Goal: Task Accomplishment & Management: Manage account settings

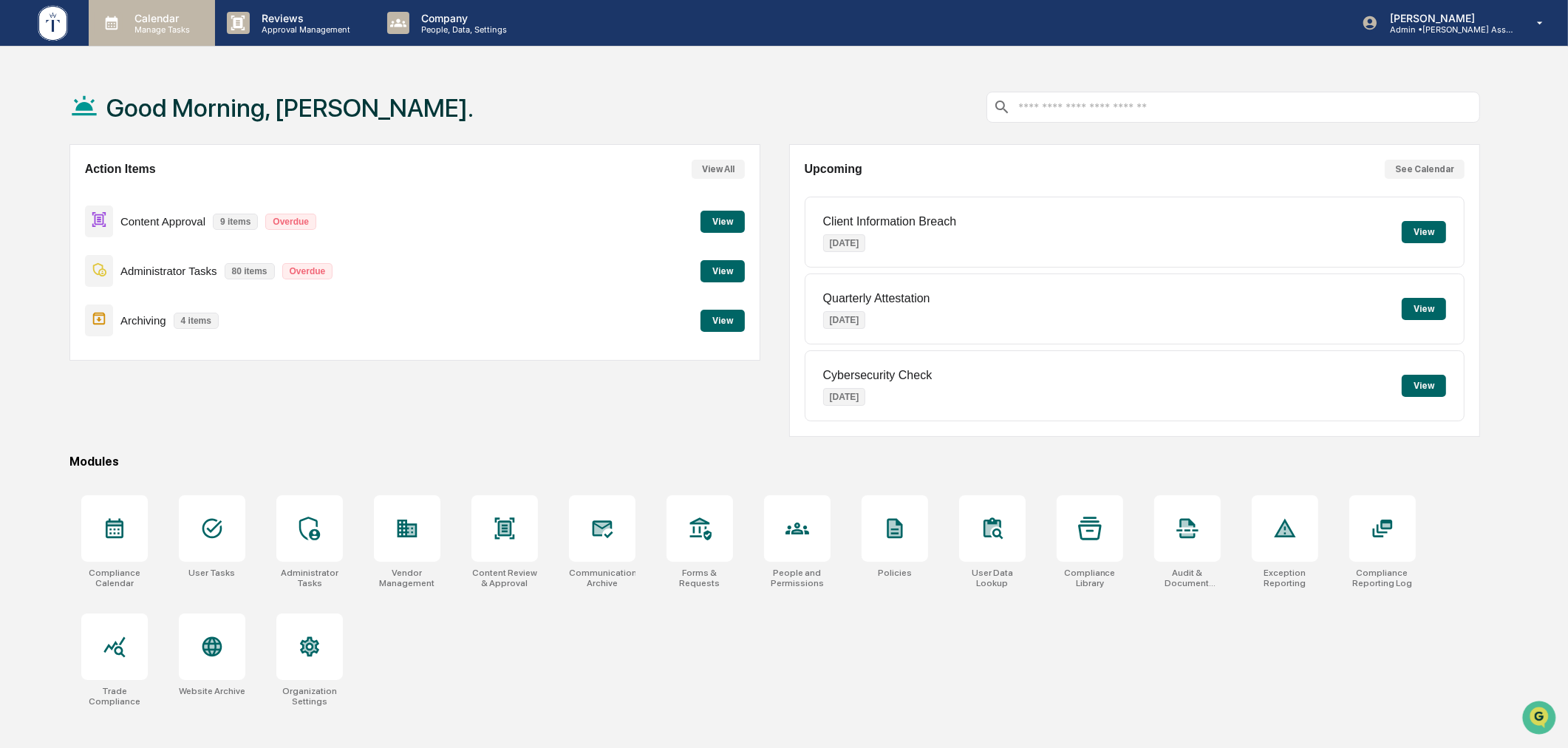
click at [158, 18] on p "Calendar" at bounding box center [160, 17] width 75 height 12
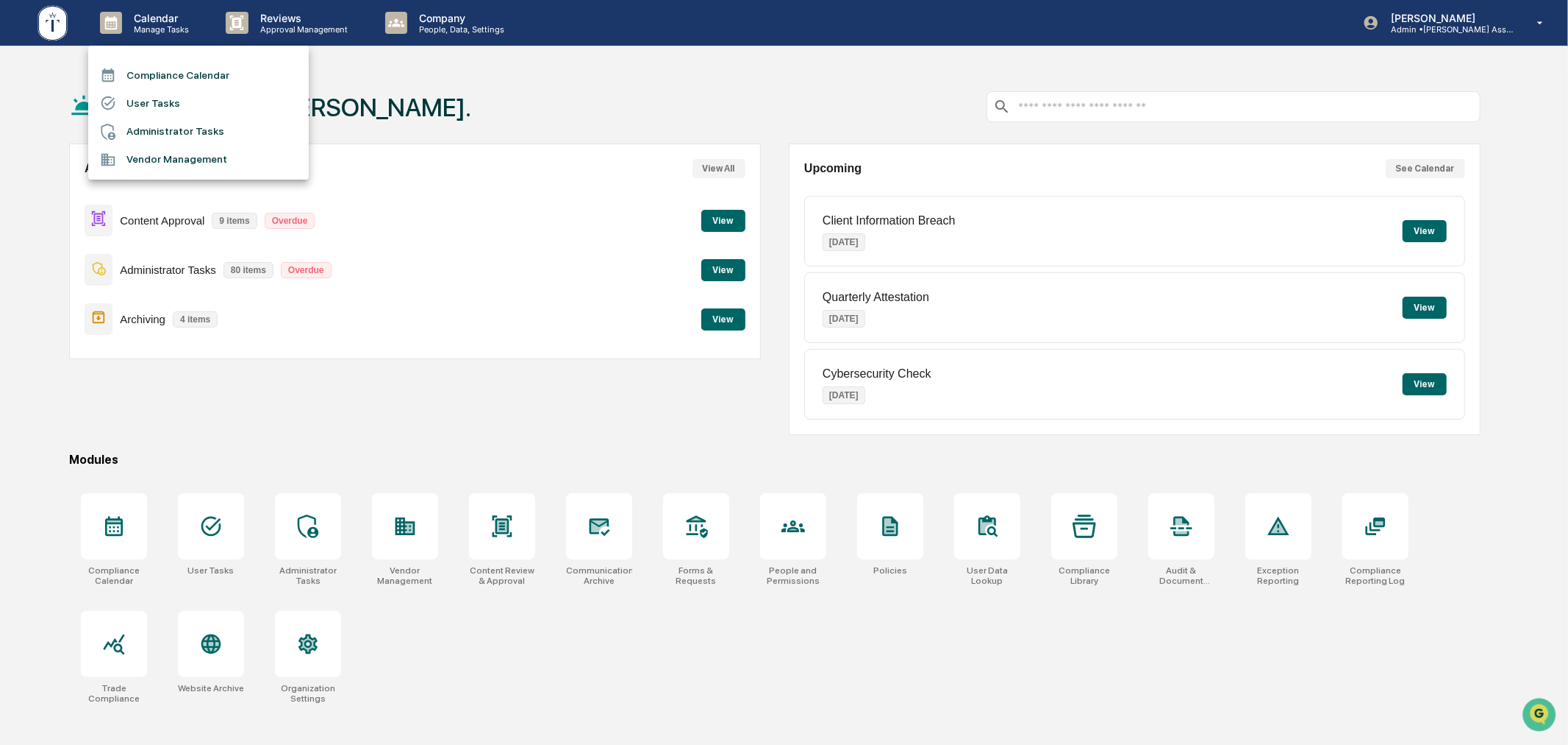
click at [200, 107] on li "User Tasks" at bounding box center [199, 103] width 221 height 28
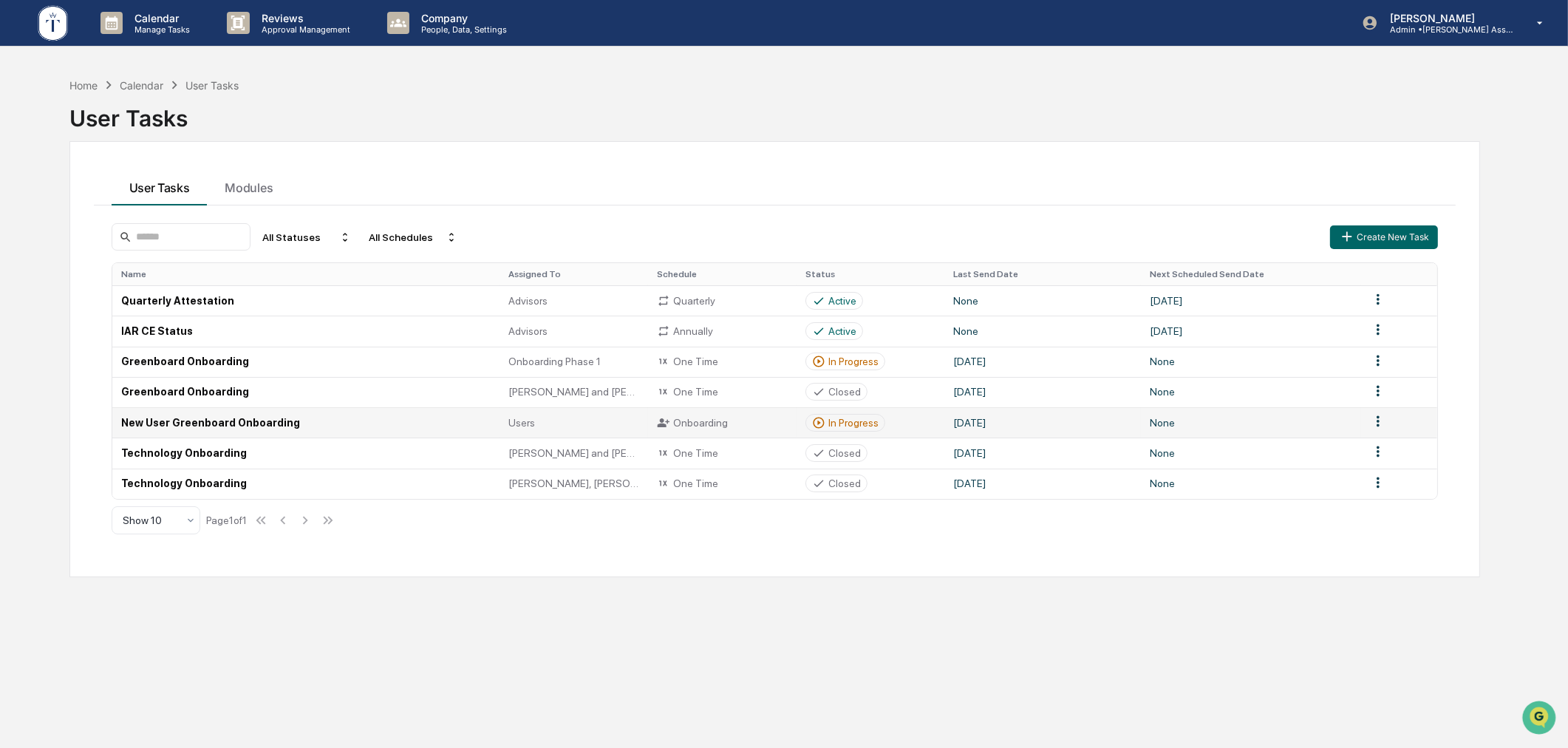
click at [832, 426] on div "In Progress" at bounding box center [853, 422] width 51 height 11
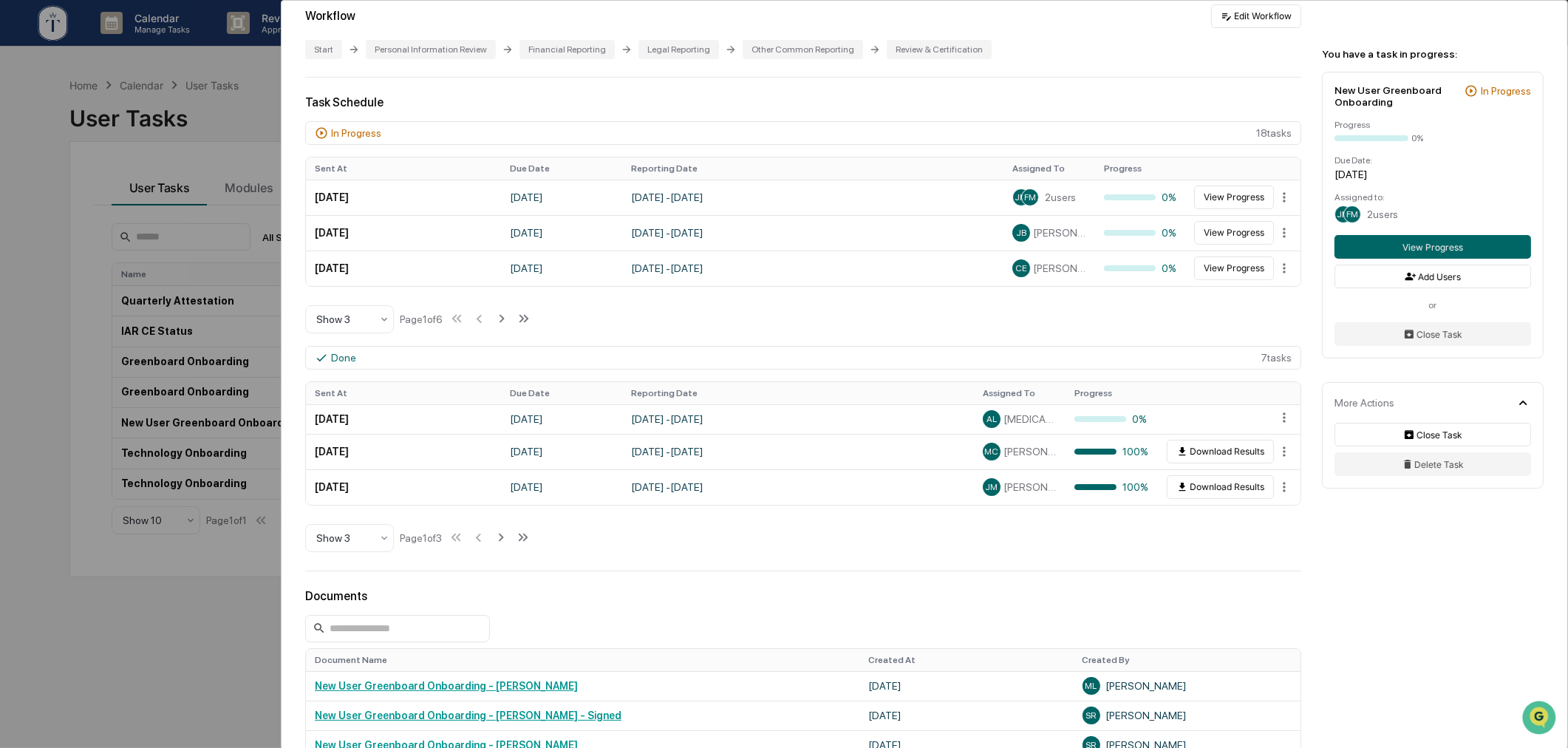
scroll to position [273, 0]
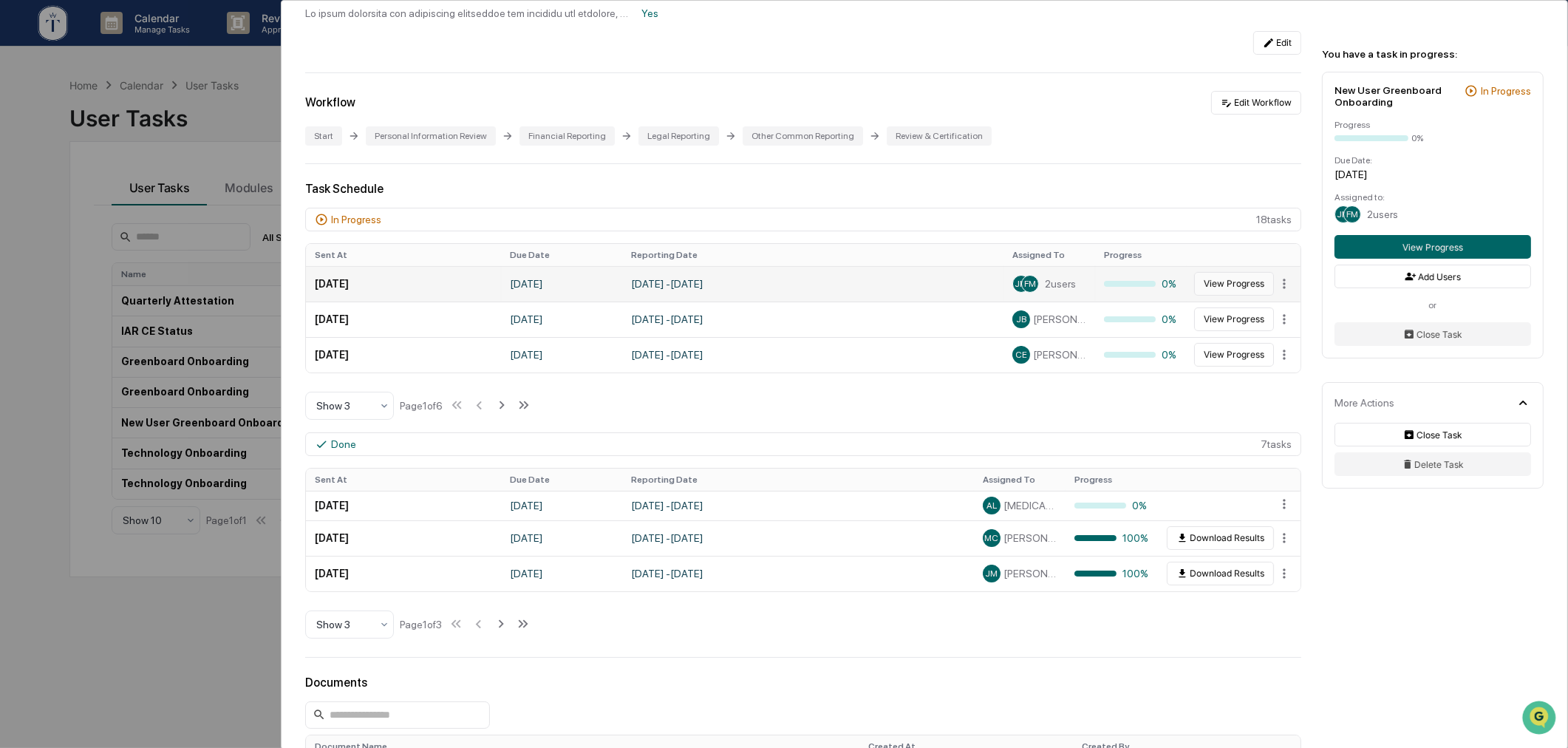
click at [1236, 289] on button "View Progress" at bounding box center [1235, 284] width 80 height 24
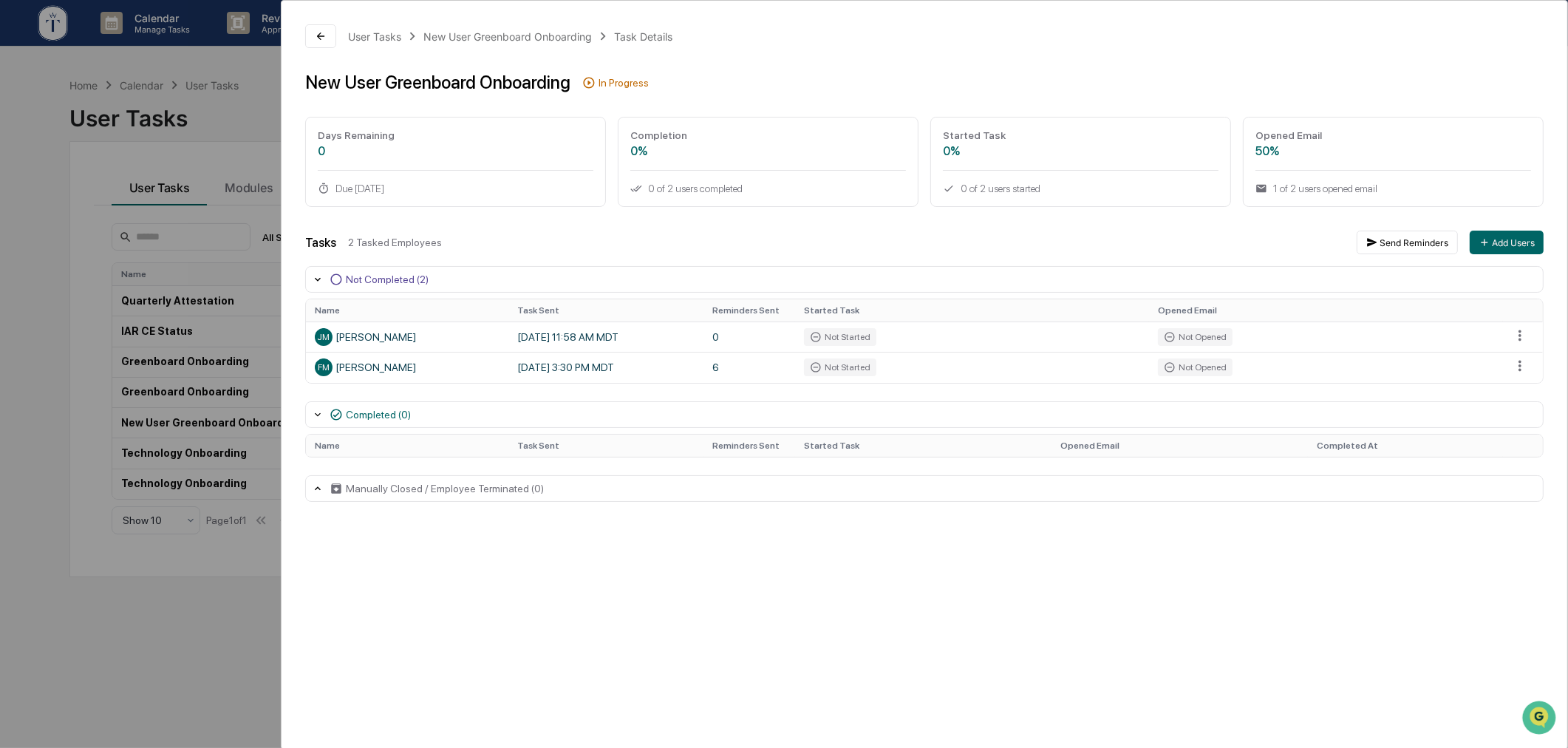
click at [251, 106] on div "User Tasks New User Greenboard Onboarding Task Details New User Greenboard Onbo…" at bounding box center [784, 374] width 1568 height 748
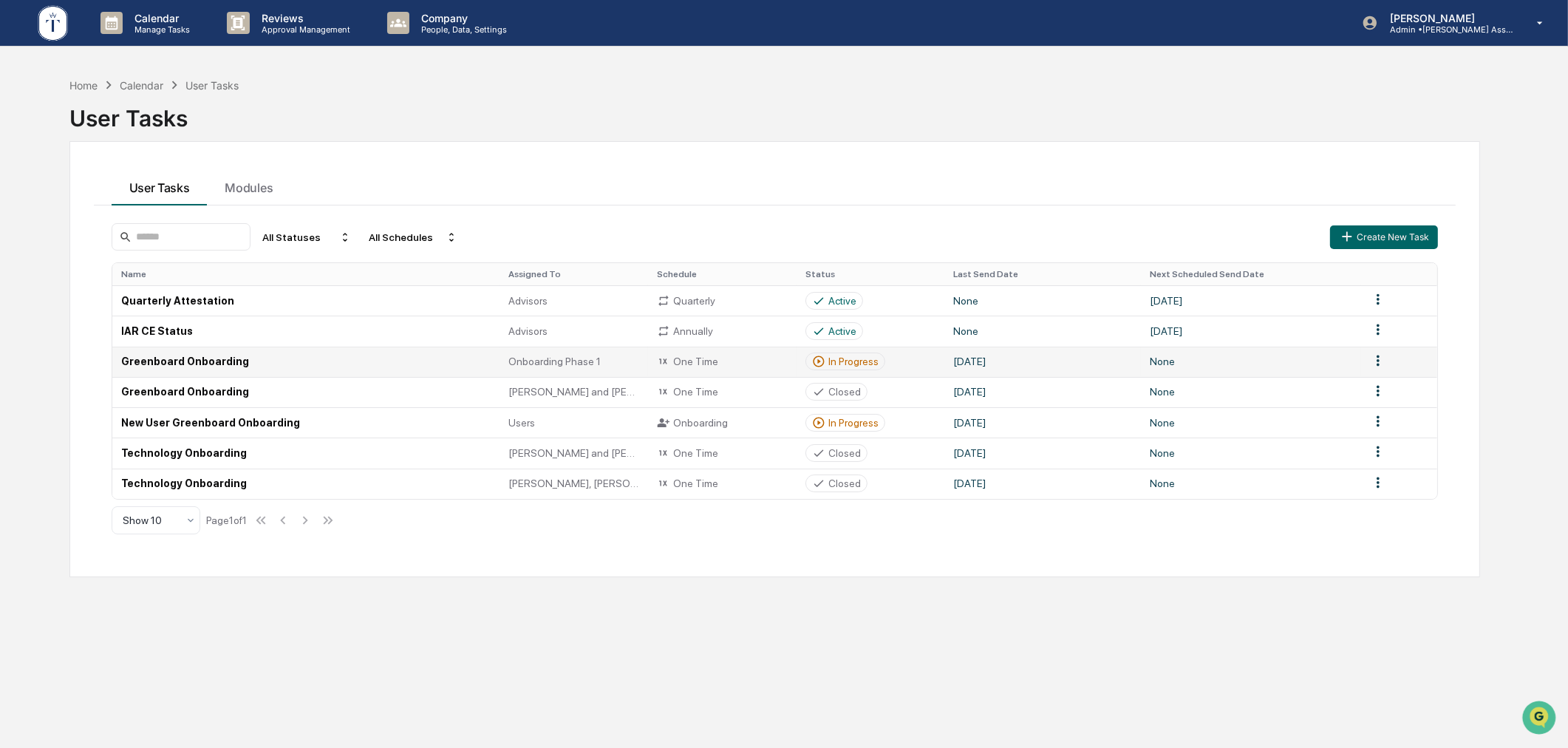
click at [845, 360] on div "In Progress" at bounding box center [853, 361] width 51 height 11
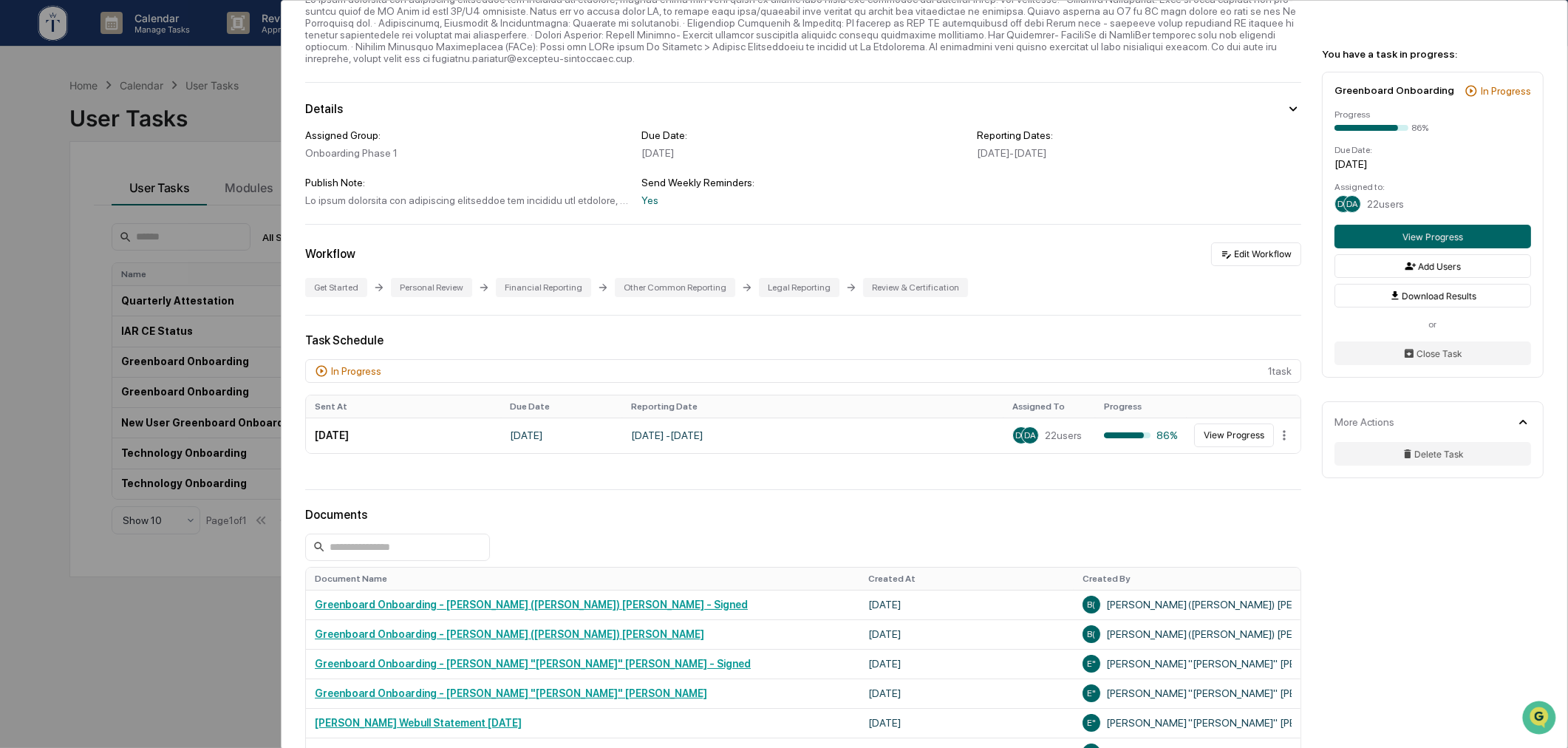
scroll to position [137, 0]
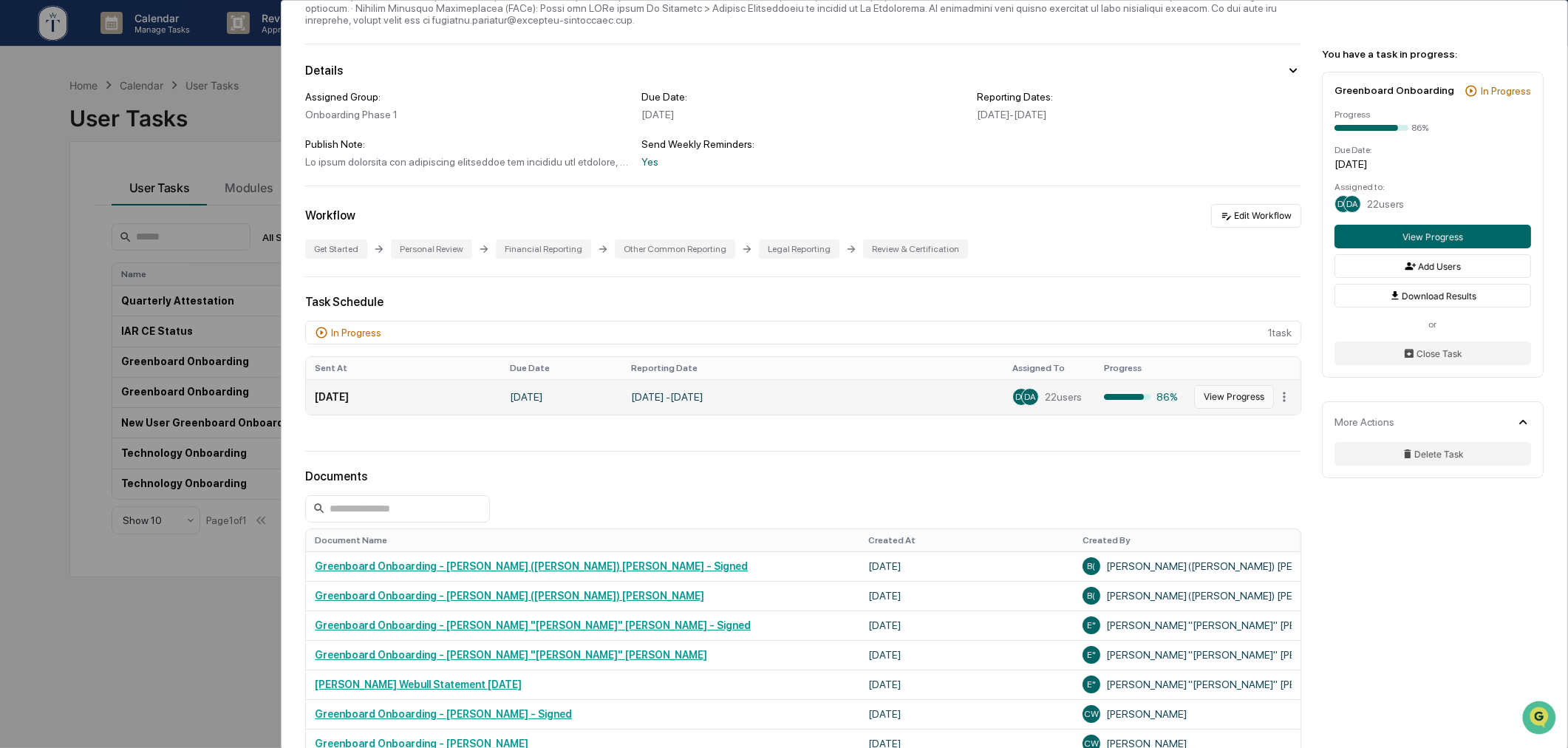
click at [1214, 395] on button "View Progress" at bounding box center [1235, 396] width 80 height 24
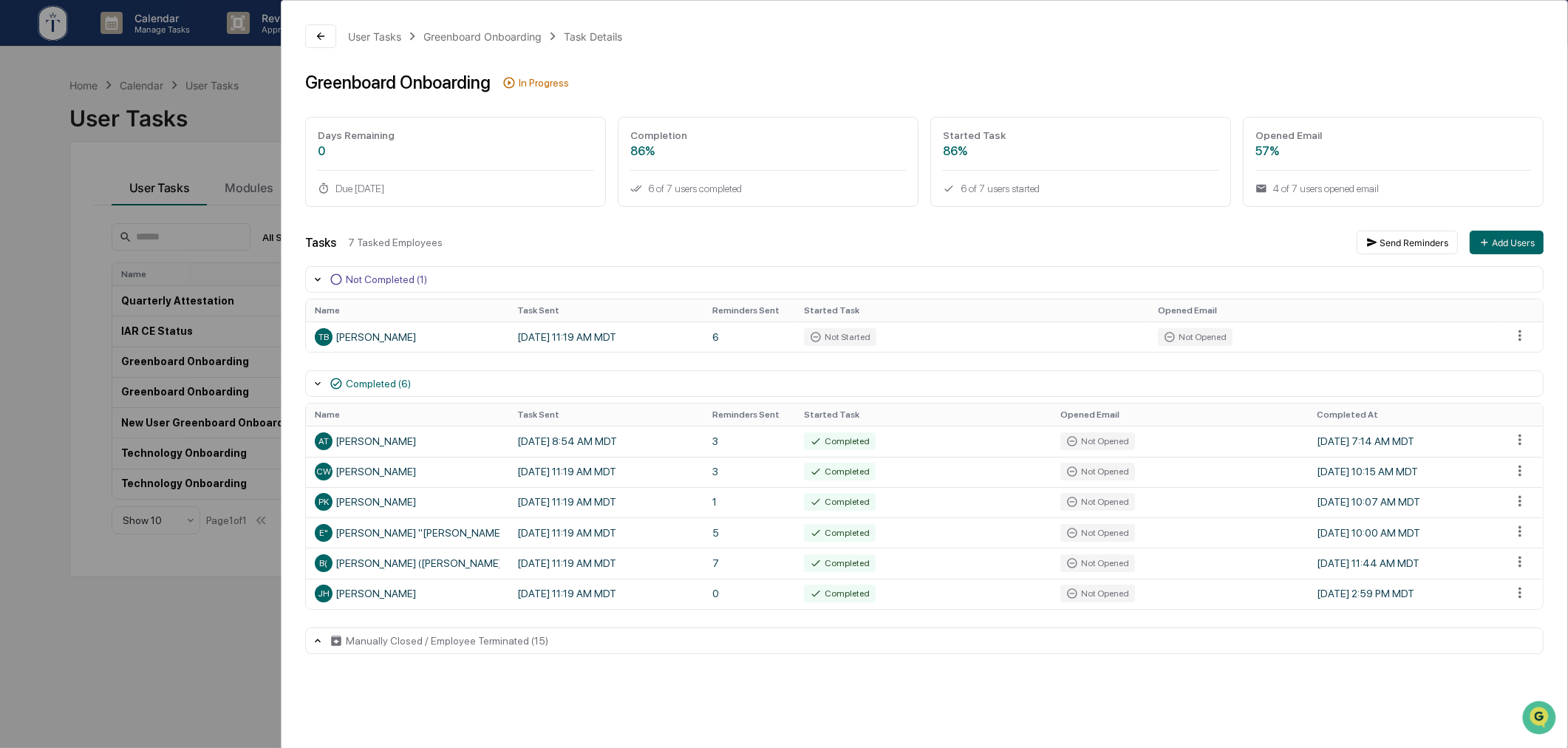
click at [267, 164] on div "User Tasks Greenboard Onboarding Task Details Greenboard Onboarding In Progress…" at bounding box center [784, 374] width 1568 height 748
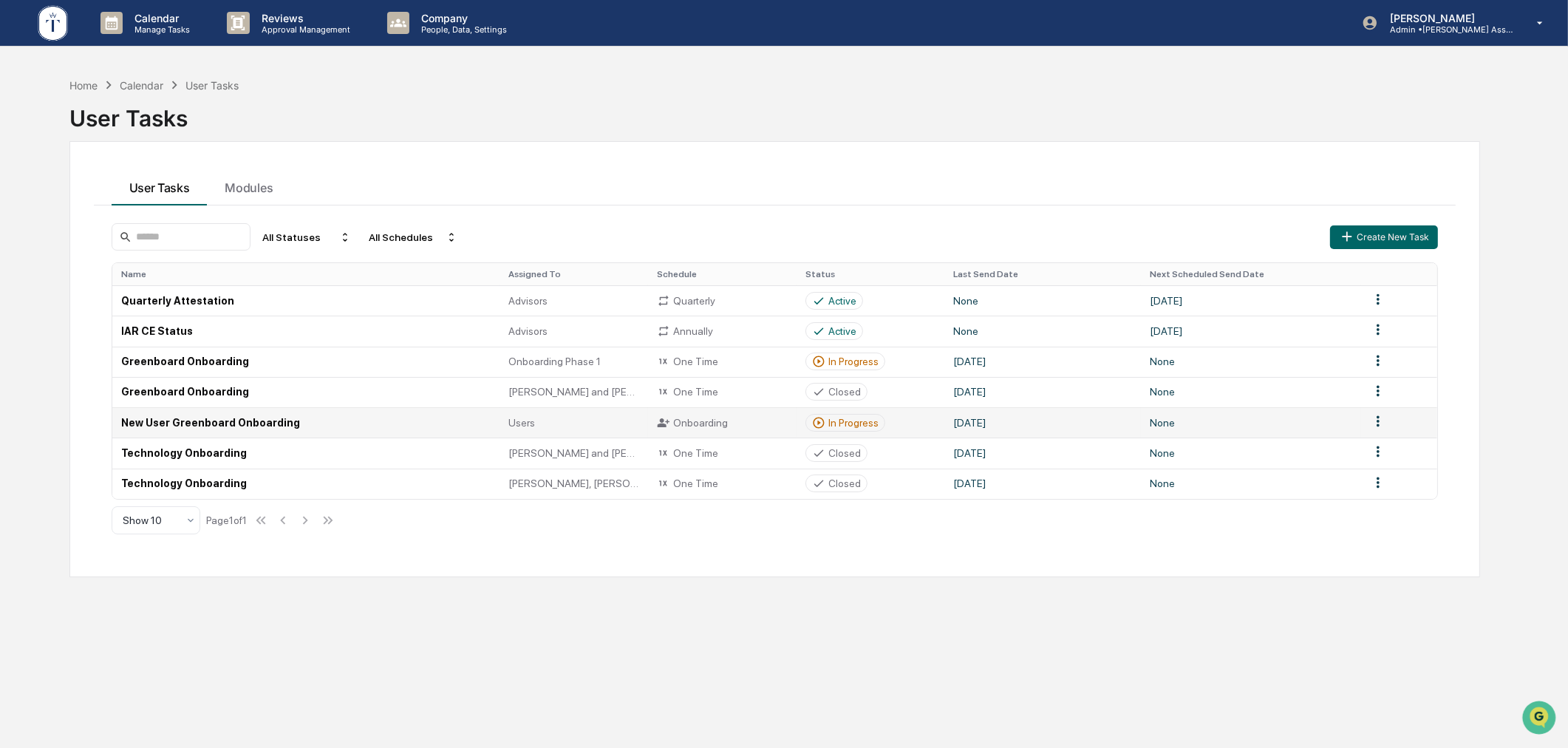
click at [855, 422] on div "In Progress" at bounding box center [853, 422] width 51 height 11
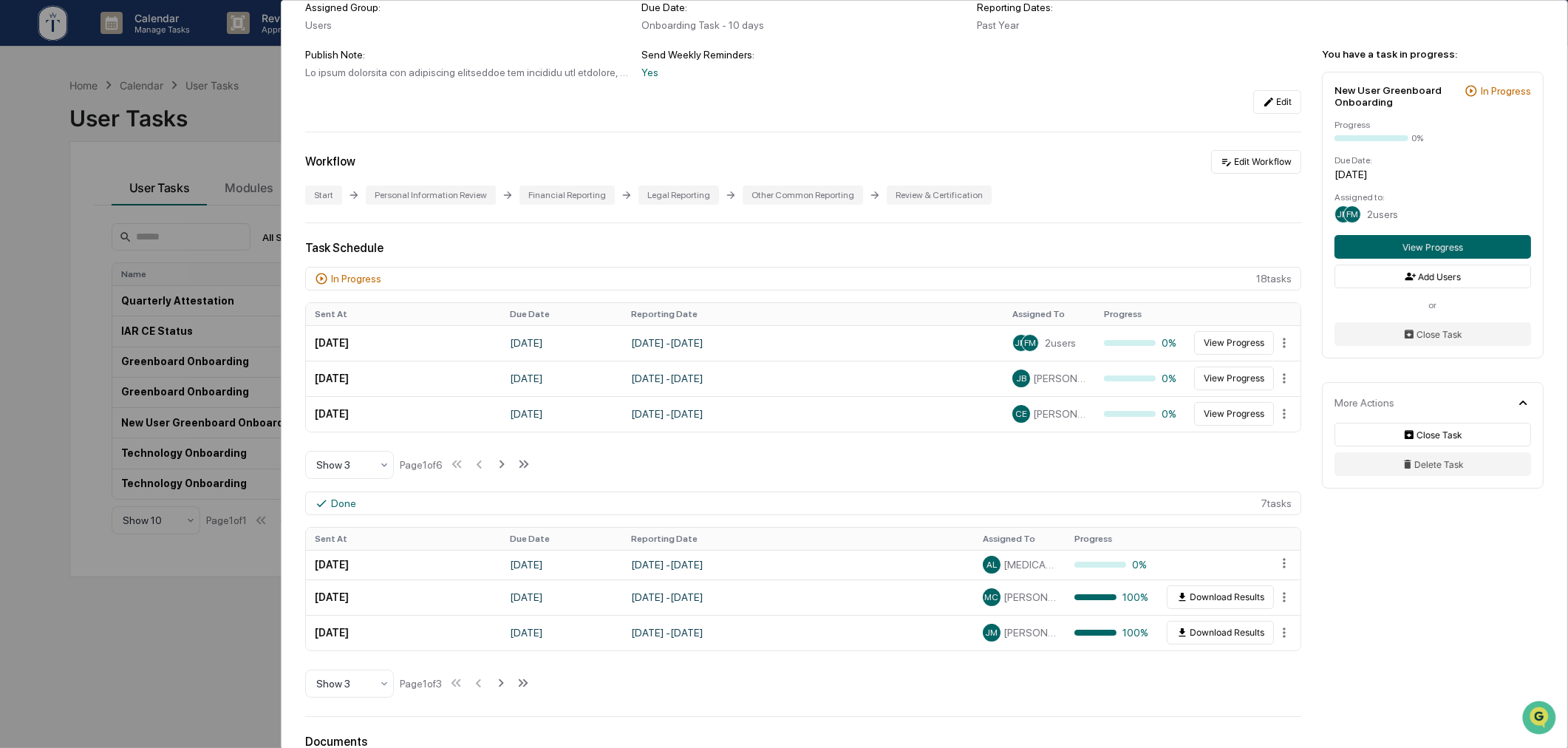
scroll to position [356, 0]
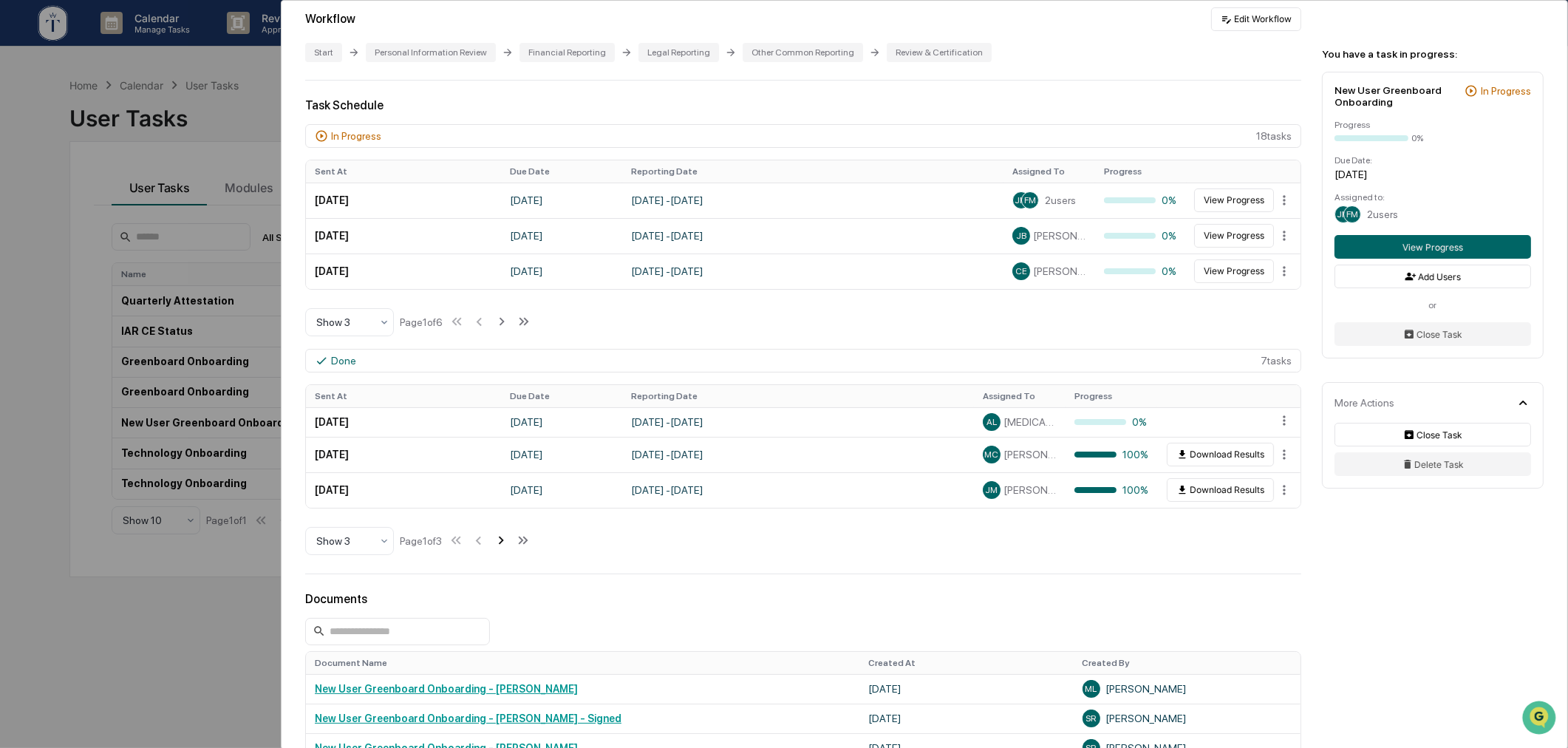
click at [504, 545] on icon at bounding box center [501, 540] width 16 height 16
click at [504, 545] on icon at bounding box center [502, 540] width 16 height 16
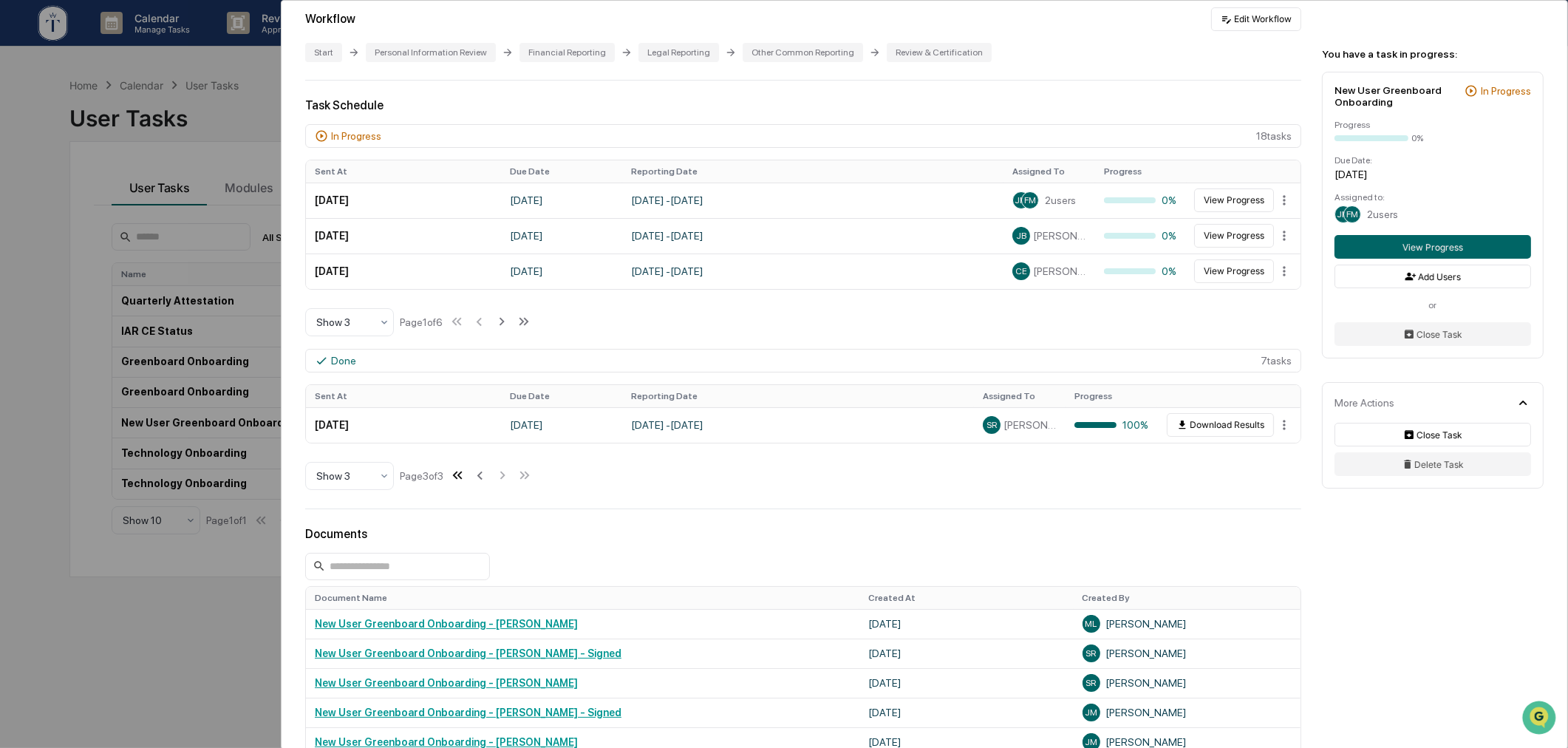
click at [465, 481] on icon at bounding box center [457, 475] width 16 height 16
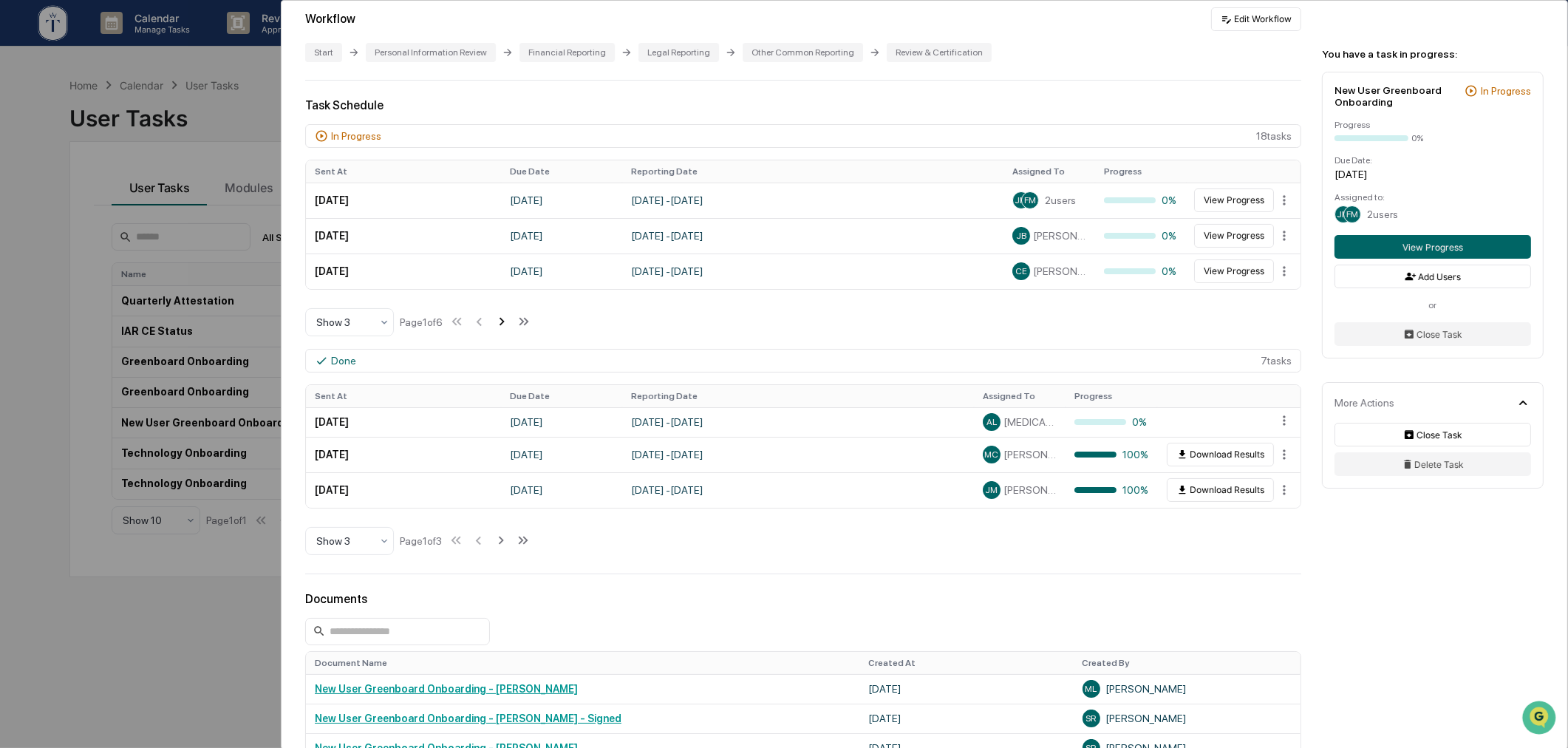
click at [504, 328] on icon at bounding box center [502, 321] width 16 height 16
click at [504, 328] on icon at bounding box center [503, 321] width 16 height 16
click at [504, 328] on icon at bounding box center [505, 321] width 16 height 16
click at [504, 328] on icon at bounding box center [504, 321] width 16 height 16
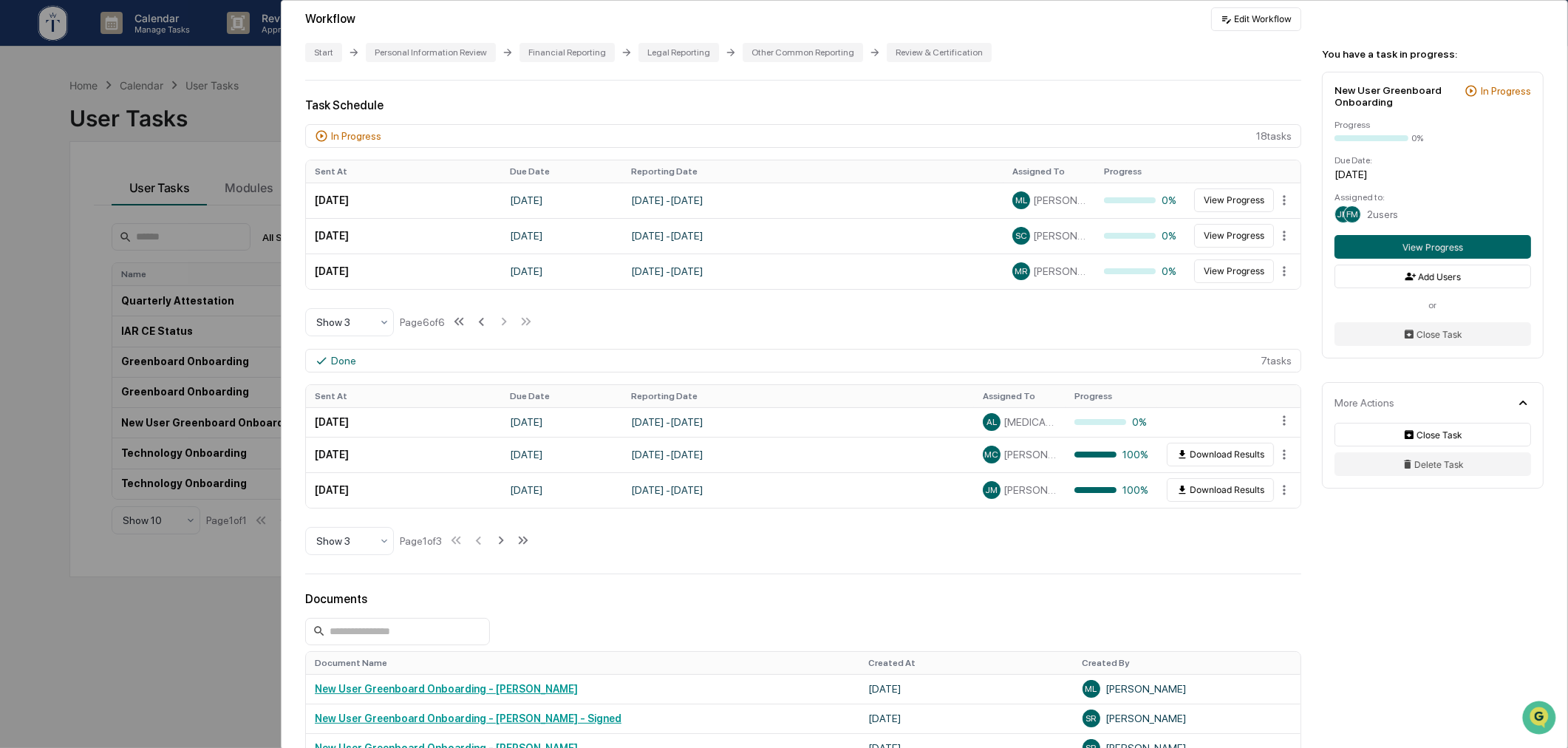
click at [704, 329] on div "In Progress 18 task s Sent At Due Date Reporting Date Assigned To Progress Sept…" at bounding box center [803, 230] width 996 height 213
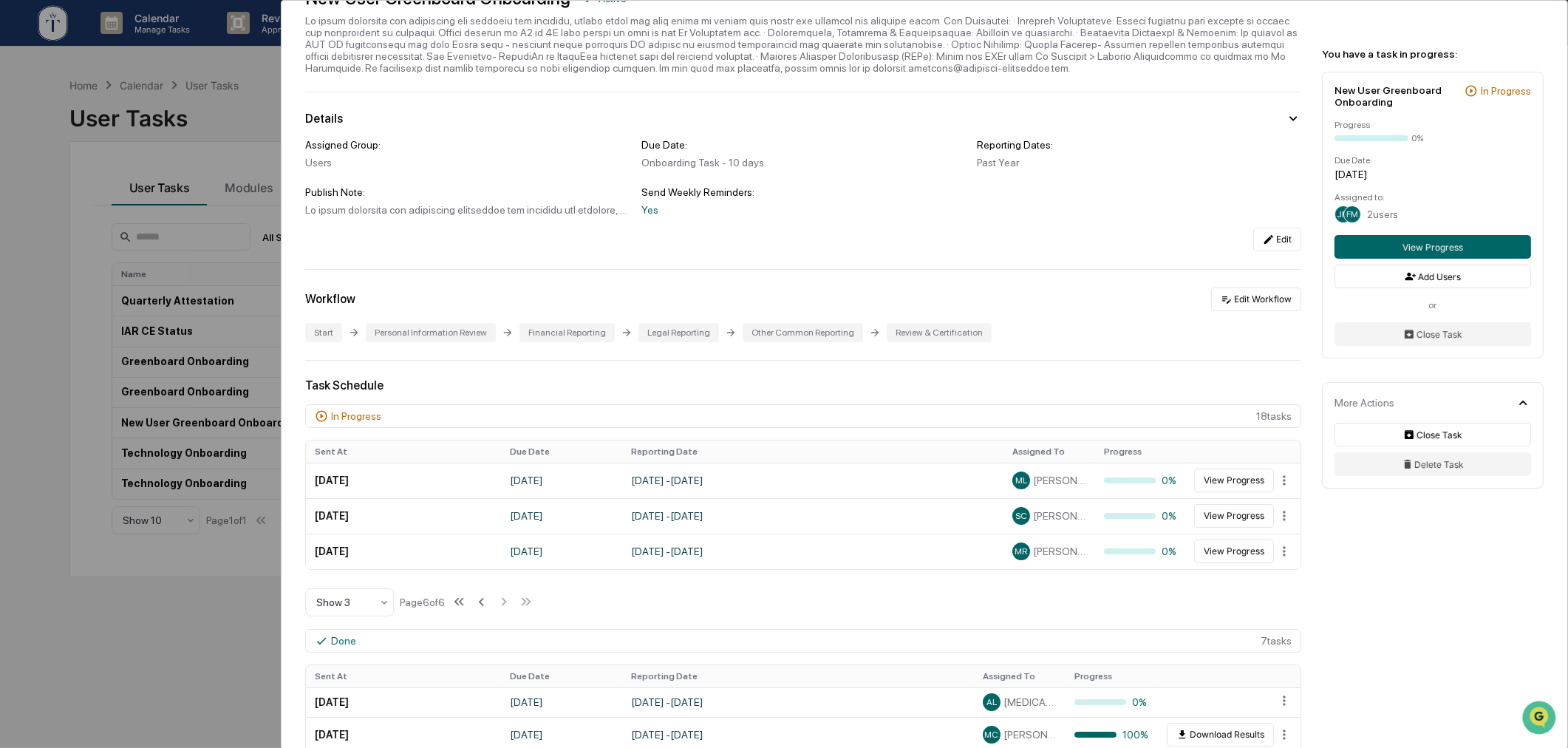
scroll to position [0, 0]
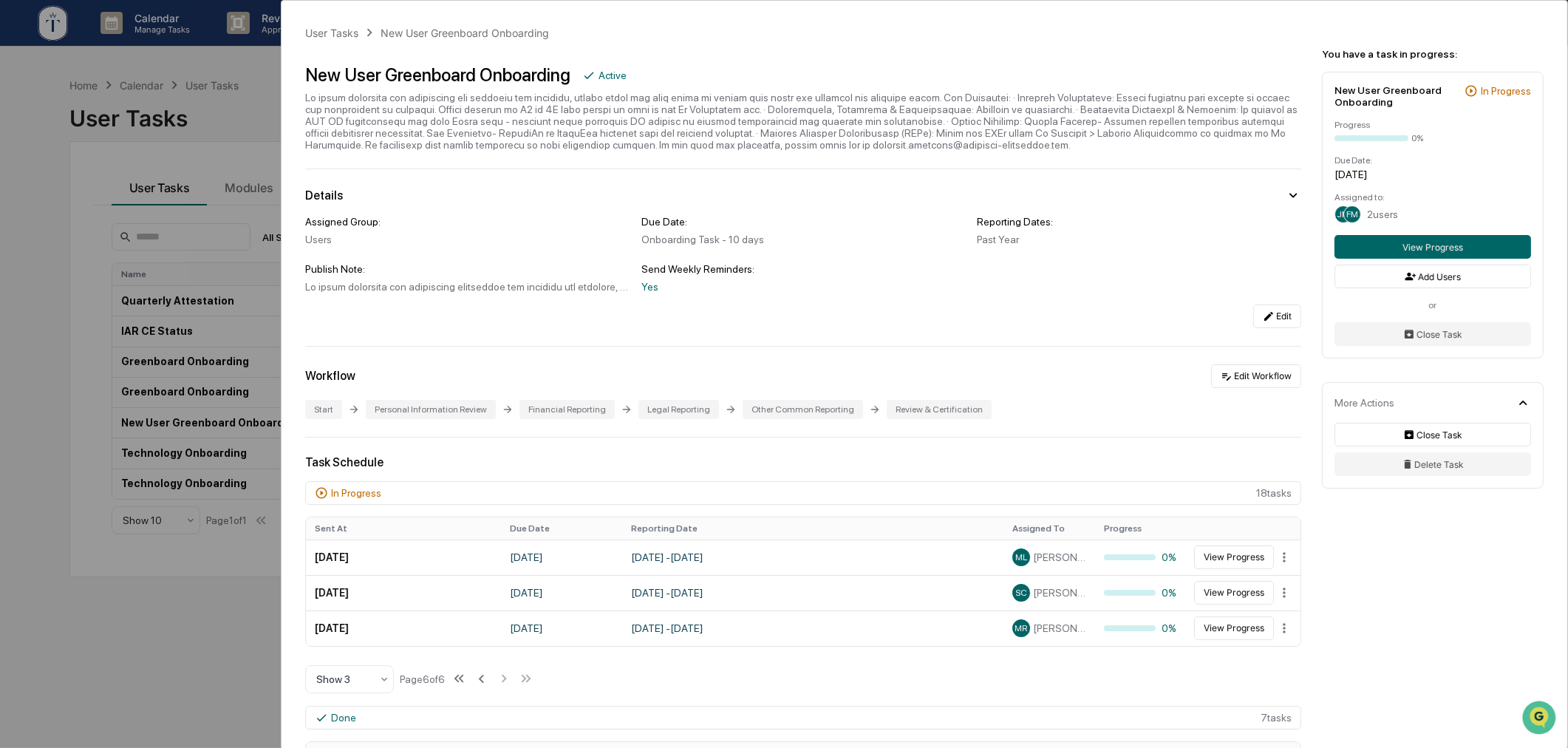
click at [223, 662] on div "User Tasks New User Greenboard Onboarding New User Greenboard Onboarding Active…" at bounding box center [784, 374] width 1568 height 748
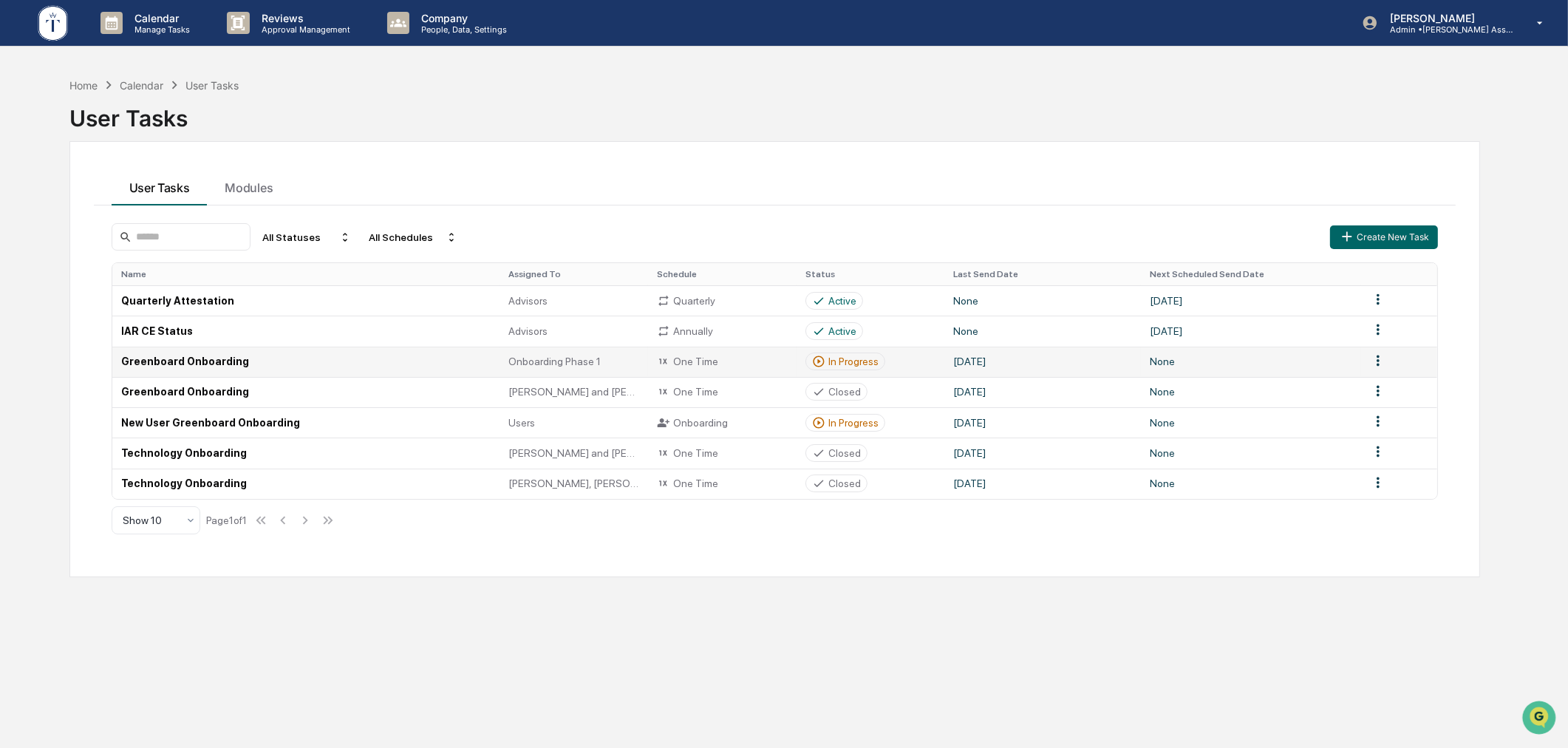
click at [862, 356] on div "In Progress" at bounding box center [853, 361] width 51 height 11
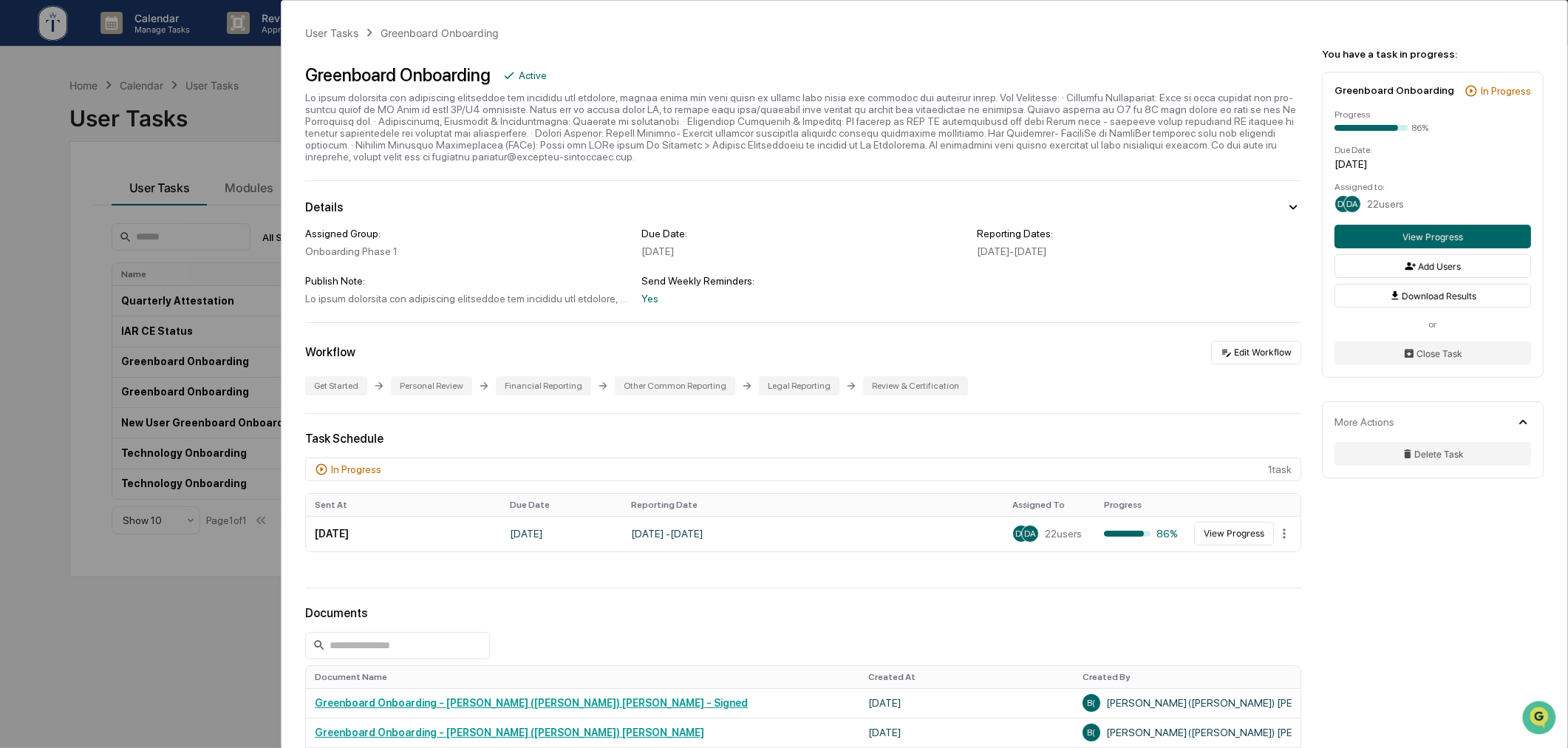
click at [187, 635] on div "User Tasks Greenboard Onboarding Greenboard Onboarding Active Details Assigned …" at bounding box center [784, 374] width 1568 height 748
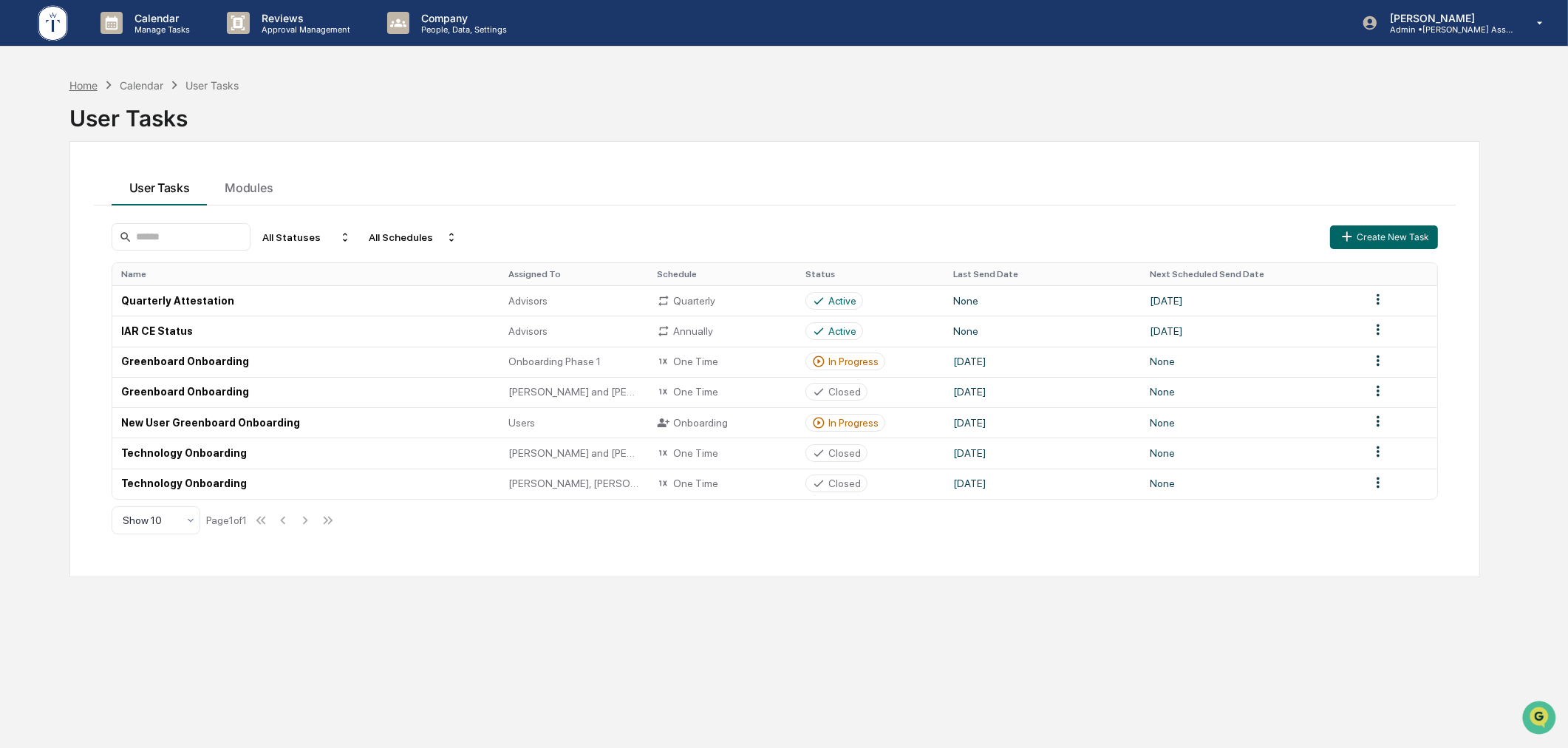
click at [78, 87] on div "Home" at bounding box center [83, 85] width 28 height 12
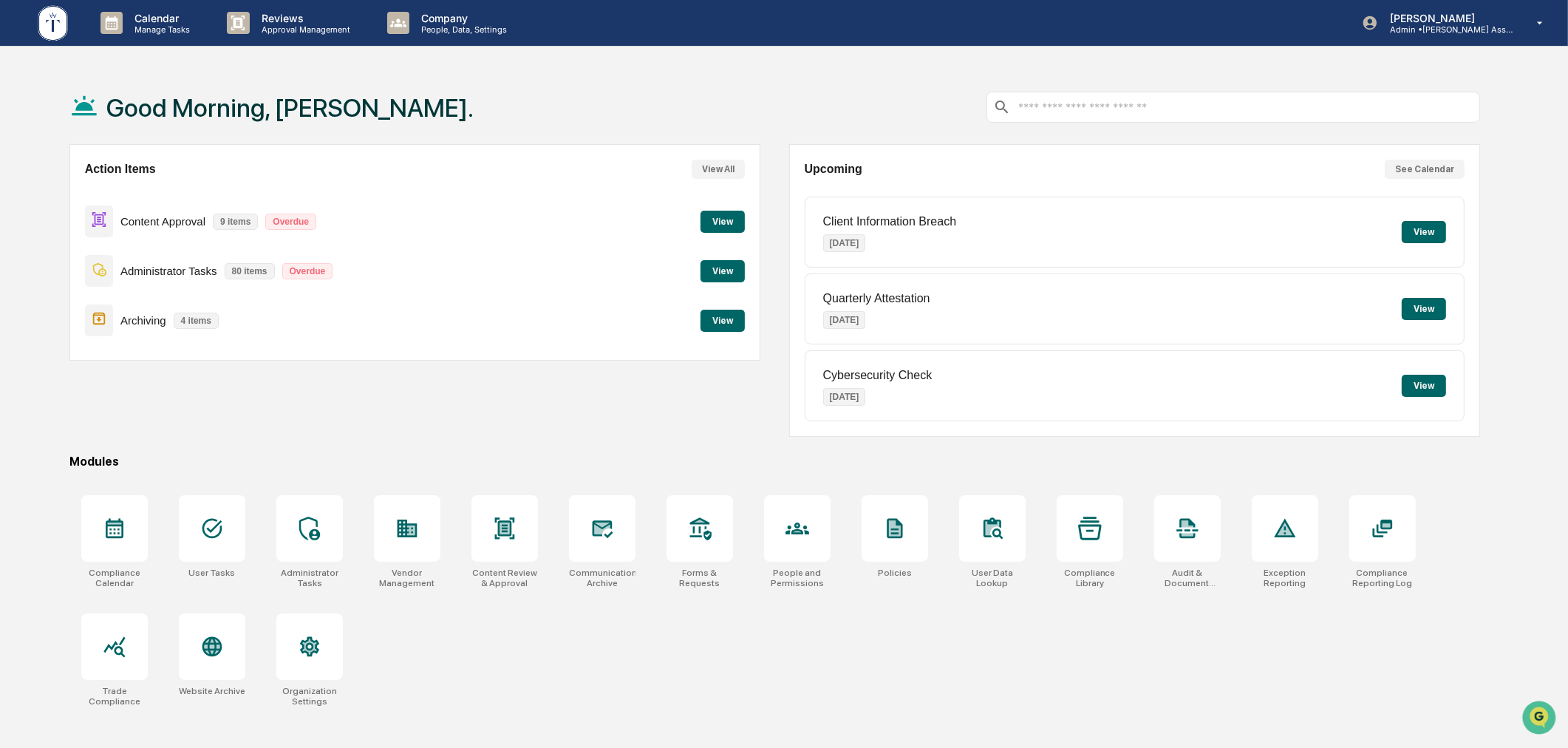
click at [734, 222] on button "View" at bounding box center [722, 221] width 44 height 22
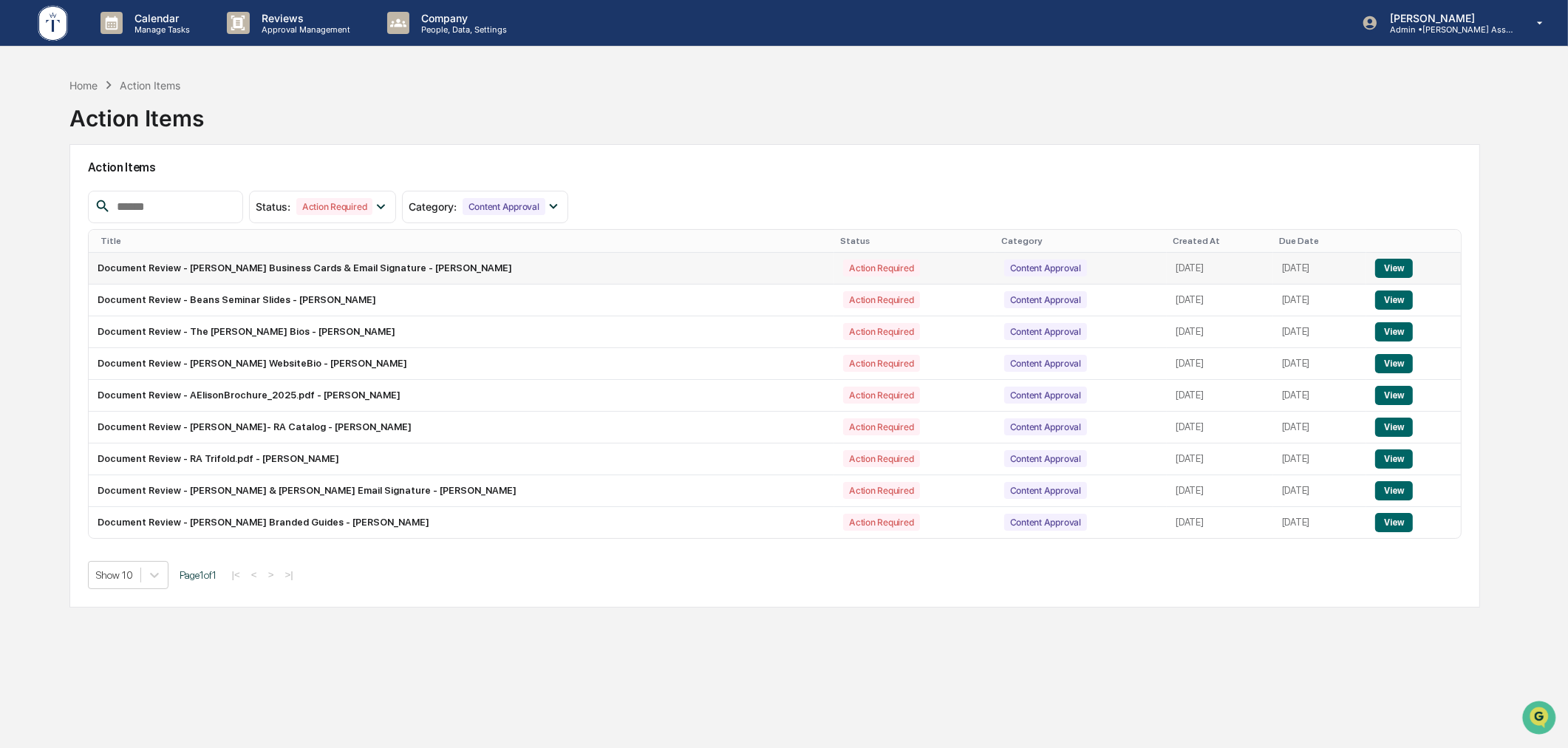
click at [1407, 260] on button "View" at bounding box center [1393, 268] width 37 height 19
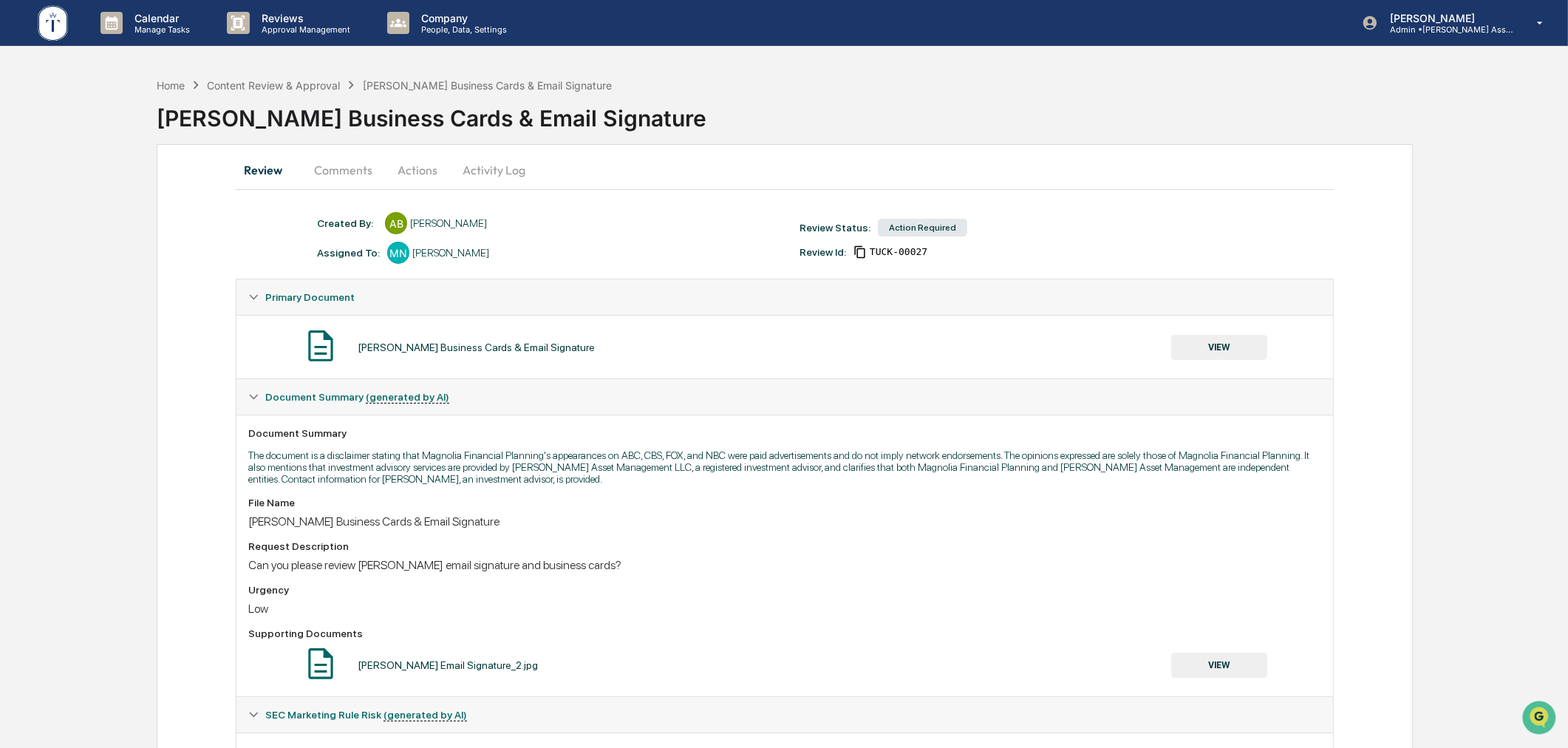
click at [405, 173] on button "Actions" at bounding box center [418, 169] width 67 height 35
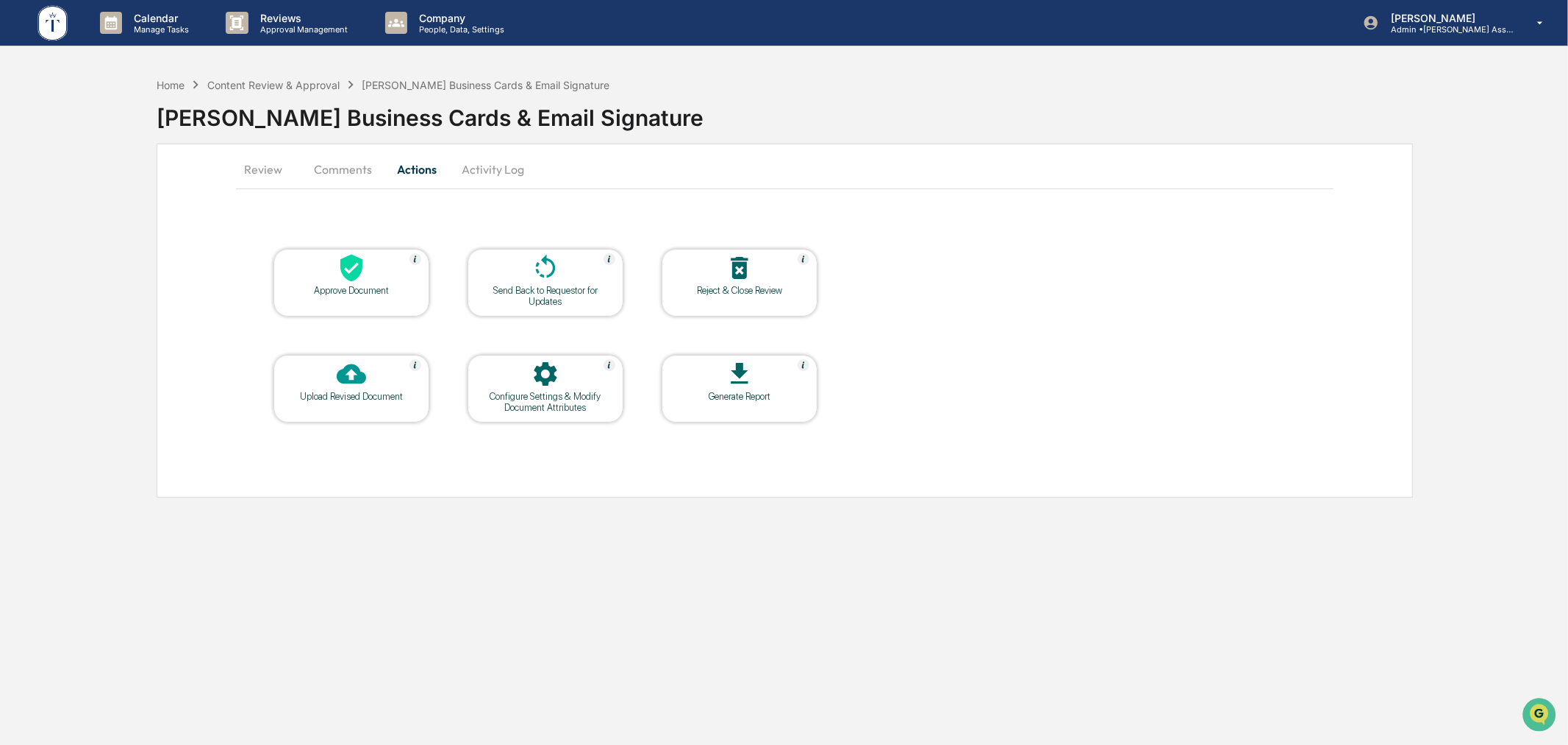
click at [356, 284] on div "Approve Document" at bounding box center [351, 290] width 132 height 11
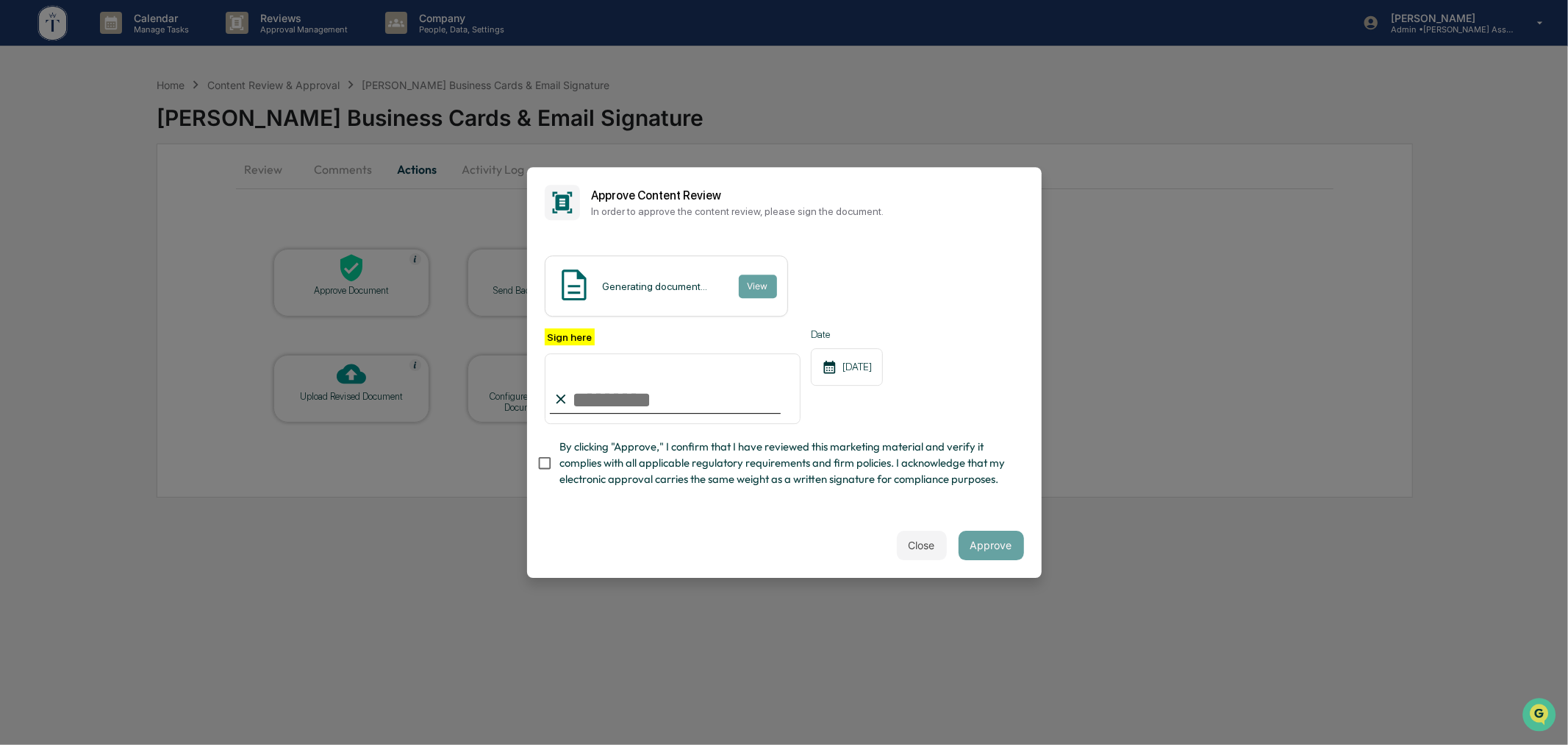
drag, startPoint x: 660, startPoint y: 396, endPoint x: 657, endPoint y: 414, distance: 18.2
click at [660, 396] on input "Sign here" at bounding box center [673, 388] width 257 height 70
click at [622, 402] on input "Sign here" at bounding box center [673, 388] width 257 height 70
type input "**********"
drag, startPoint x: 709, startPoint y: 524, endPoint x: 710, endPoint y: 511, distance: 13.0
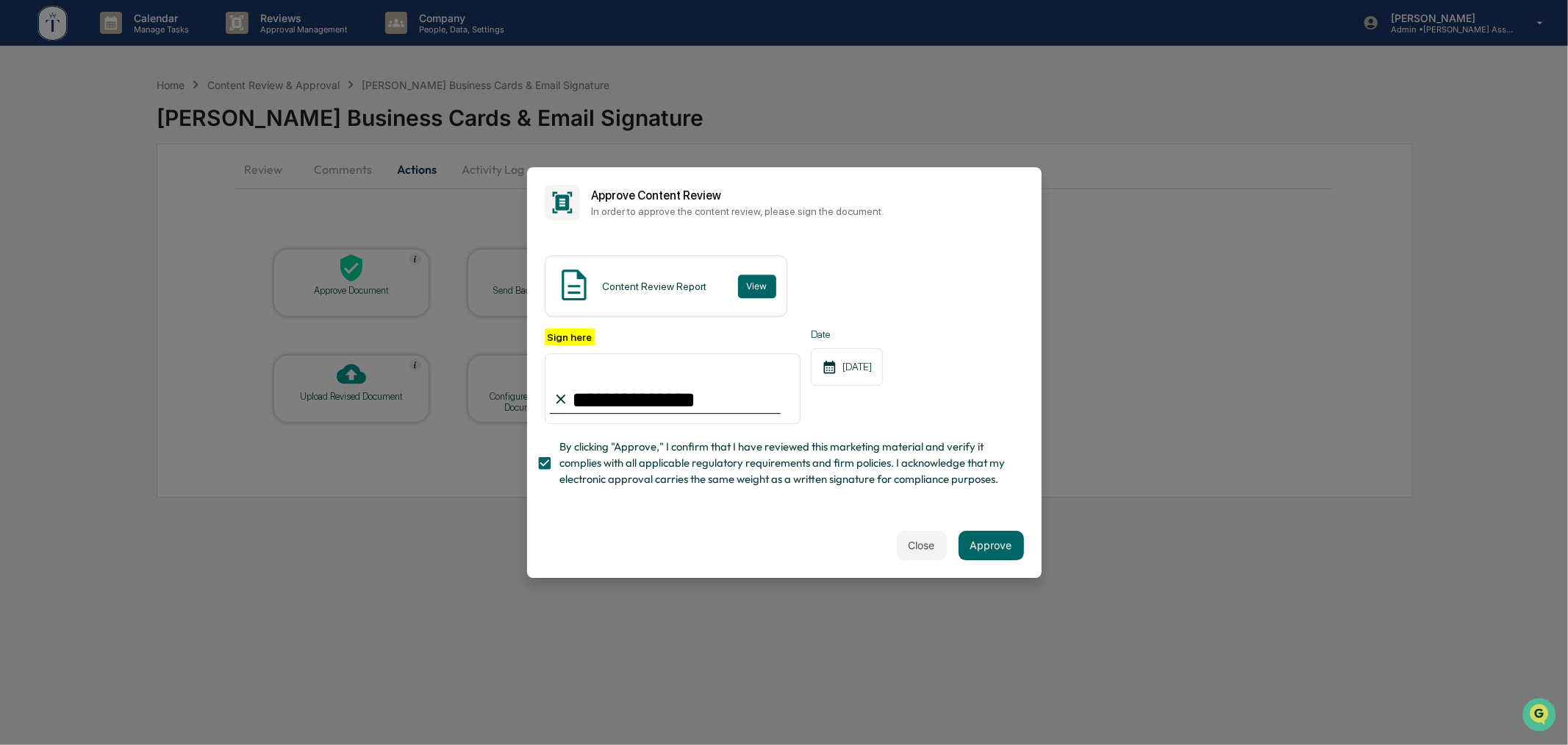
click at [711, 522] on div "Close Approve" at bounding box center [784, 545] width 514 height 65
click at [975, 543] on button "Approve" at bounding box center [991, 545] width 66 height 29
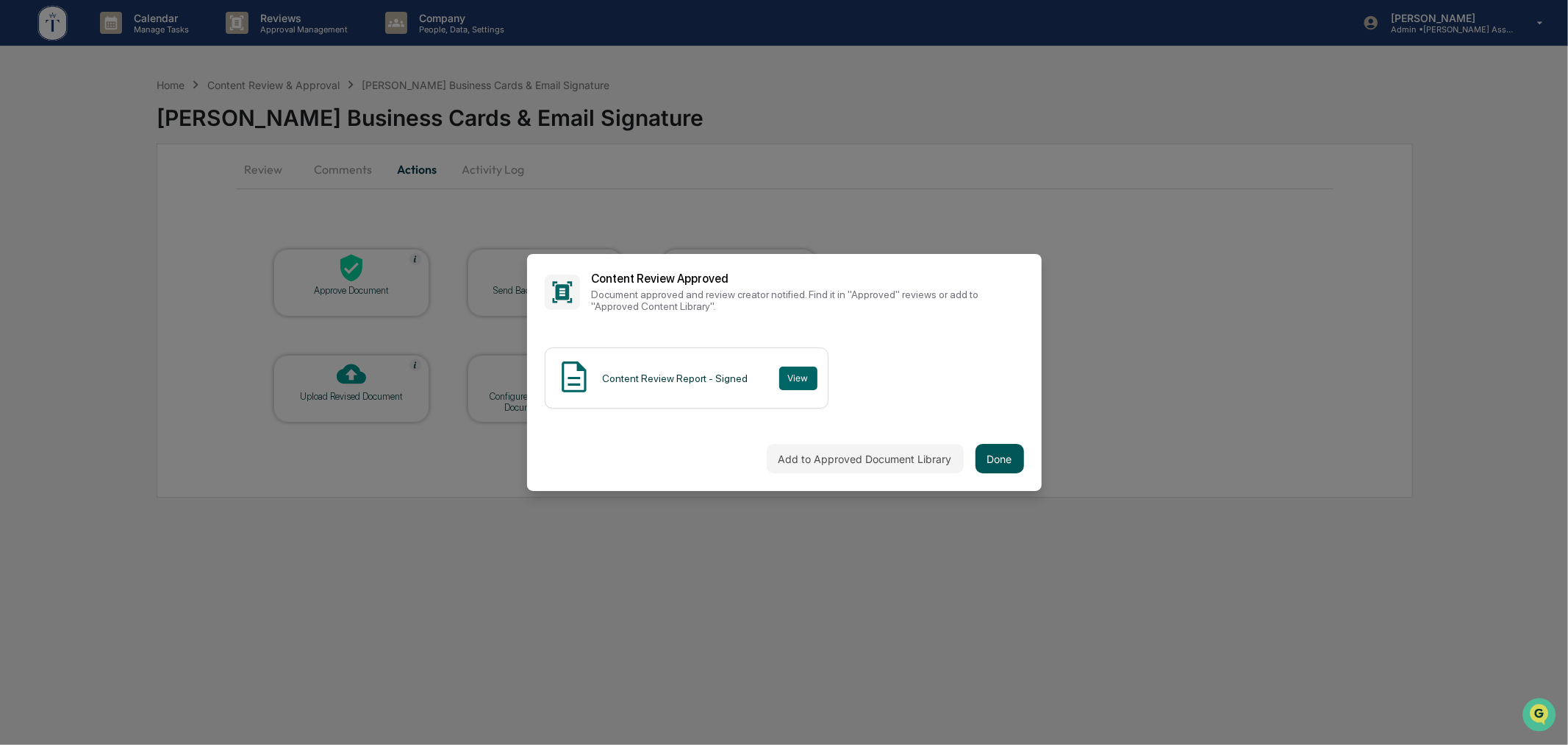
click at [1003, 454] on button "Done" at bounding box center [999, 458] width 48 height 29
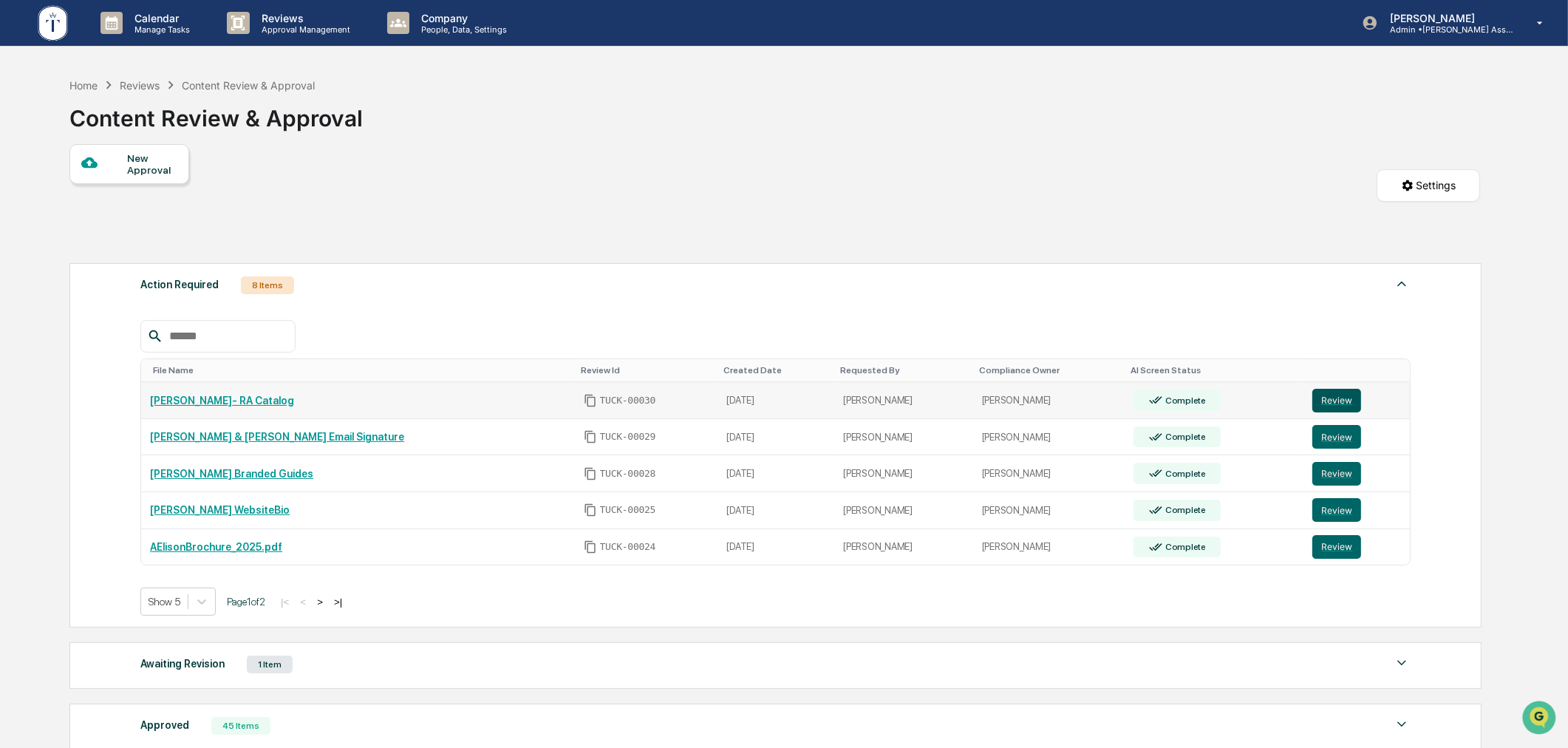
click at [1326, 405] on button "Review" at bounding box center [1336, 400] width 49 height 24
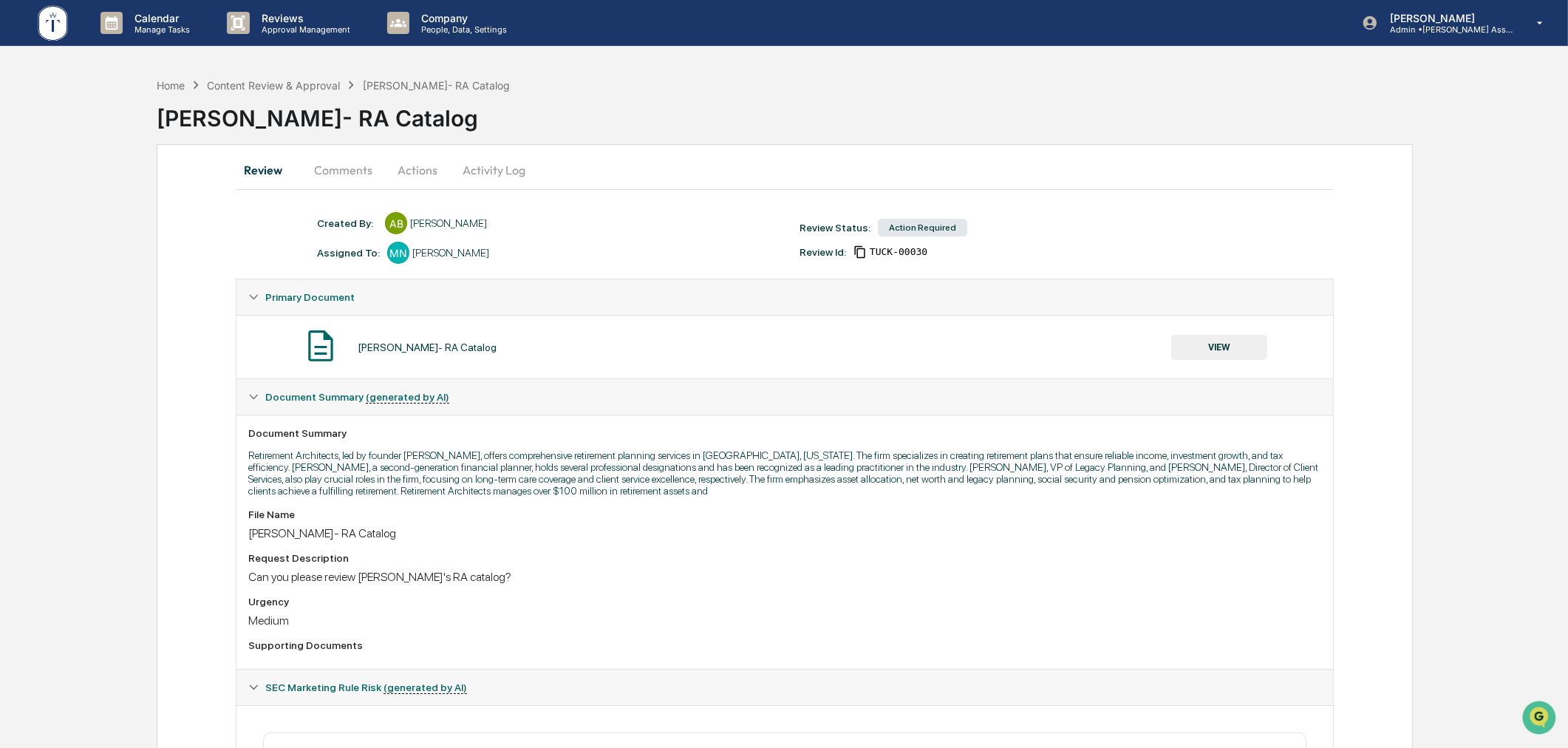
click at [415, 173] on button "Actions" at bounding box center [418, 169] width 67 height 35
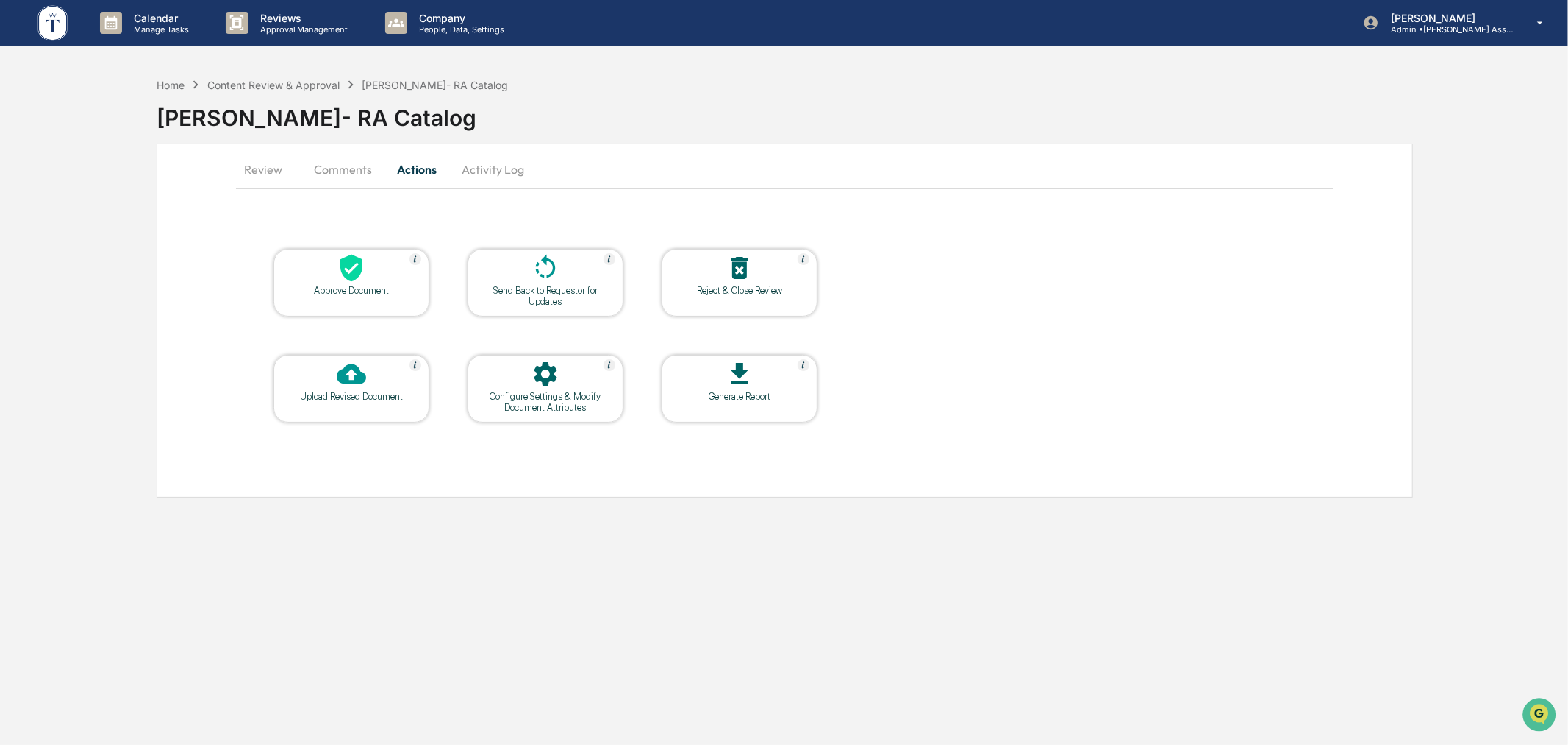
click at [281, 177] on button "Review" at bounding box center [269, 168] width 67 height 35
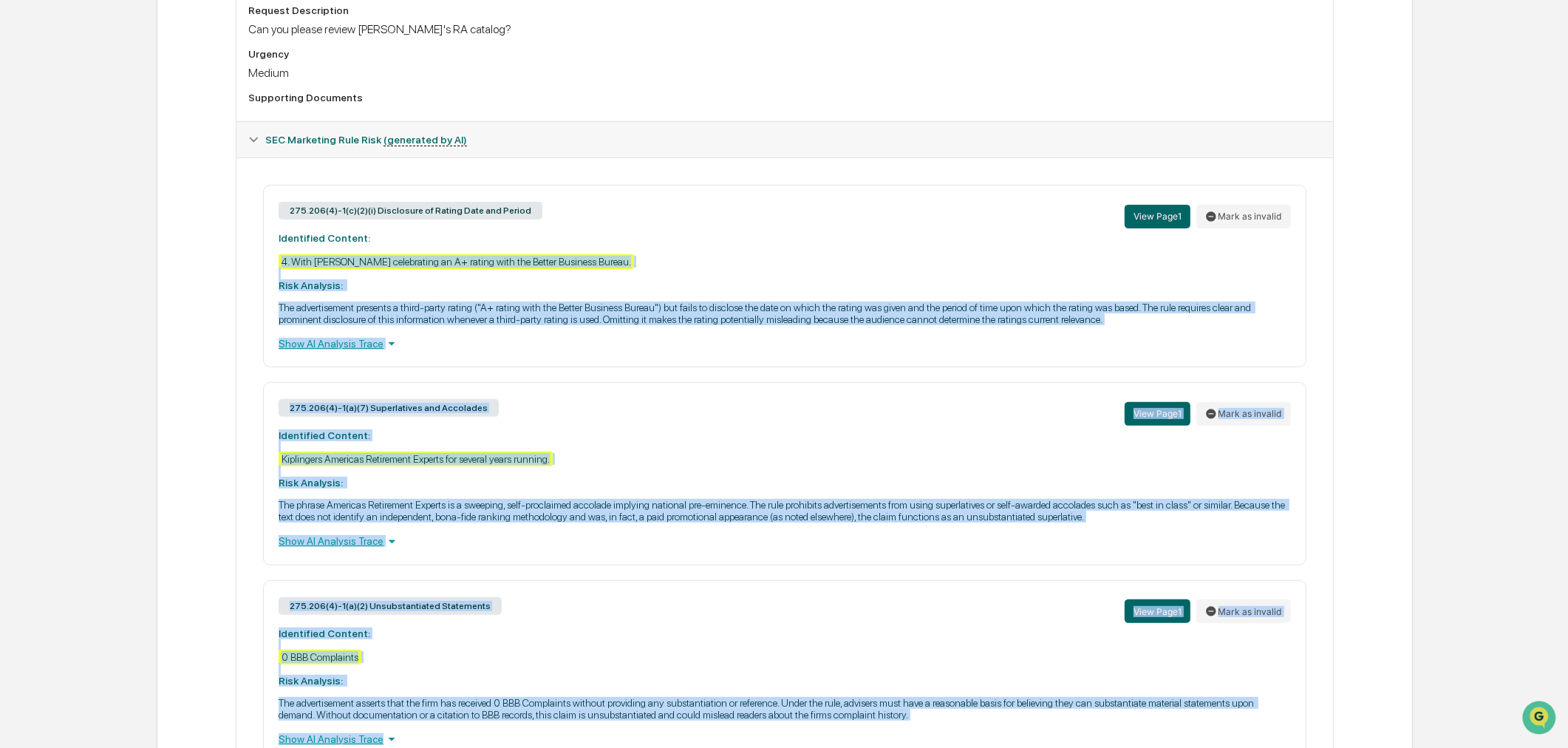
scroll to position [617, 0]
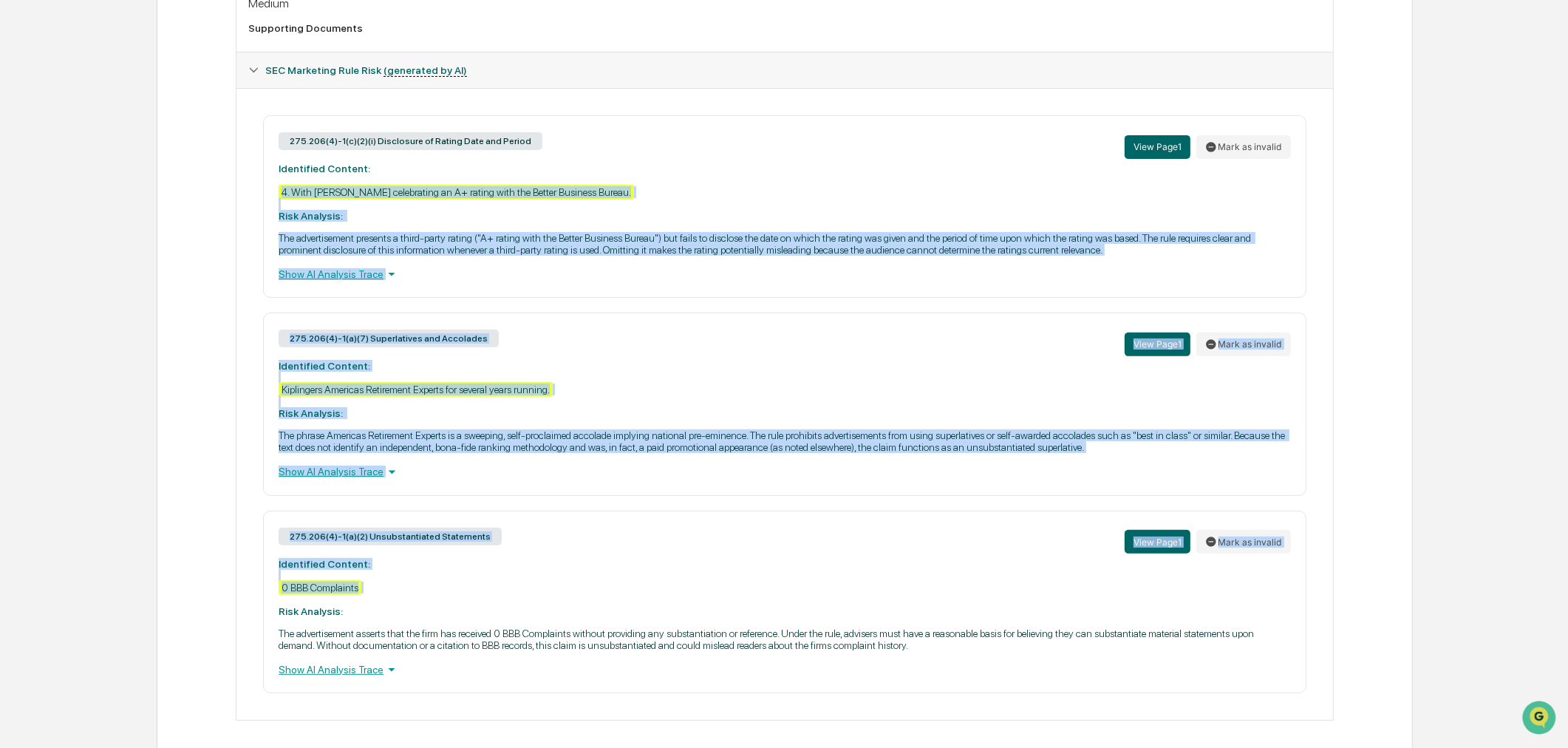
drag, startPoint x: 272, startPoint y: 262, endPoint x: 393, endPoint y: 609, distance: 367.5
click at [393, 609] on div "275.206(4)-1(c)(2)(i) Disclosure of Rating Date and Period View Page 1 Mark as …" at bounding box center [784, 404] width 1072 height 578
copy div "4. With Sierrah Petty celebrating an A+ rating with the Better Business Bureau.…"
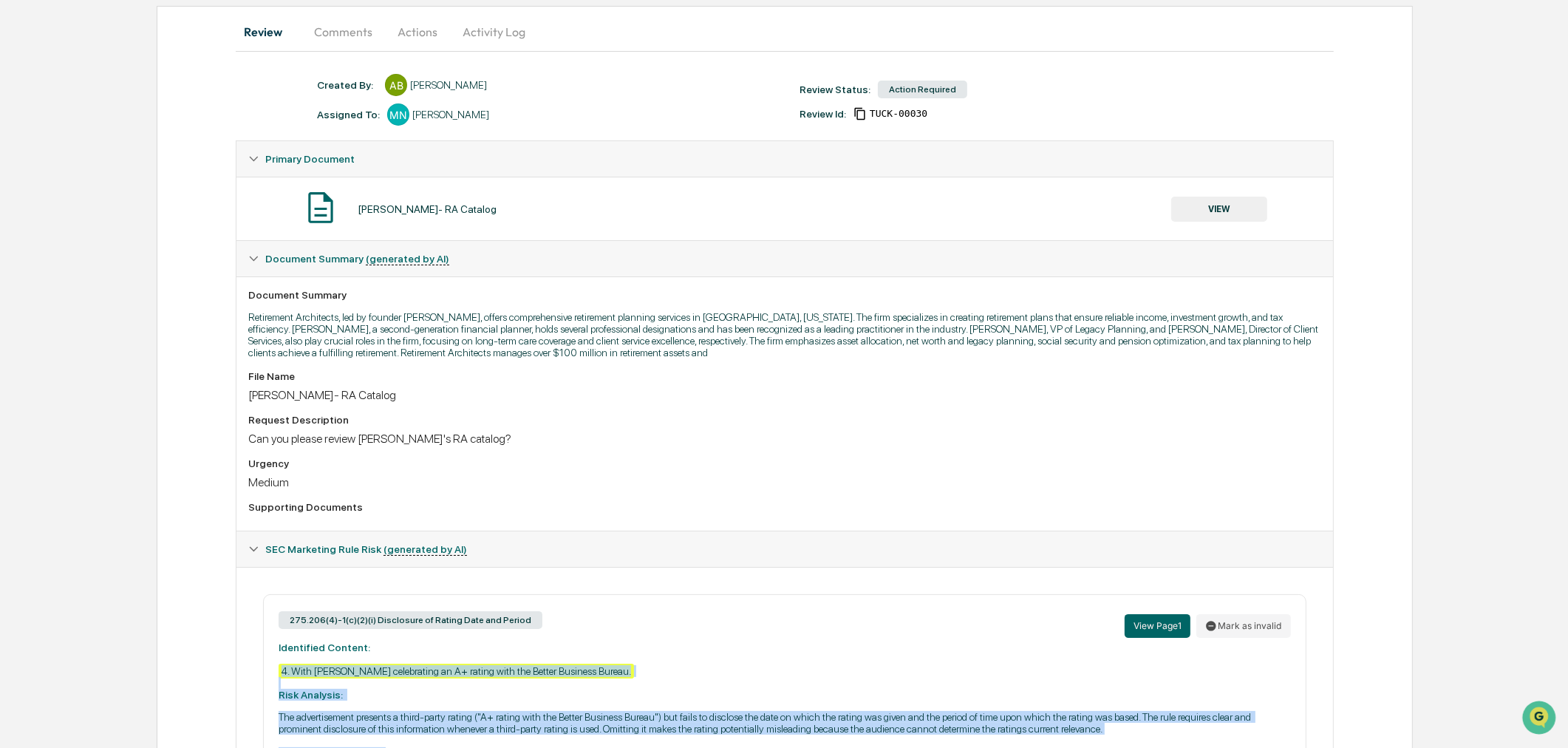
scroll to position [0, 0]
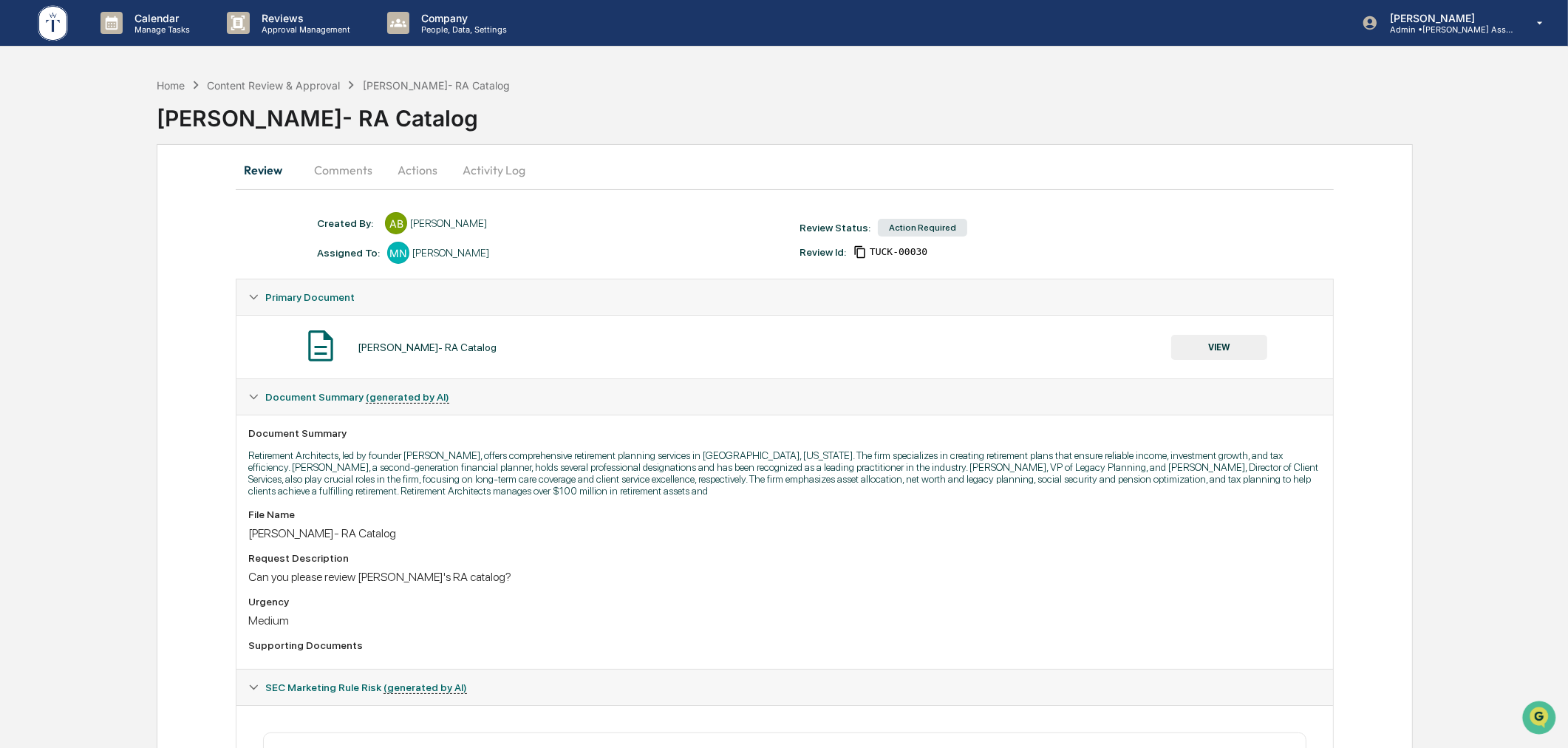
click at [414, 181] on button "Actions" at bounding box center [418, 169] width 67 height 35
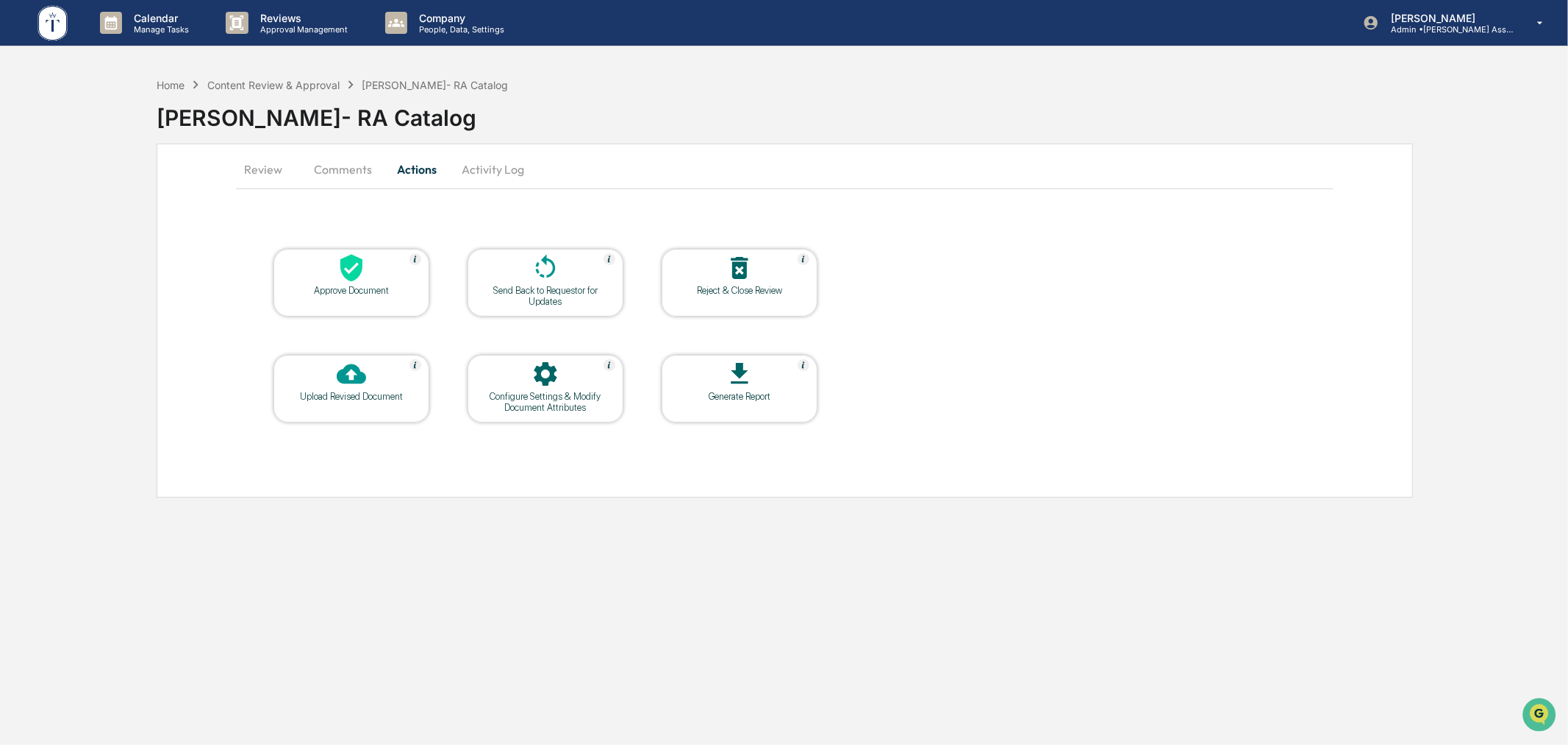
click at [570, 280] on div at bounding box center [545, 268] width 147 height 31
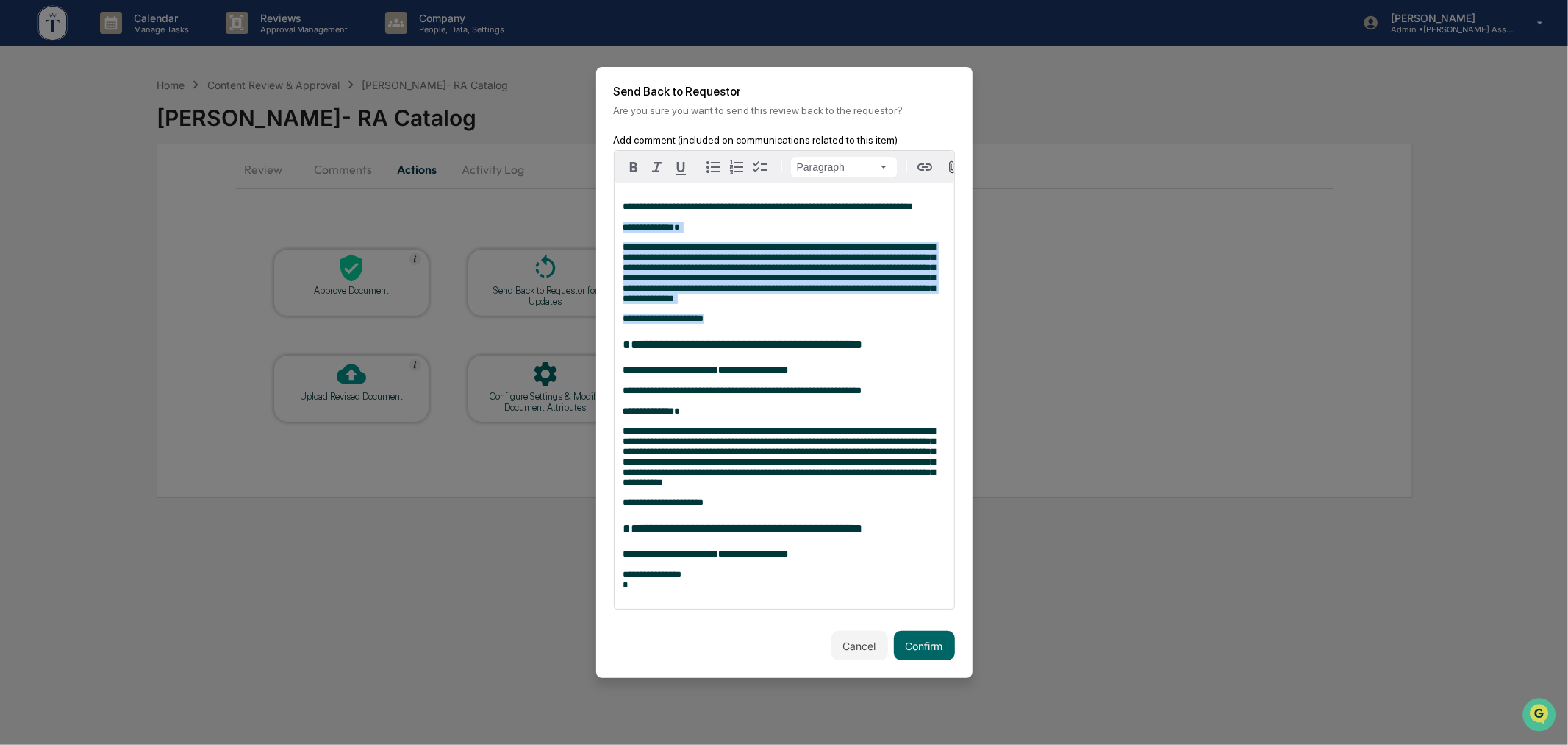
drag, startPoint x: 760, startPoint y: 315, endPoint x: 614, endPoint y: 219, distance: 174.7
click at [614, 219] on div "**********" at bounding box center [784, 396] width 339 height 425
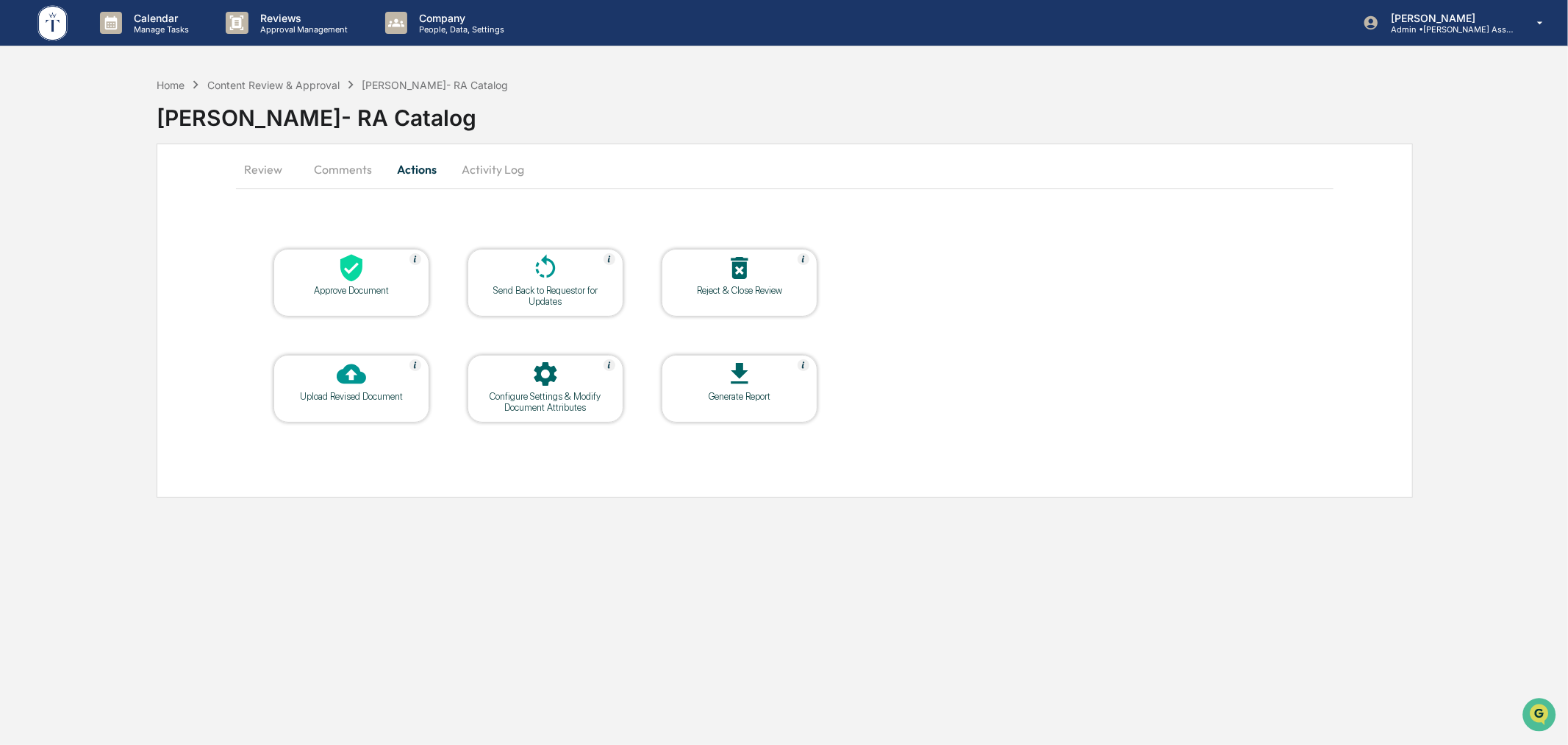
click at [520, 284] on div at bounding box center [545, 268] width 147 height 31
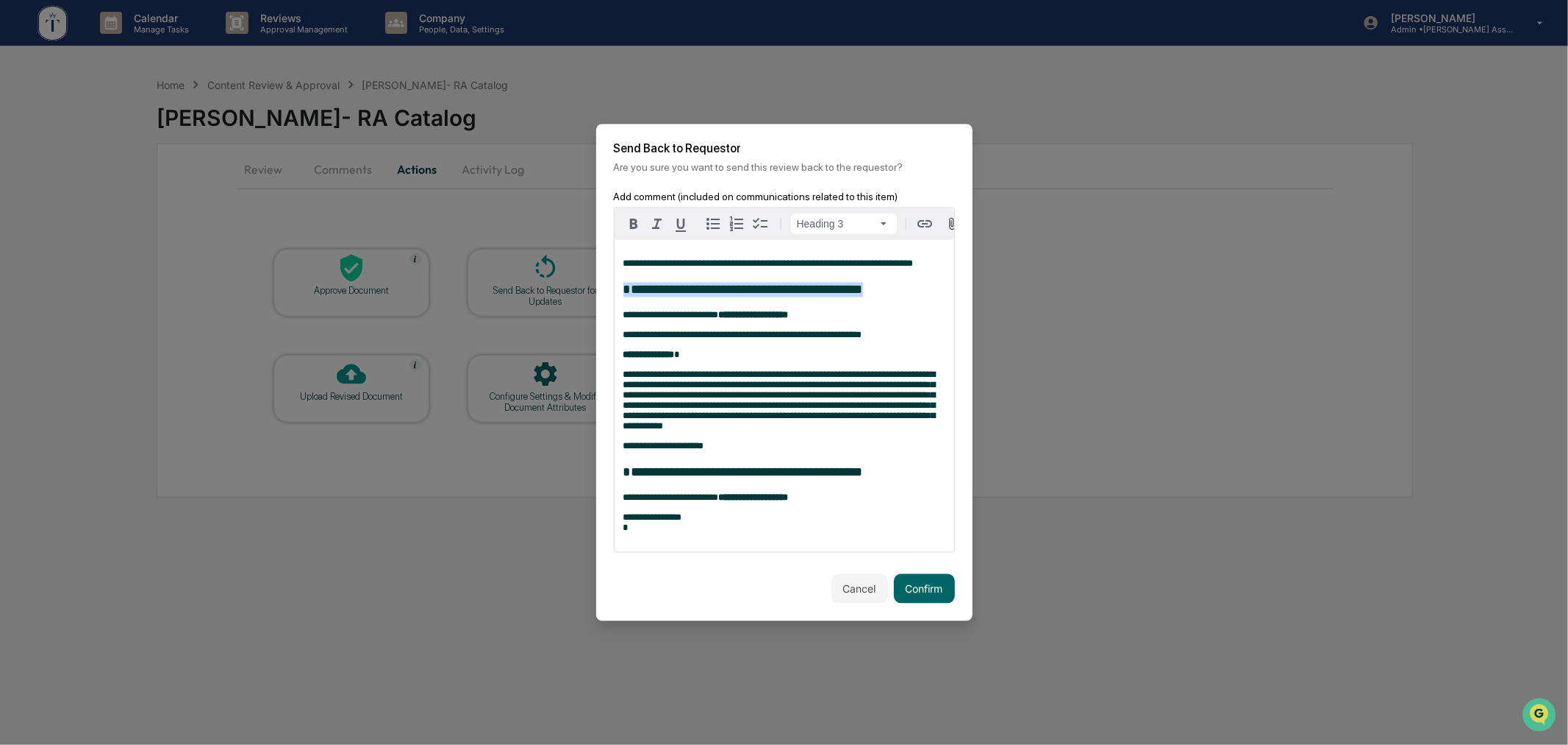
drag, startPoint x: 904, startPoint y: 289, endPoint x: 605, endPoint y: 284, distance: 299.0
click at [605, 284] on div "**********" at bounding box center [784, 382] width 377 height 382
click at [632, 259] on span "**********" at bounding box center [768, 264] width 290 height 10
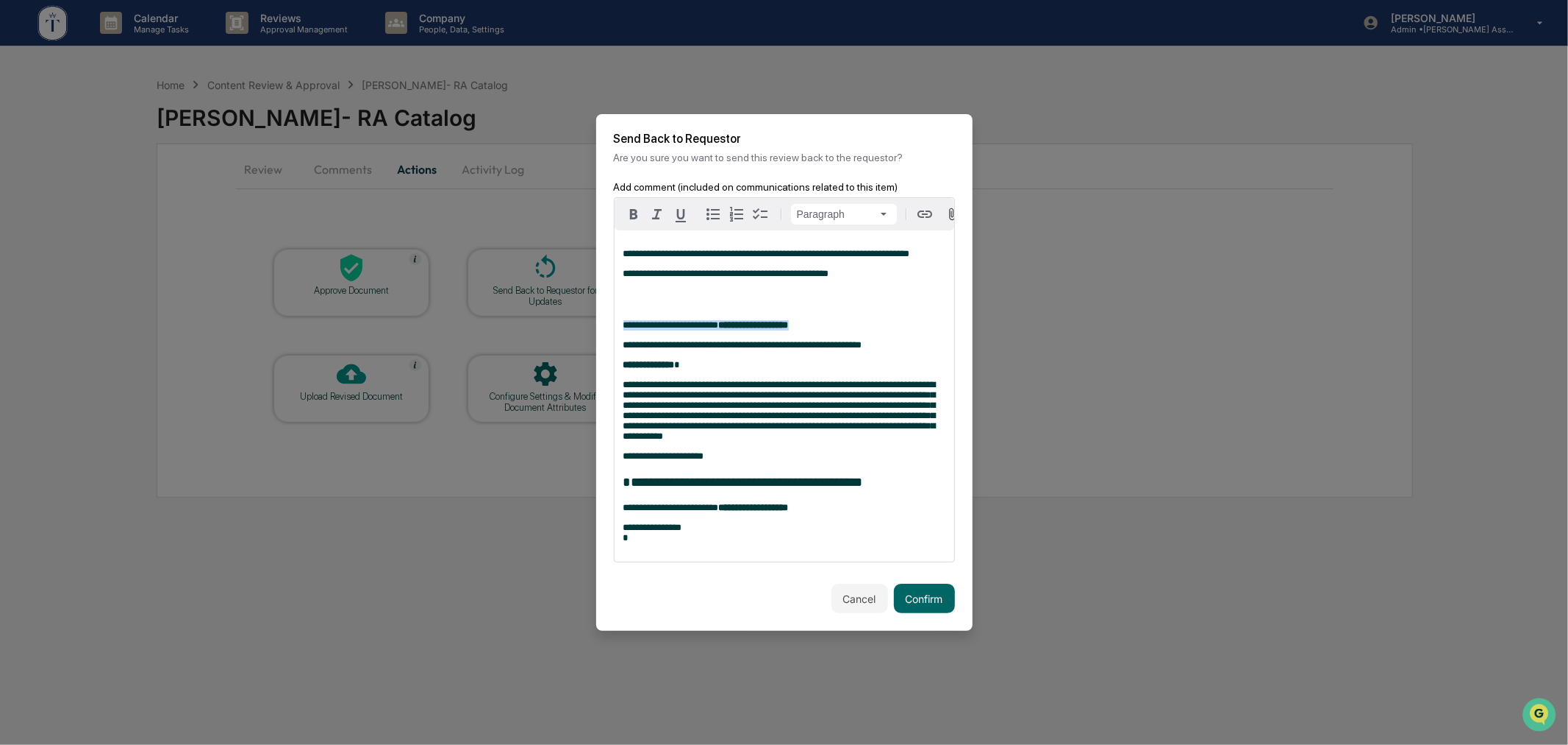
drag, startPoint x: 811, startPoint y: 321, endPoint x: 603, endPoint y: 329, distance: 208.2
click at [603, 329] on div "**********" at bounding box center [784, 382] width 377 height 402
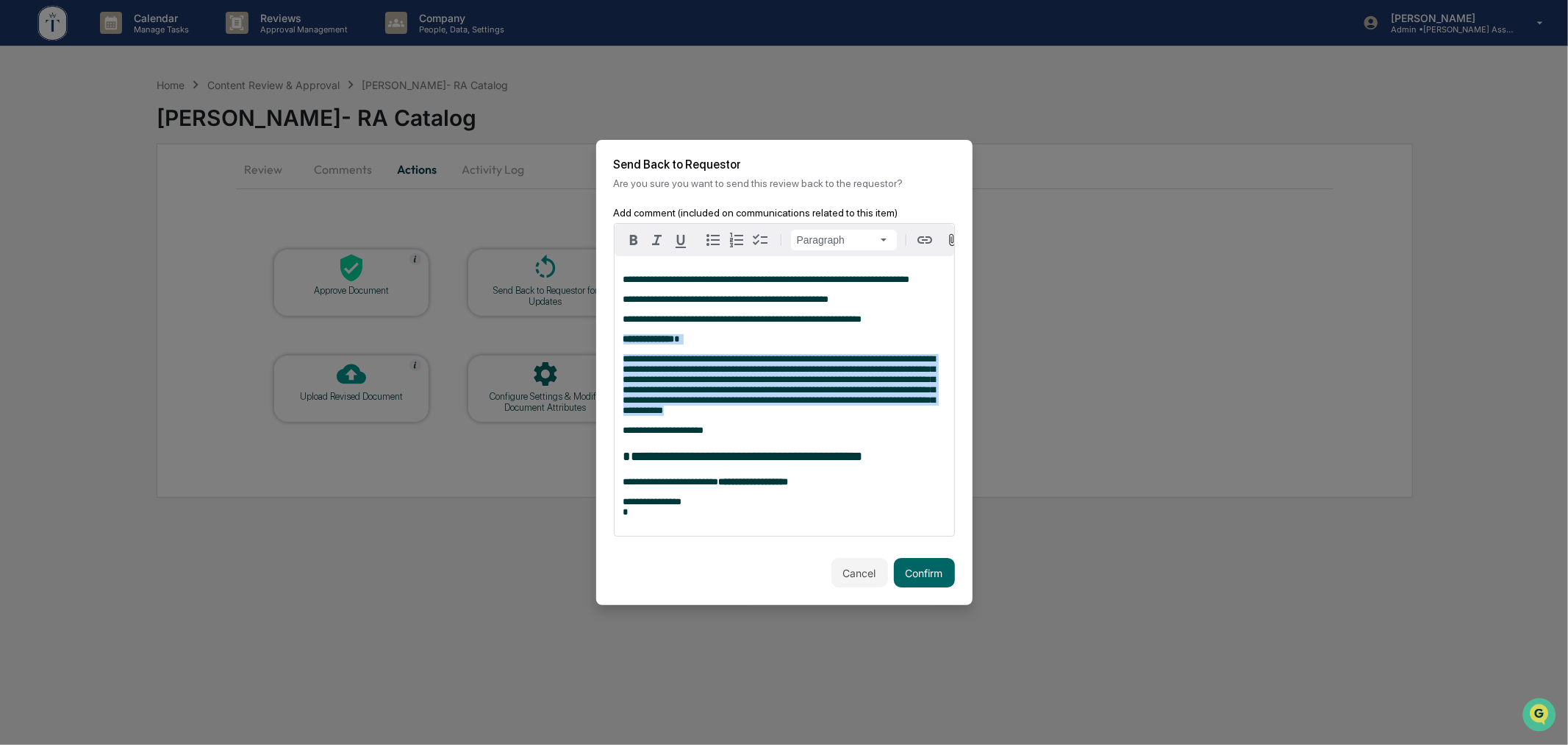
drag, startPoint x: 763, startPoint y: 417, endPoint x: 620, endPoint y: 342, distance: 161.5
click at [620, 342] on div "**********" at bounding box center [784, 396] width 339 height 280
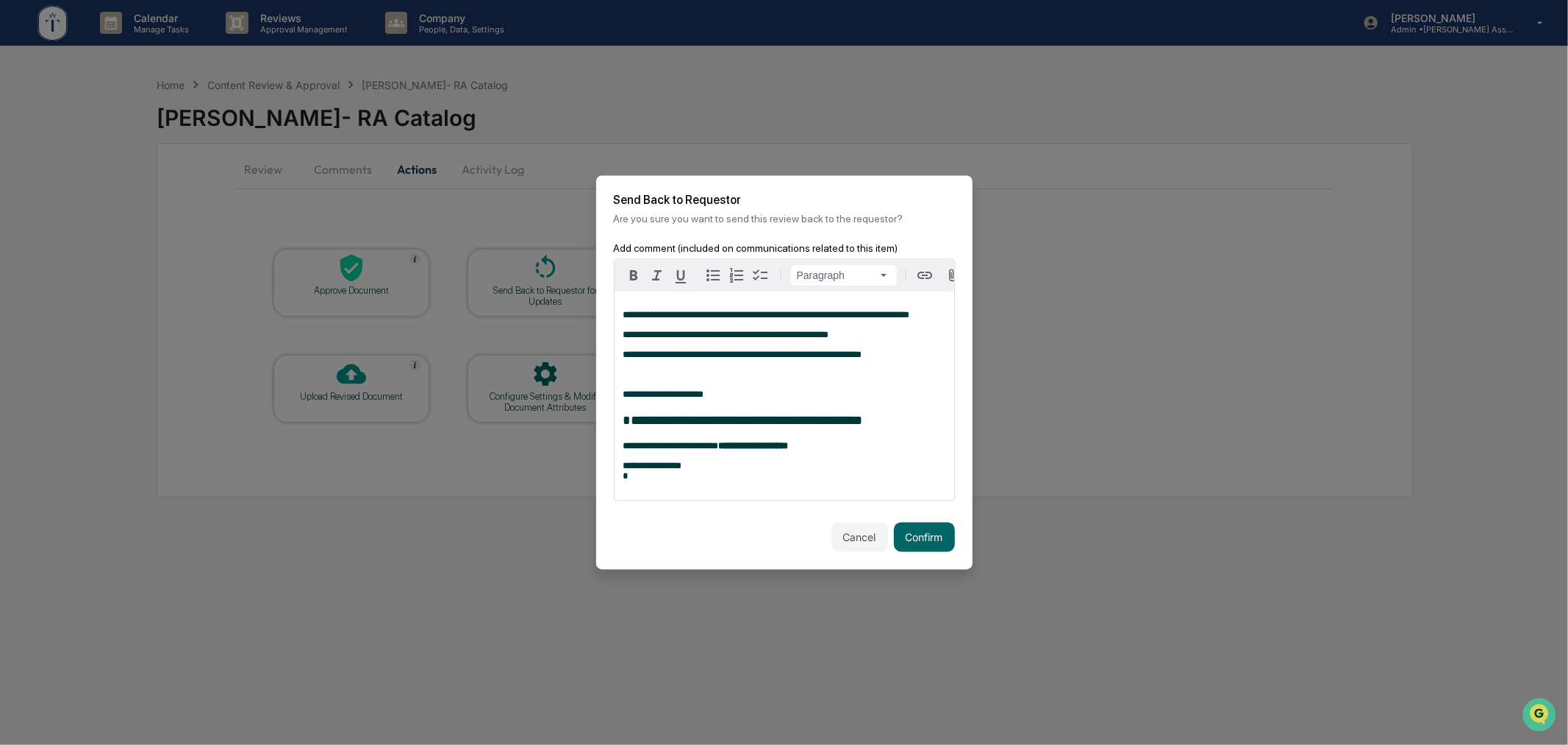
click at [621, 357] on div "**********" at bounding box center [784, 396] width 339 height 208
click at [891, 358] on p "**********" at bounding box center [784, 355] width 322 height 10
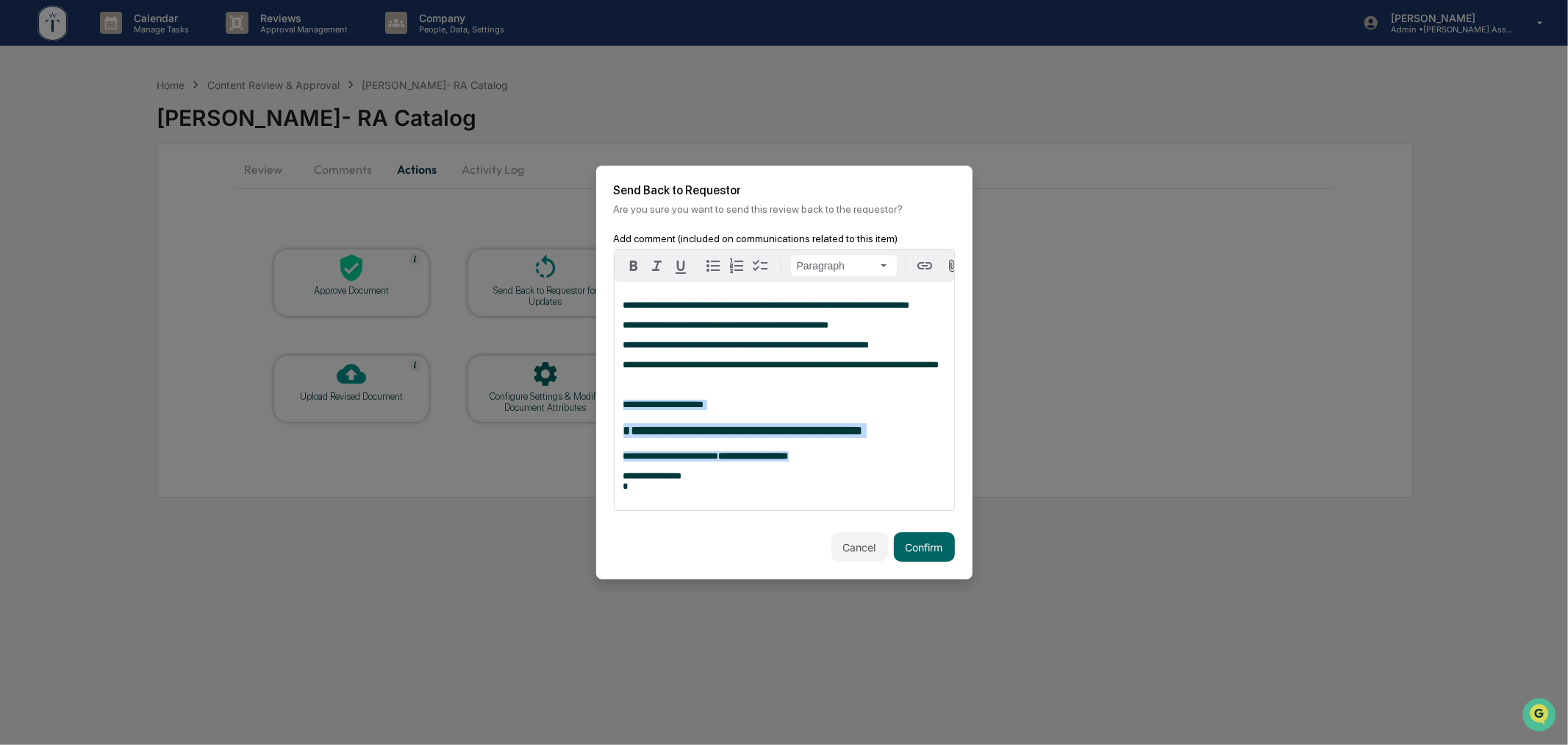
drag, startPoint x: 842, startPoint y: 461, endPoint x: 614, endPoint y: 407, distance: 234.3
click at [614, 407] on div "**********" at bounding box center [784, 396] width 339 height 228
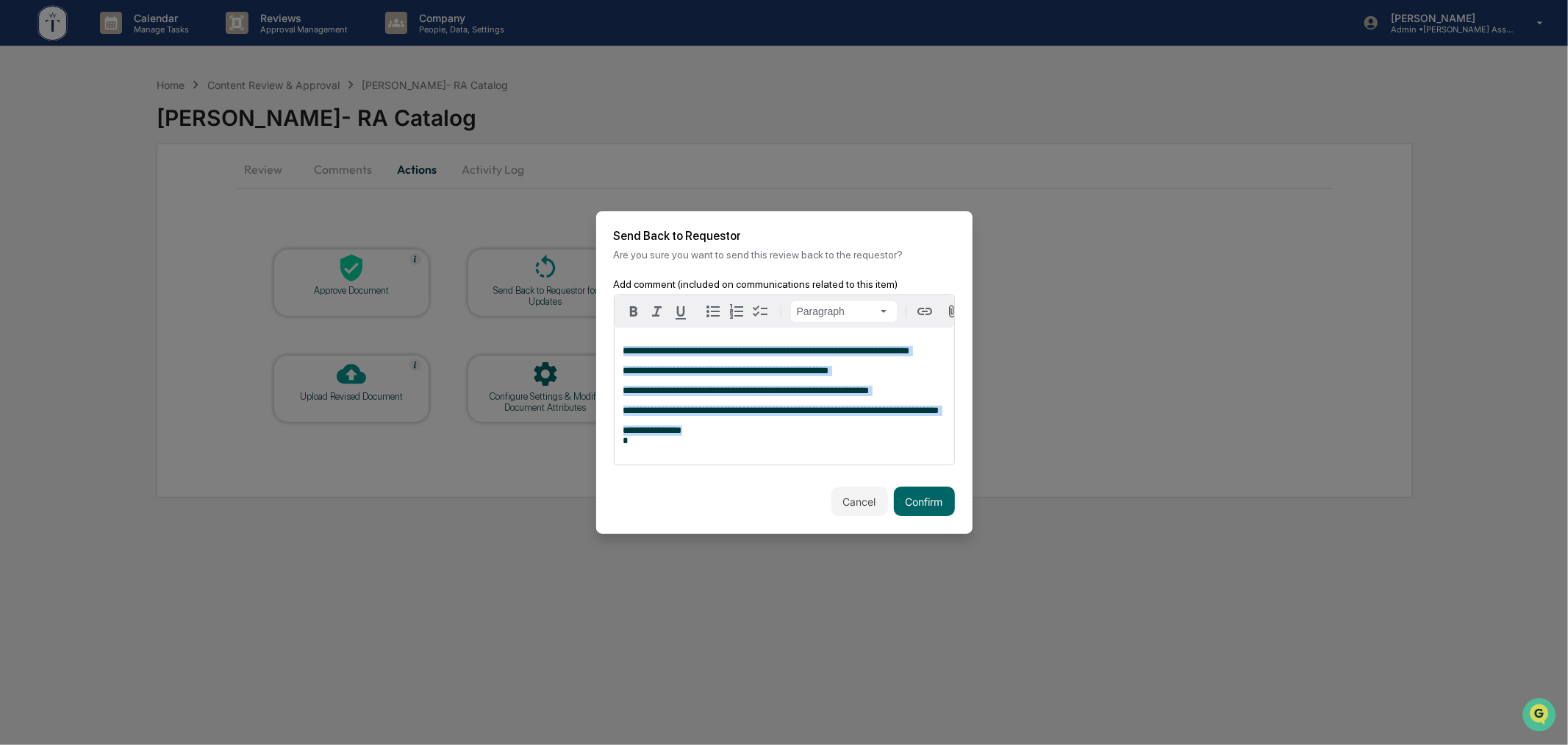
drag, startPoint x: 740, startPoint y: 440, endPoint x: 563, endPoint y: 297, distance: 227.5
click at [563, 297] on body "**********" at bounding box center [784, 372] width 1568 height 745
copy div "**********"
click at [858, 501] on button "Cancel" at bounding box center [861, 500] width 57 height 29
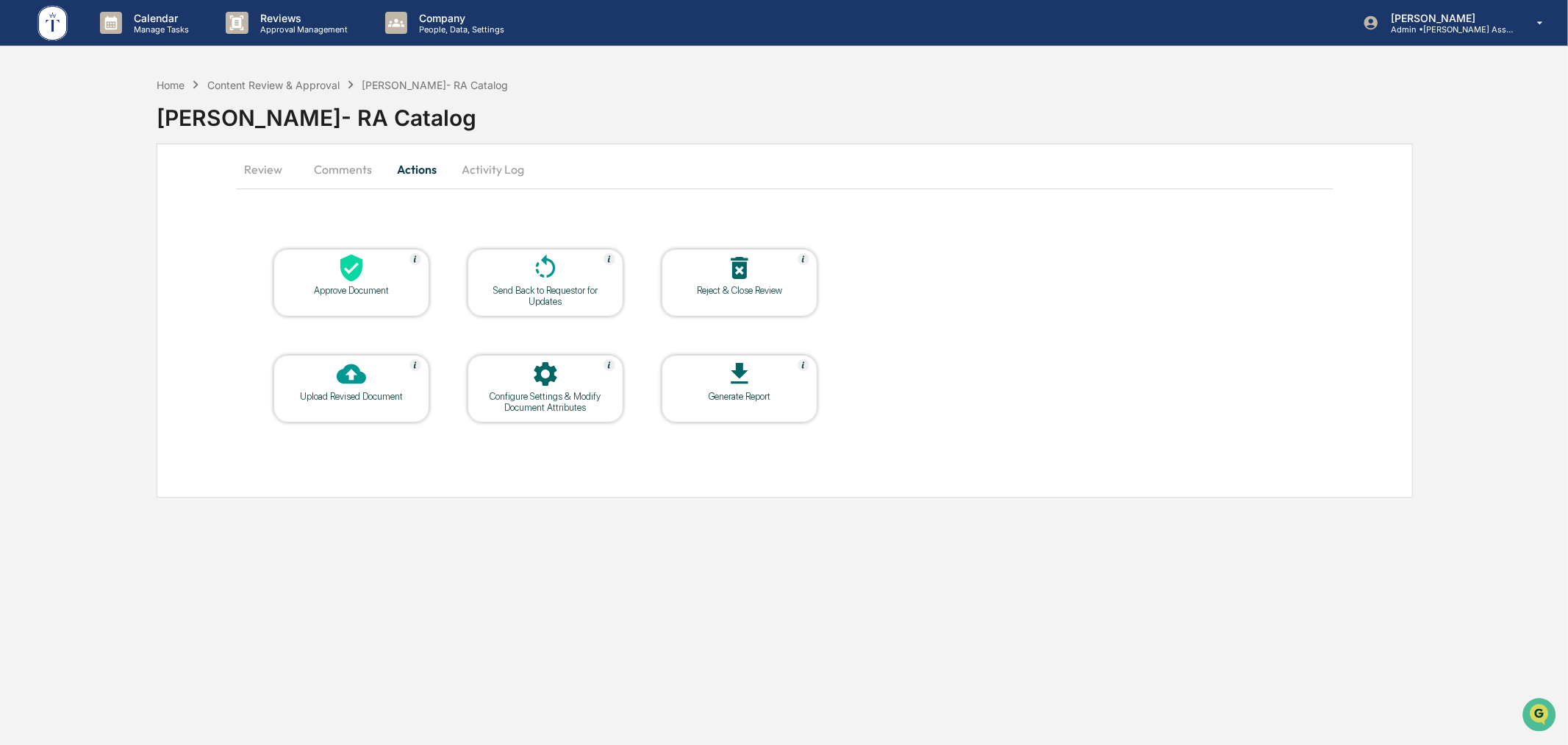
drag, startPoint x: 689, startPoint y: 563, endPoint x: 556, endPoint y: 394, distance: 215.1
click at [679, 547] on div "Calendar Manage Tasks Reviews Approval Management Company People, Data, Setting…" at bounding box center [784, 372] width 1568 height 745
click at [259, 158] on button "Review" at bounding box center [269, 168] width 67 height 35
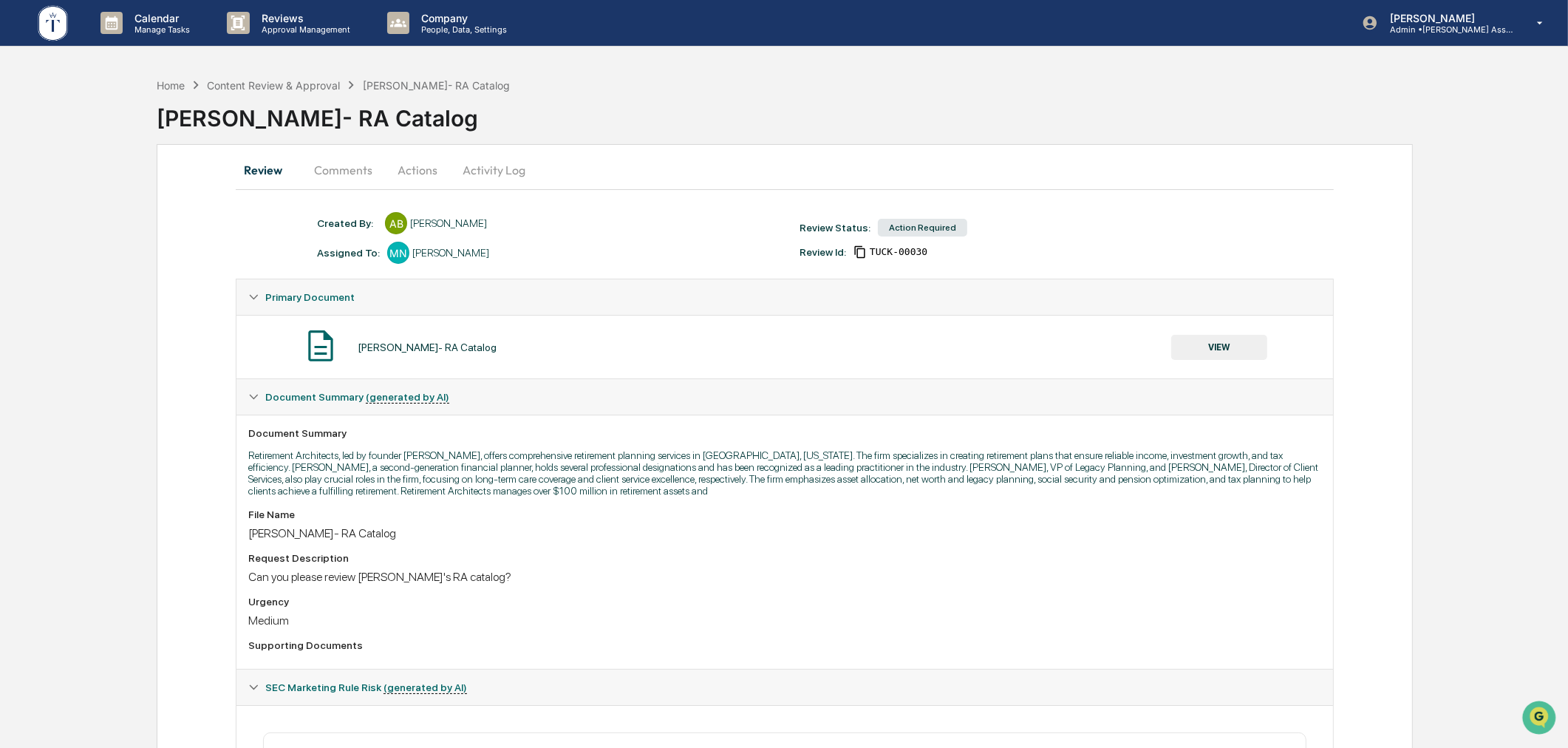
click at [411, 170] on button "Actions" at bounding box center [418, 169] width 67 height 35
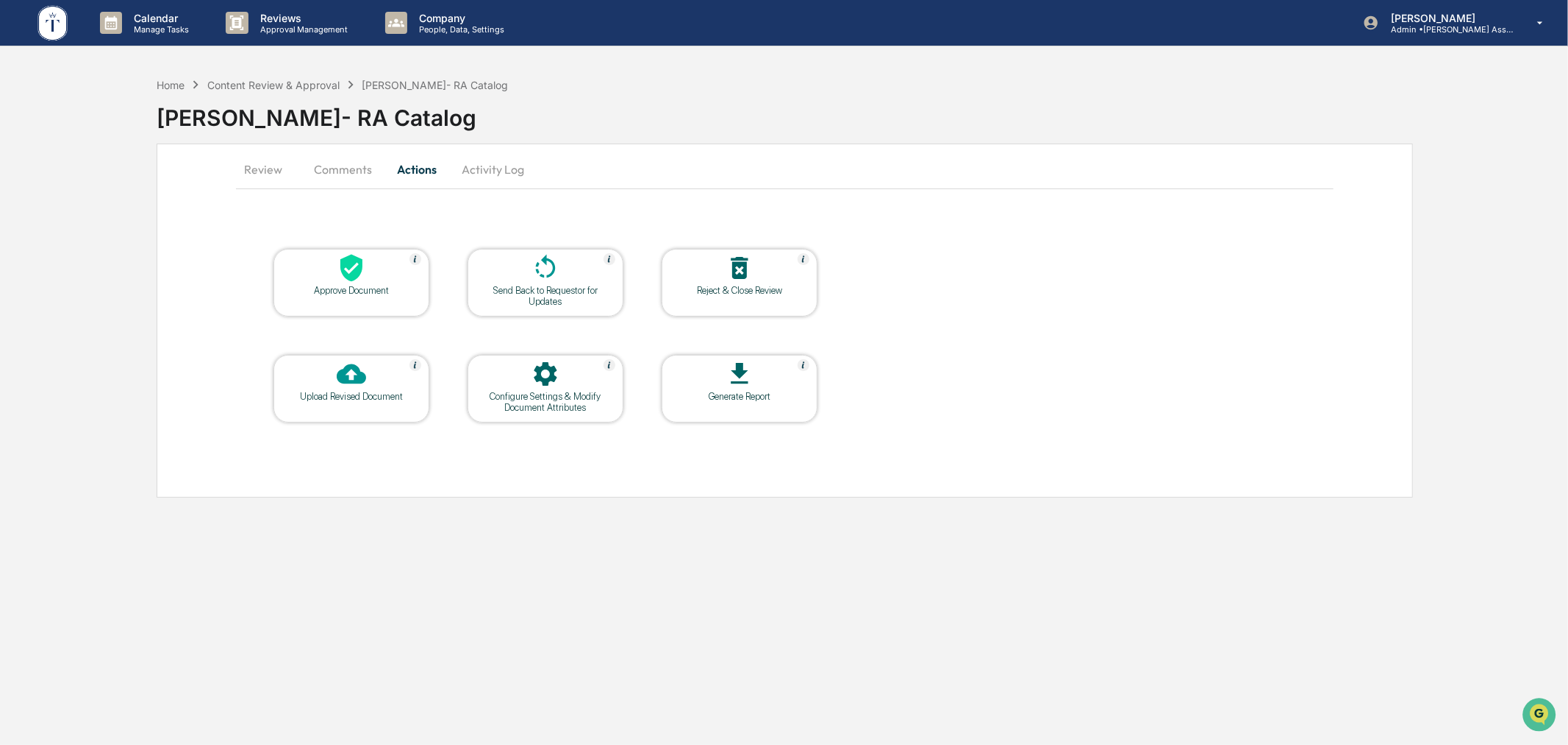
click at [535, 275] on icon at bounding box center [545, 267] width 29 height 29
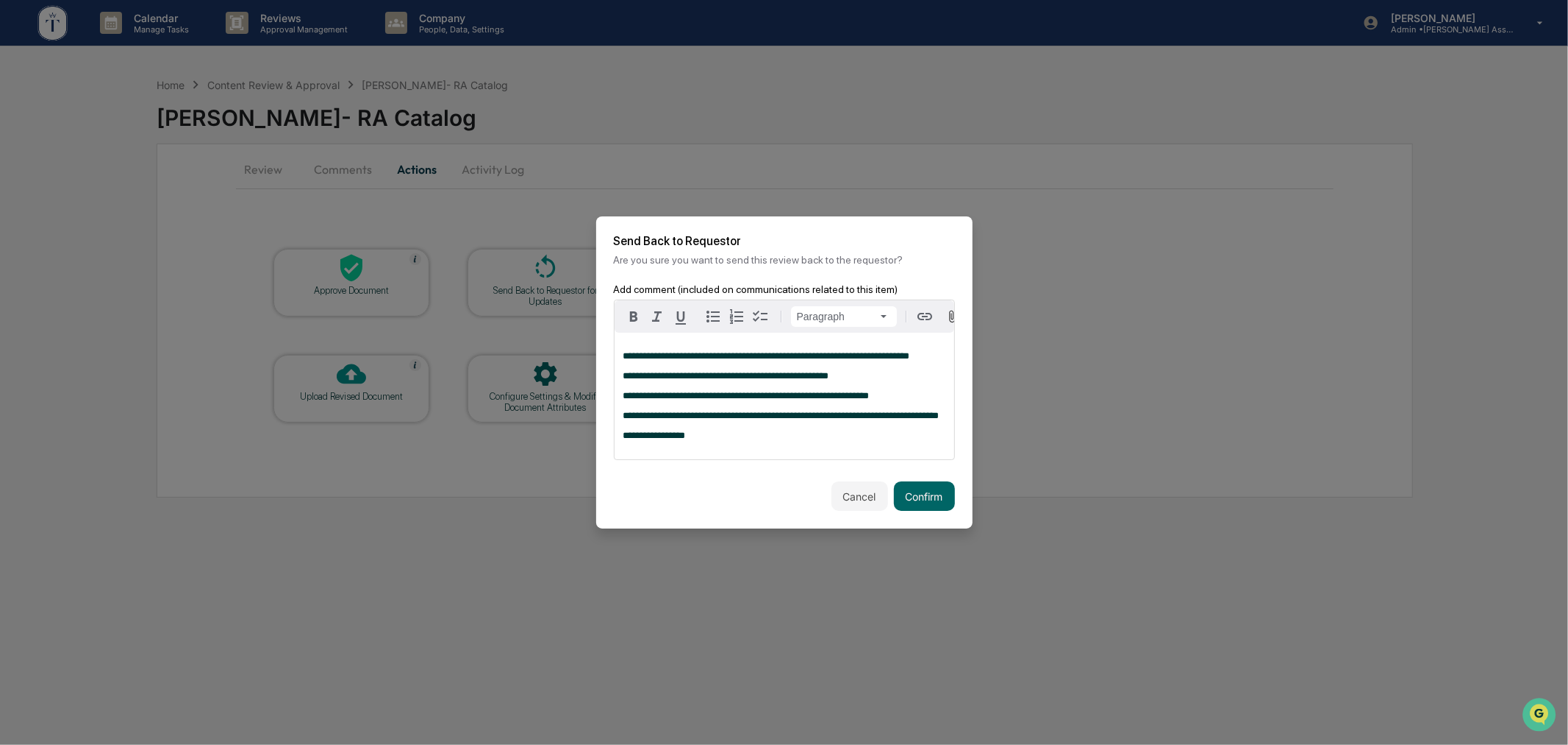
click at [861, 378] on p "**********" at bounding box center [784, 376] width 322 height 10
click at [861, 504] on button "Cancel" at bounding box center [861, 496] width 57 height 29
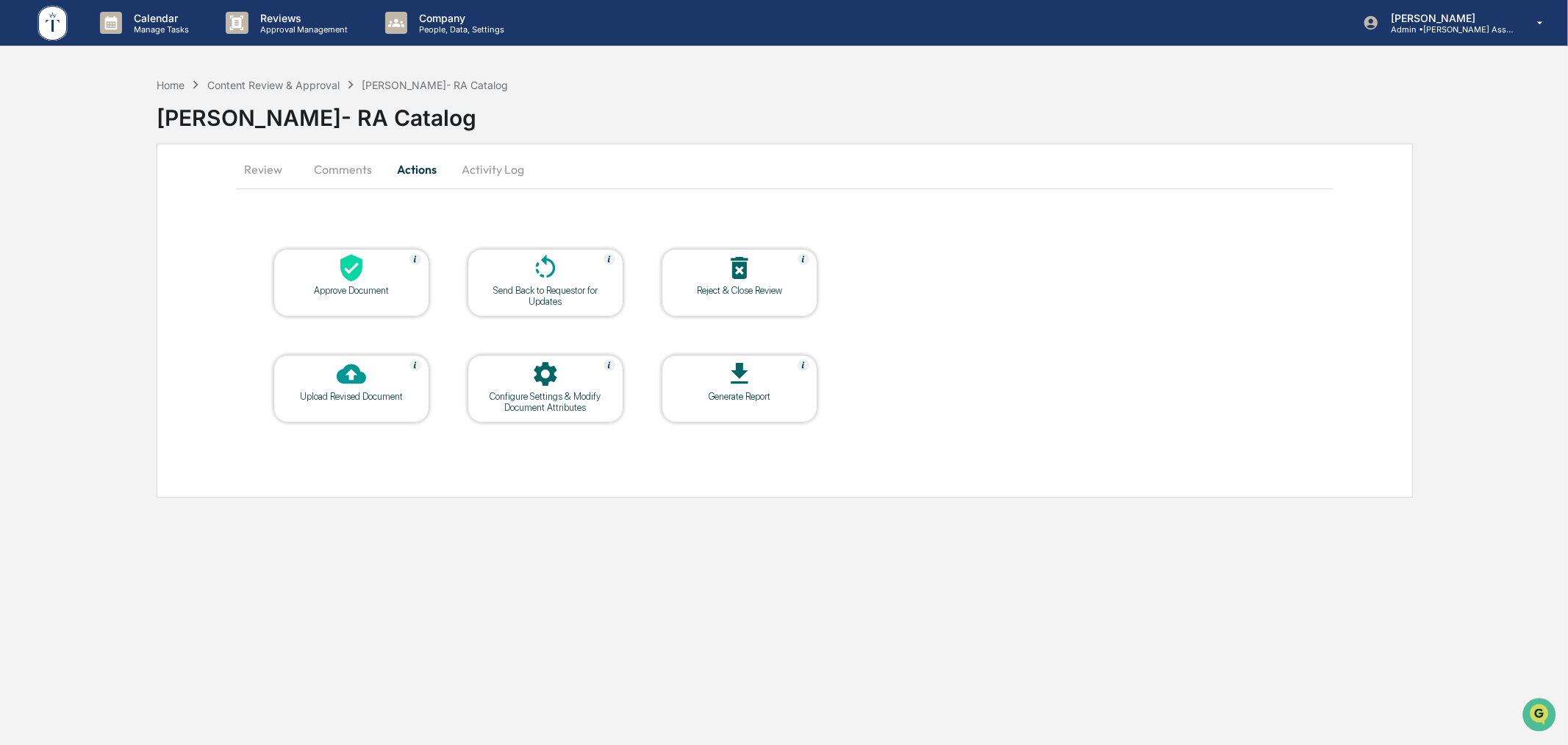
click at [275, 174] on button "Review" at bounding box center [269, 168] width 67 height 35
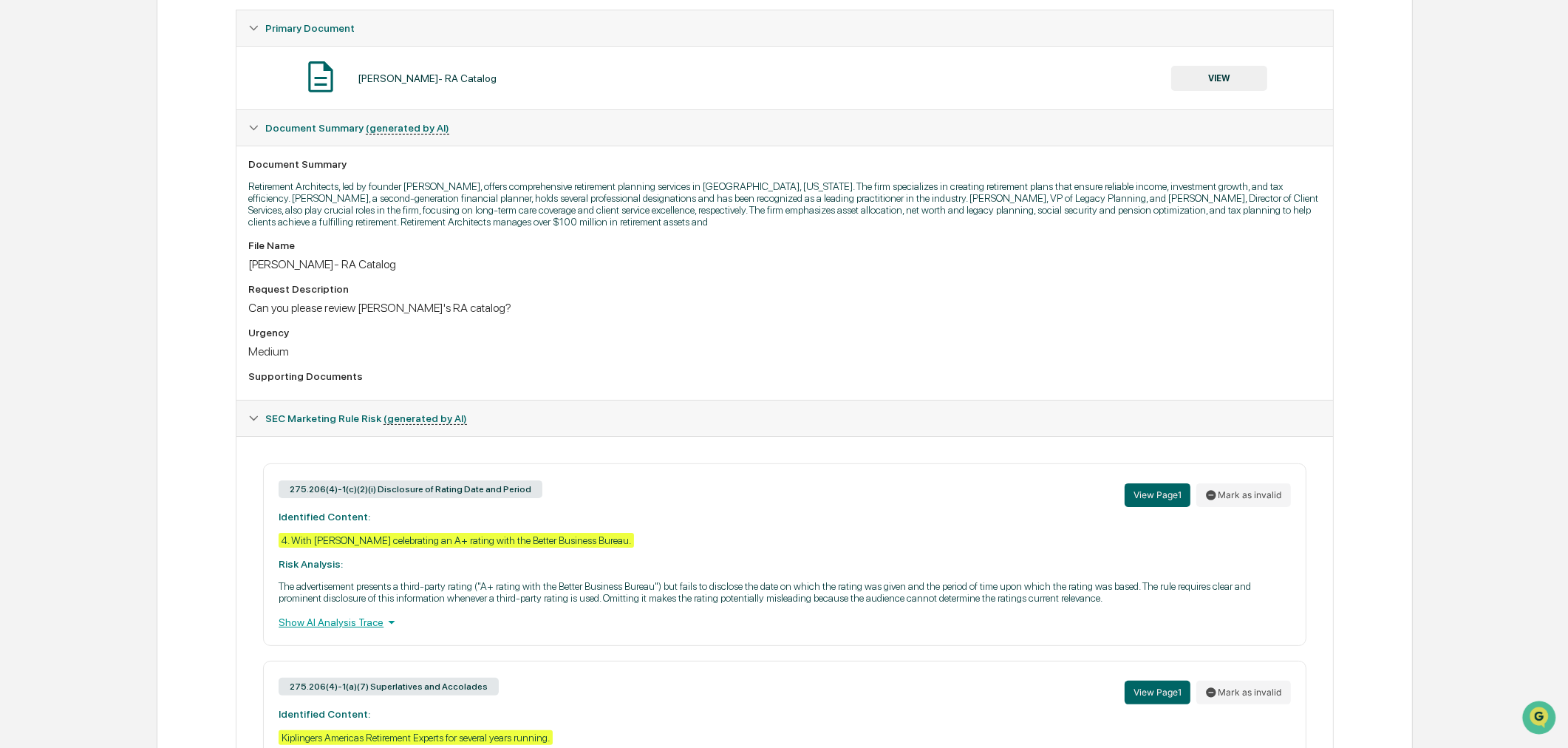
scroll to position [96, 0]
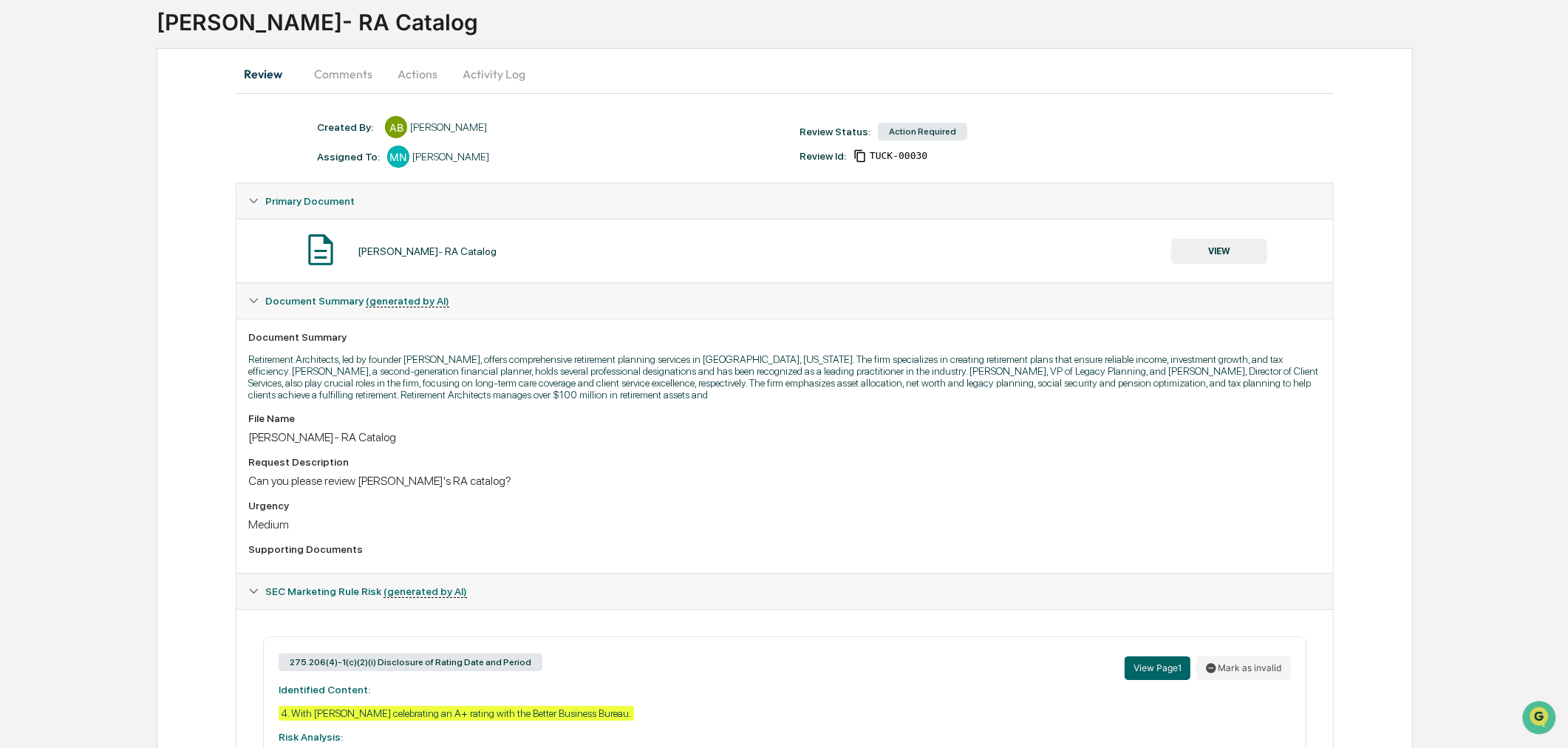
click at [396, 73] on button "Actions" at bounding box center [418, 74] width 67 height 35
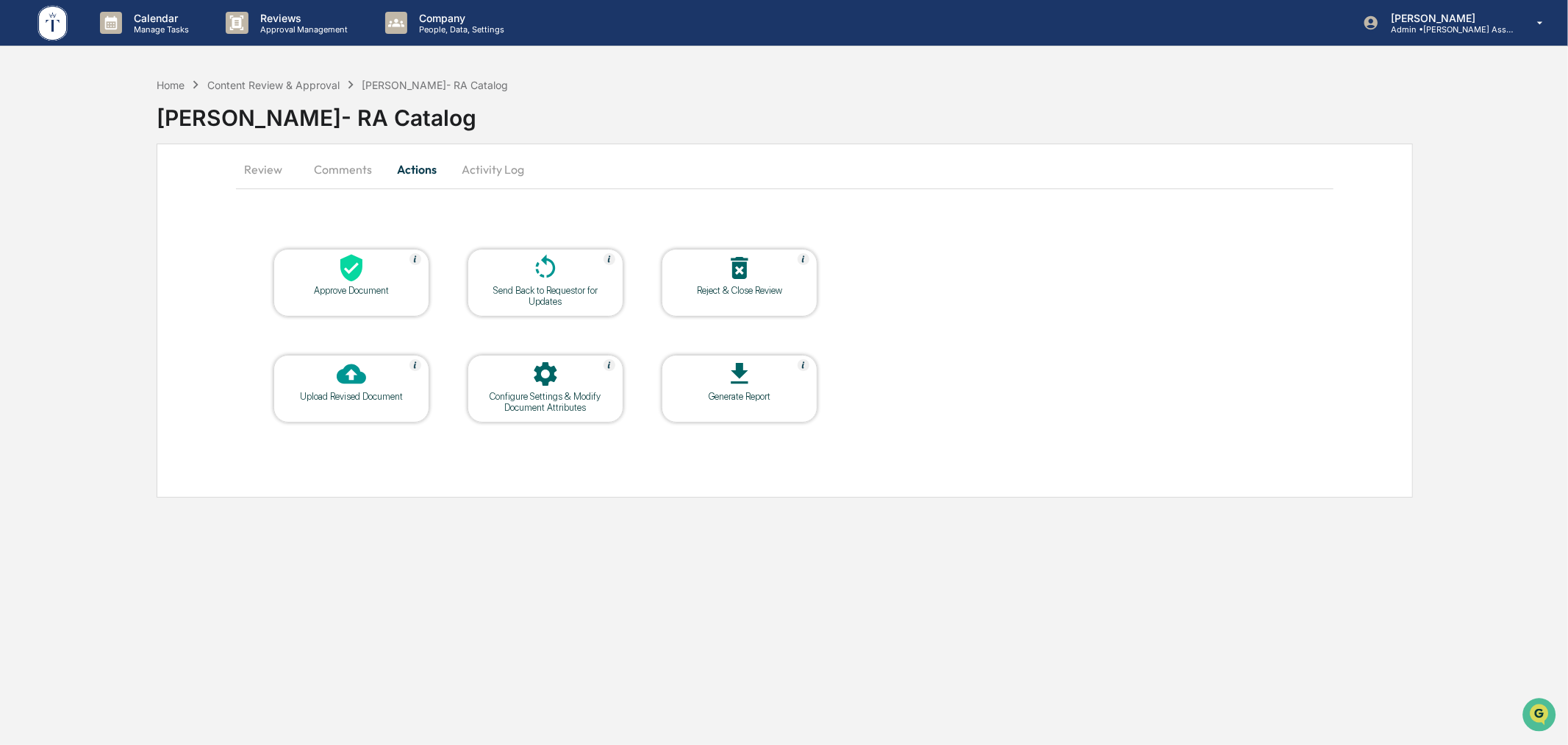
click at [556, 287] on div "Send Back to Requestor for Updates" at bounding box center [545, 295] width 132 height 22
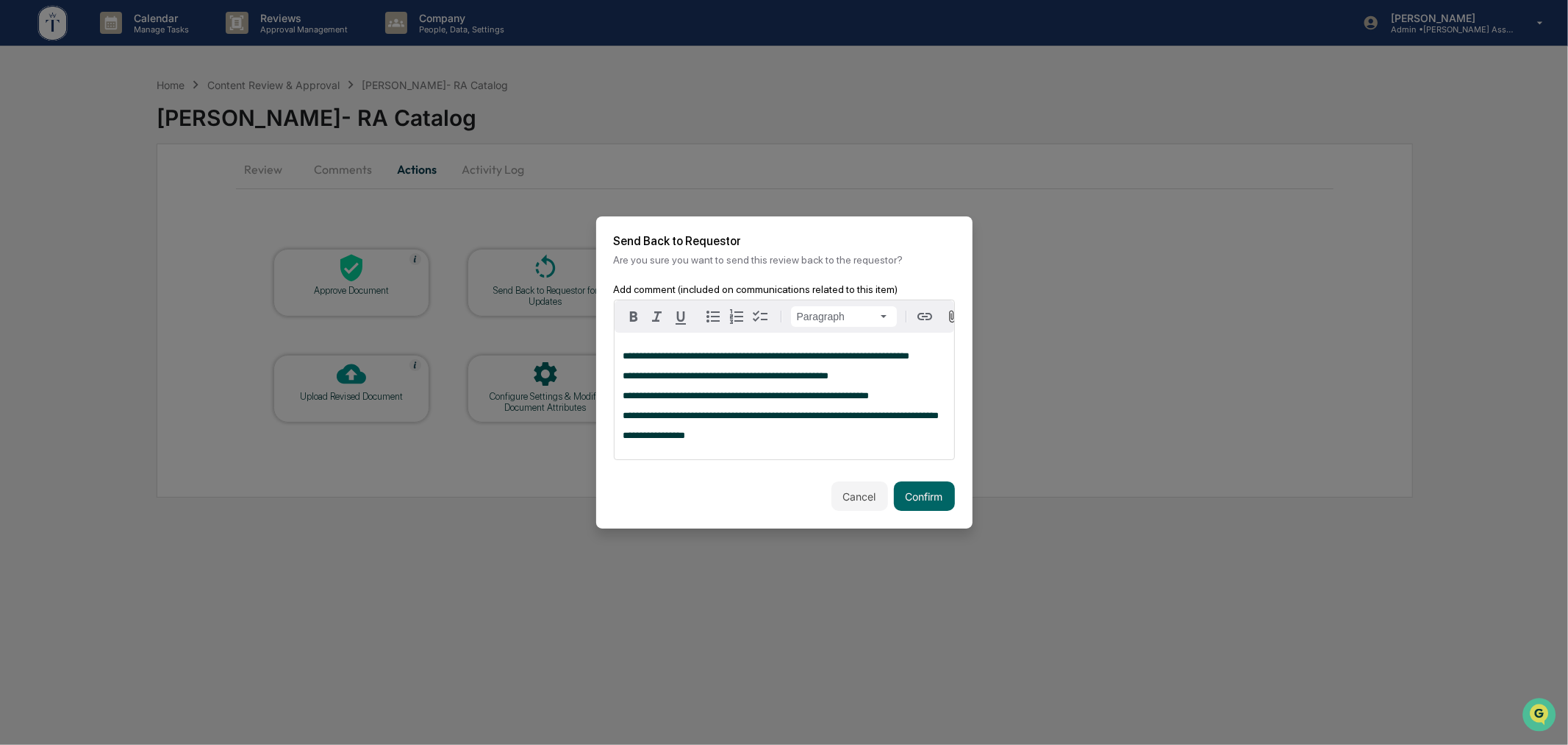
click at [854, 371] on div "**********" at bounding box center [784, 396] width 339 height 127
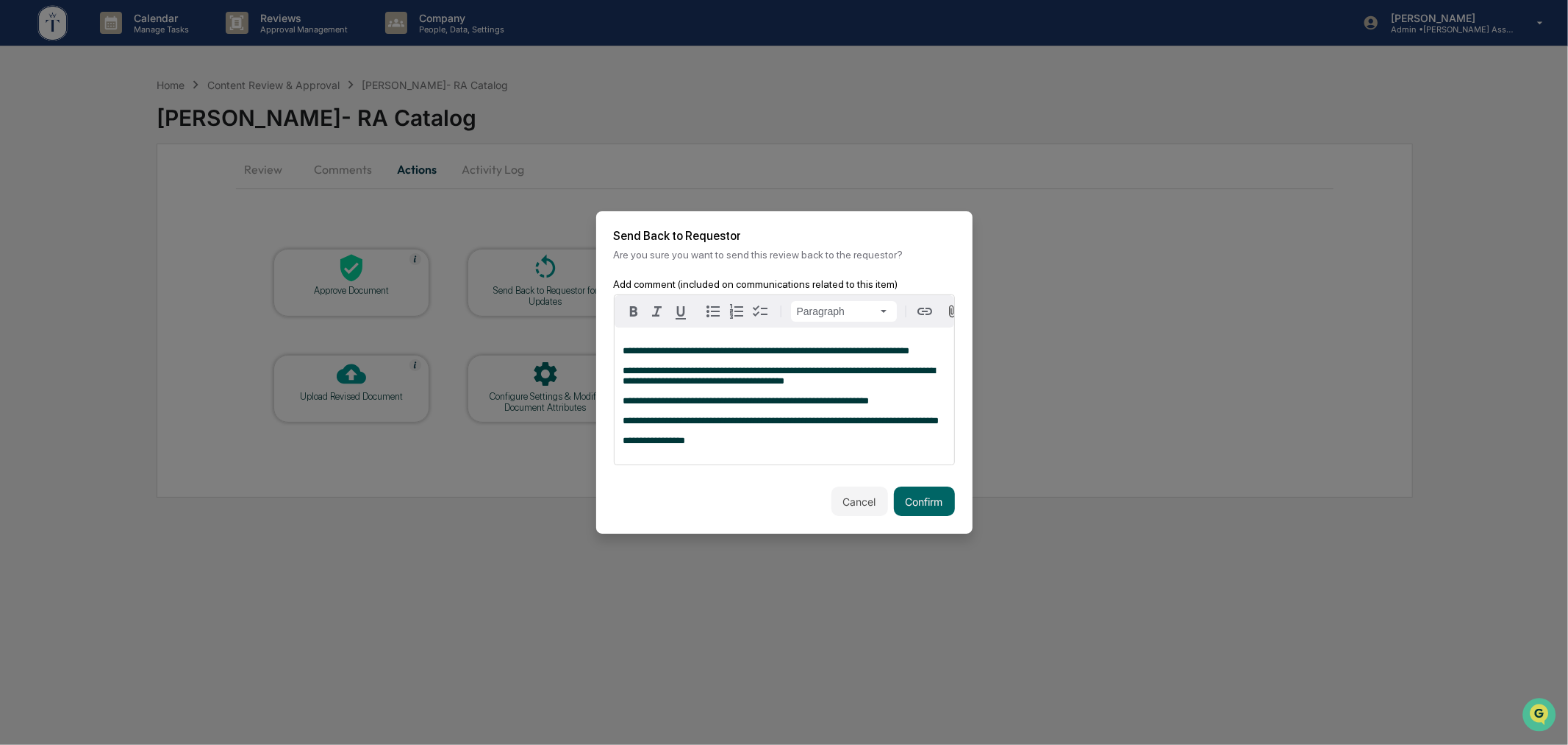
click at [667, 464] on div "**********" at bounding box center [784, 396] width 339 height 137
click at [658, 459] on div "**********" at bounding box center [784, 396] width 339 height 137
click at [711, 446] on p "**********" at bounding box center [784, 441] width 322 height 10
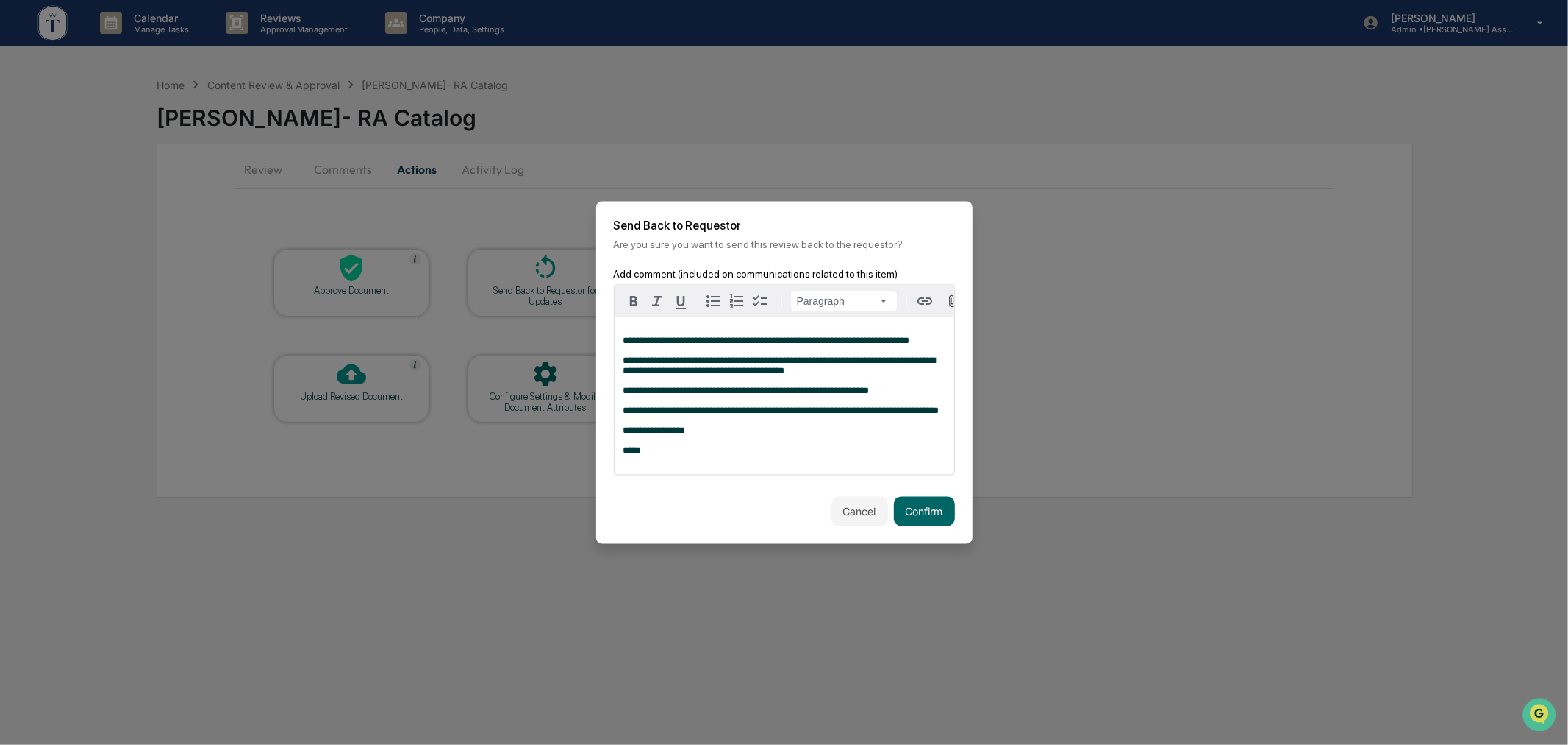
click at [624, 436] on span "**********" at bounding box center [655, 431] width 63 height 10
click at [910, 511] on button "Confirm" at bounding box center [924, 511] width 61 height 29
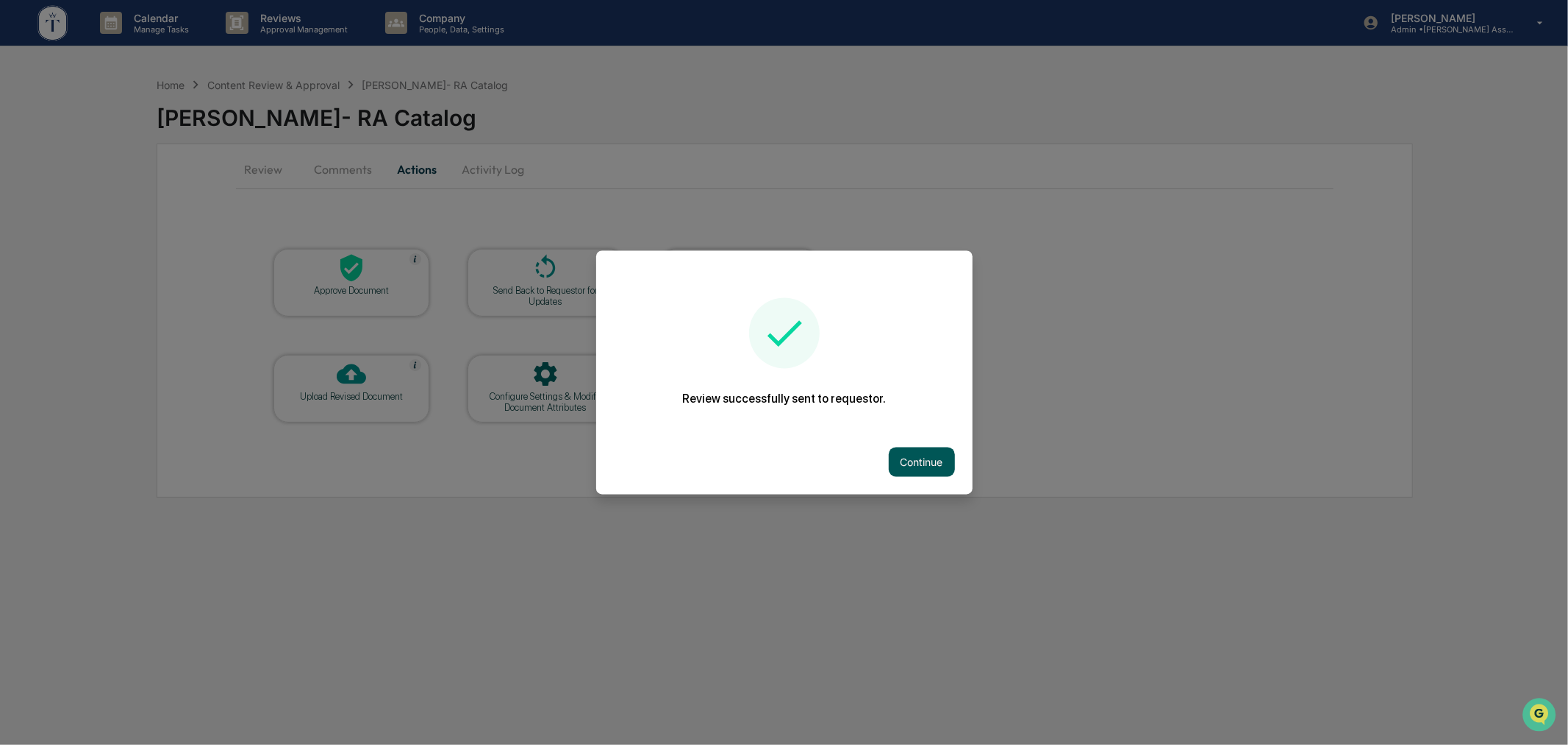
click at [928, 455] on button "Continue" at bounding box center [922, 461] width 67 height 29
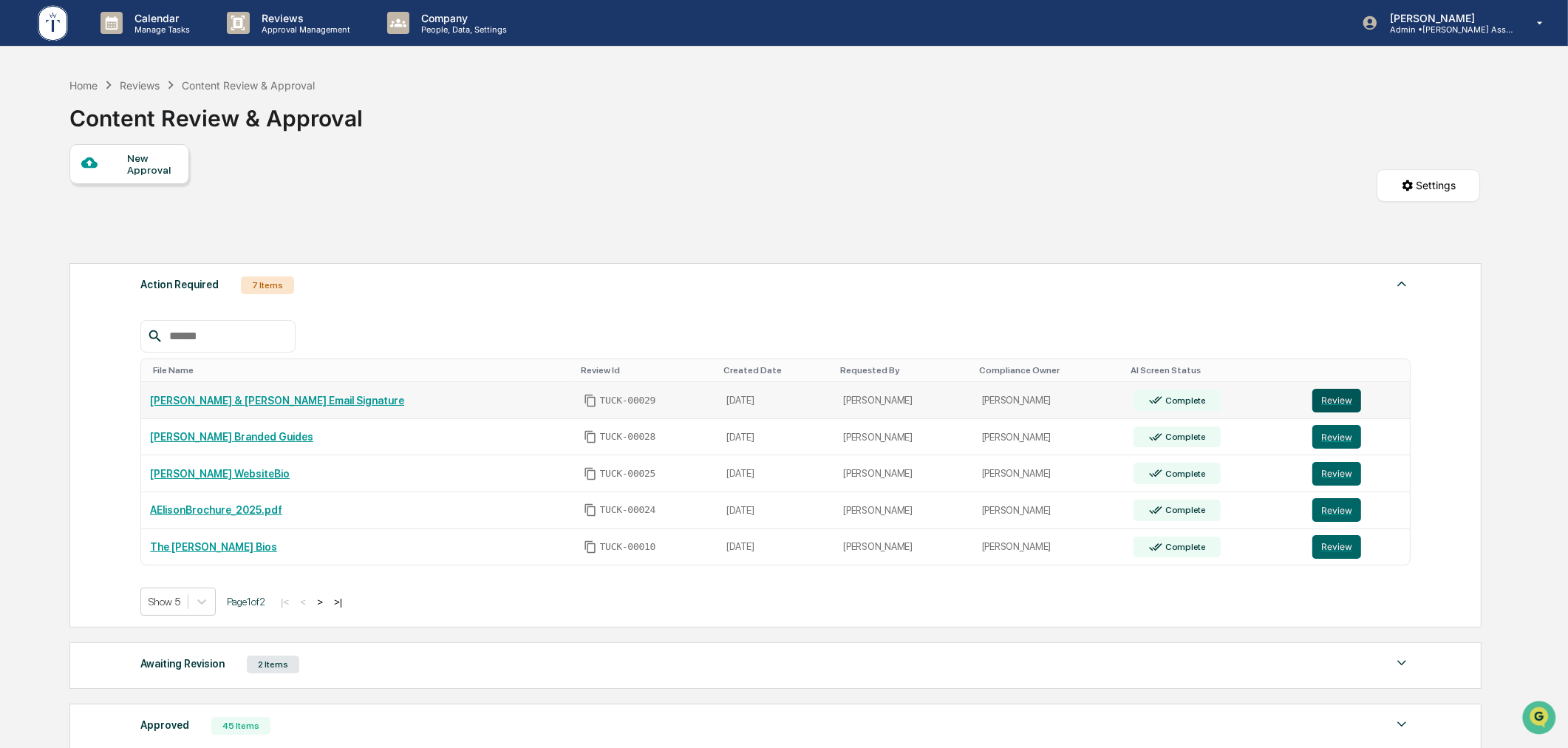
click at [1317, 403] on button "Review" at bounding box center [1336, 400] width 49 height 24
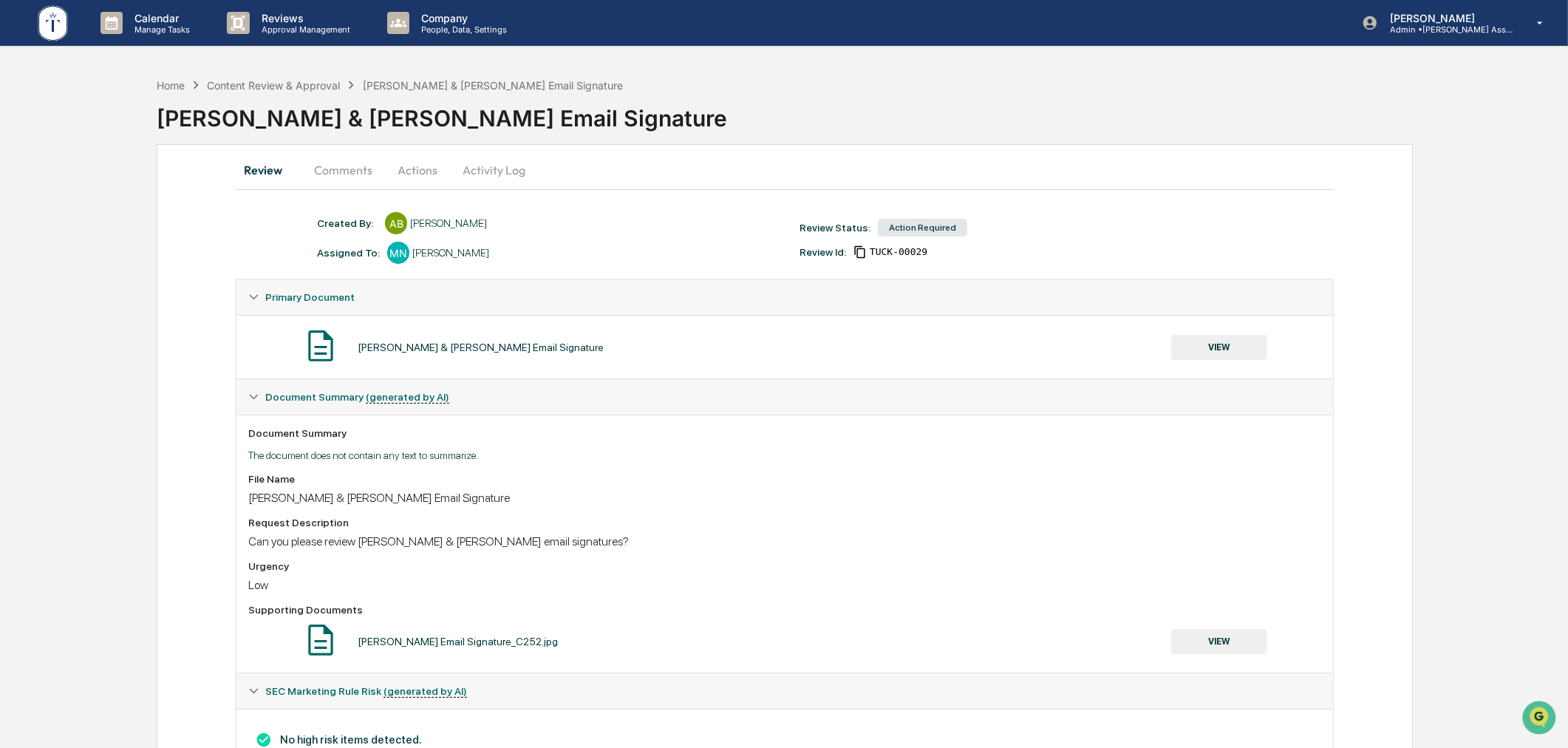
click at [409, 160] on button "Actions" at bounding box center [418, 169] width 67 height 35
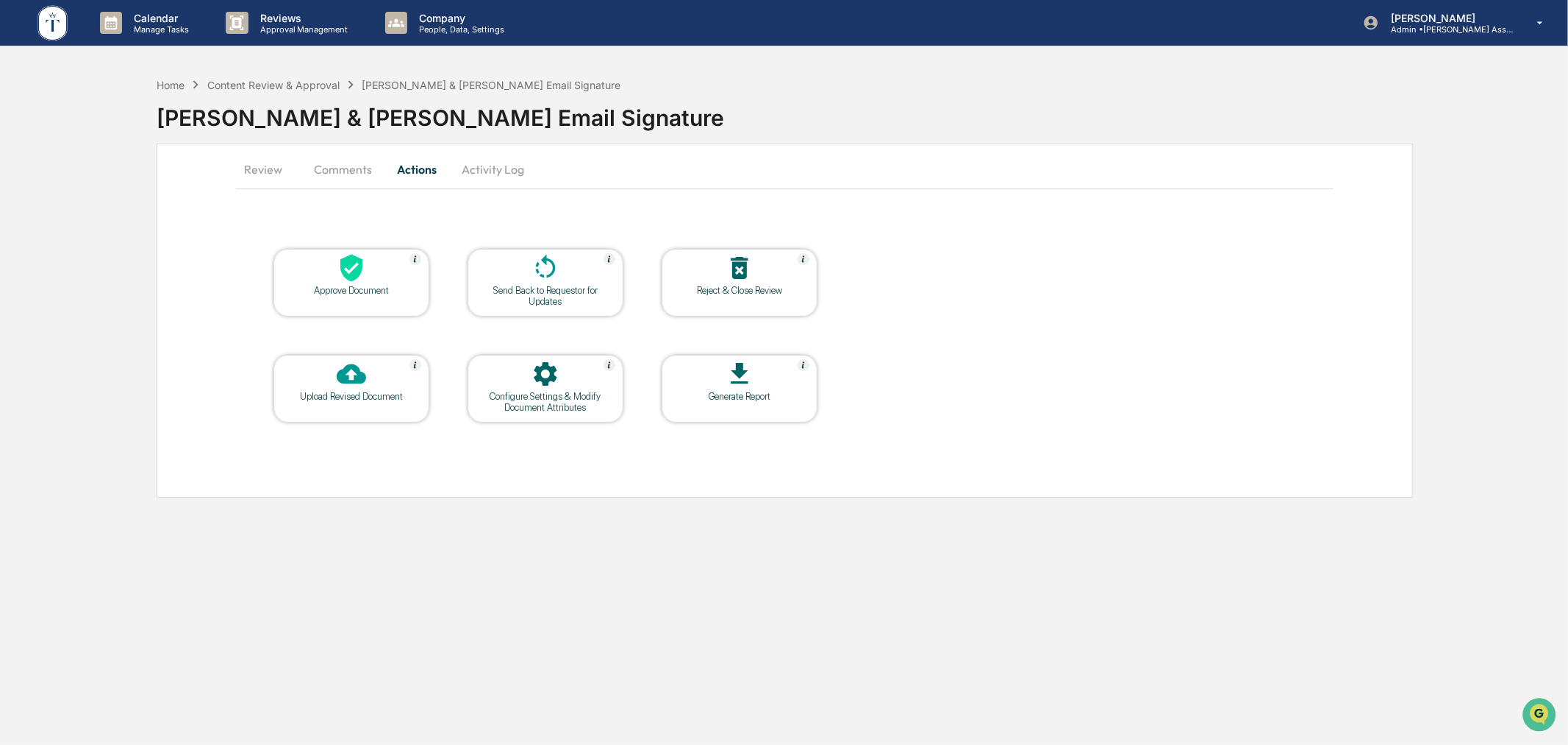
click at [360, 290] on div "Approve Document" at bounding box center [351, 290] width 132 height 11
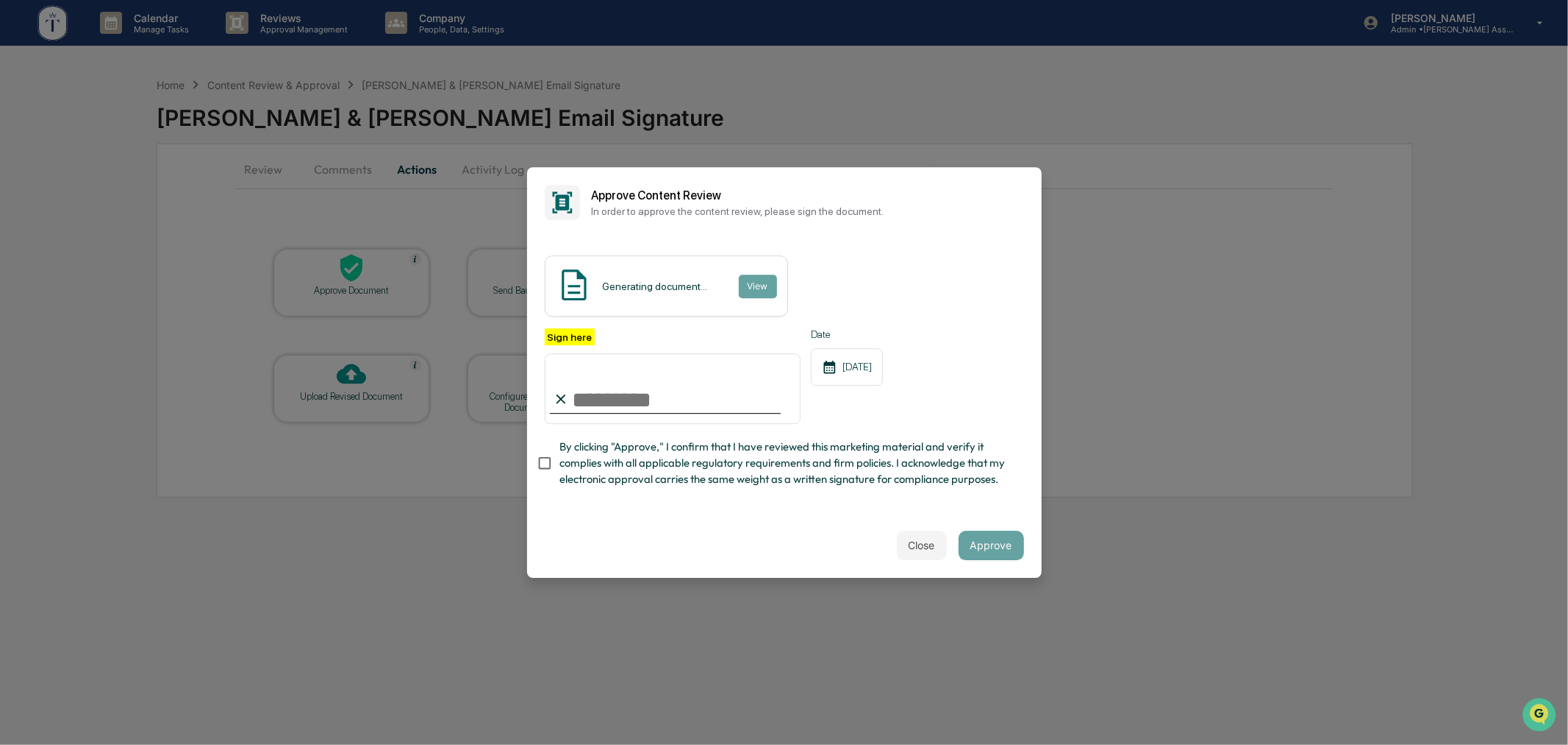
click at [648, 394] on input "Sign here" at bounding box center [673, 388] width 257 height 70
click at [693, 524] on div "Close Approve" at bounding box center [784, 545] width 514 height 65
click at [679, 407] on input "**********" at bounding box center [673, 388] width 257 height 70
click at [696, 518] on div "Close Approve" at bounding box center [784, 545] width 514 height 65
click at [809, 524] on div "Close Approve" at bounding box center [784, 545] width 514 height 65
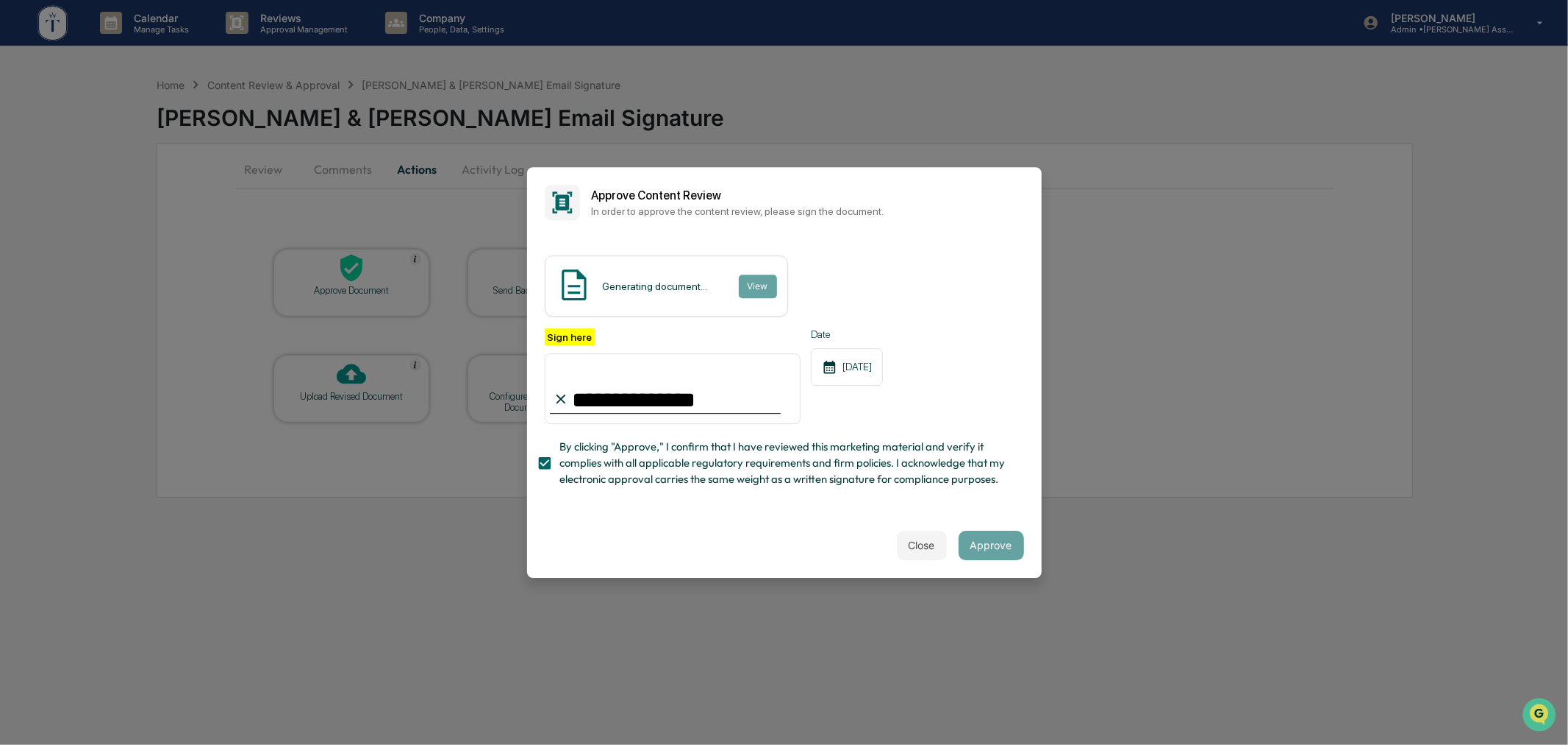
click at [692, 402] on input "**********" at bounding box center [673, 388] width 257 height 70
click at [703, 517] on div "Close Approve" at bounding box center [784, 545] width 514 height 65
click at [678, 398] on input "**********" at bounding box center [673, 388] width 257 height 70
type input "**********"
click at [761, 505] on div "**********" at bounding box center [784, 375] width 514 height 275
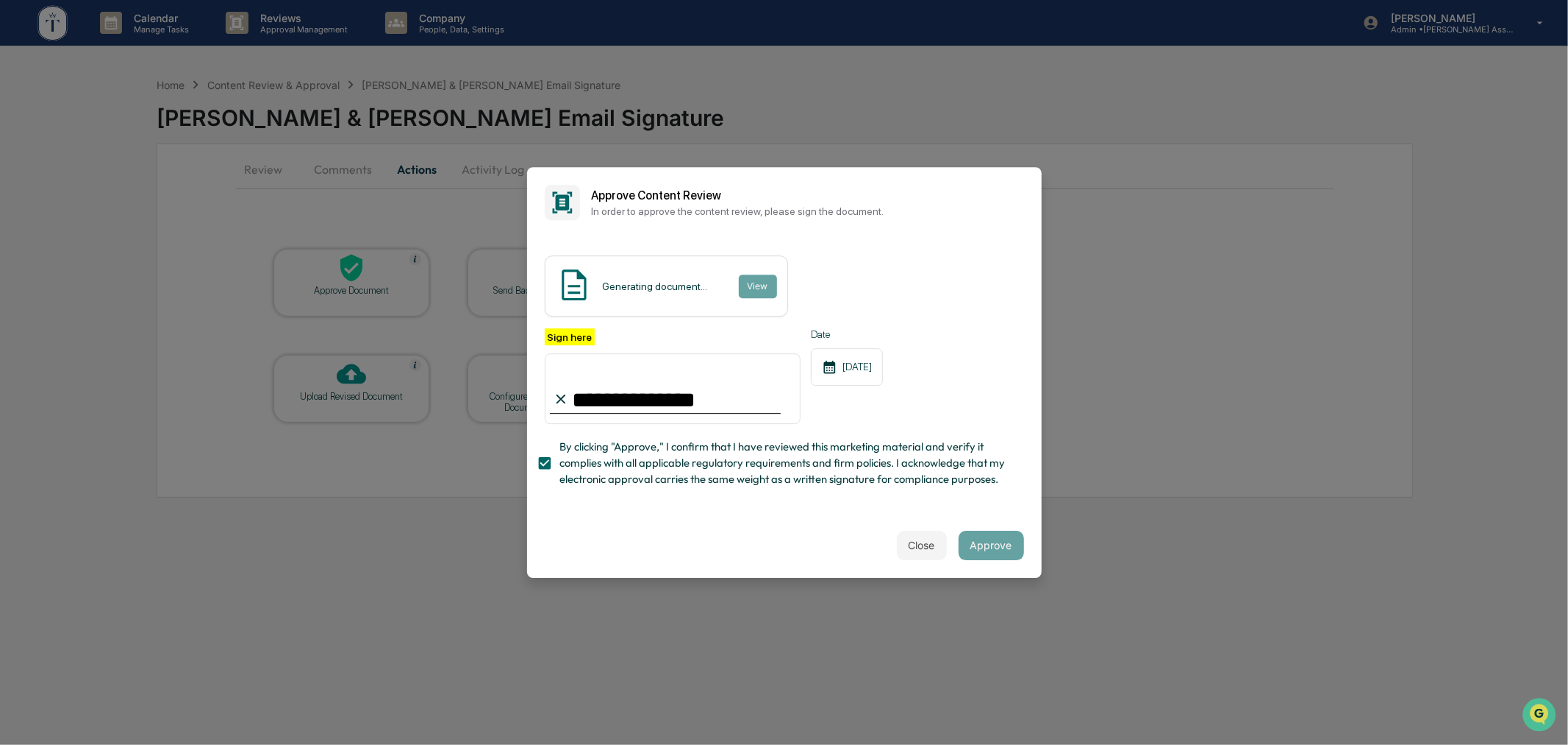
drag, startPoint x: 736, startPoint y: 408, endPoint x: 513, endPoint y: 410, distance: 223.0
click at [513, 410] on body "**********" at bounding box center [784, 372] width 1568 height 745
click at [993, 532] on div "Close Approve" at bounding box center [784, 545] width 514 height 65
click at [991, 544] on button "Approve" at bounding box center [991, 545] width 66 height 29
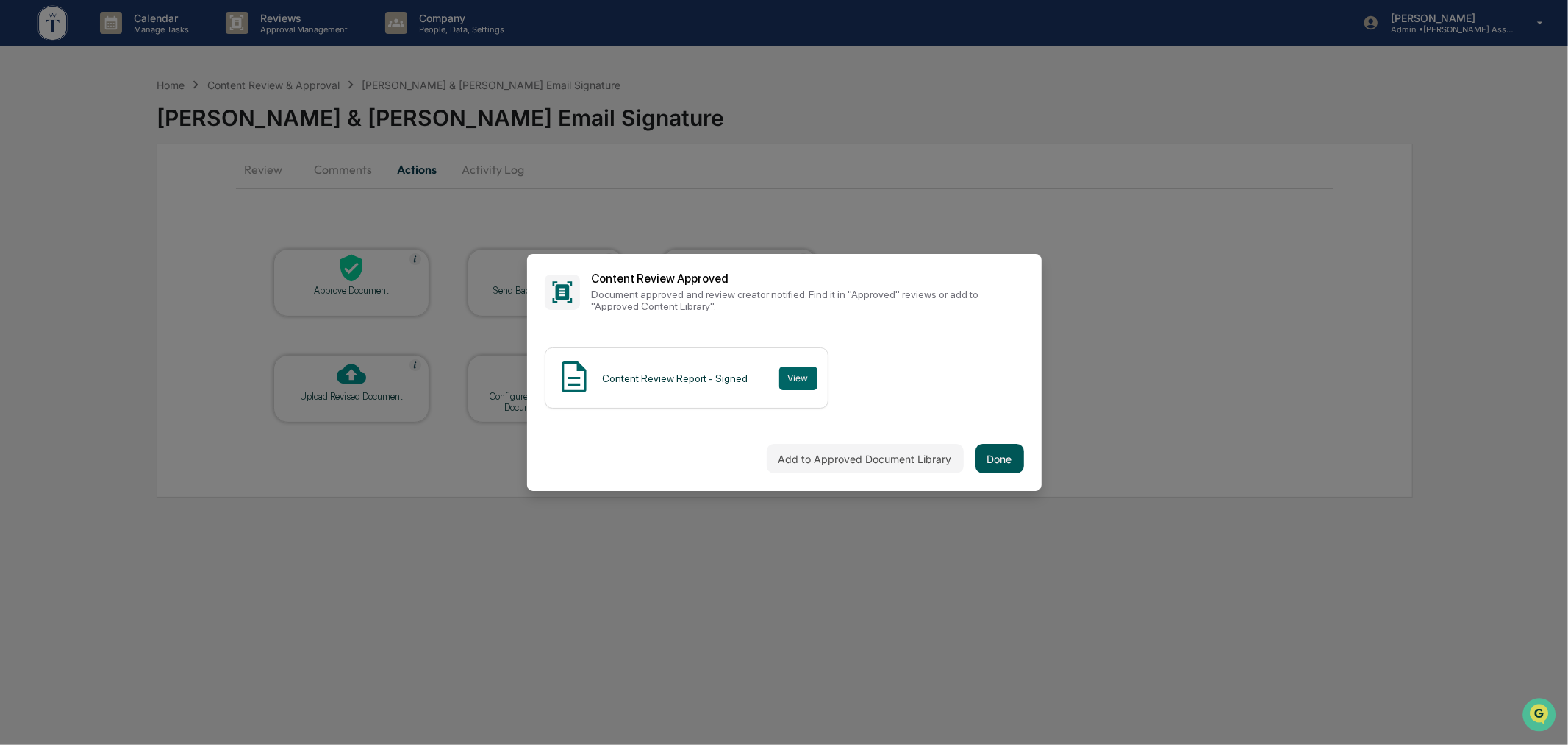
click at [995, 449] on button "Done" at bounding box center [999, 458] width 48 height 29
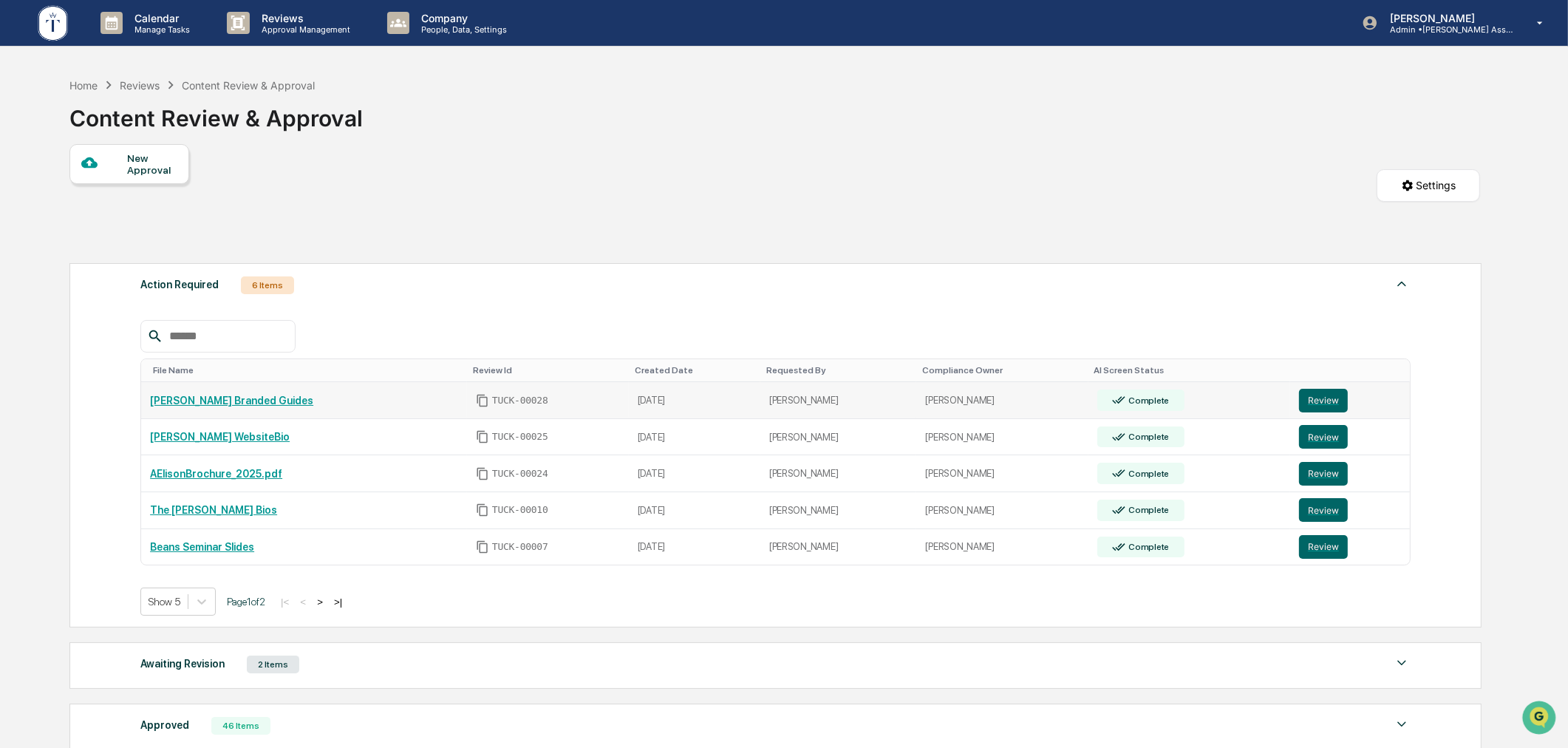
drag, startPoint x: 1323, startPoint y: 402, endPoint x: 1286, endPoint y: 404, distance: 37.1
click at [1323, 402] on button "Review" at bounding box center [1322, 400] width 49 height 24
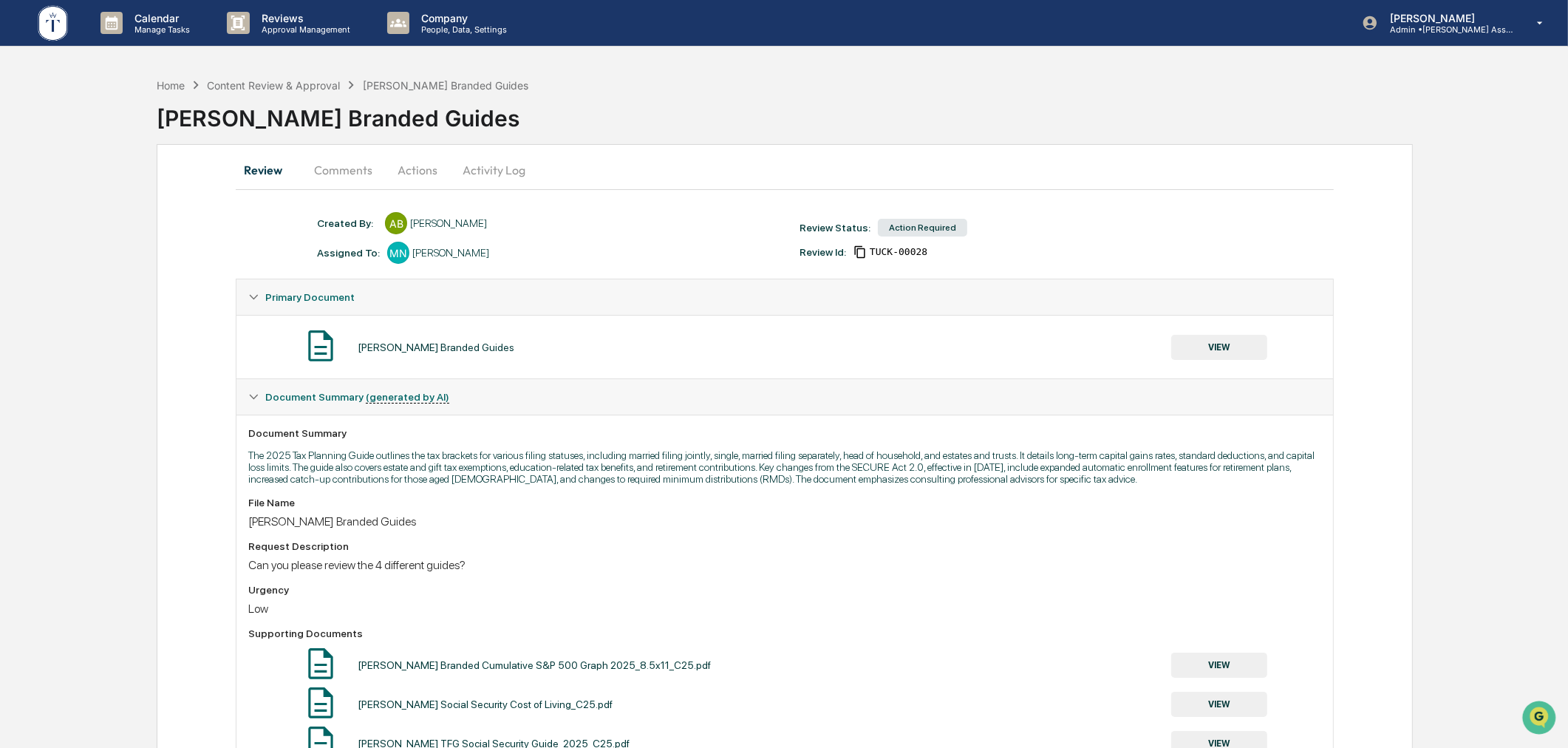
click at [409, 172] on button "Actions" at bounding box center [418, 169] width 67 height 35
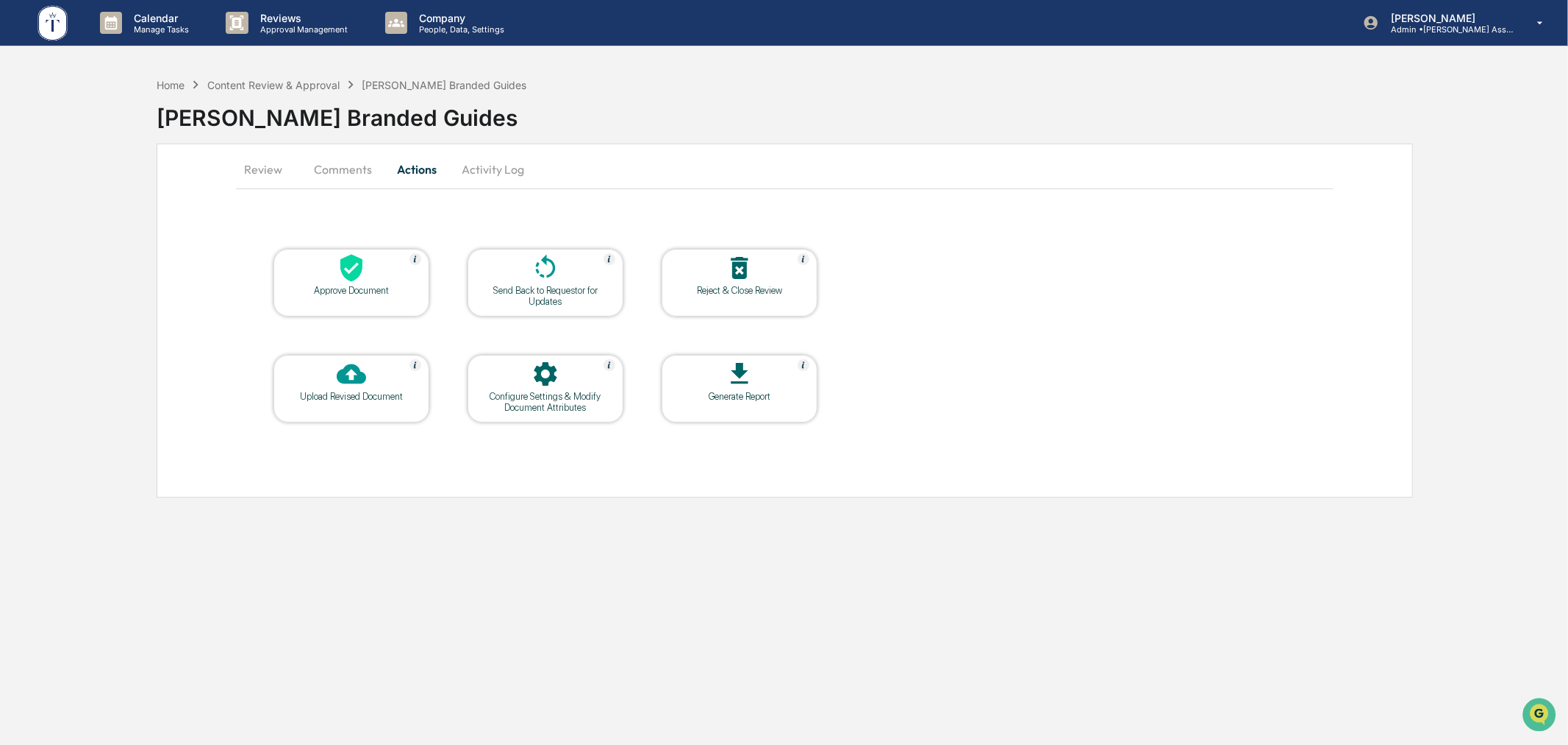
click at [400, 283] on div at bounding box center [351, 268] width 147 height 31
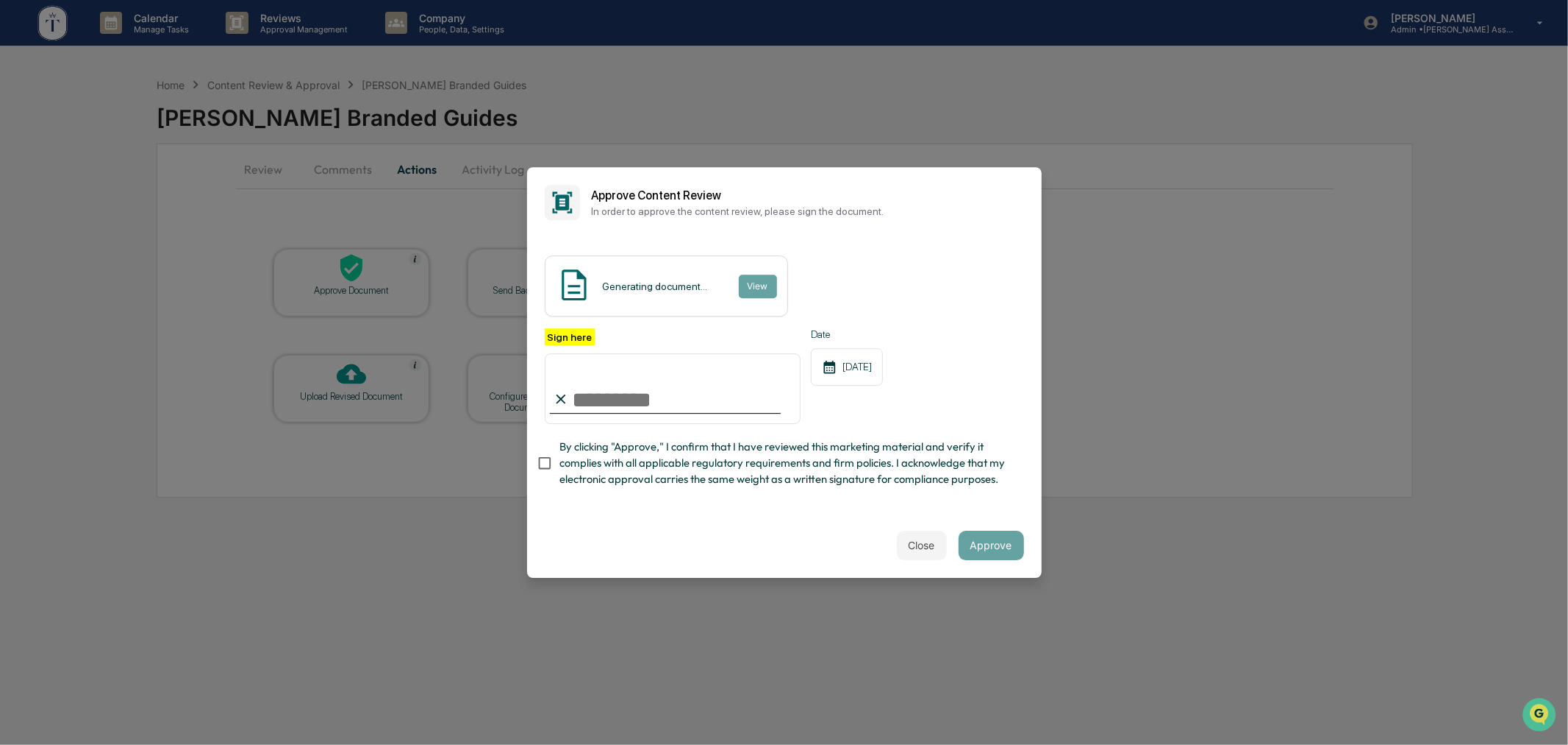
drag, startPoint x: 664, startPoint y: 398, endPoint x: 663, endPoint y: 418, distance: 20.0
click at [664, 396] on input "Sign here" at bounding box center [673, 388] width 257 height 70
type input "**********"
click at [608, 520] on div "Close Approve" at bounding box center [784, 545] width 514 height 65
click at [715, 553] on div "Close Approve" at bounding box center [784, 545] width 514 height 65
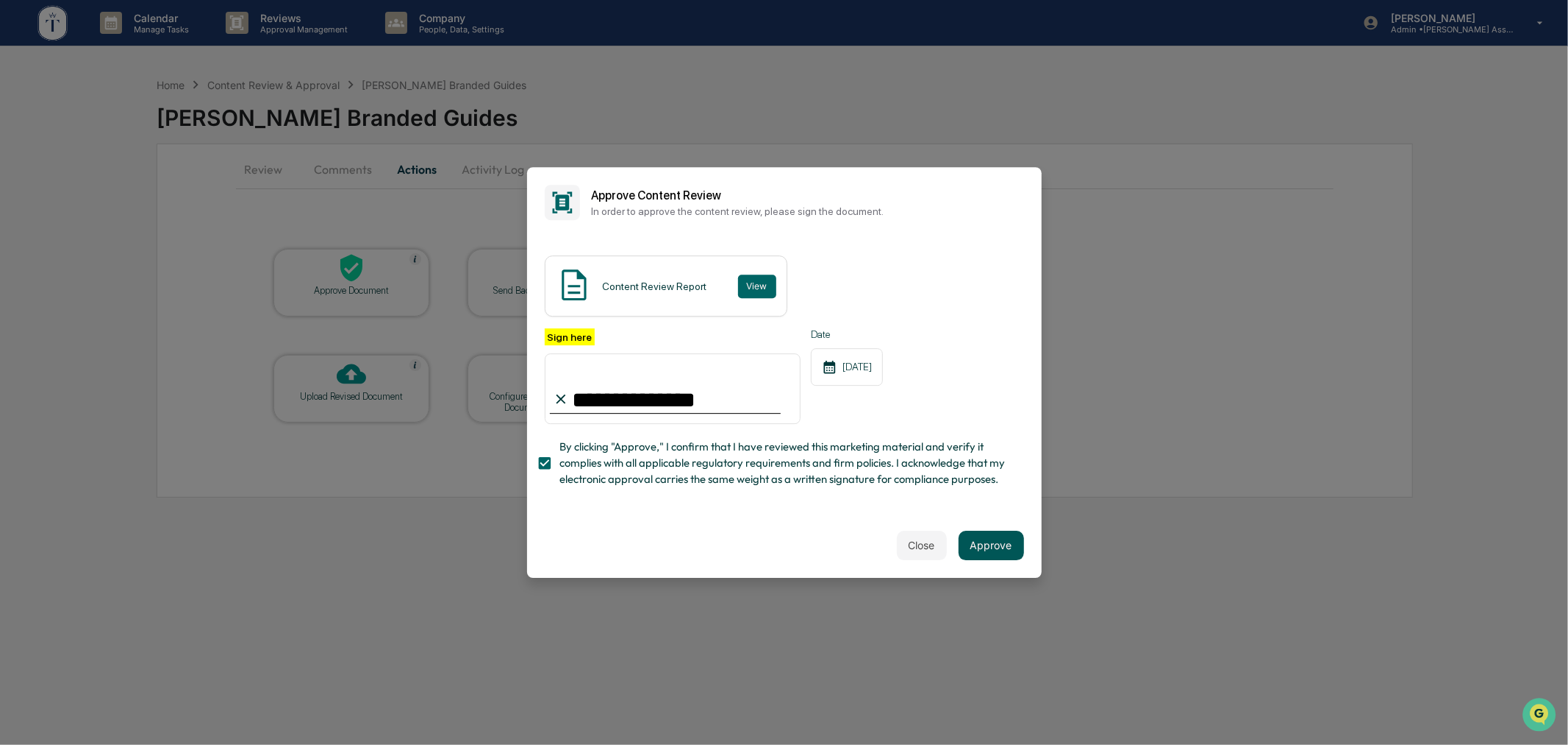
click at [996, 540] on button "Approve" at bounding box center [991, 545] width 66 height 29
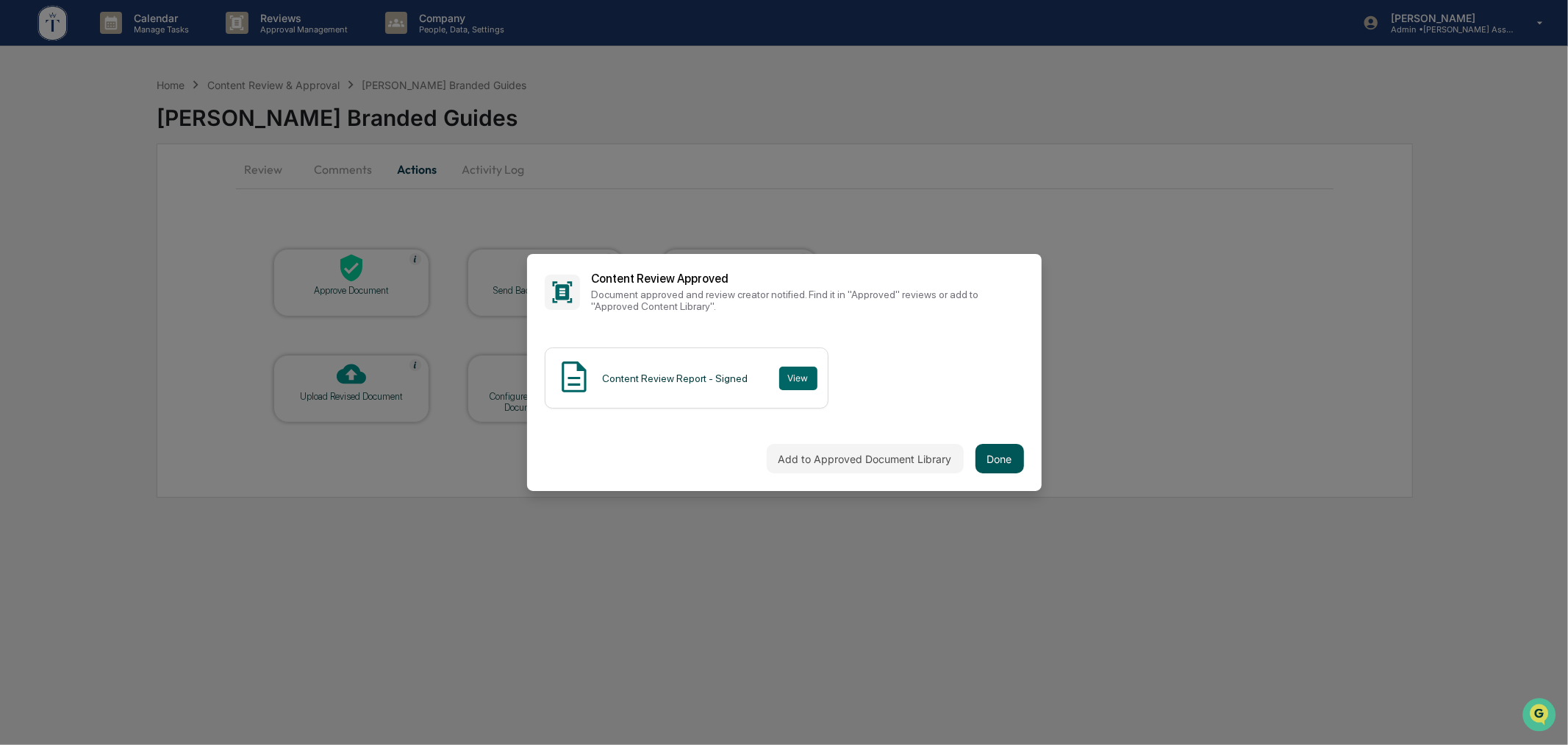
click at [996, 459] on button "Done" at bounding box center [999, 458] width 48 height 29
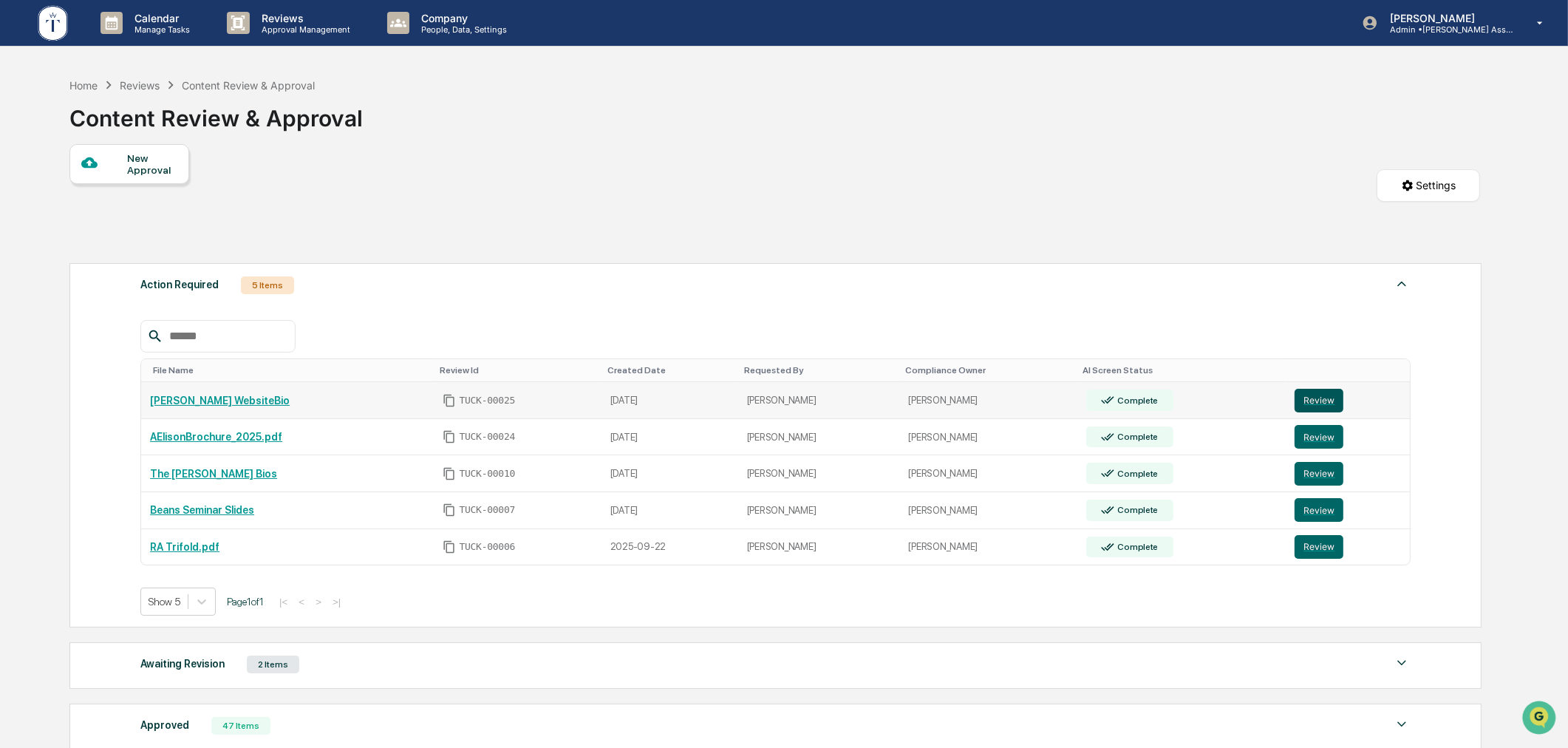
click at [1314, 401] on button "Review" at bounding box center [1319, 400] width 49 height 24
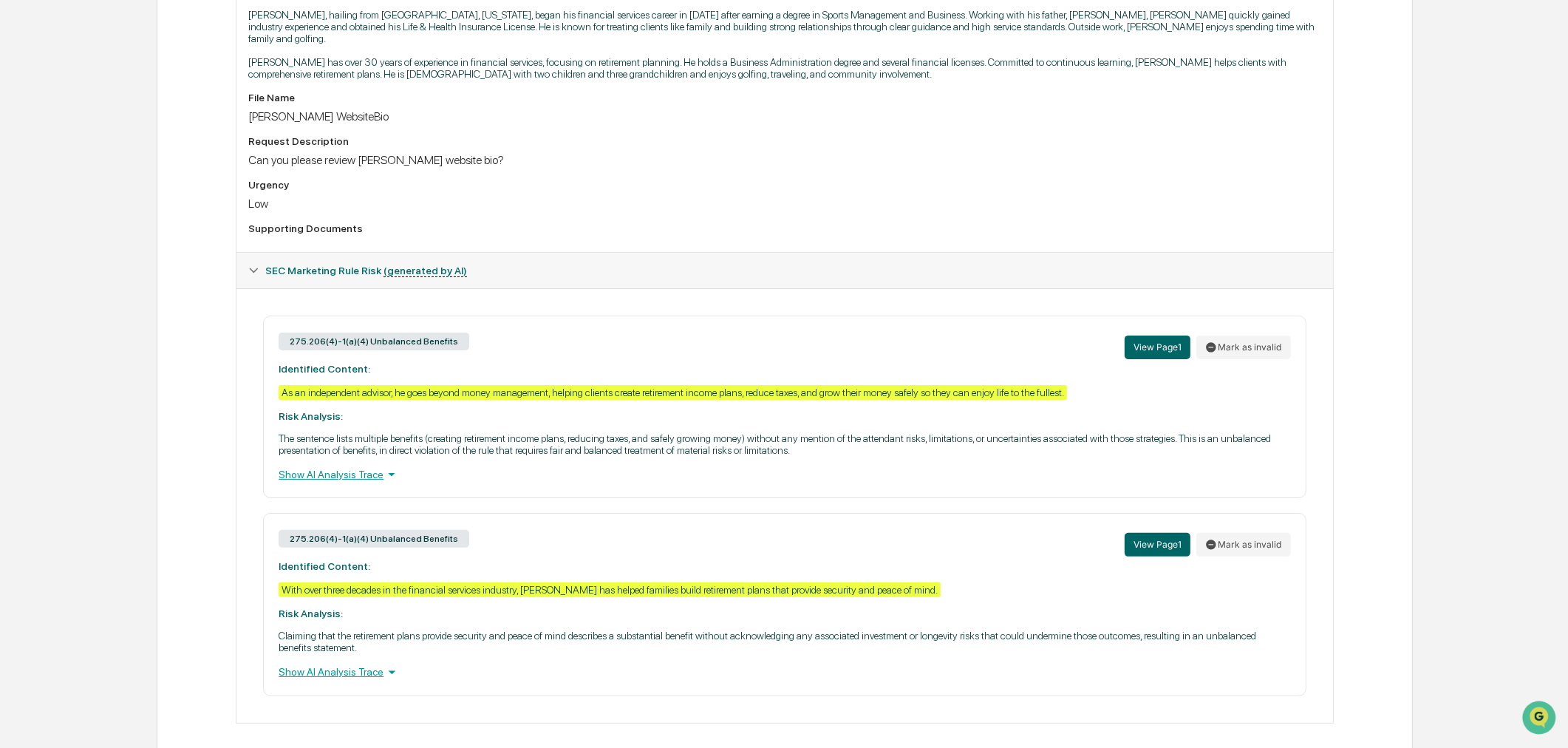
scroll to position [455, 0]
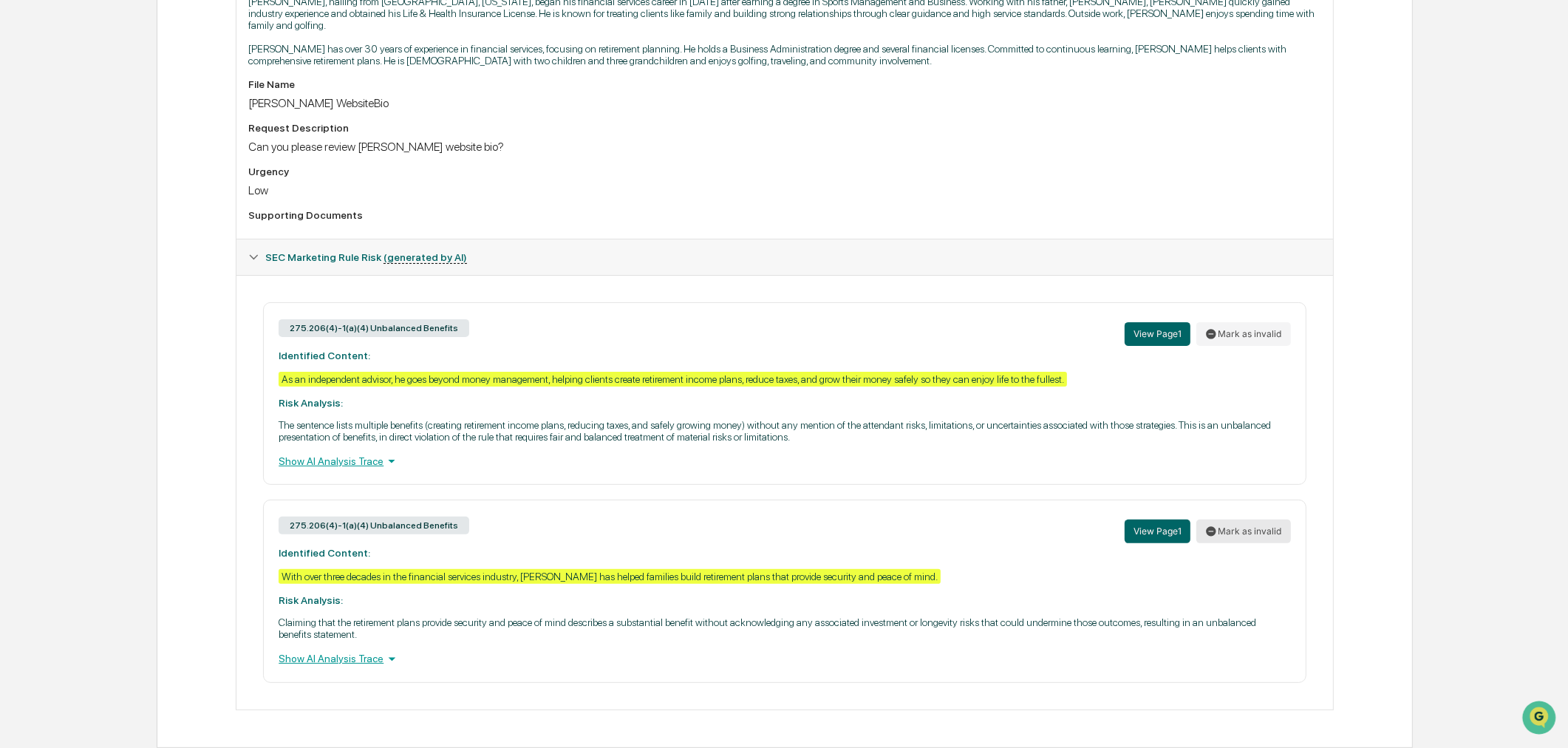
click at [1241, 520] on button "Mark as invalid" at bounding box center [1243, 531] width 95 height 24
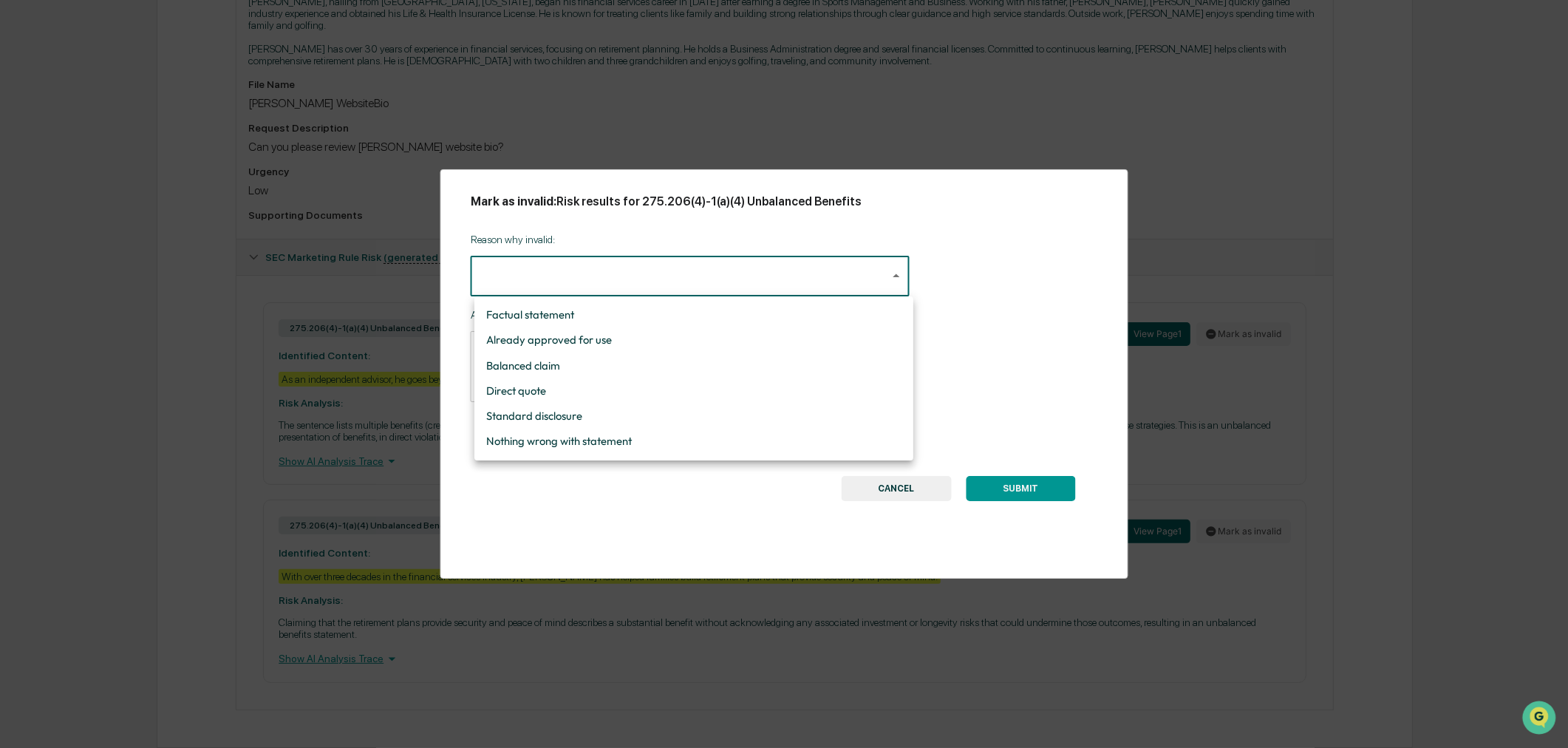
click at [612, 293] on body "Calendar Manage Tasks Reviews Approval Management Company People, Data, Setting…" at bounding box center [784, 146] width 1568 height 1201
click at [616, 440] on li "Nothing wrong with statement" at bounding box center [693, 440] width 439 height 25
type input "**********"
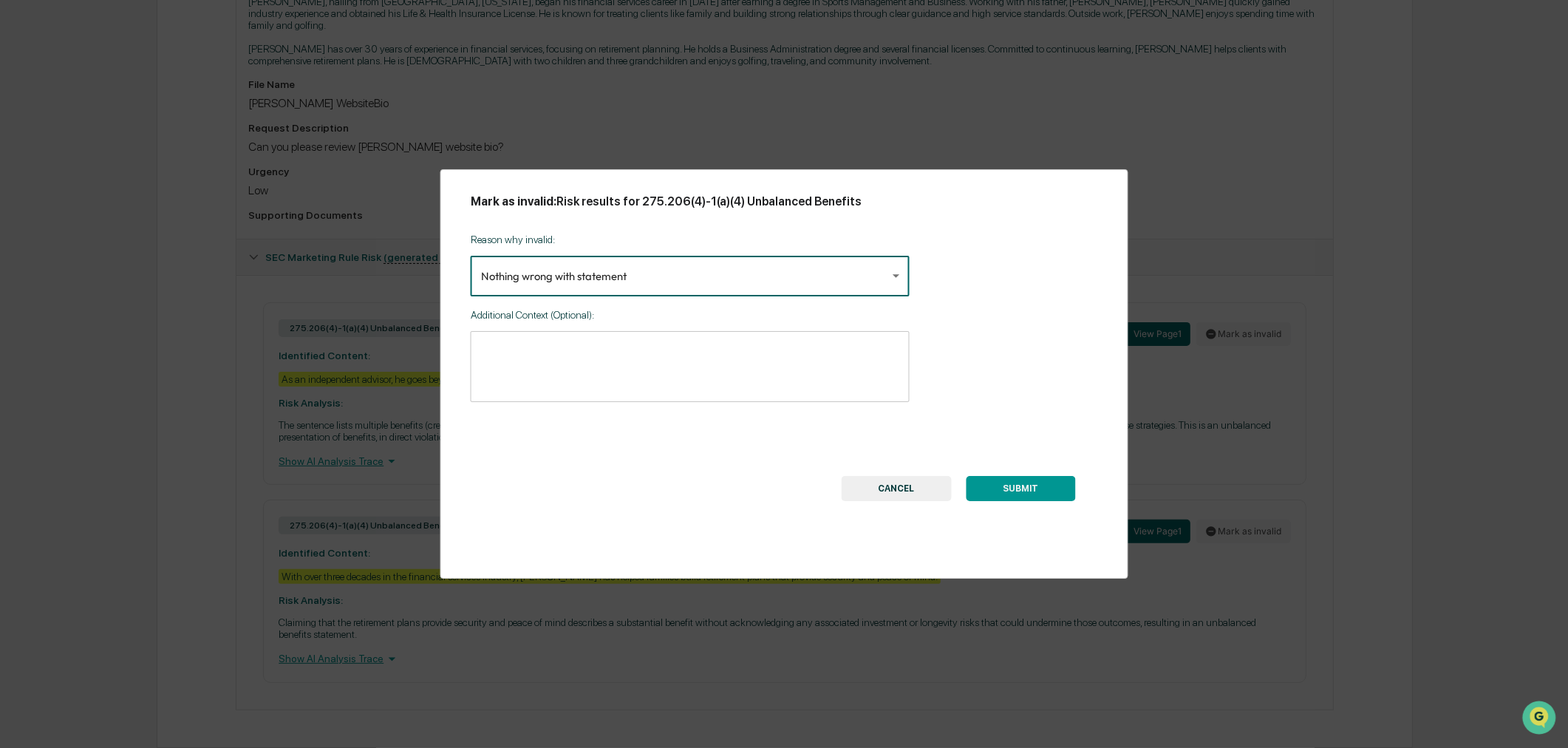
click at [1028, 490] on button "SUBMIT" at bounding box center [1020, 488] width 109 height 25
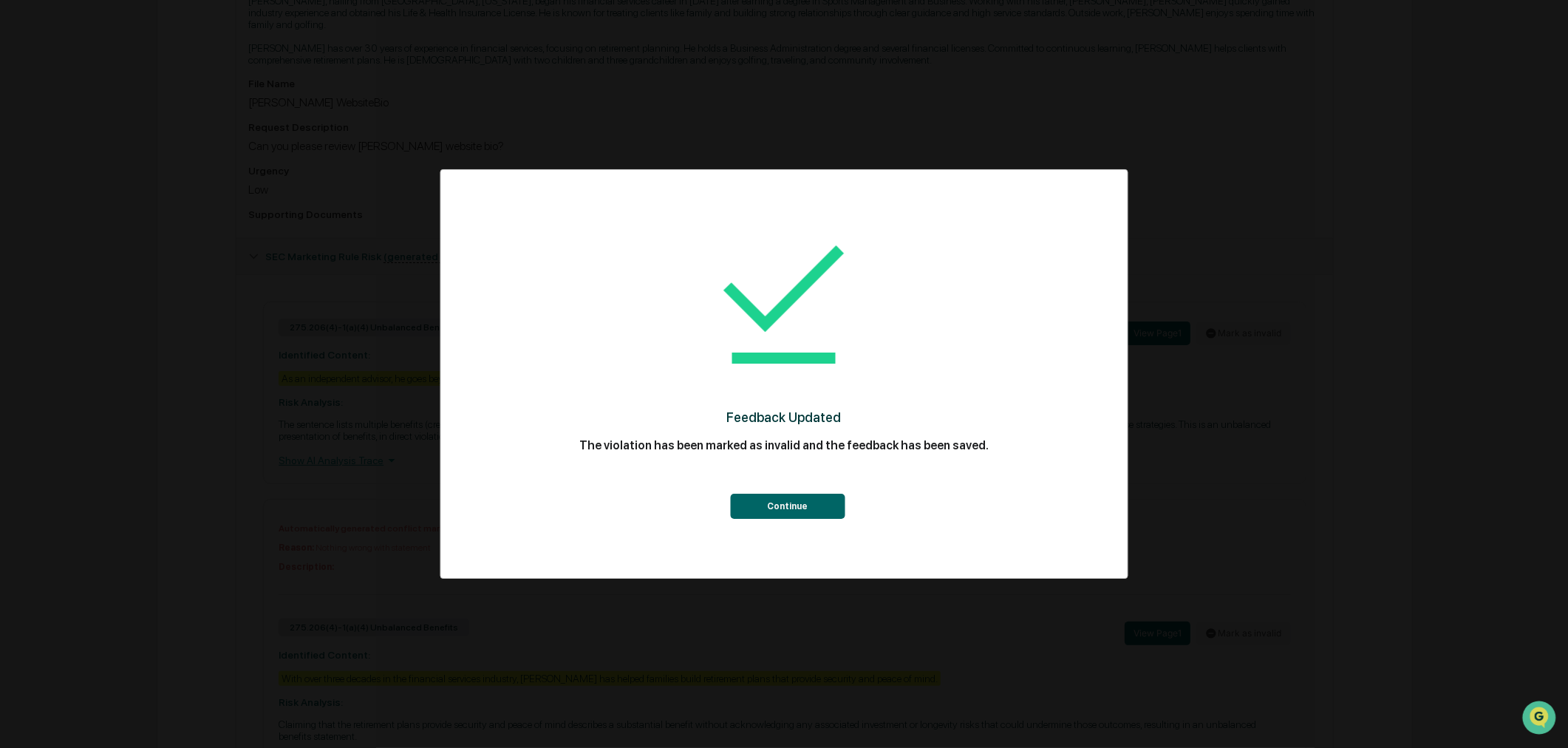
click at [806, 502] on button "Continue" at bounding box center [787, 506] width 115 height 25
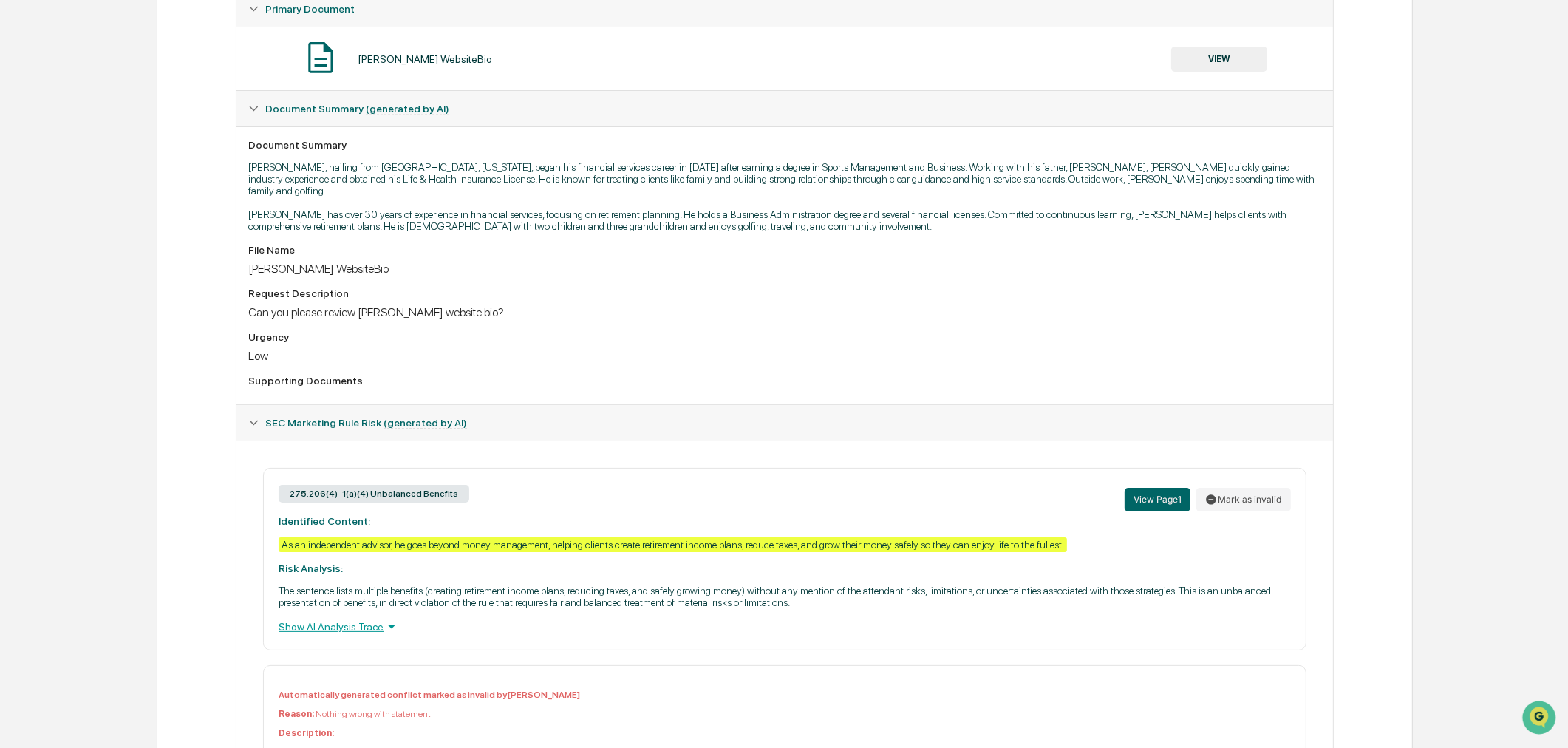
scroll to position [285, 0]
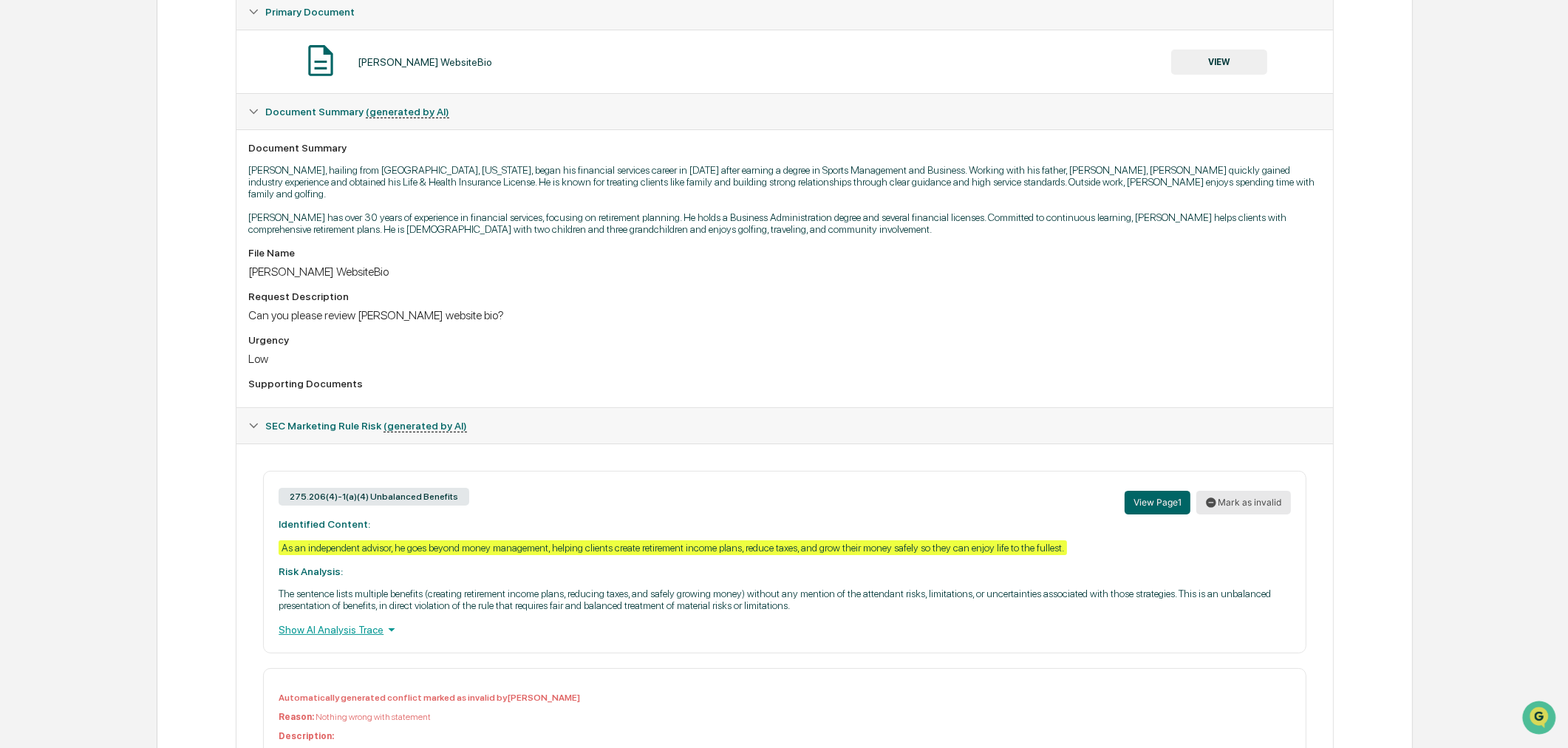
click at [1253, 490] on button "Mark as invalid" at bounding box center [1243, 502] width 95 height 24
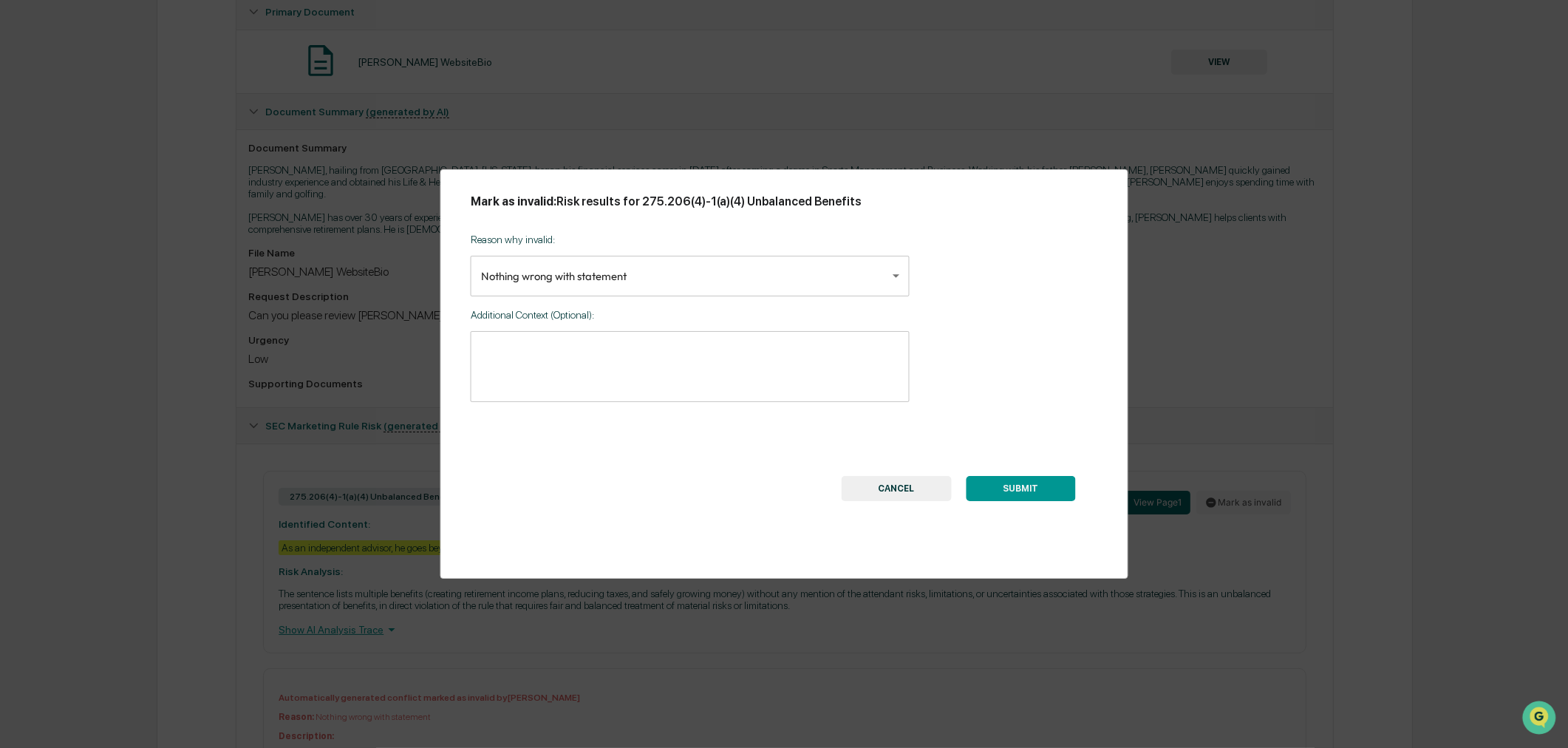
click at [994, 481] on button "SUBMIT" at bounding box center [1020, 488] width 109 height 25
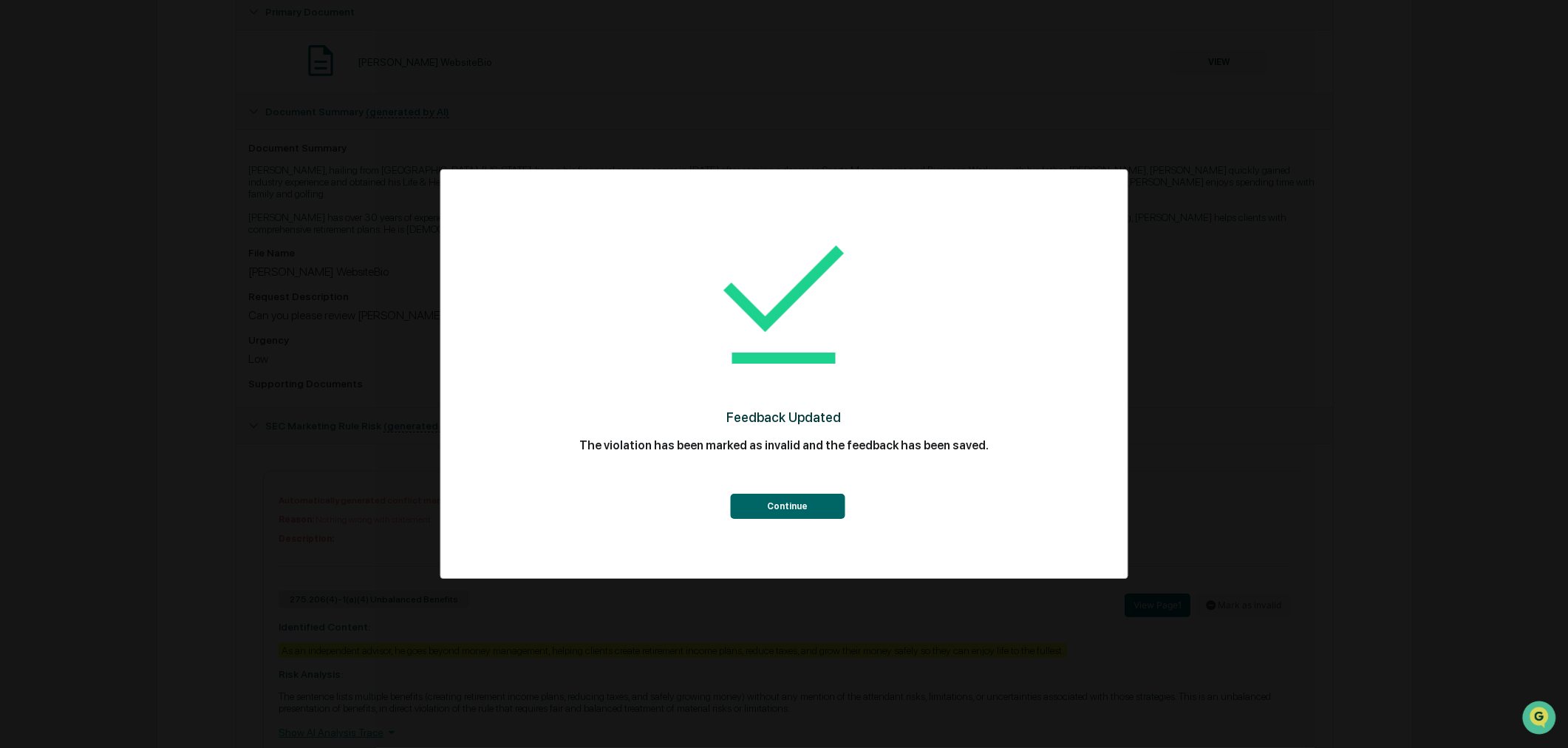
click at [837, 497] on button "Continue" at bounding box center [787, 506] width 115 height 25
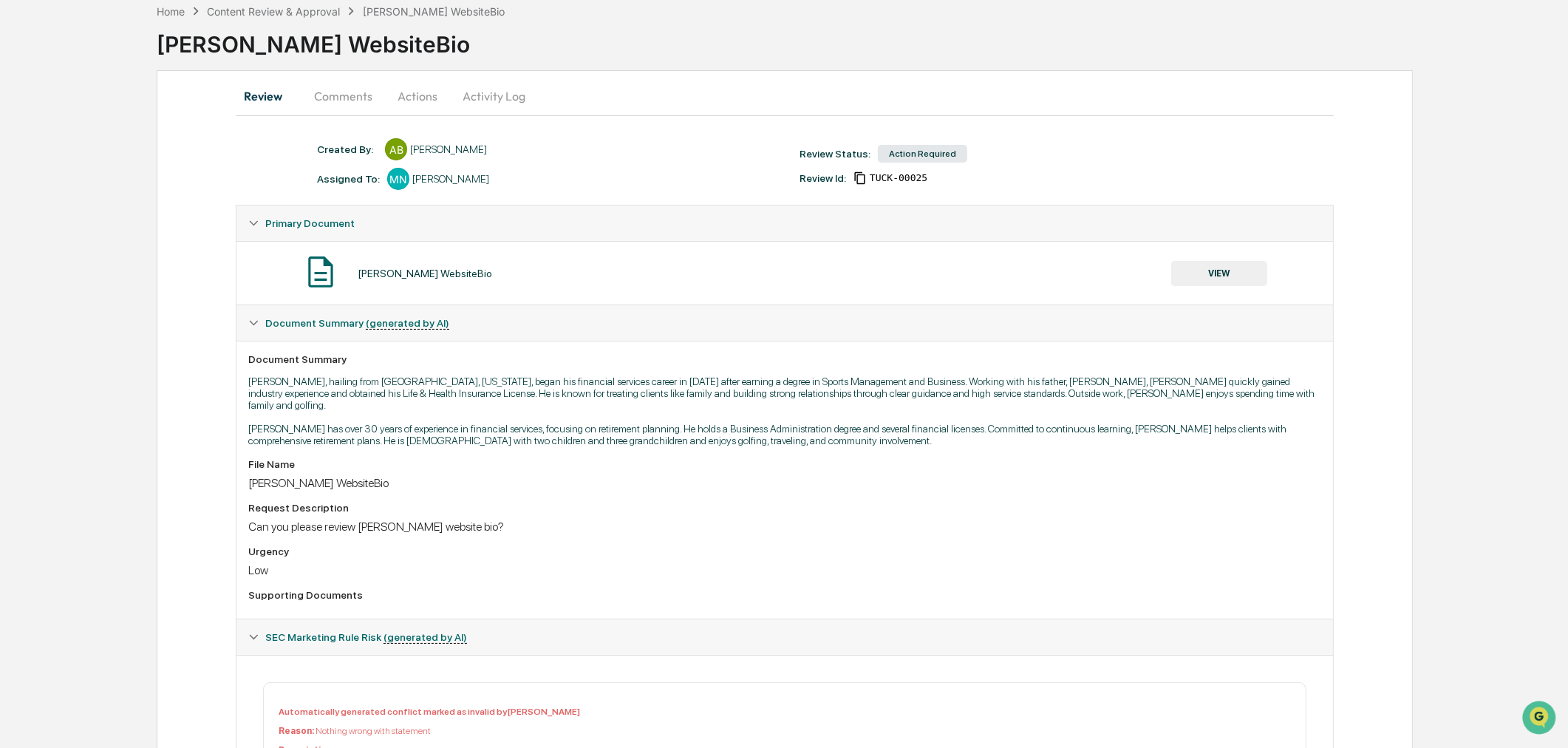
scroll to position [0, 0]
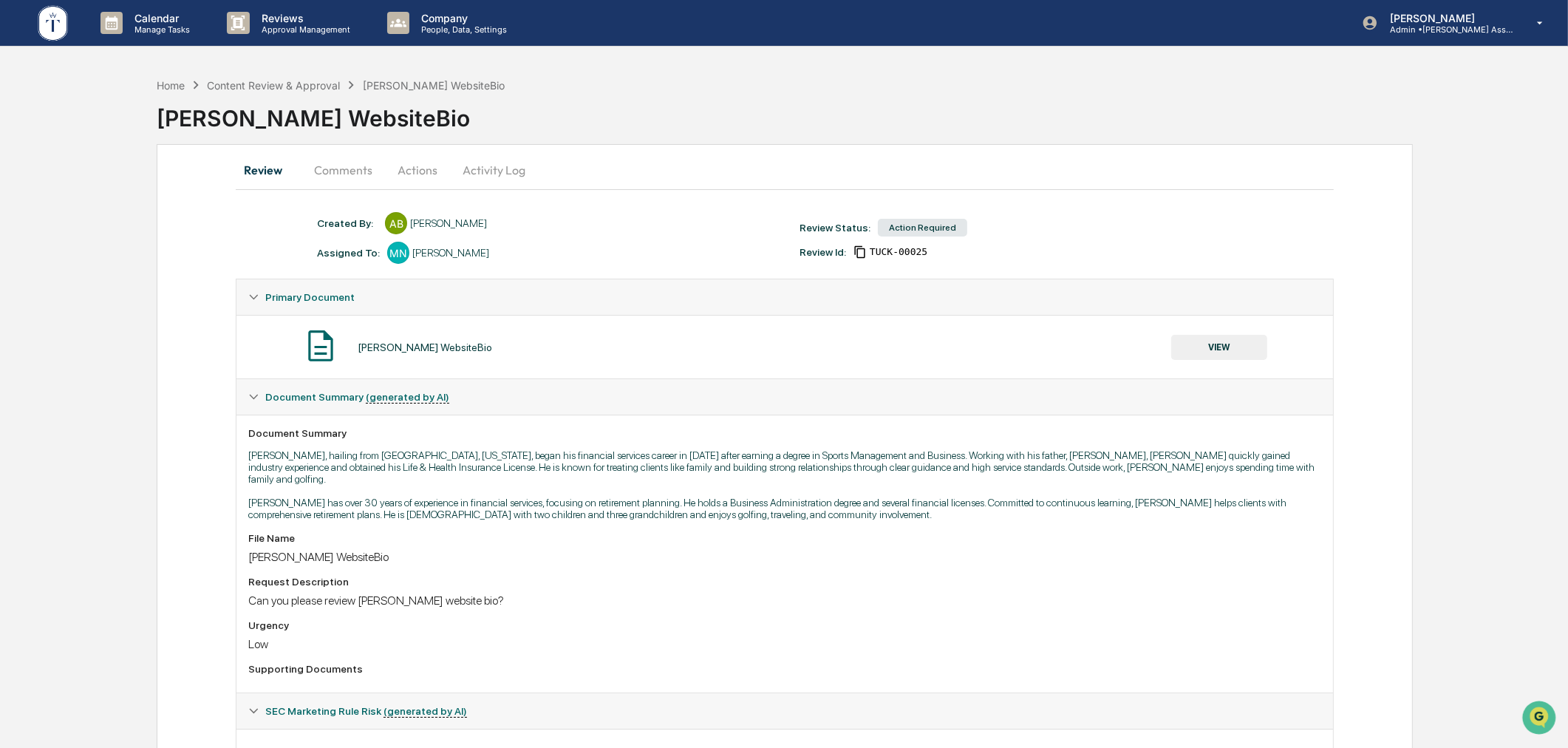
click at [419, 171] on button "Actions" at bounding box center [418, 169] width 67 height 35
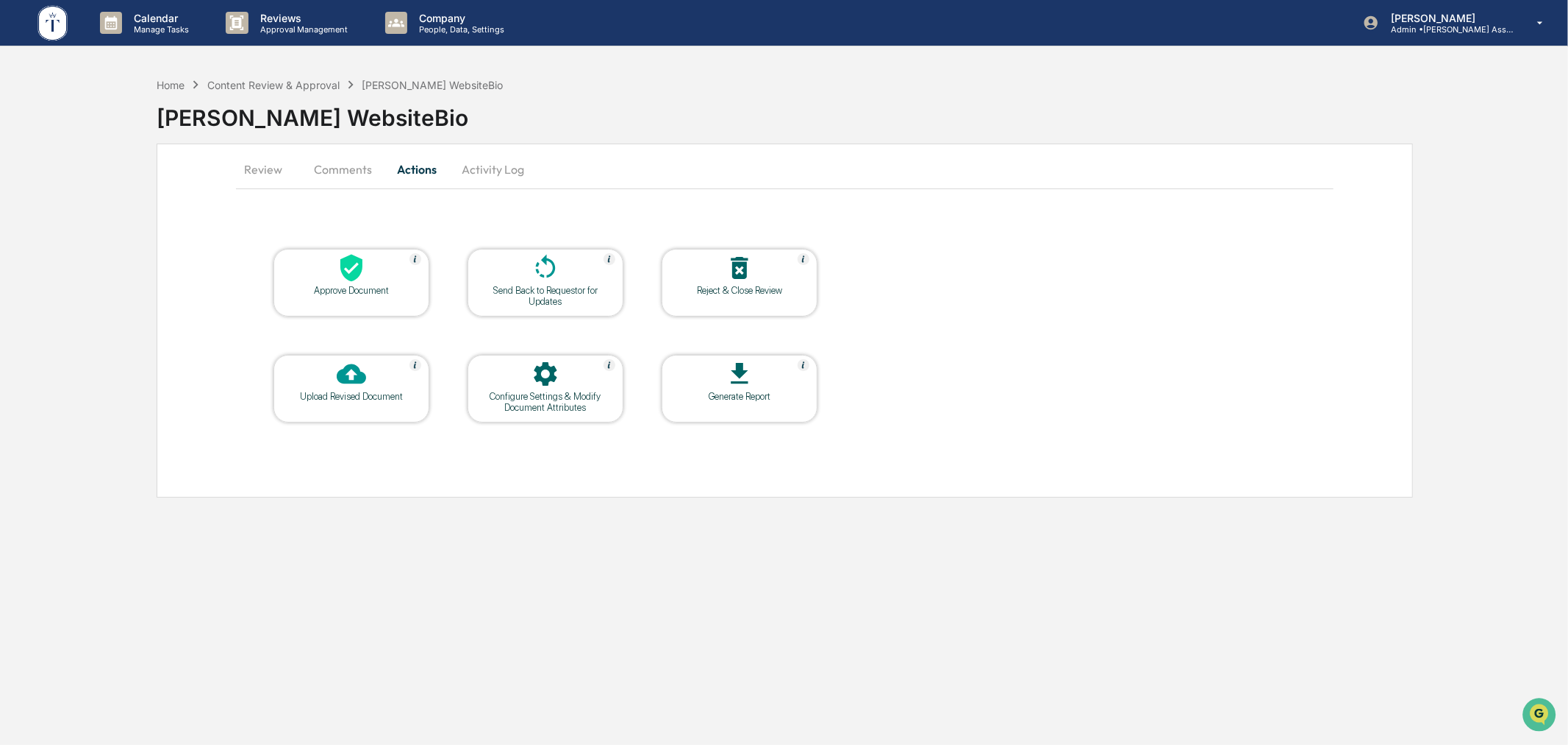
click at [349, 280] on icon at bounding box center [351, 268] width 22 height 28
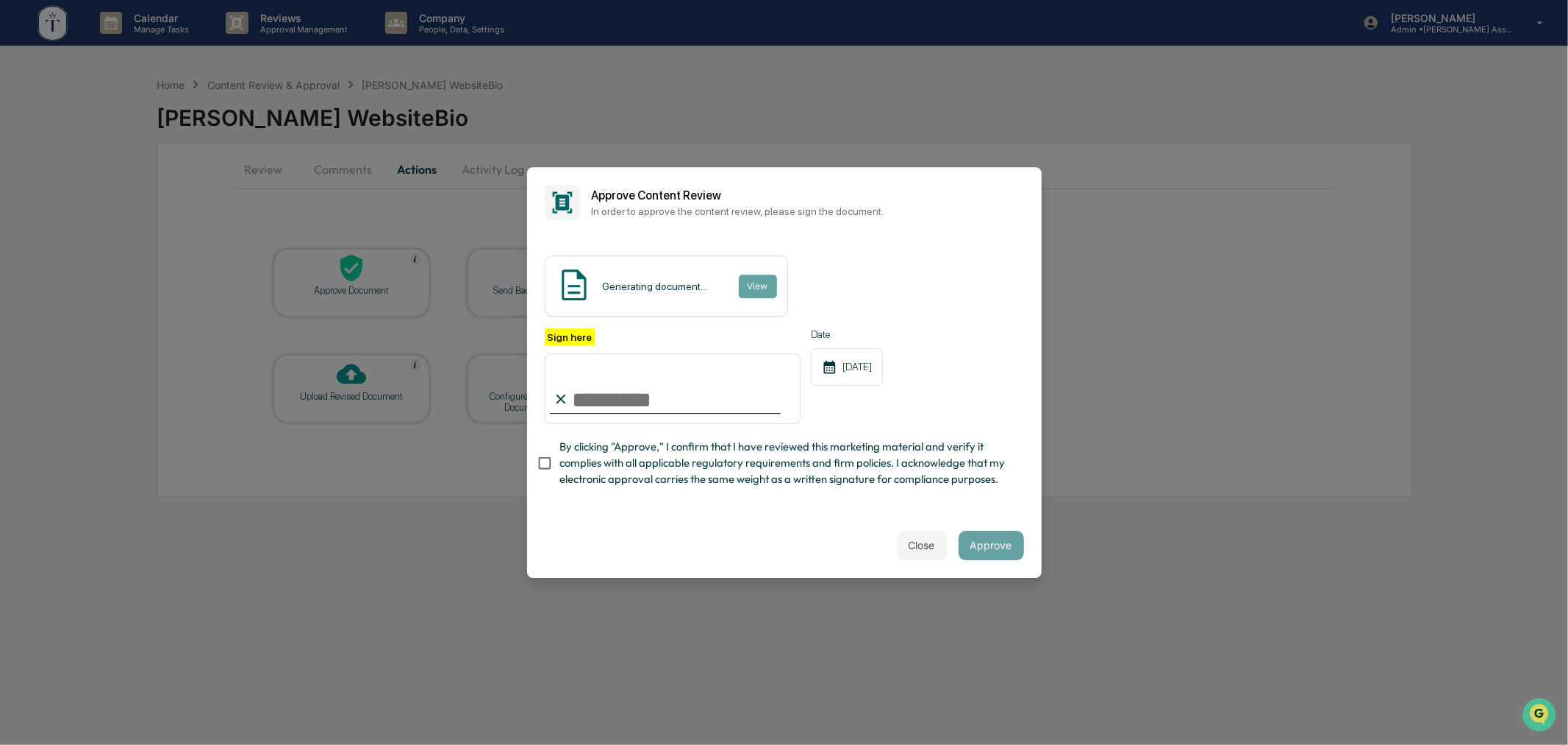
click at [607, 390] on input "Sign here" at bounding box center [673, 388] width 257 height 70
type input "**********"
click at [782, 532] on div "Close Approve" at bounding box center [784, 545] width 514 height 65
drag, startPoint x: 724, startPoint y: 473, endPoint x: 755, endPoint y: 481, distance: 32.0
click at [724, 473] on span "By clicking "Approve," I confirm that I have reviewed this marketing material a…" at bounding box center [785, 463] width 453 height 49
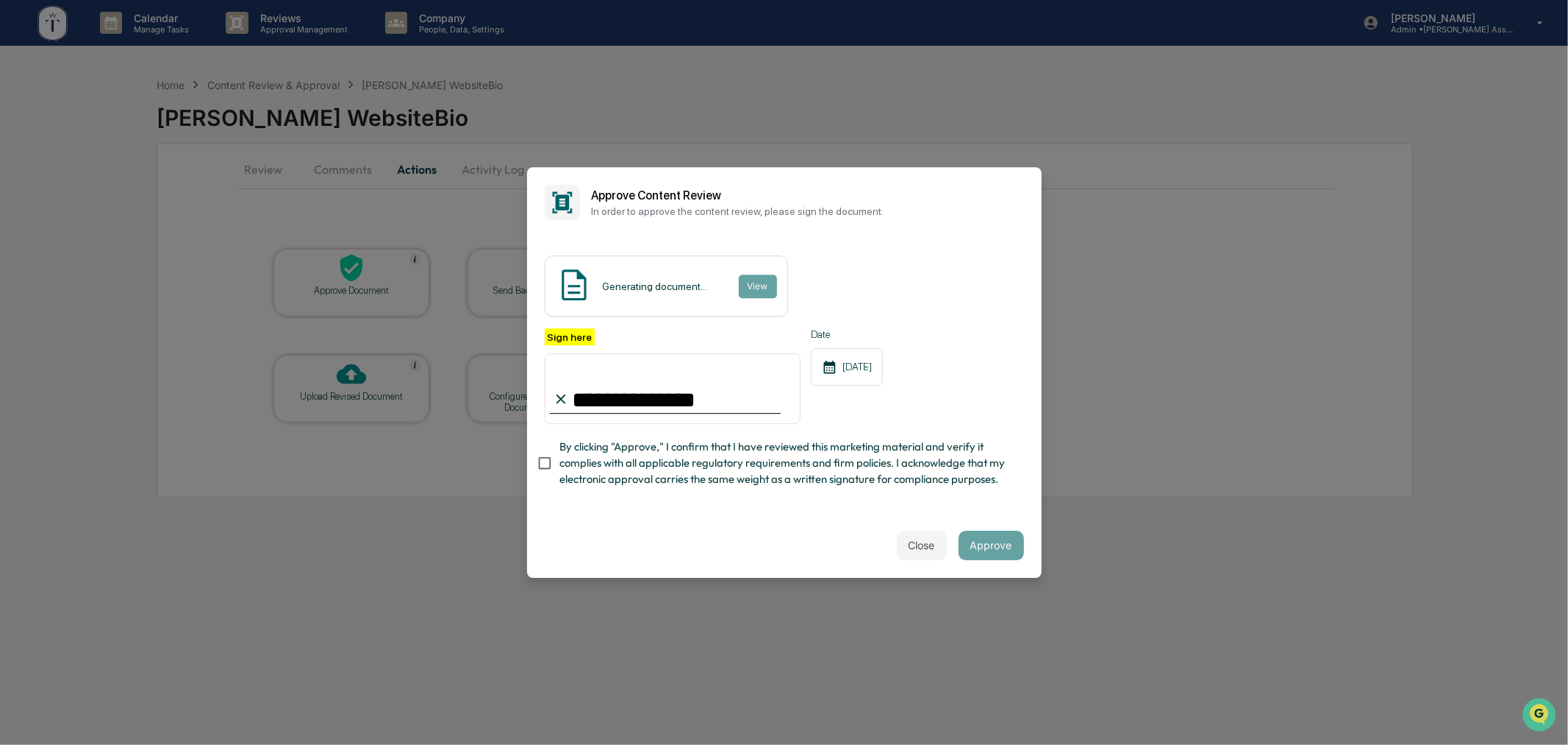
click at [722, 473] on span "By clicking "Approve," I confirm that I have reviewed this marketing material a…" at bounding box center [785, 463] width 453 height 49
click at [740, 543] on div "Close Approve" at bounding box center [784, 545] width 514 height 65
click at [965, 545] on button "Approve" at bounding box center [991, 545] width 66 height 29
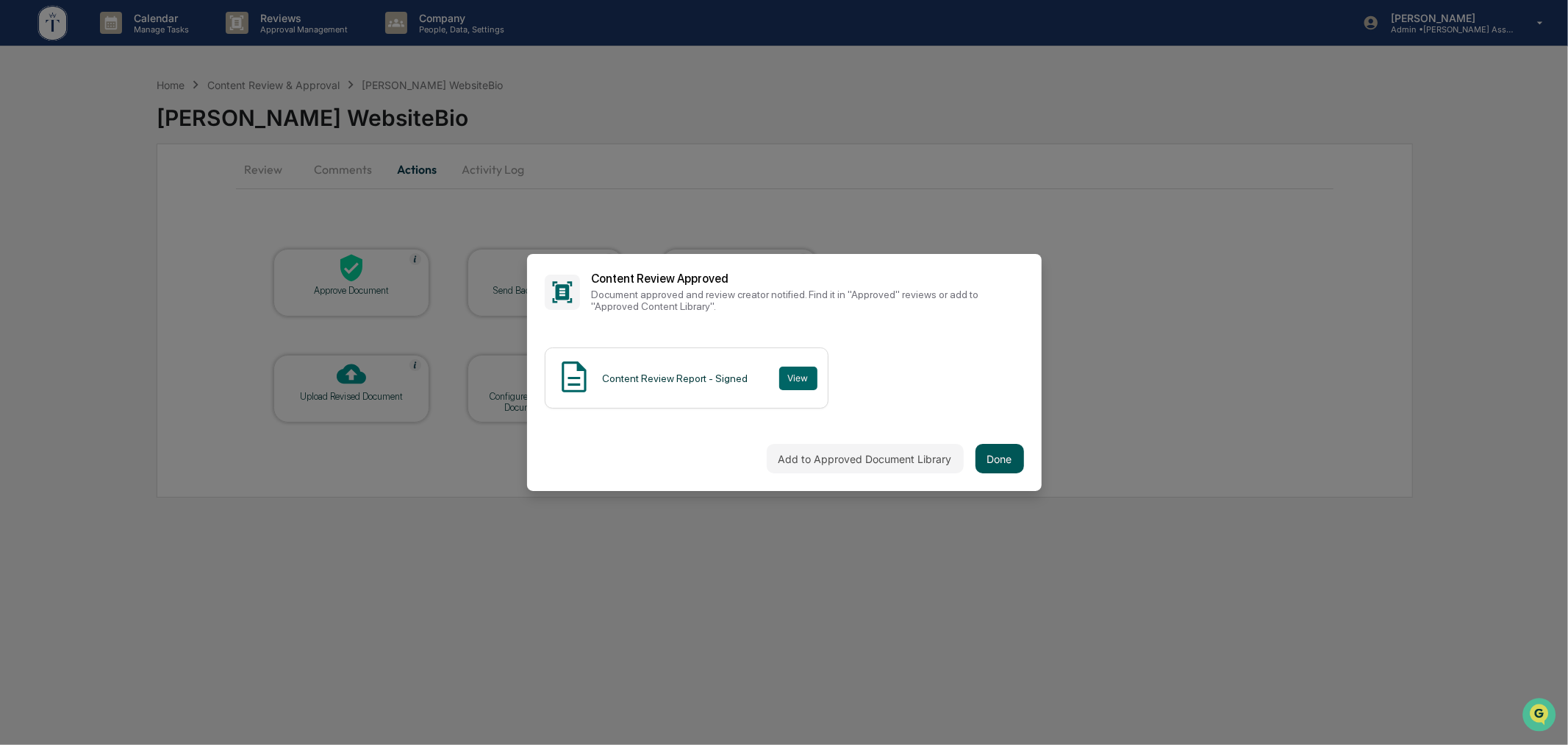
click at [1010, 462] on button "Done" at bounding box center [999, 458] width 48 height 29
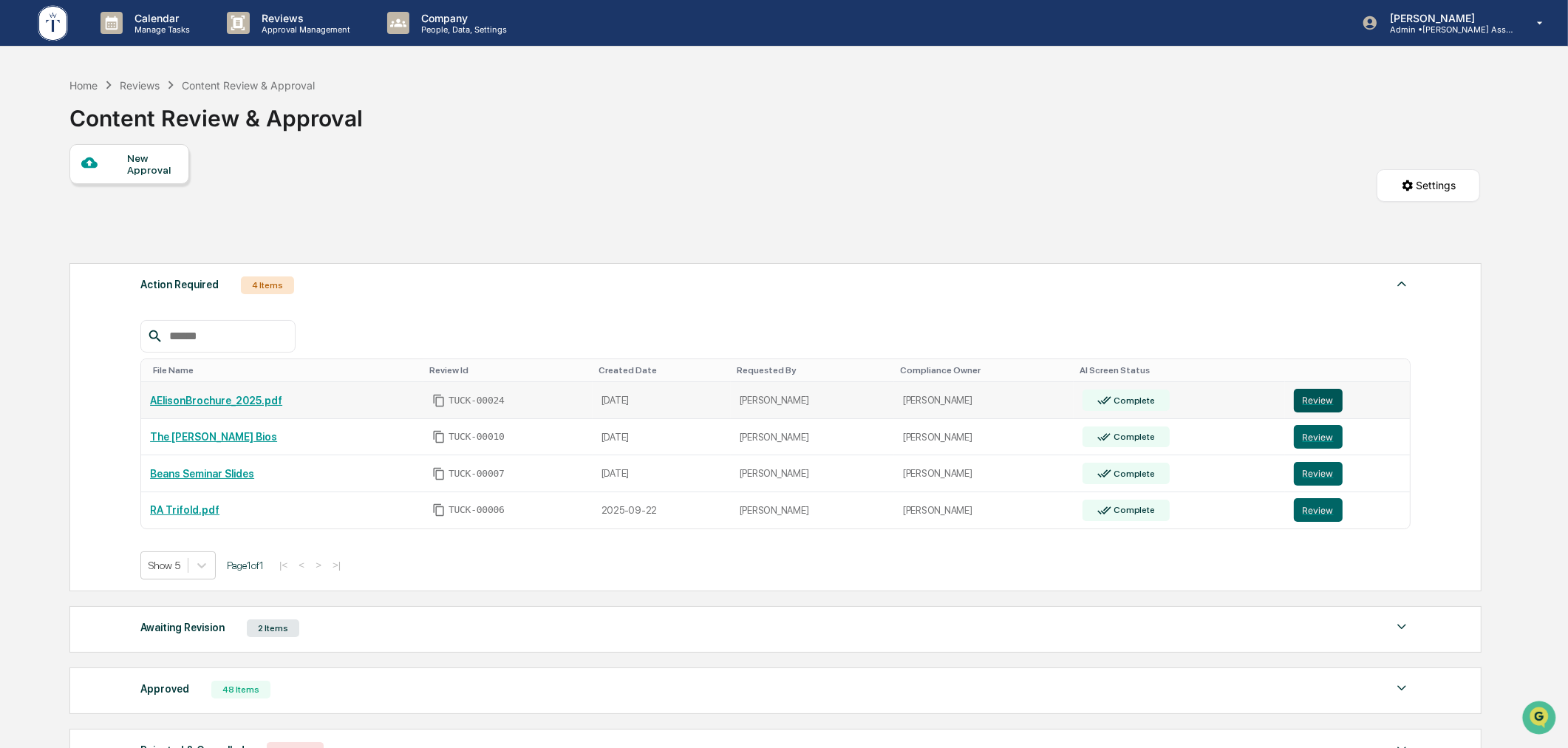
click at [1303, 402] on button "Review" at bounding box center [1318, 400] width 49 height 24
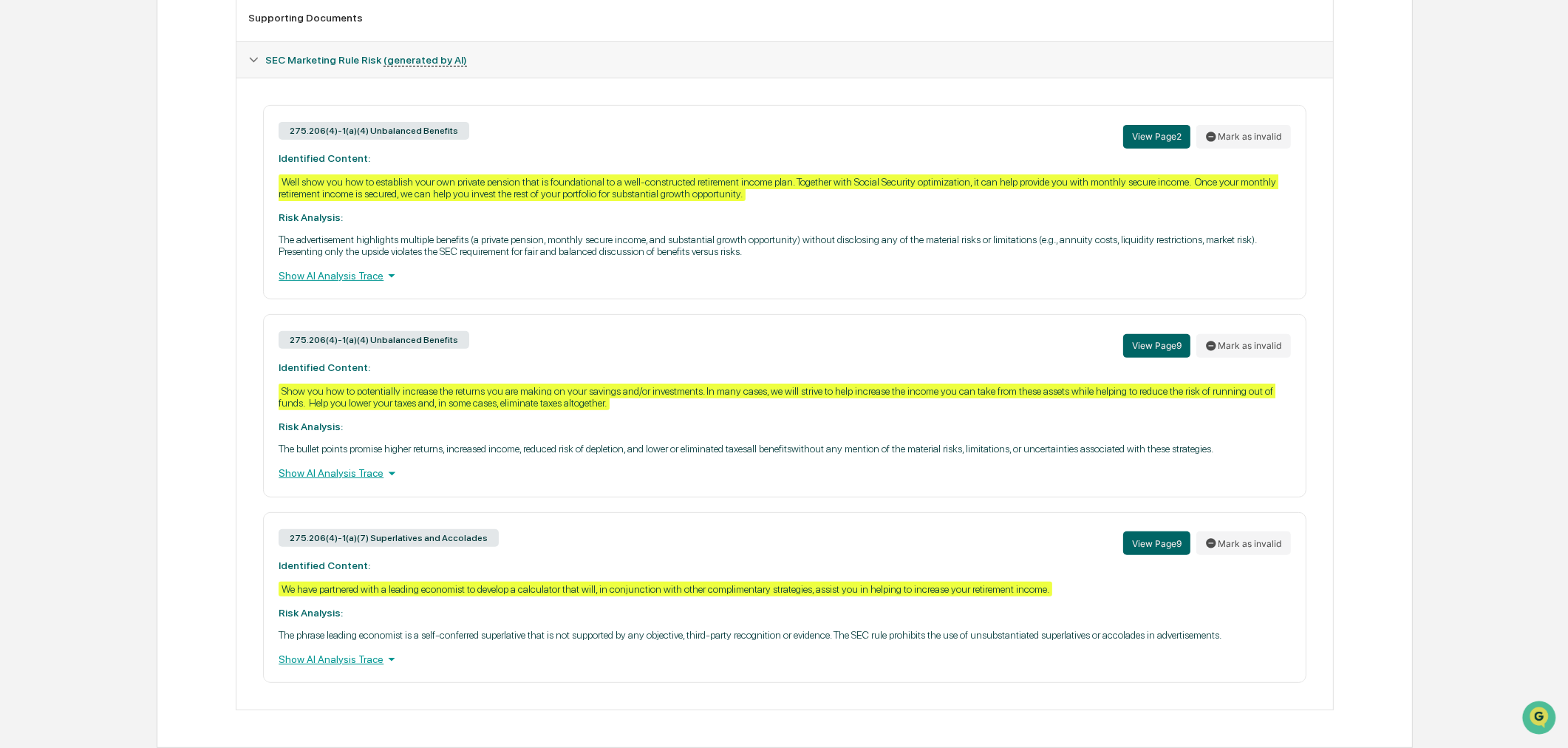
scroll to position [644, 0]
click at [1229, 125] on button "Mark as invalid" at bounding box center [1243, 137] width 95 height 24
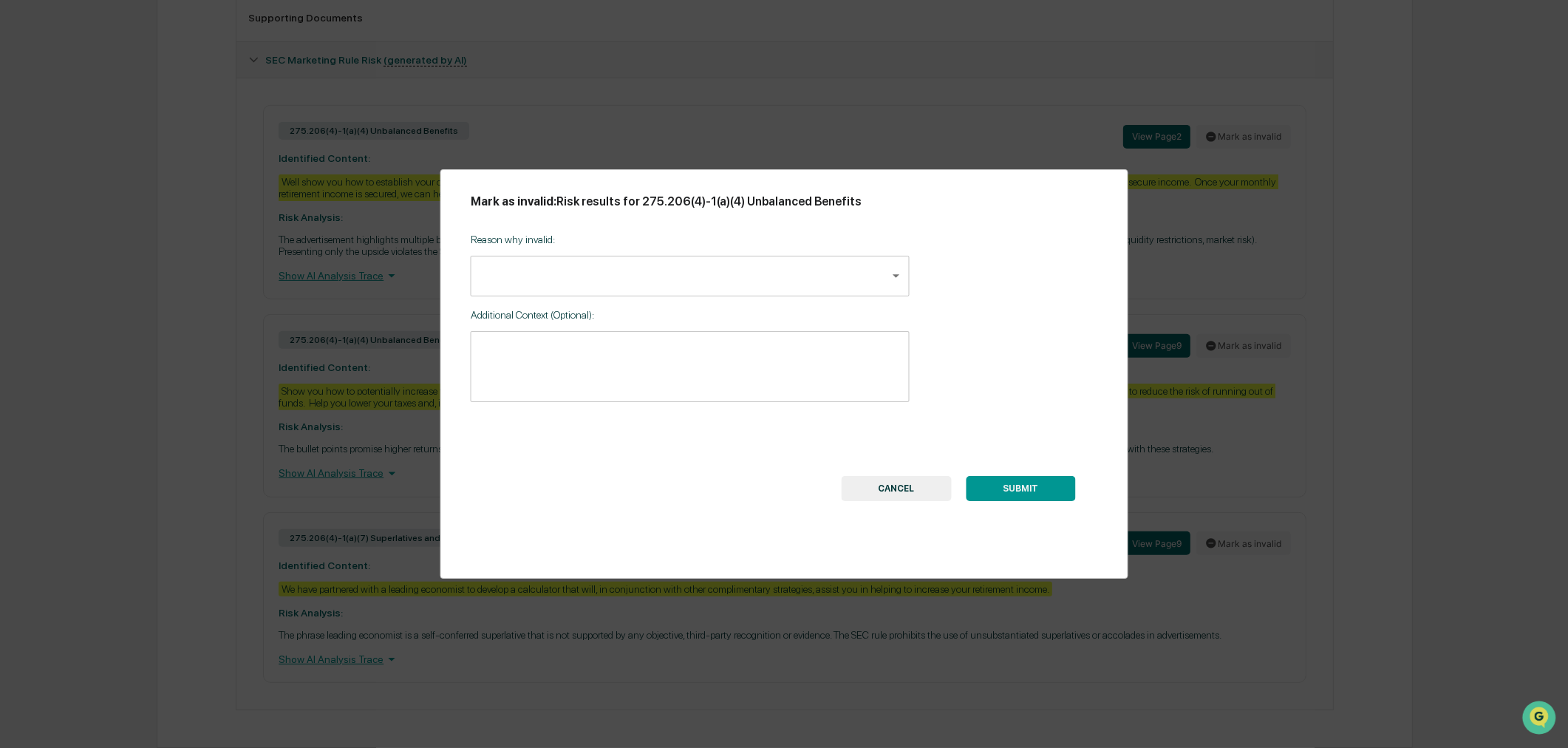
click at [706, 287] on body "Calendar Manage Tasks Reviews Approval Management Company People, Data, Setting…" at bounding box center [784, 59] width 1568 height 1375
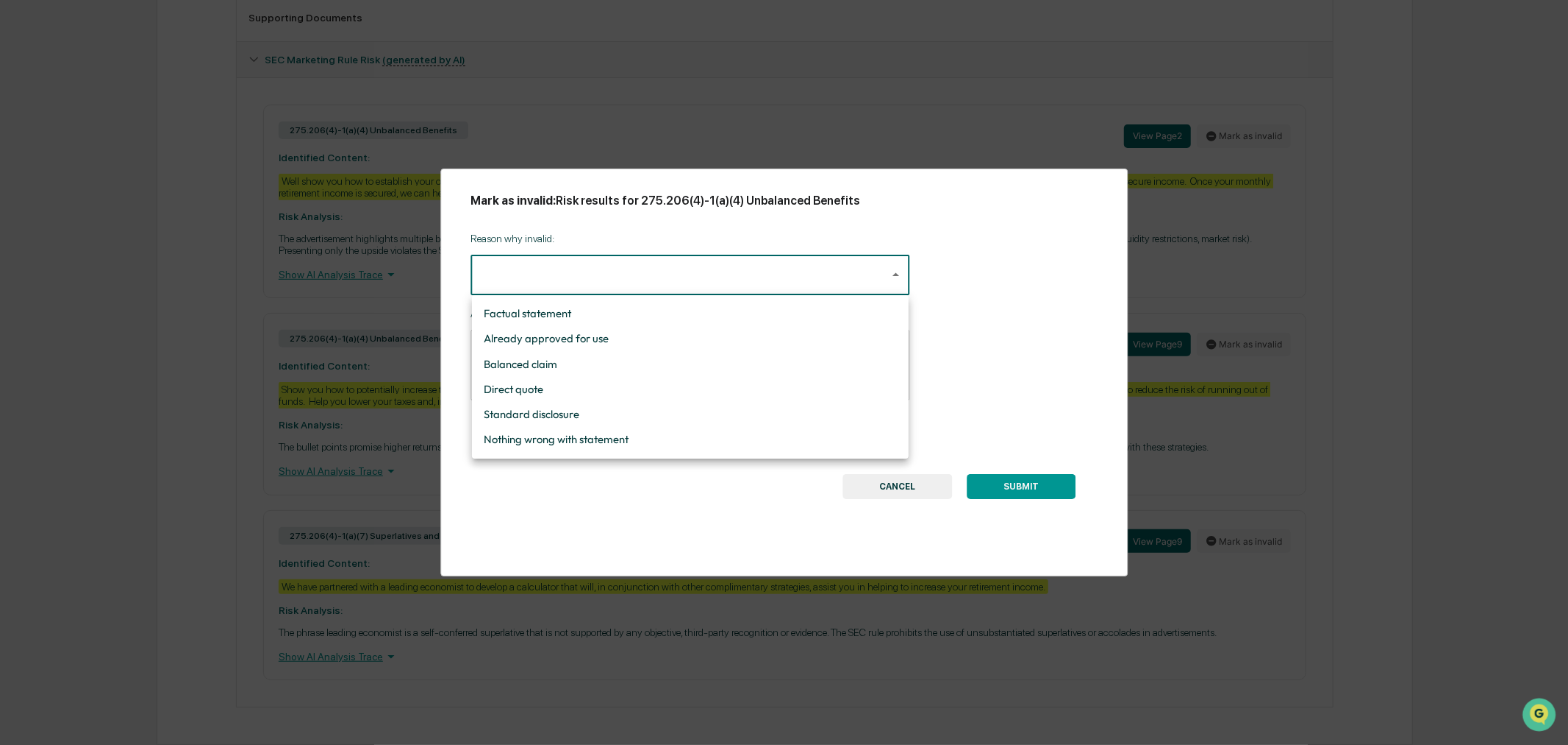
click at [614, 440] on li "Nothing wrong with statement" at bounding box center [689, 439] width 436 height 25
type input "**********"
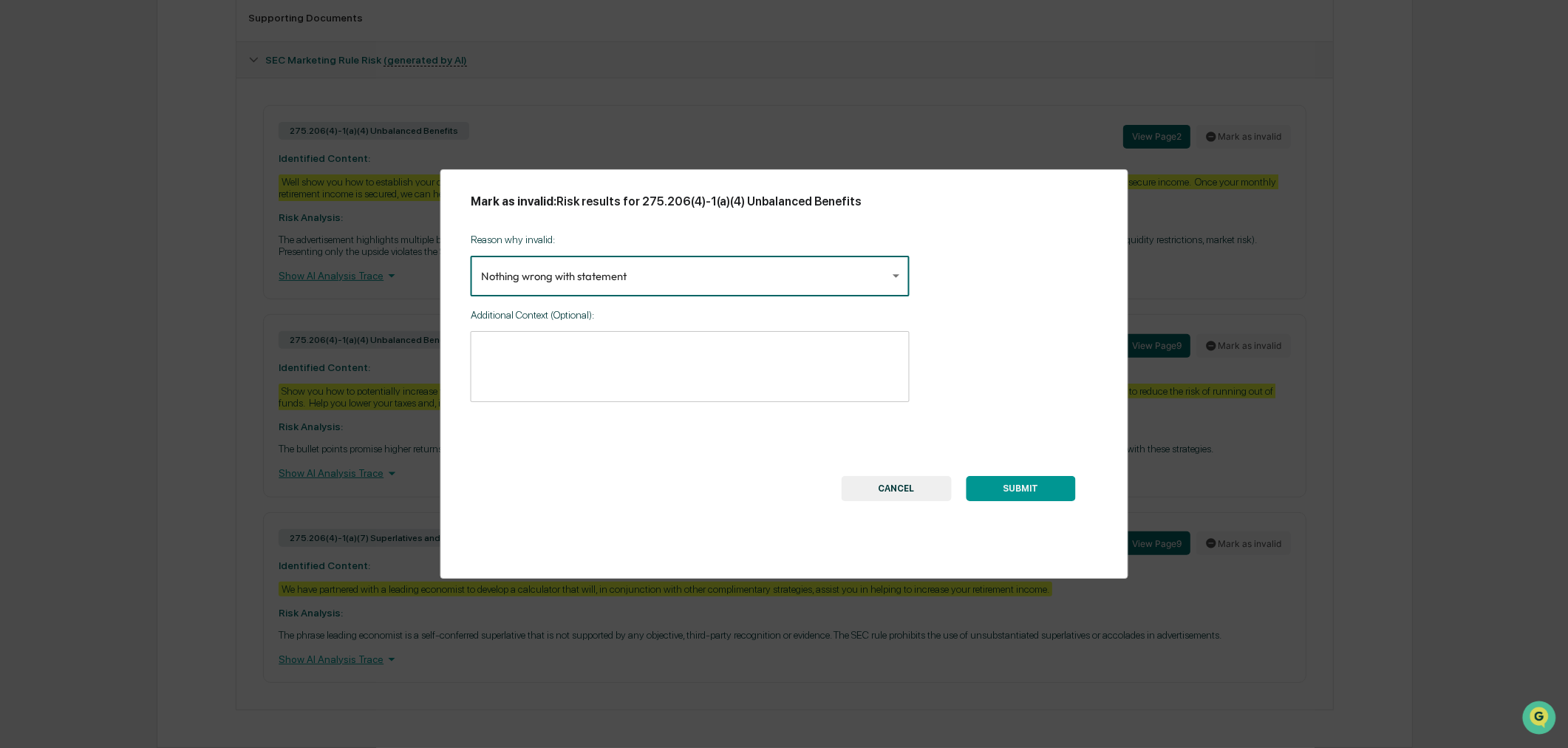
click at [1043, 490] on button "SUBMIT" at bounding box center [1020, 488] width 109 height 25
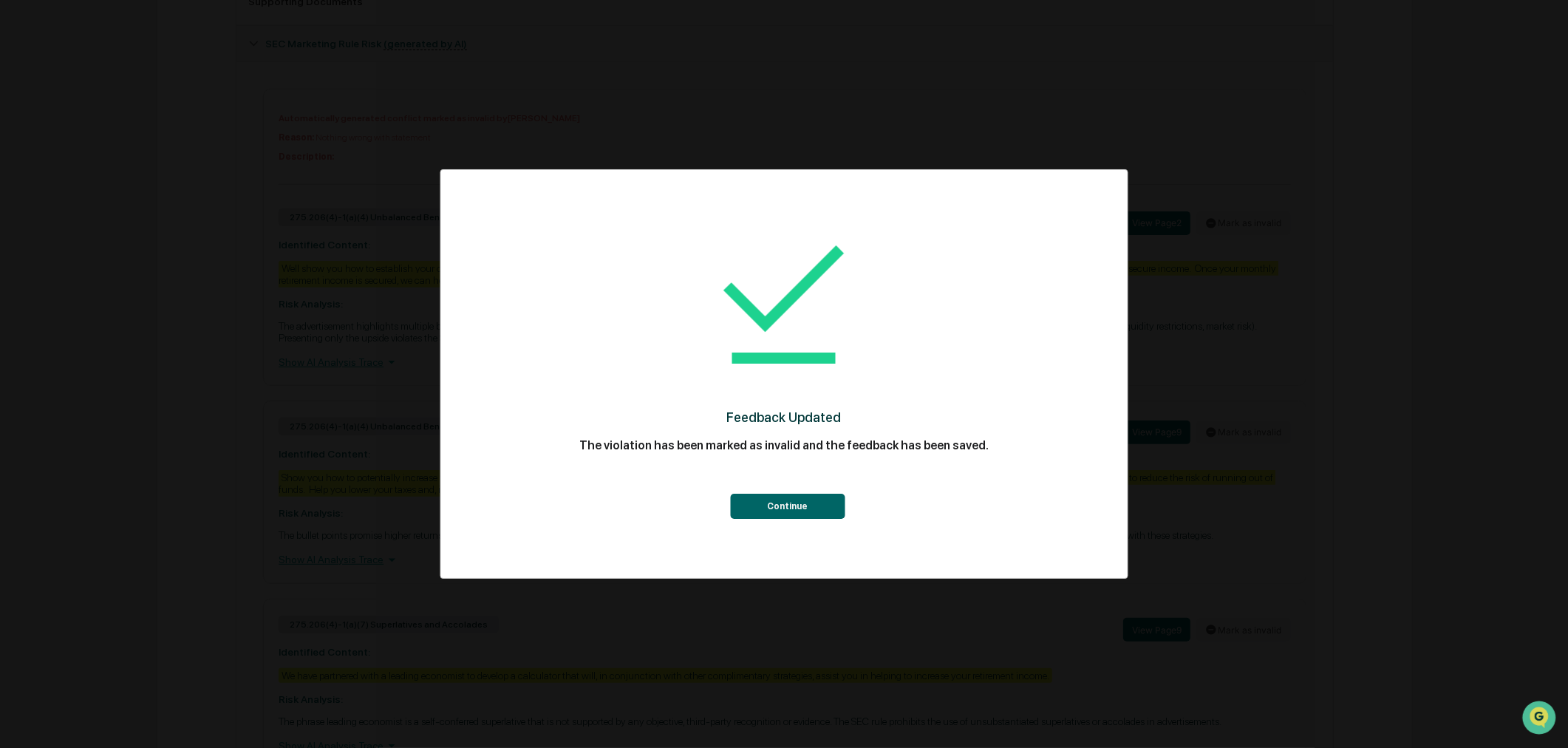
click at [794, 504] on button "Continue" at bounding box center [787, 506] width 115 height 25
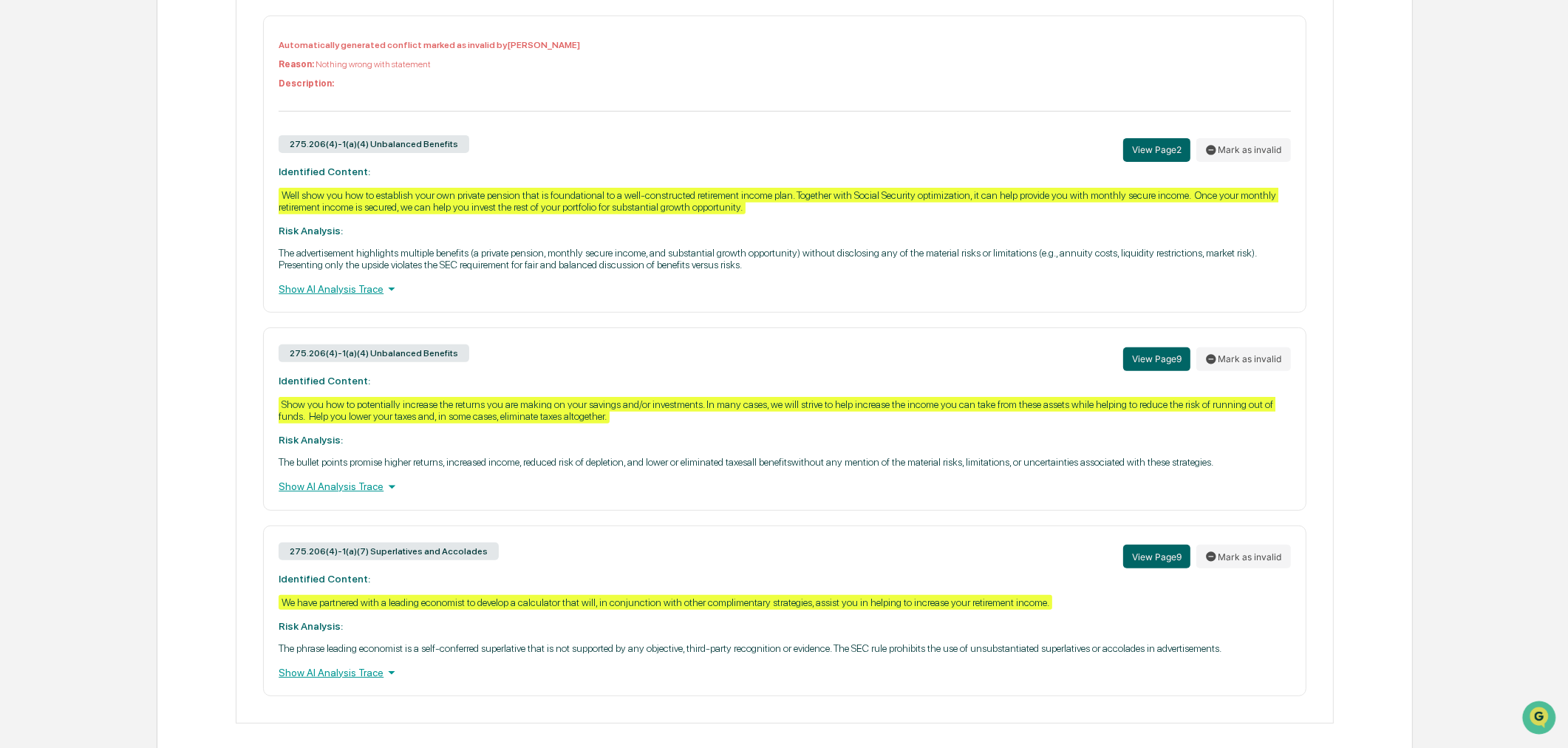
scroll to position [748, 0]
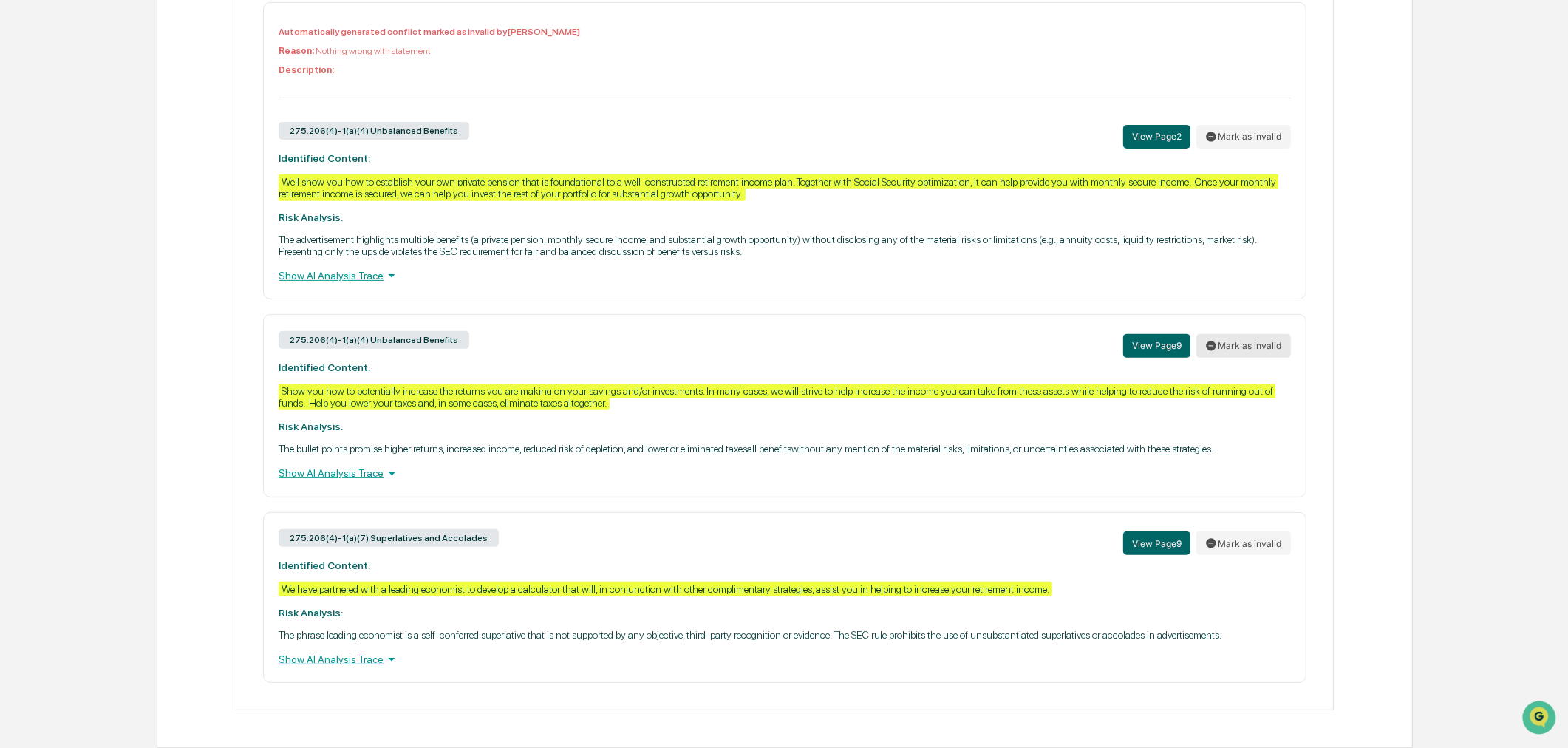
click at [1214, 340] on icon at bounding box center [1211, 345] width 10 height 10
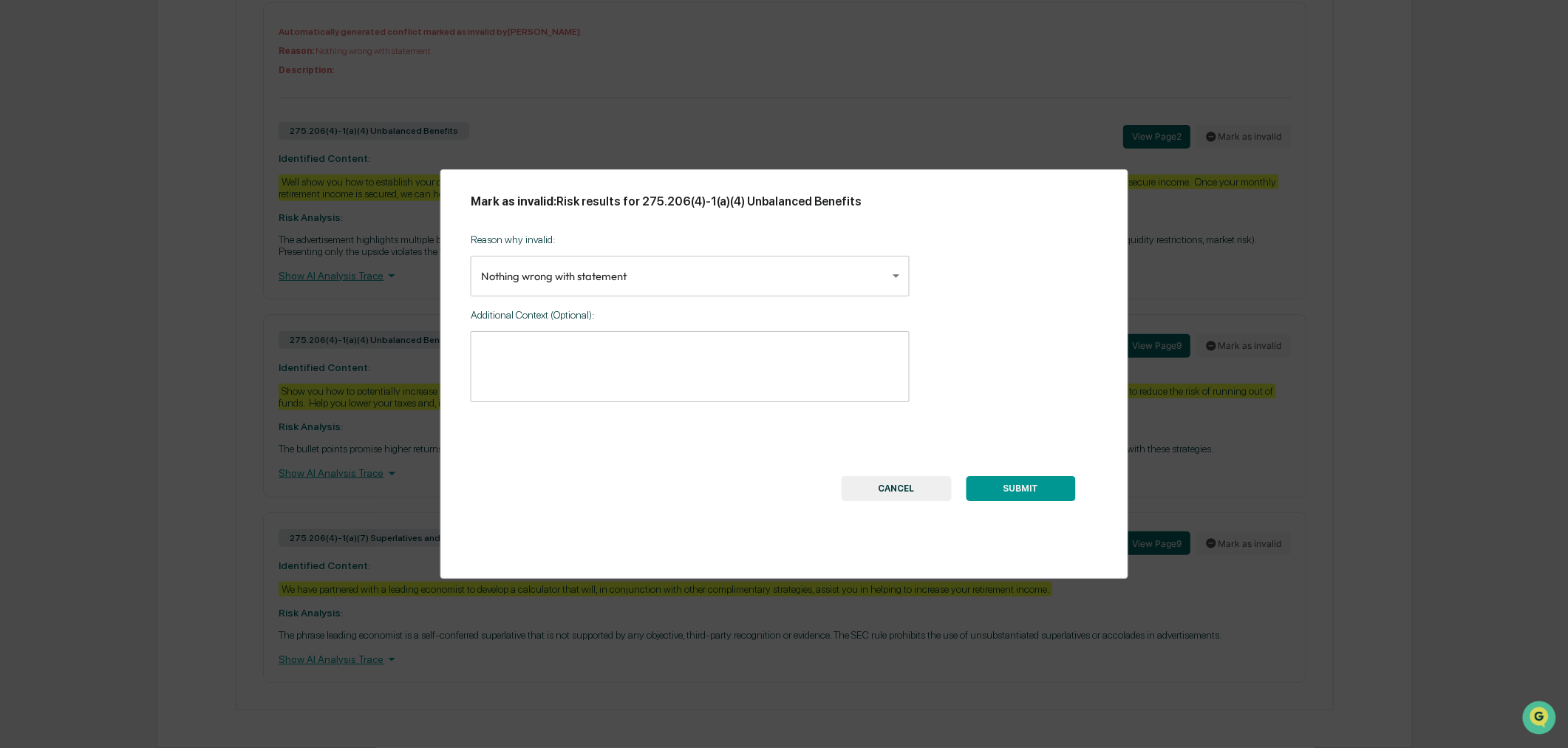
click at [1021, 497] on button "SUBMIT" at bounding box center [1020, 488] width 109 height 25
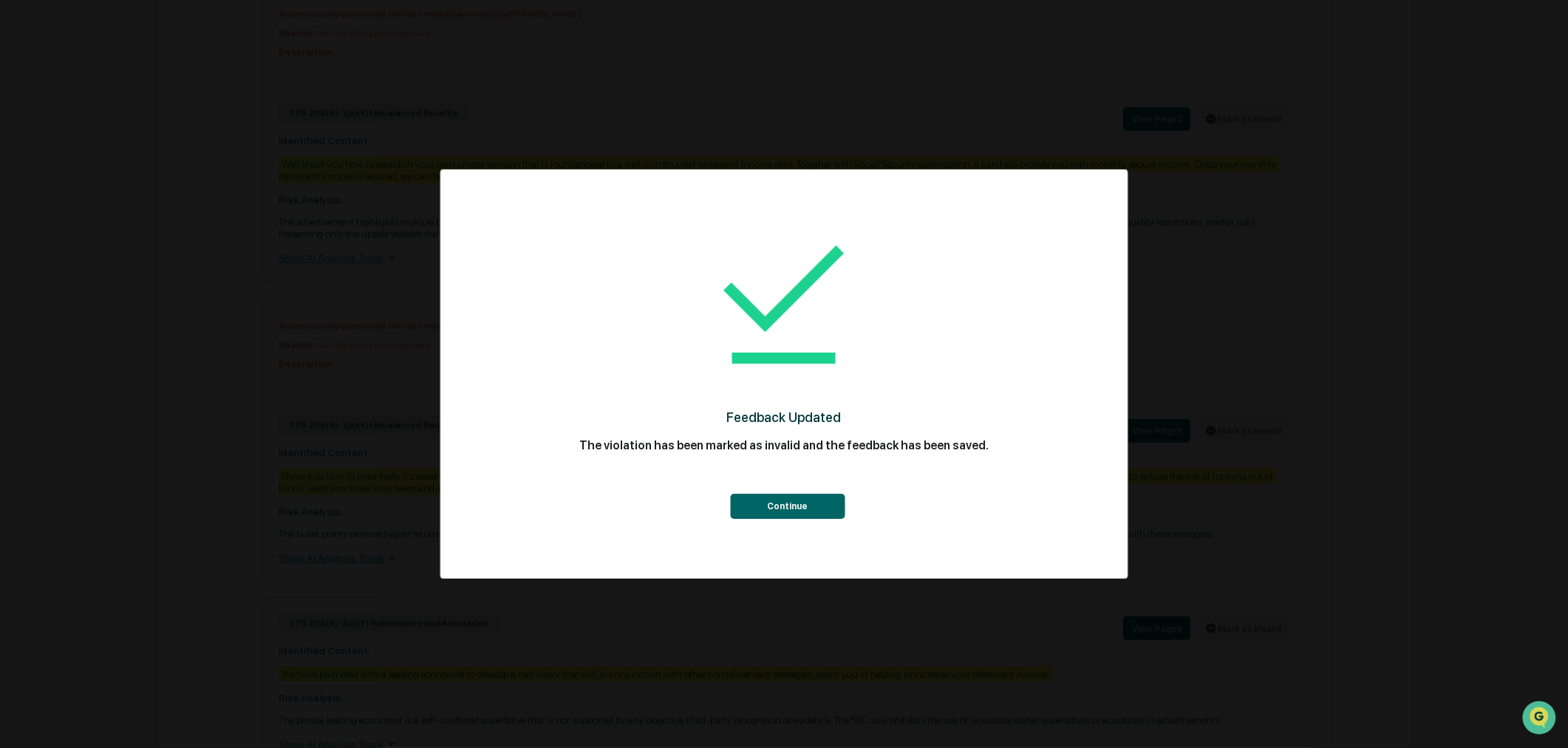
click at [822, 508] on button "Continue" at bounding box center [787, 506] width 115 height 25
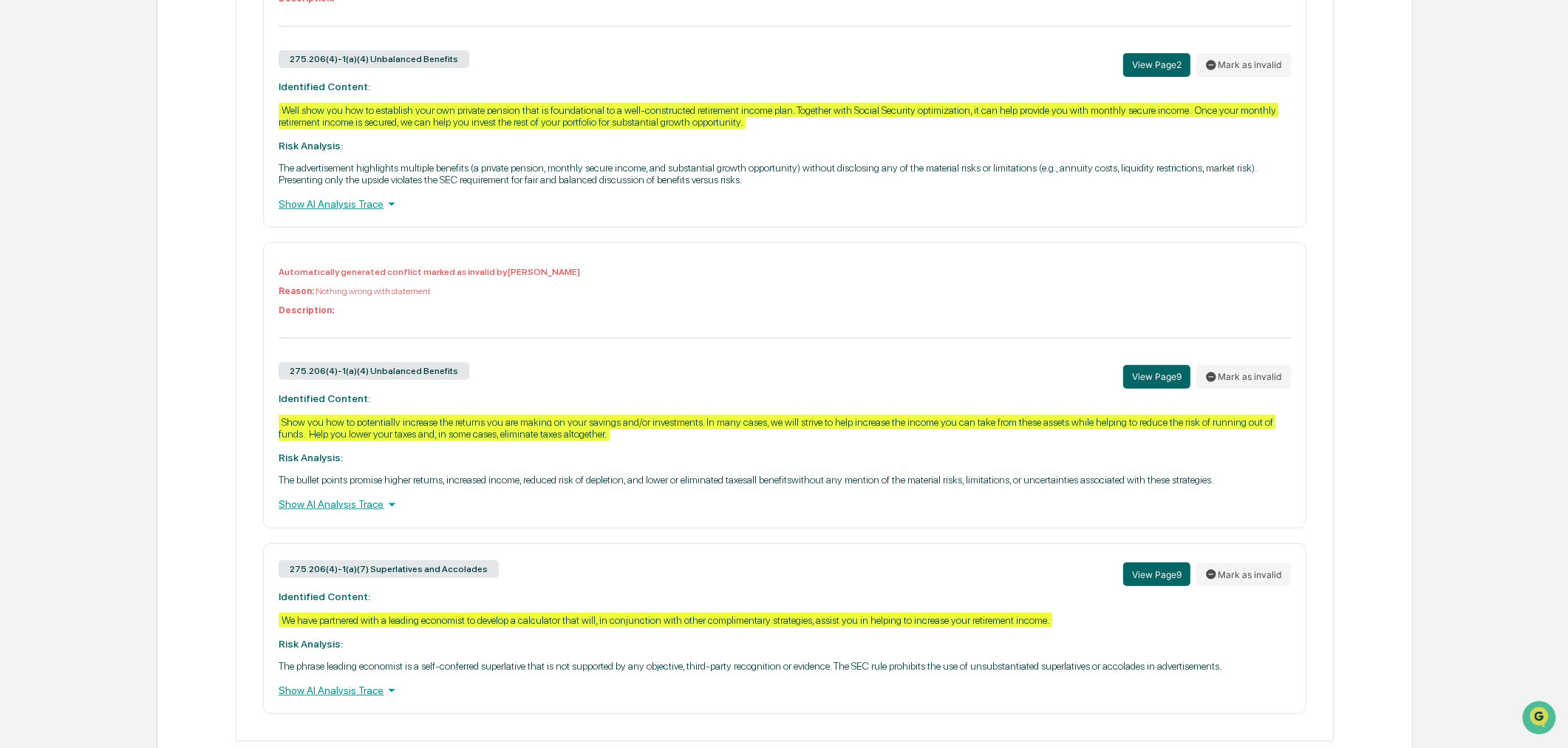
scroll to position [852, 0]
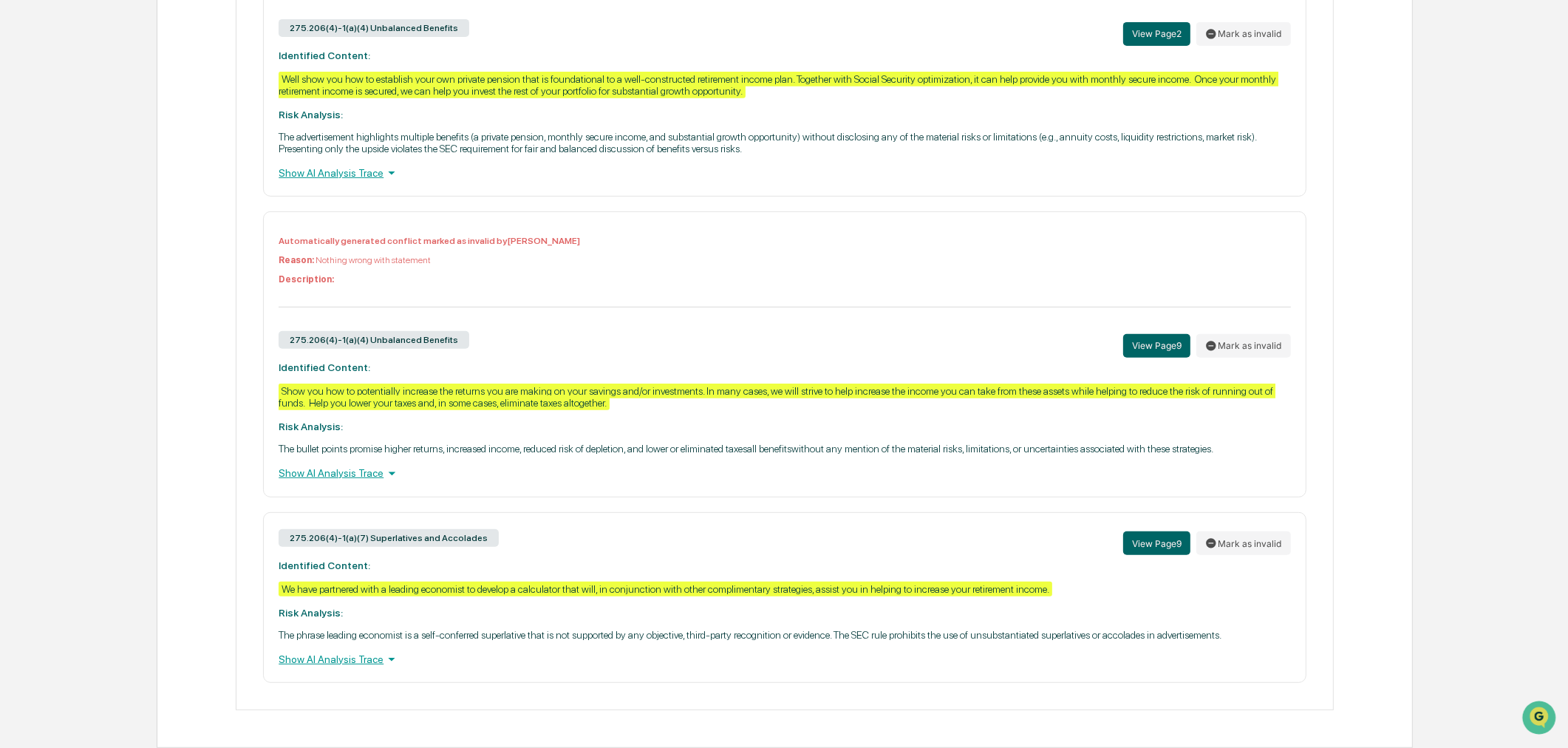
click at [627, 617] on div "275.206(4)-1(a)(7) Superlatives and Accolades View Page 9 Mark as invalid Ident…" at bounding box center [784, 597] width 1042 height 171
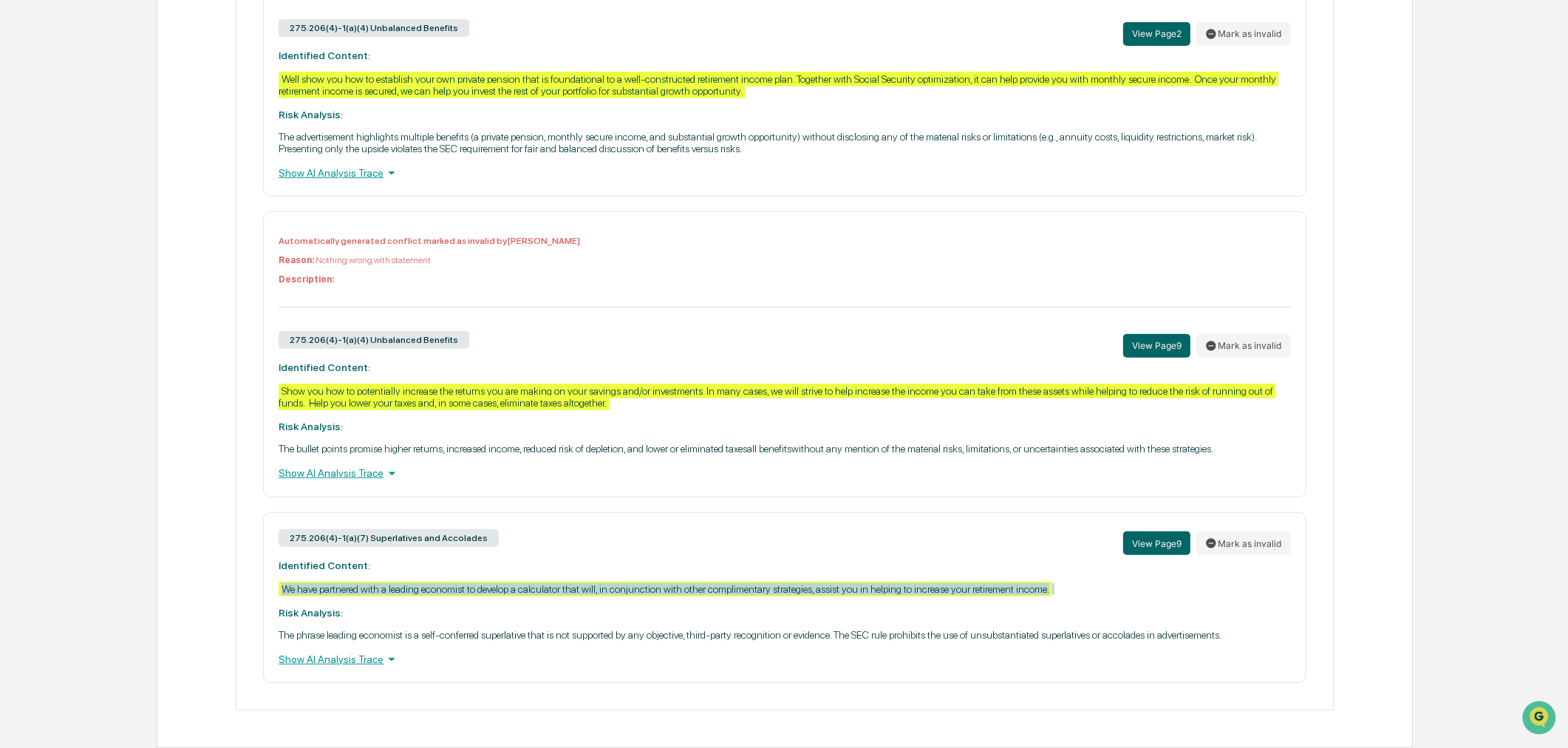
drag, startPoint x: 275, startPoint y: 586, endPoint x: 1102, endPoint y: 593, distance: 827.0
click at [1102, 593] on div "275.206(4)-1(a)(7) Superlatives and Accolades View Page 9 Mark as invalid Ident…" at bounding box center [784, 597] width 1042 height 171
copy div "We have partnered with a leading economist to develop a calculator that will, i…"
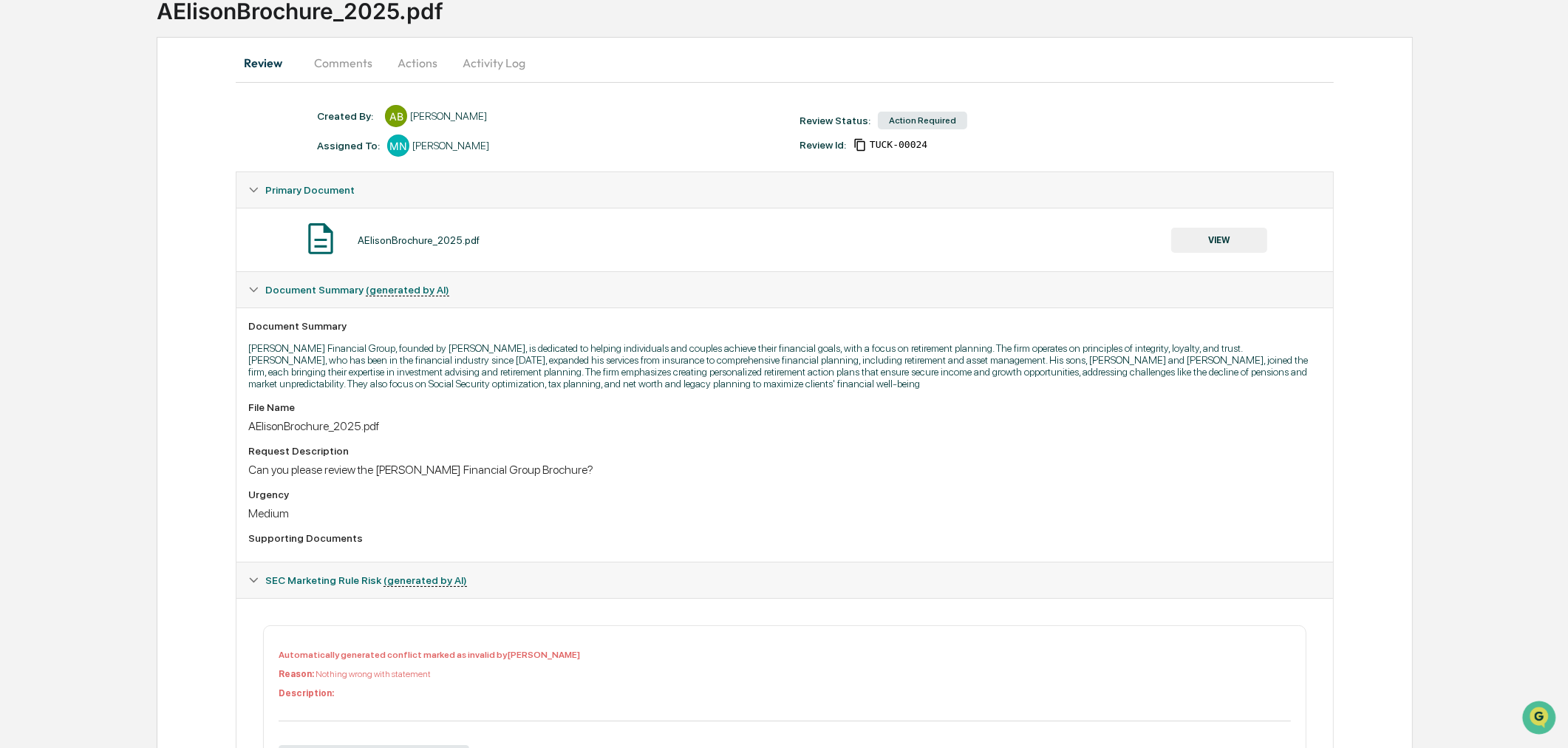
scroll to position [0, 0]
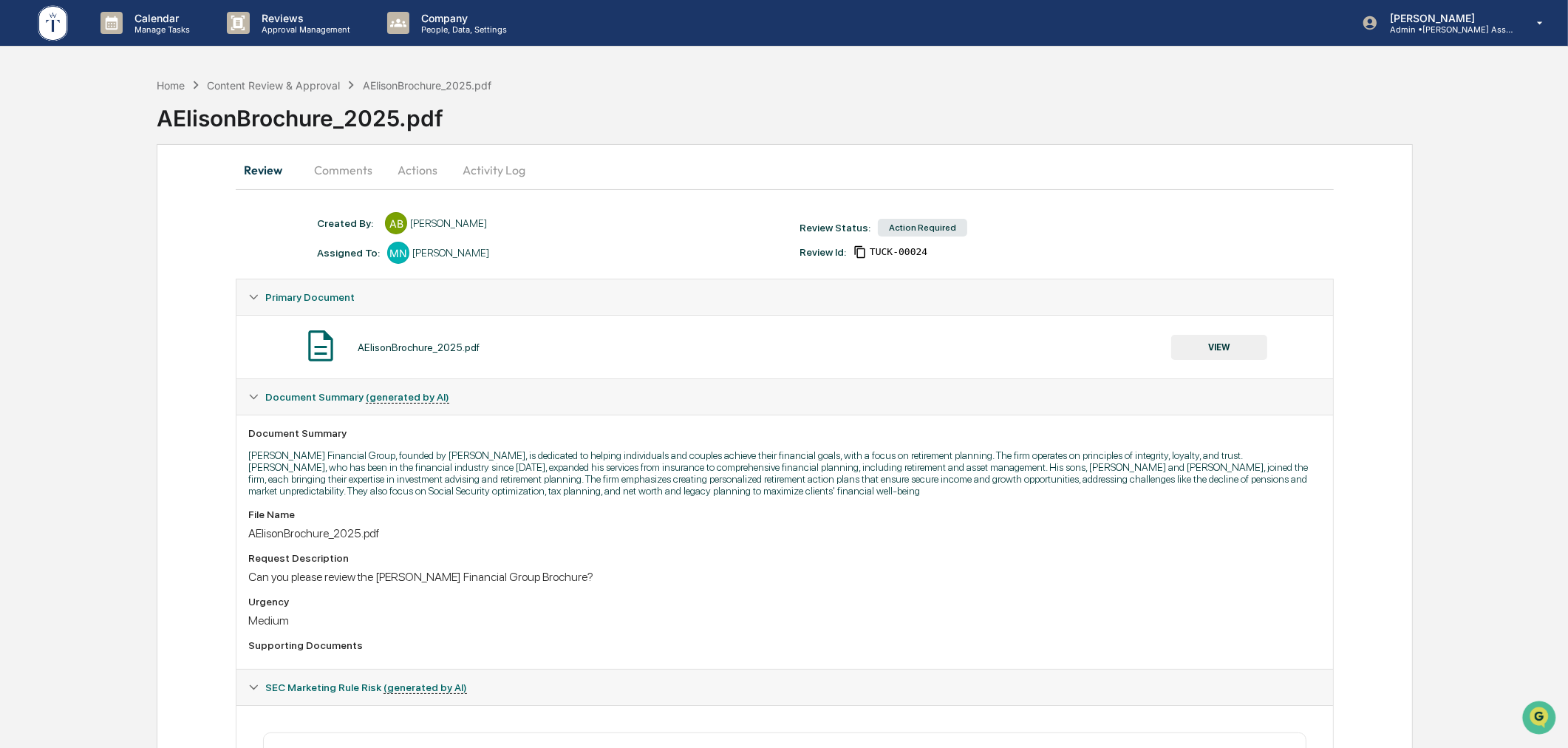
click at [364, 171] on button "Comments" at bounding box center [343, 169] width 82 height 35
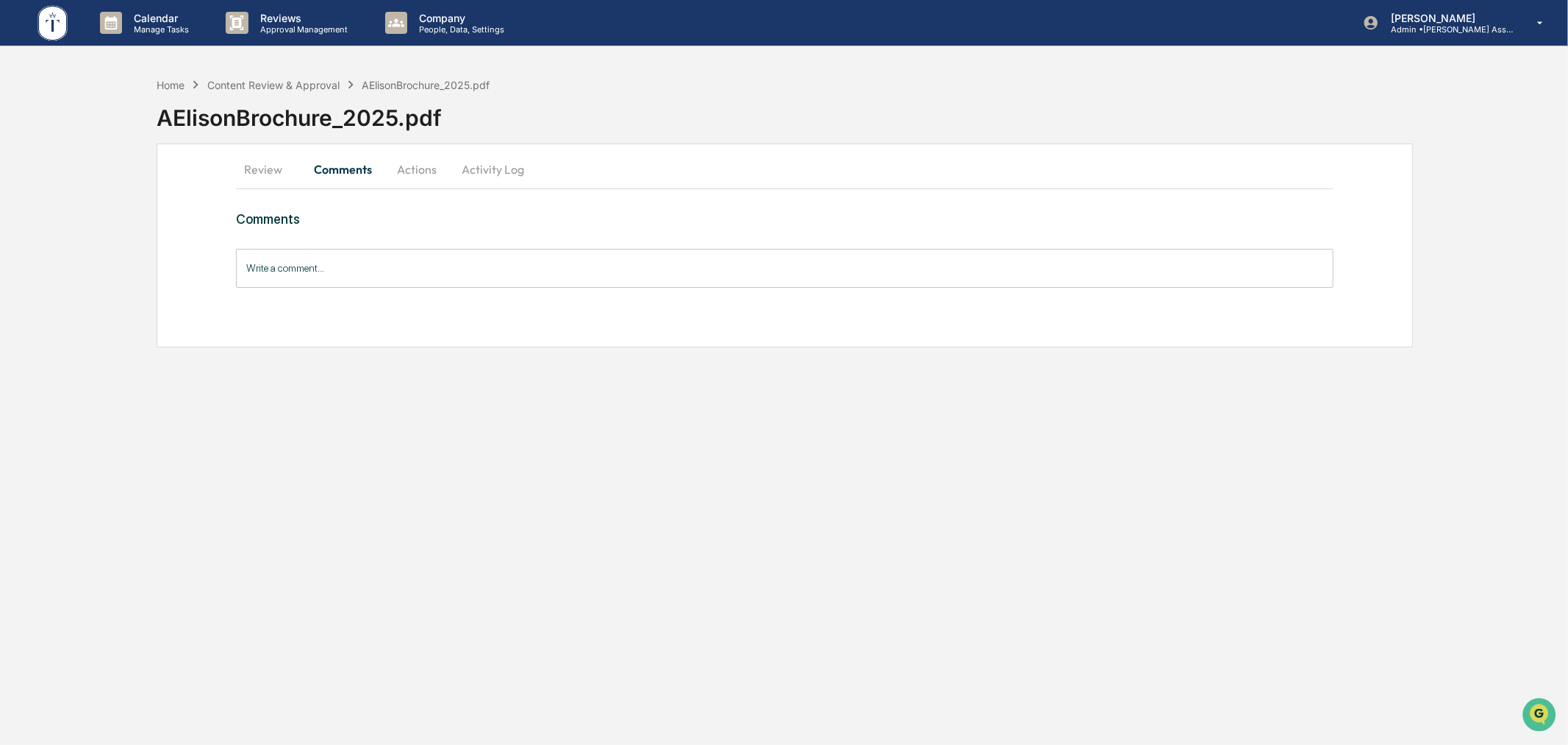
click at [403, 167] on button "Actions" at bounding box center [417, 168] width 67 height 35
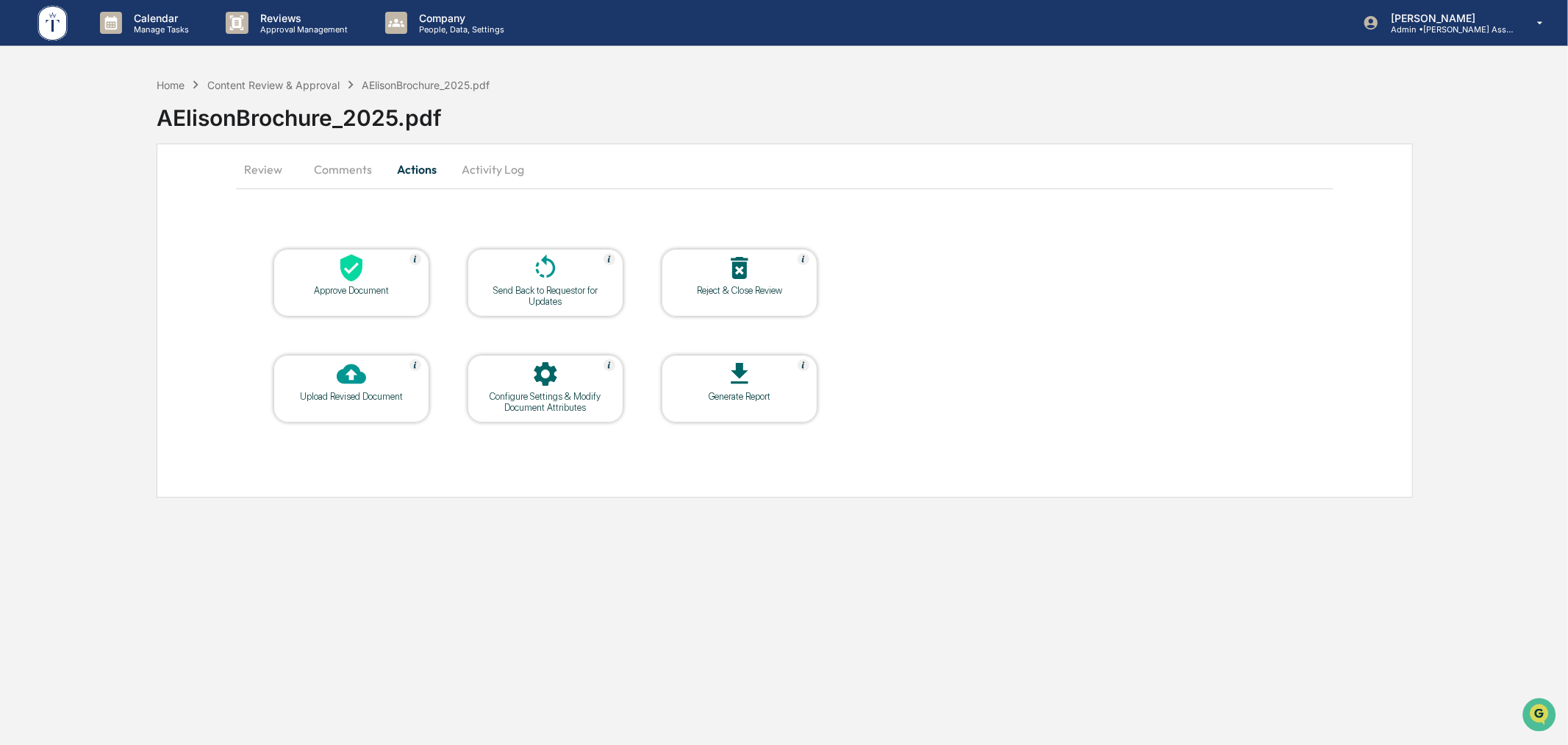
click at [545, 283] on div at bounding box center [545, 268] width 147 height 31
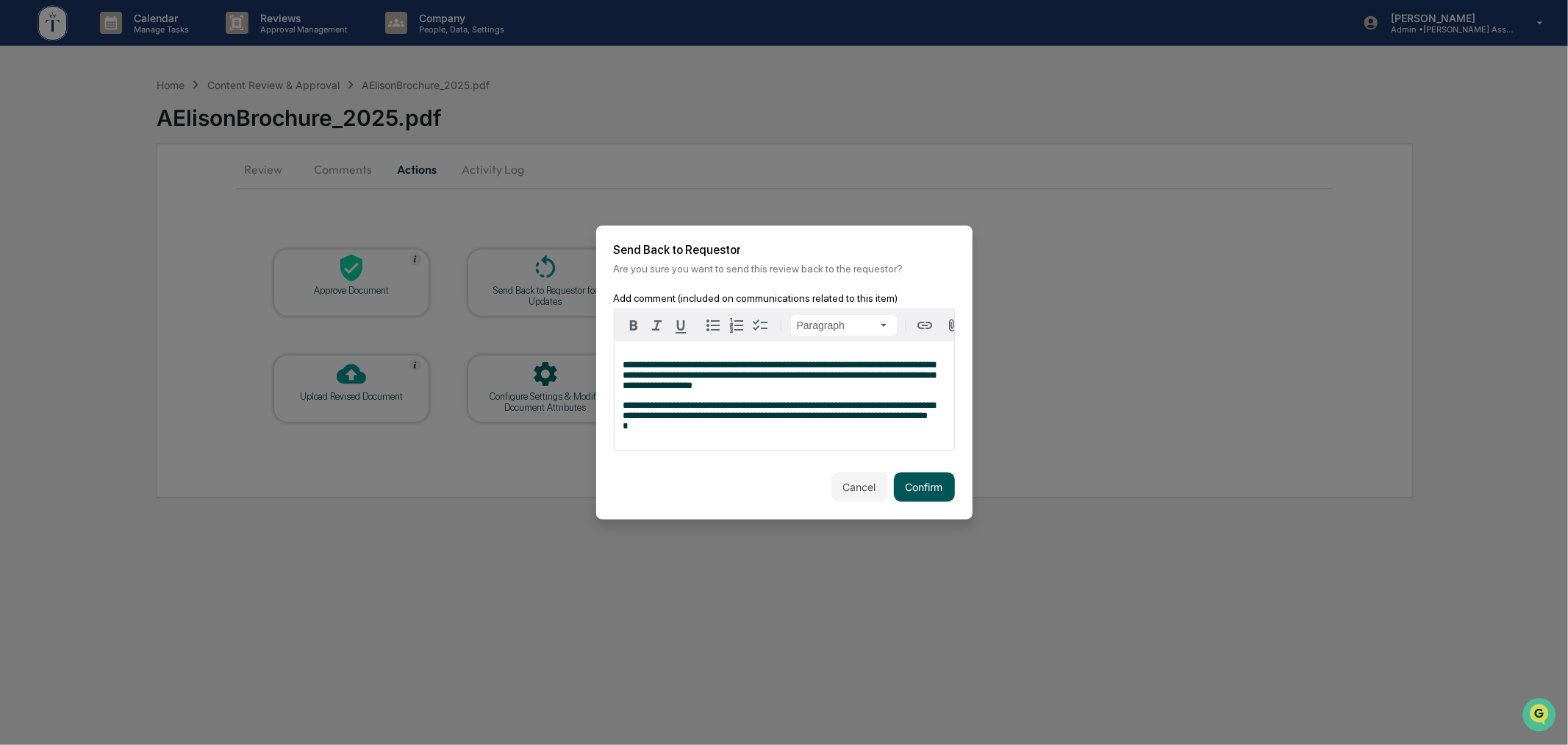
click at [924, 500] on button "Confirm" at bounding box center [924, 486] width 61 height 29
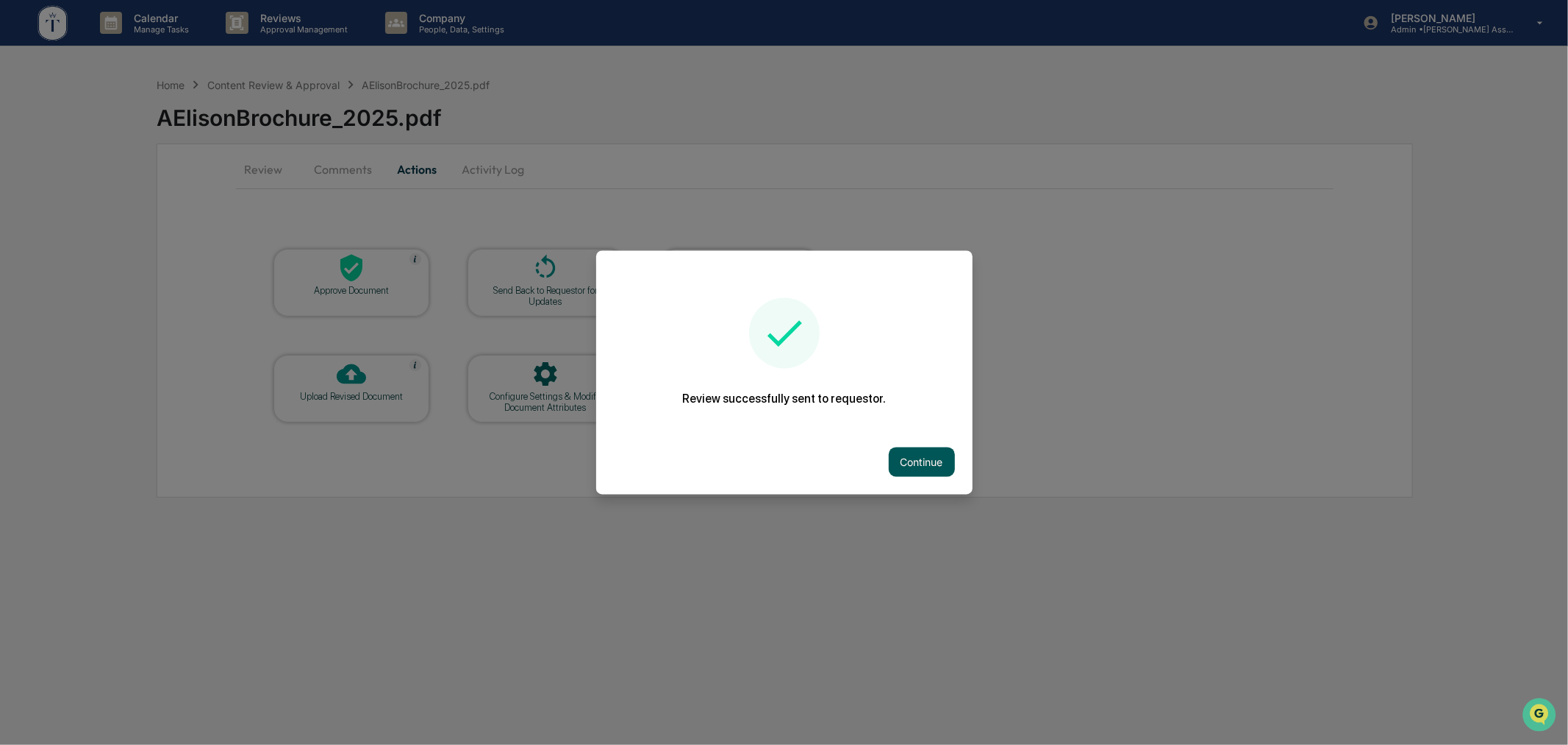
click at [918, 460] on button "Continue" at bounding box center [922, 461] width 67 height 29
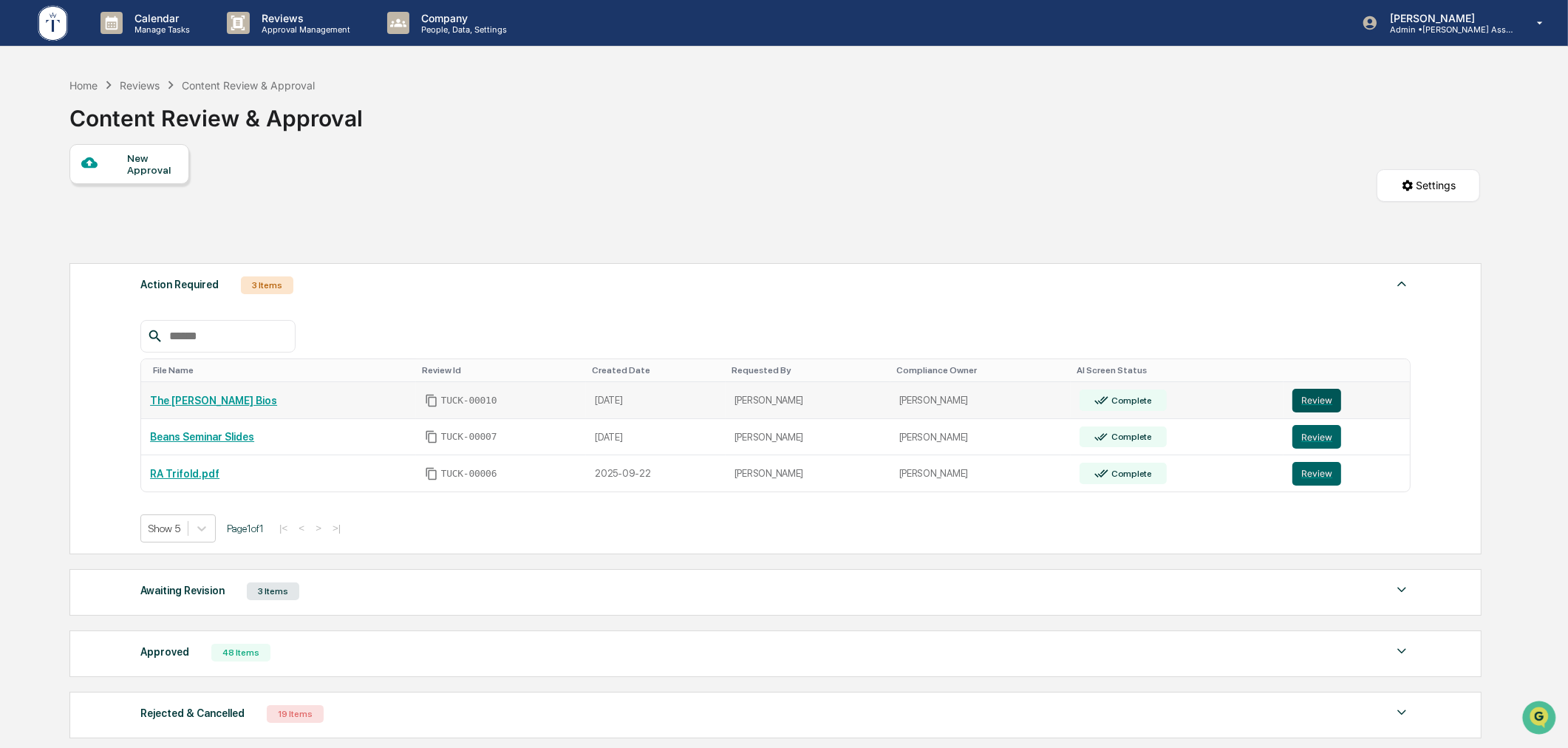
click at [1308, 395] on button "Review" at bounding box center [1316, 400] width 49 height 24
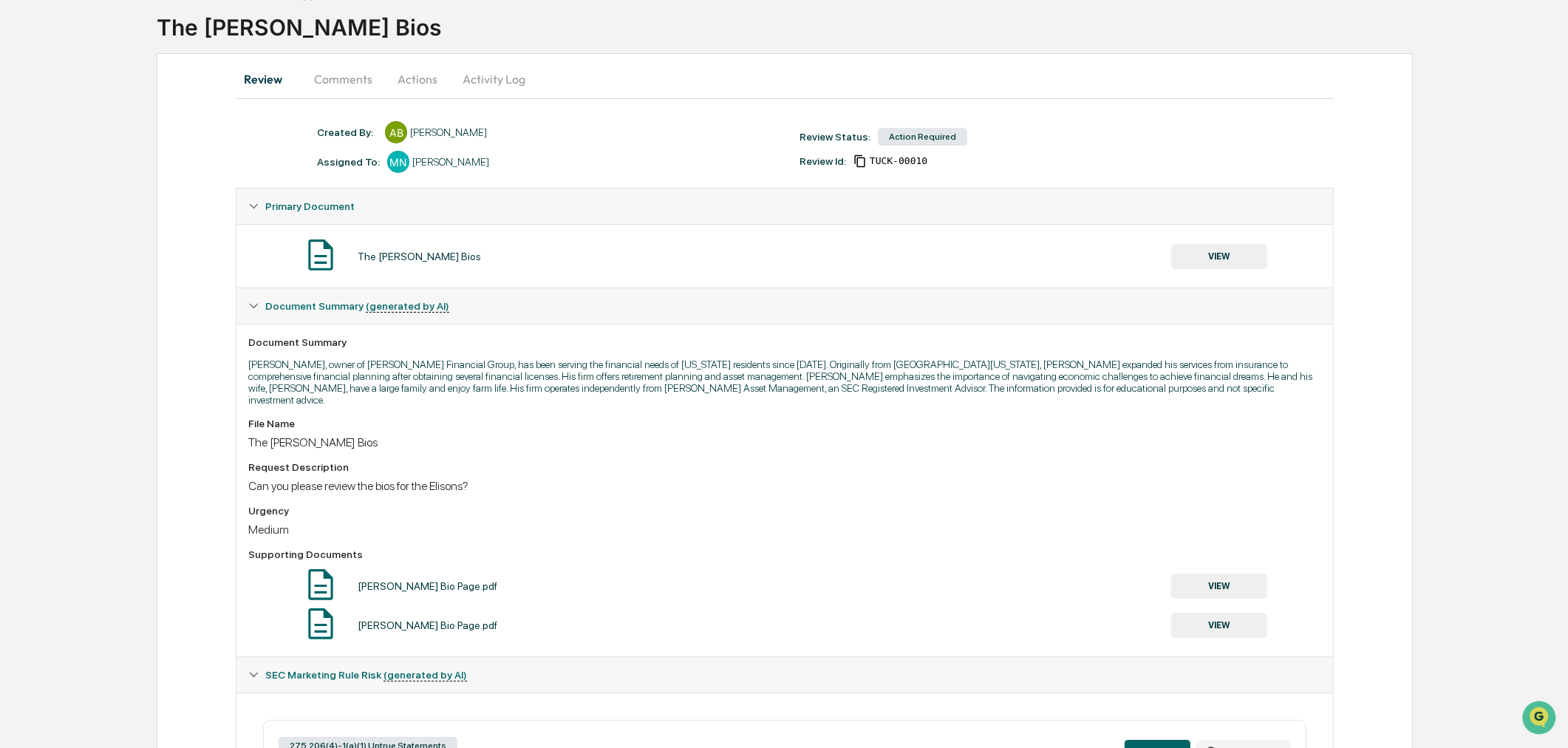
scroll to position [320, 0]
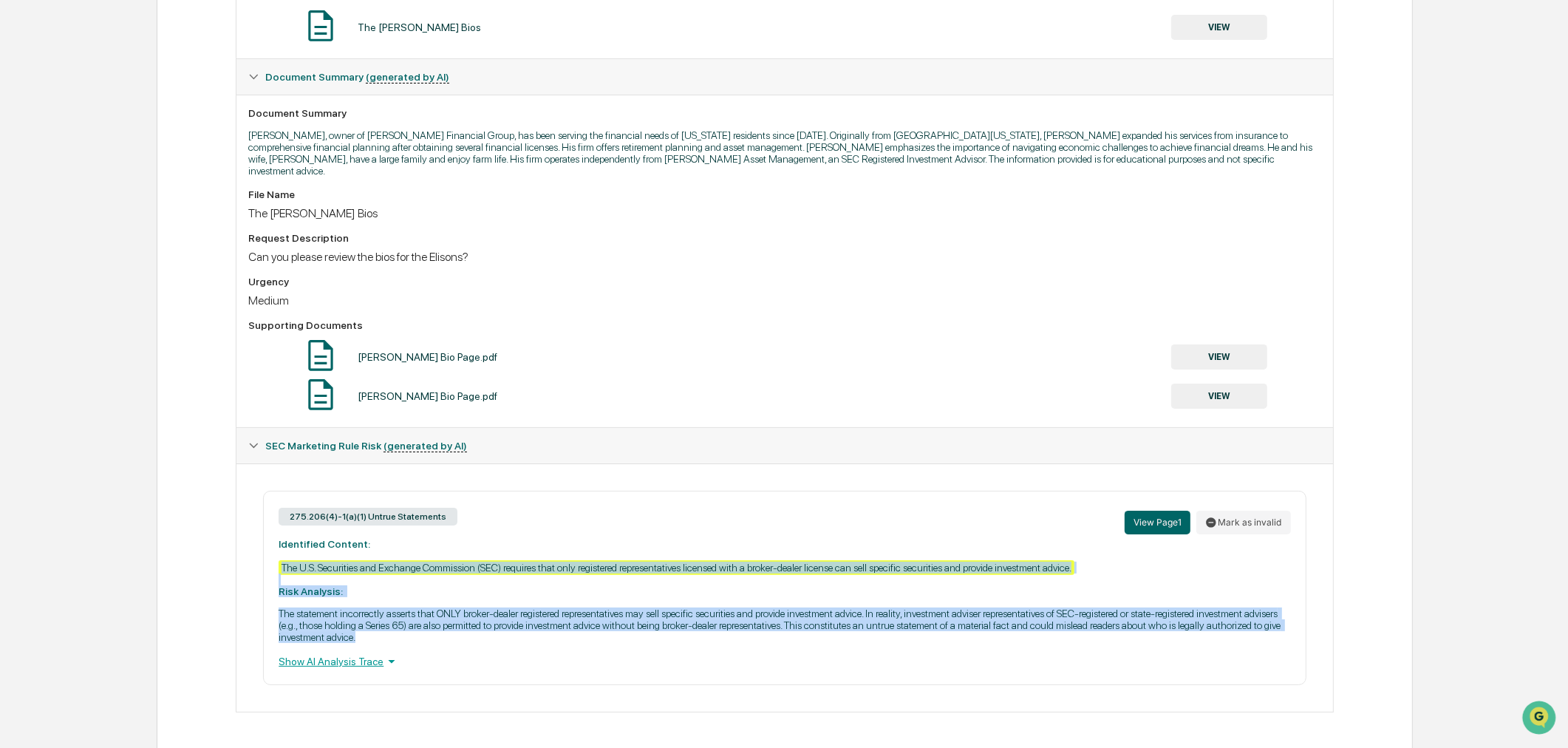
drag, startPoint x: 274, startPoint y: 559, endPoint x: 454, endPoint y: 638, distance: 196.6
click at [454, 638] on div "275.206(4)-1(a)(1) Untrue Statements View Page 1 Mark as invalid Identified Con…" at bounding box center [784, 587] width 1042 height 194
copy div "The U.S. Securities and Exchange Commission (SEC) requires that only registered…"
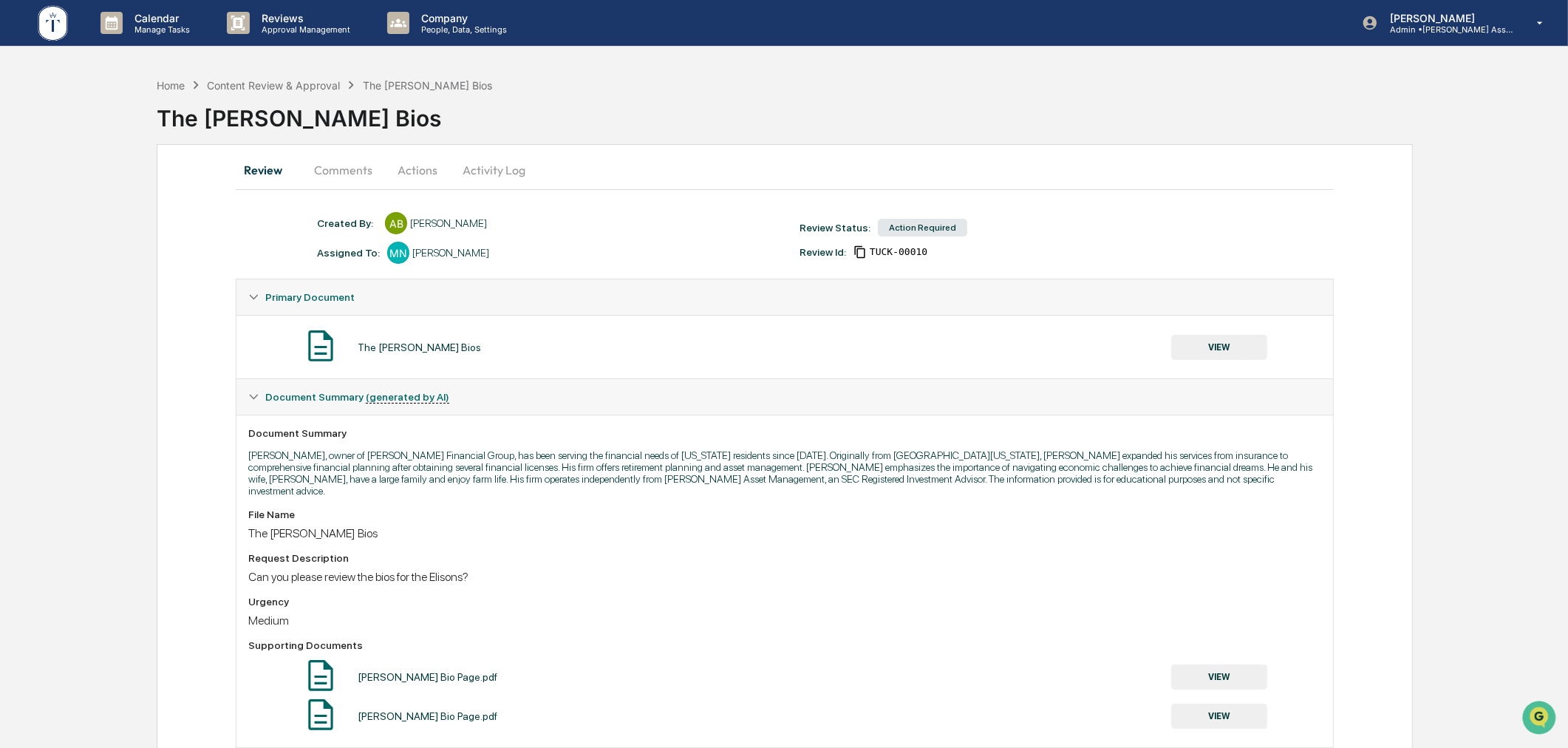
click at [422, 176] on button "Actions" at bounding box center [418, 169] width 67 height 35
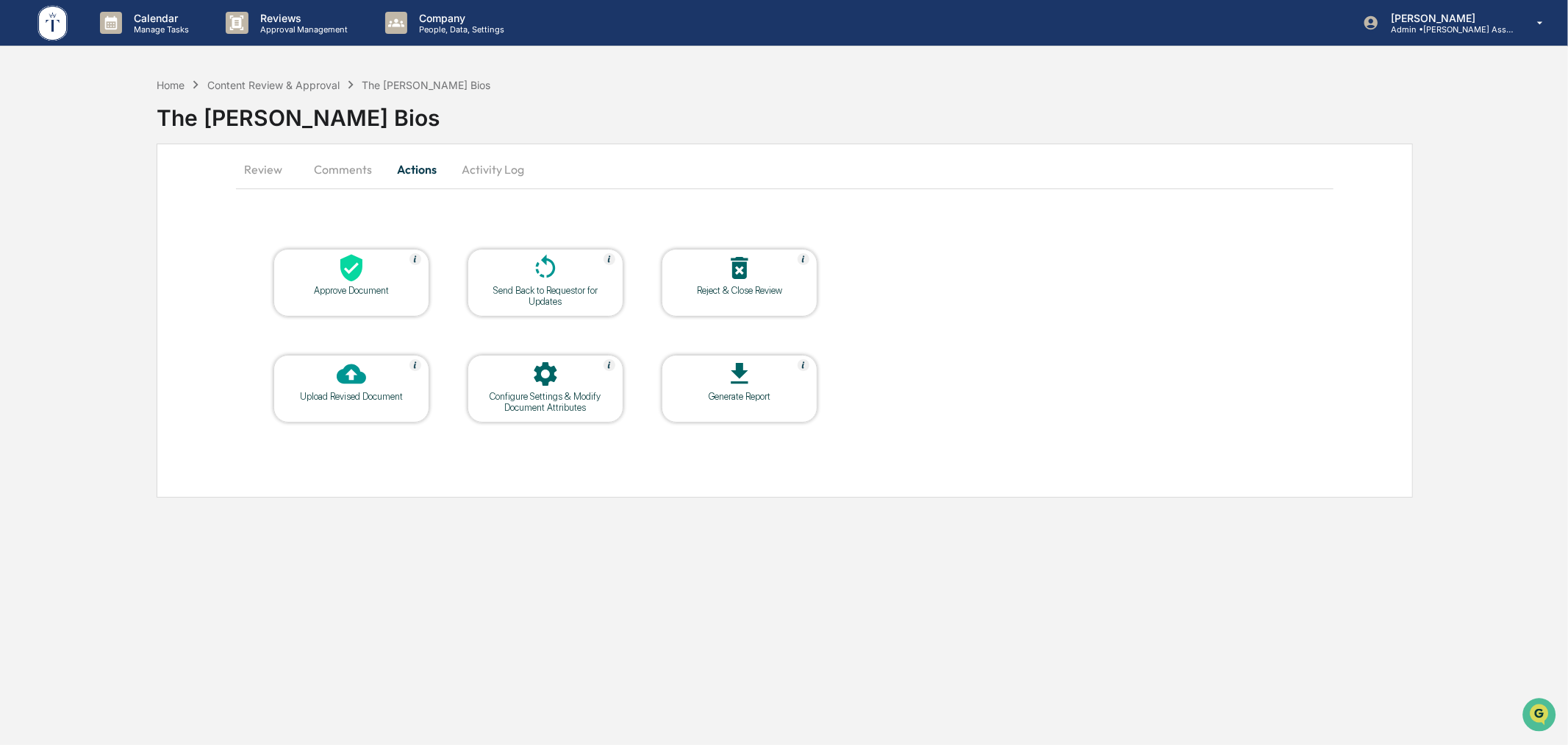
click at [549, 255] on icon at bounding box center [545, 267] width 29 height 29
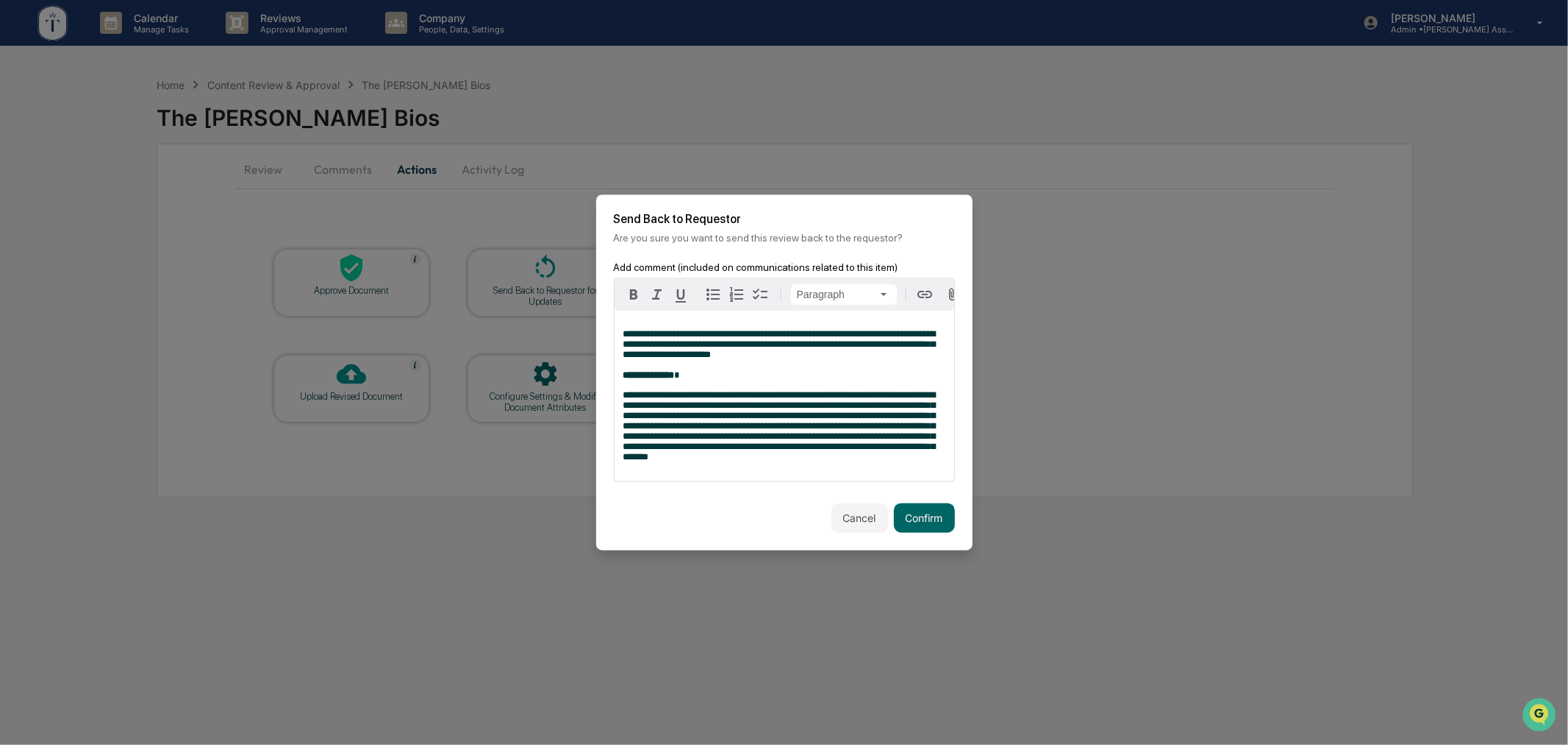
drag, startPoint x: 705, startPoint y: 384, endPoint x: 601, endPoint y: 385, distance: 104.0
click at [601, 385] on div "**********" at bounding box center [784, 382] width 377 height 242
click at [743, 371] on p "**********" at bounding box center [784, 355] width 322 height 51
click at [936, 531] on button "Confirm" at bounding box center [924, 518] width 61 height 29
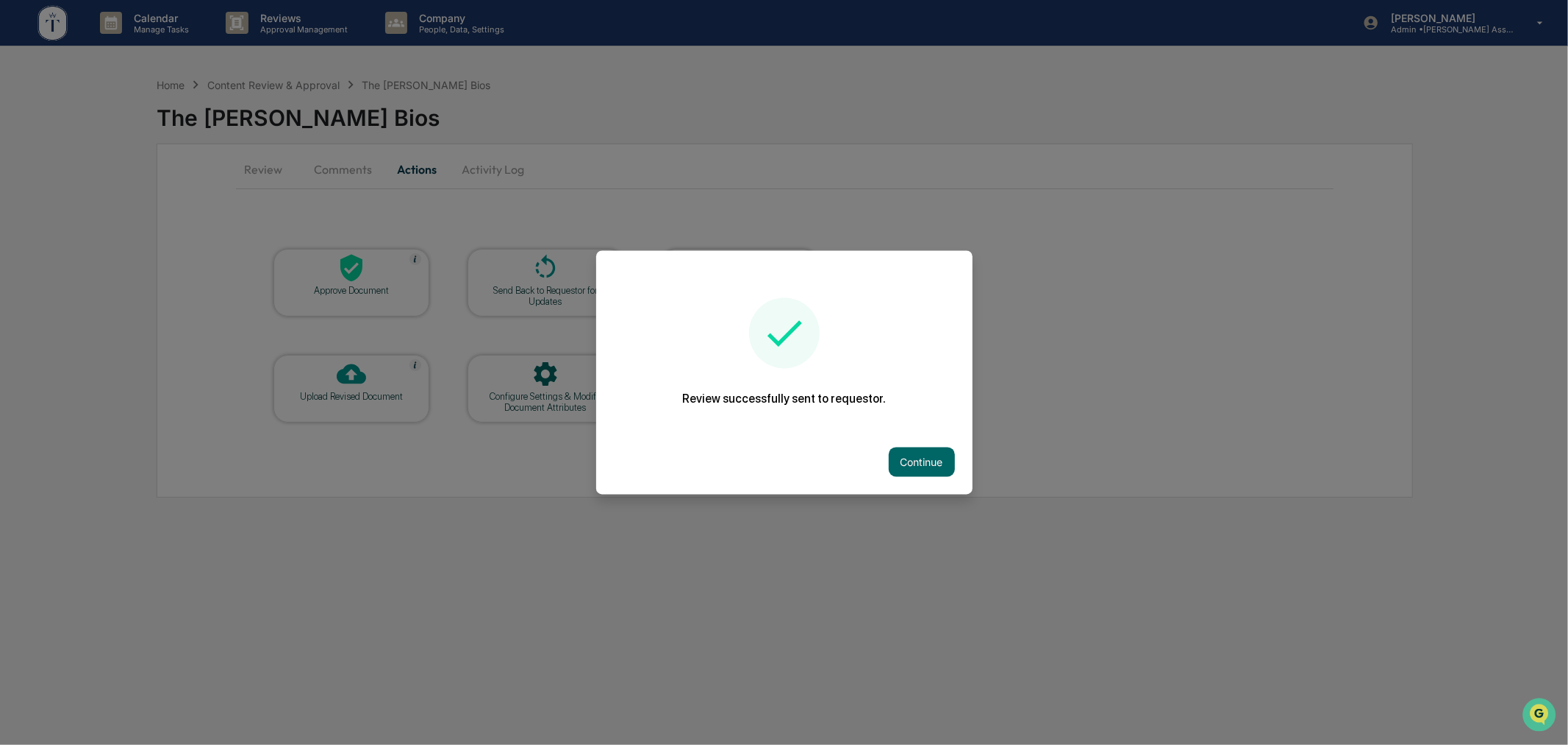
click at [912, 422] on div "Review successfully sent to requestor. Continue" at bounding box center [784, 373] width 377 height 244
click at [917, 452] on button "Continue" at bounding box center [922, 461] width 67 height 29
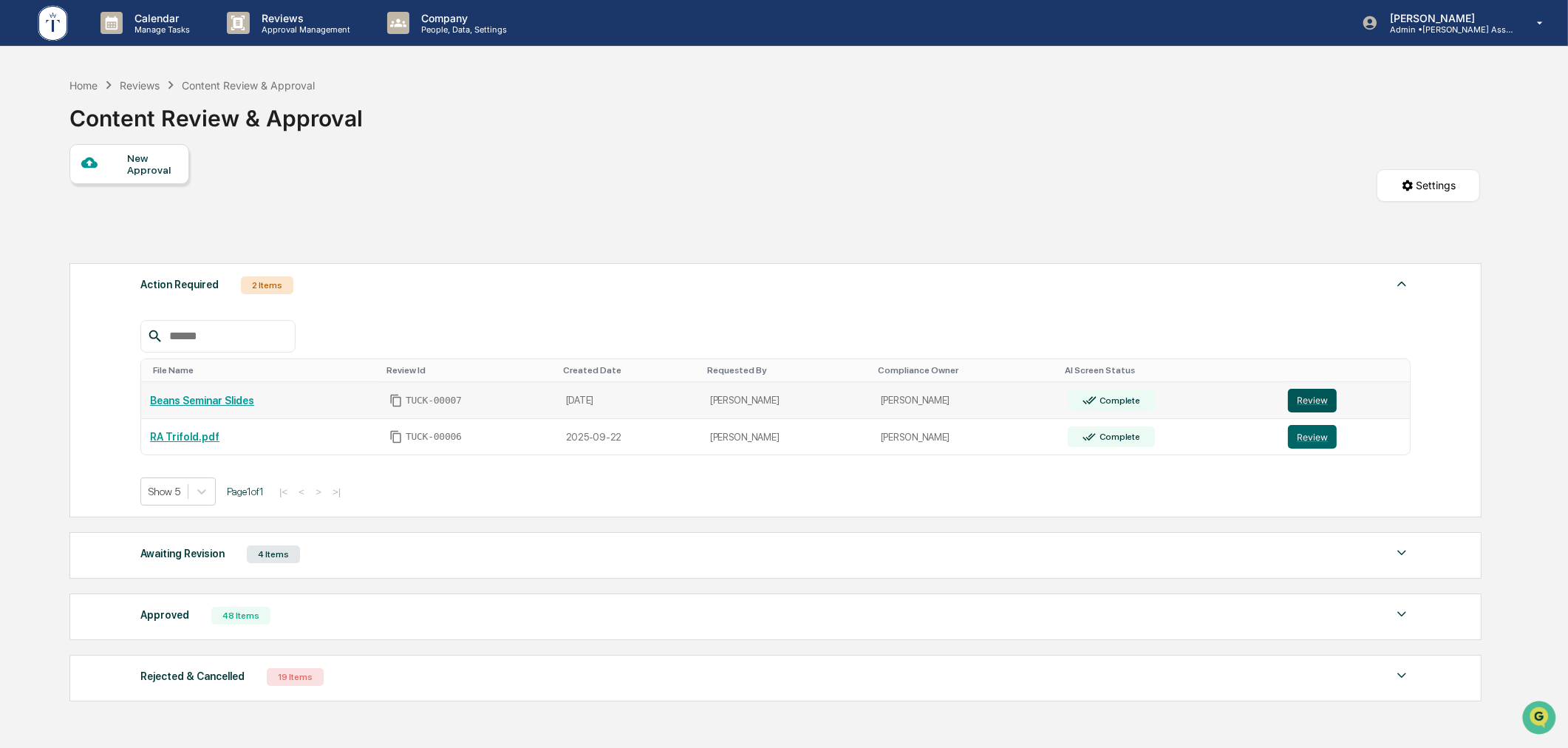
click at [1295, 400] on button "Review" at bounding box center [1312, 400] width 49 height 24
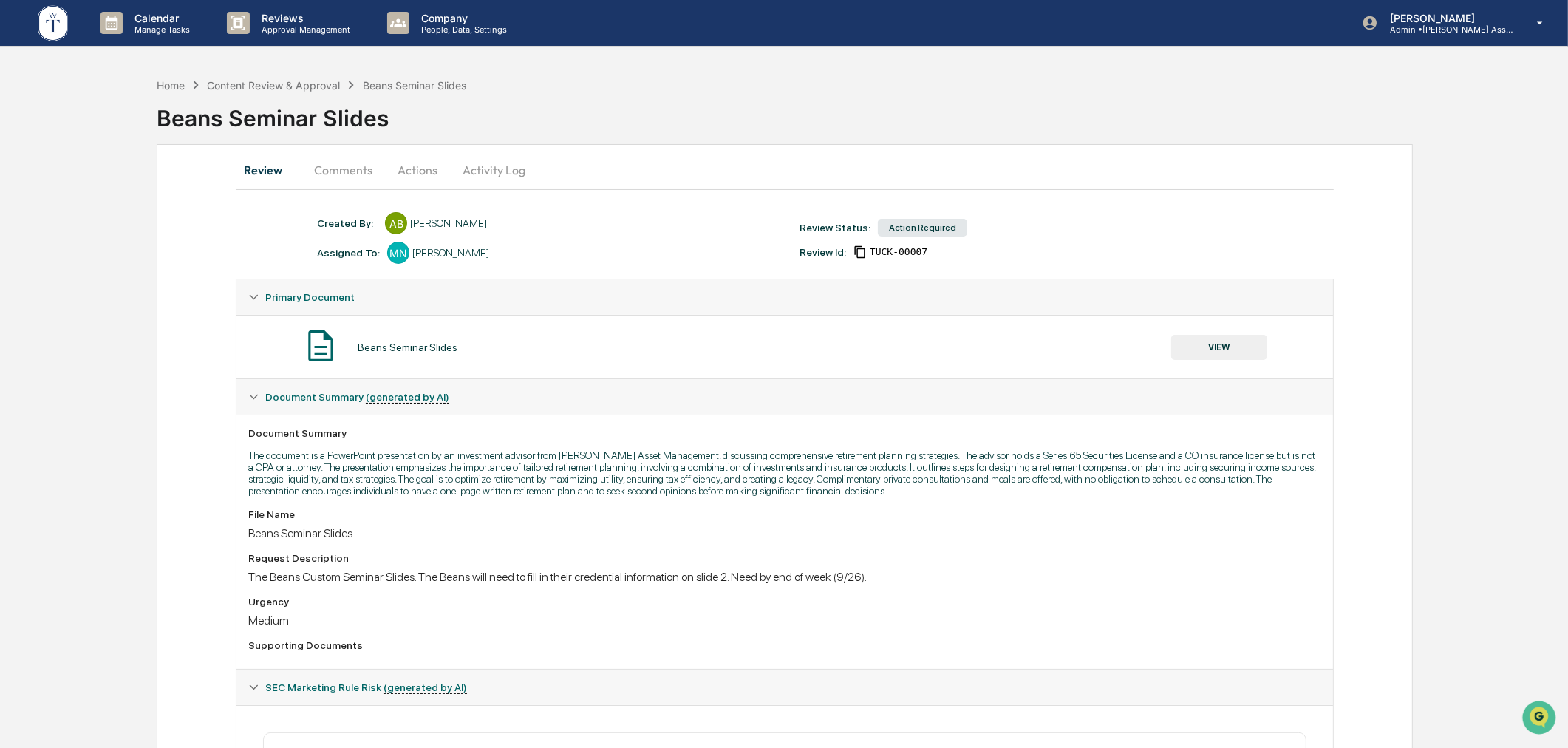
click at [1208, 347] on button "VIEW" at bounding box center [1219, 347] width 97 height 25
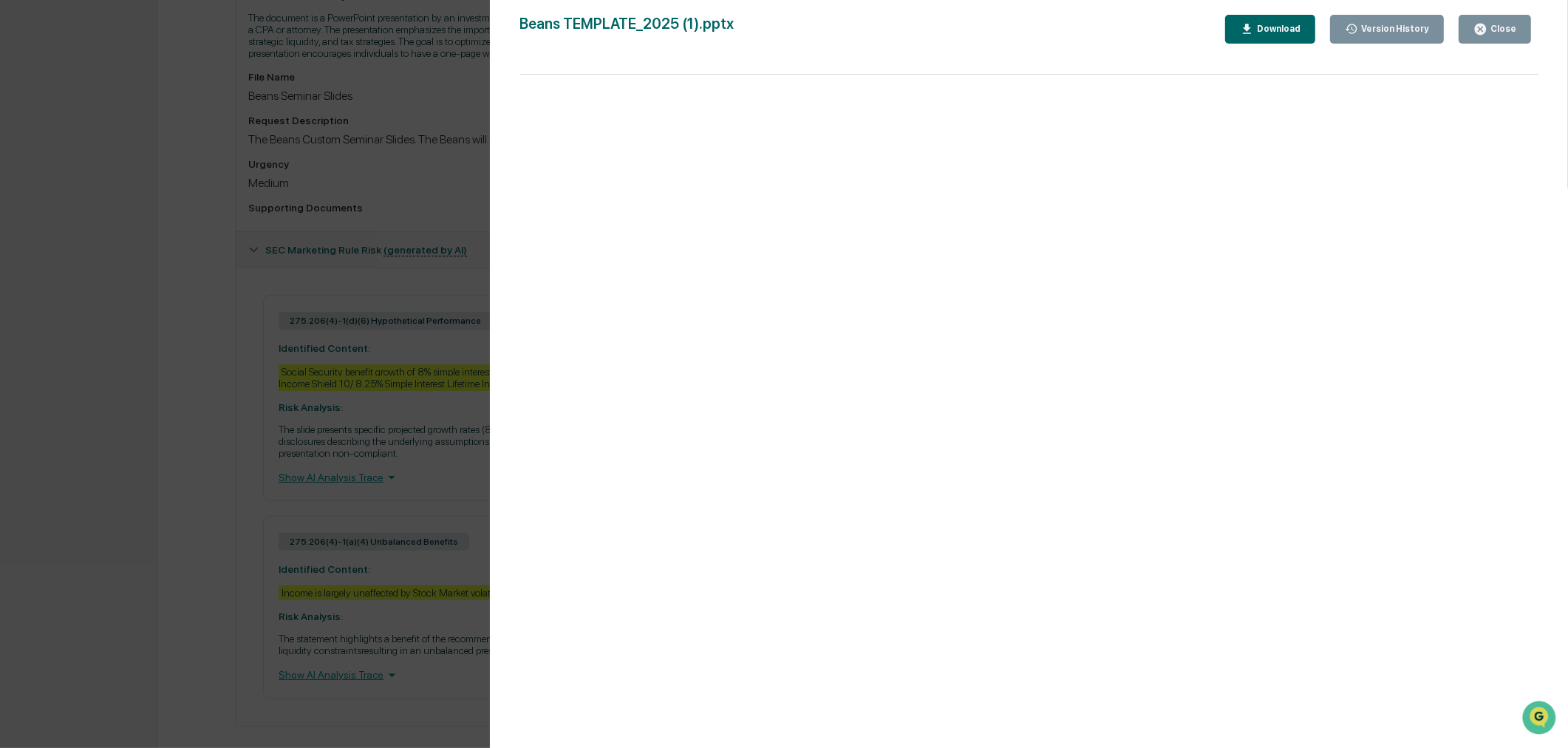
scroll to position [467, 0]
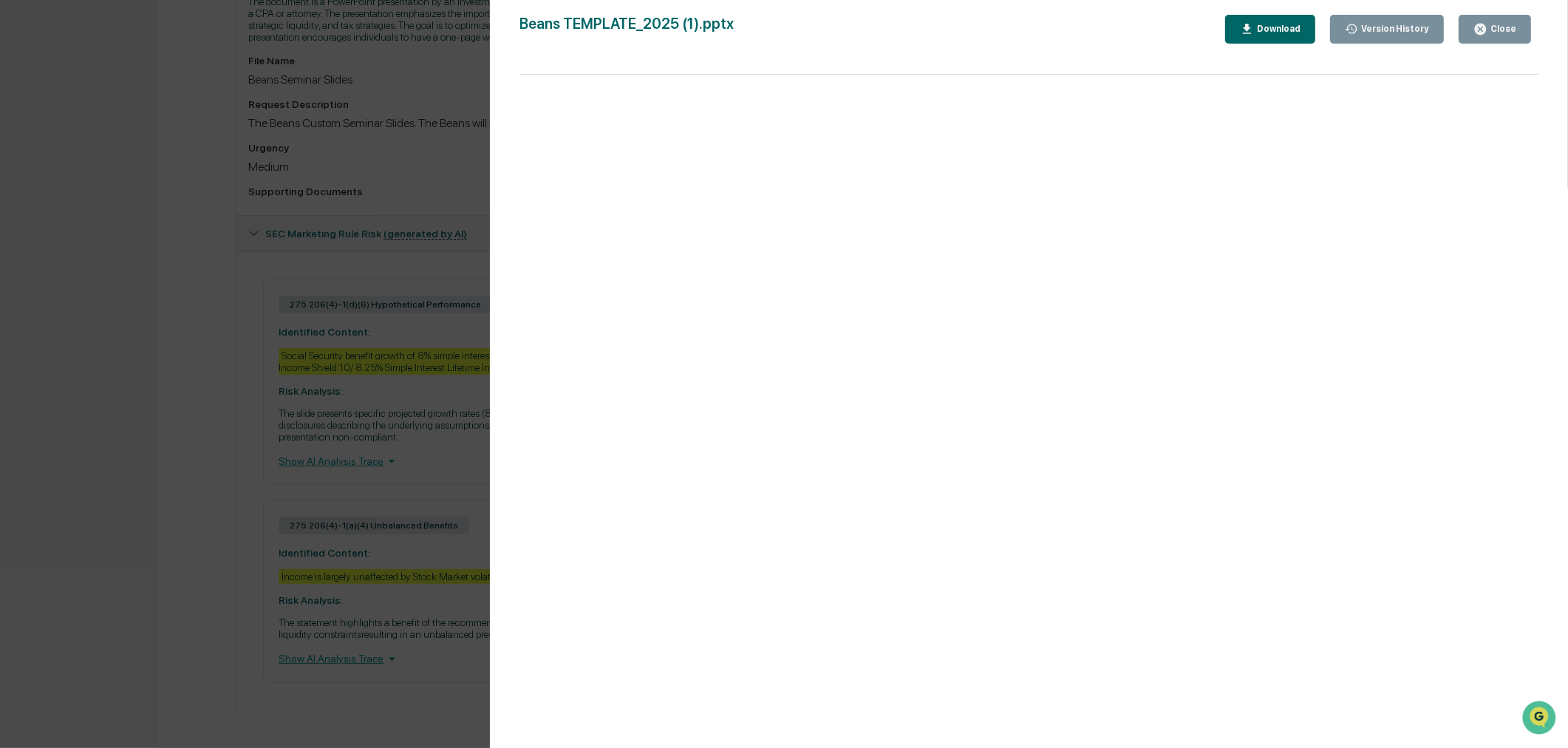
click at [216, 574] on div "Version History [DATE] 09:38 PM [PERSON_NAME] [DATE] 06:22 PM [PERSON_NAME] Bea…" at bounding box center [784, 374] width 1568 height 748
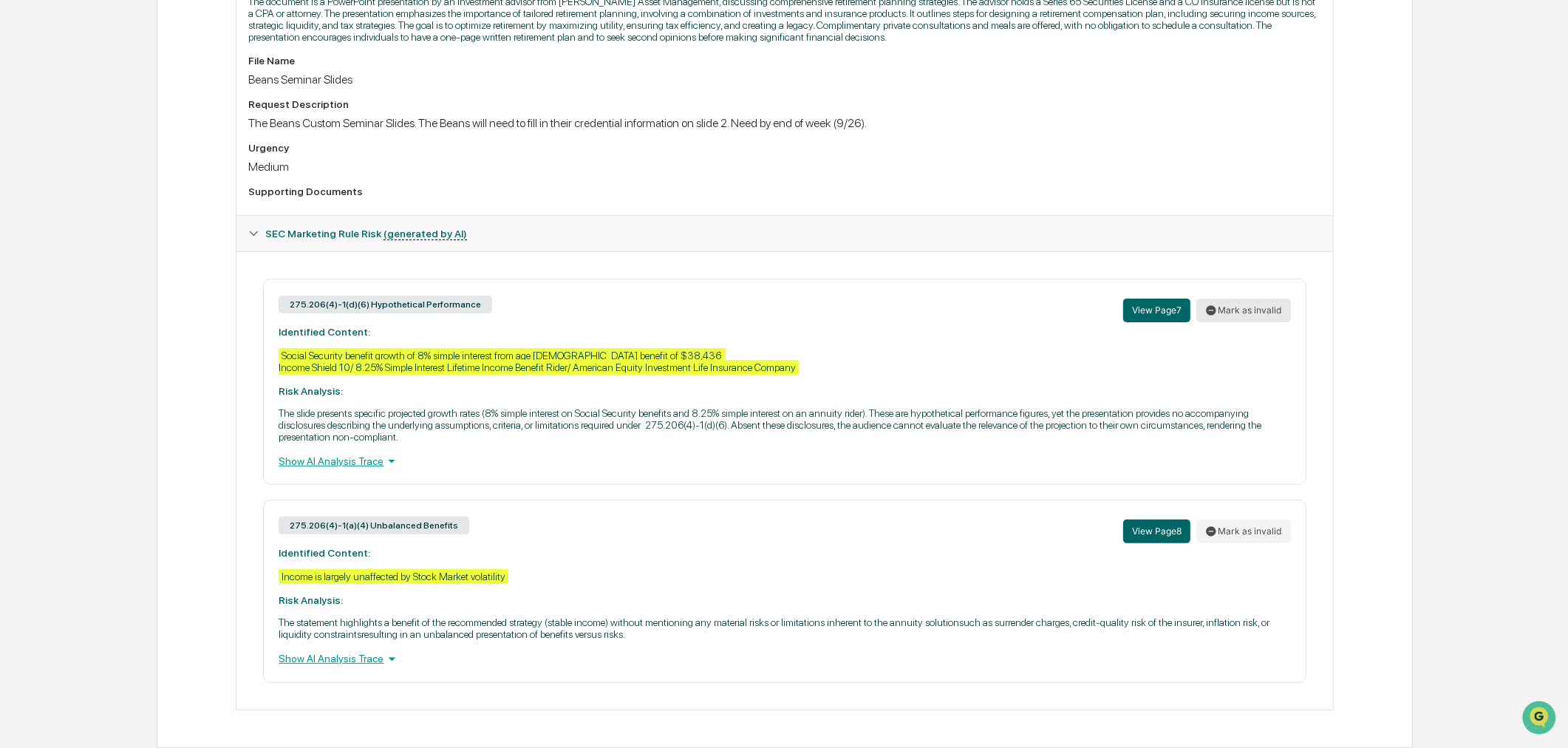
click at [1269, 298] on button "Mark as invalid" at bounding box center [1243, 310] width 95 height 24
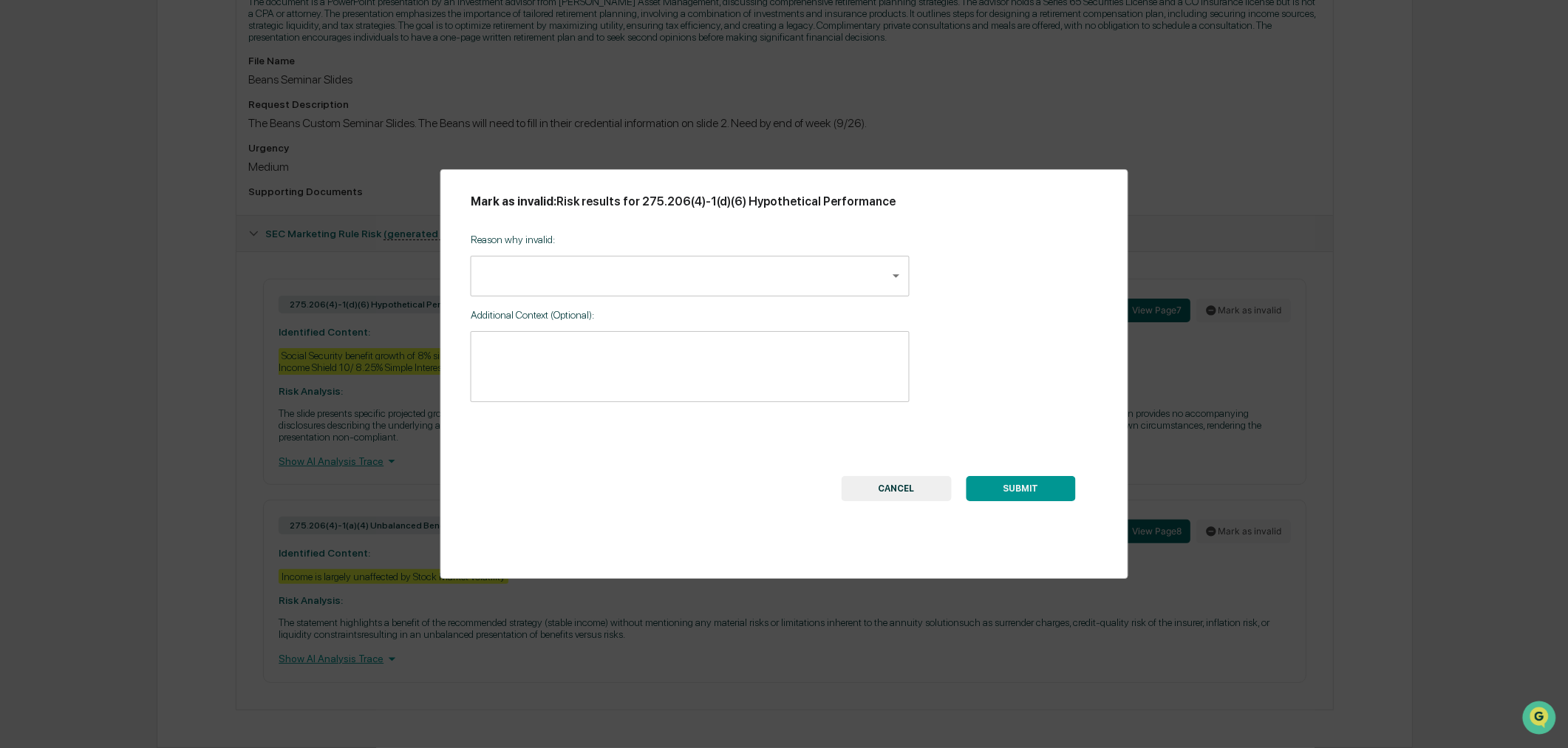
click at [666, 256] on body "Calendar Manage Tasks Reviews Approval Management Company People, Data, Setting…" at bounding box center [784, 146] width 1568 height 1201
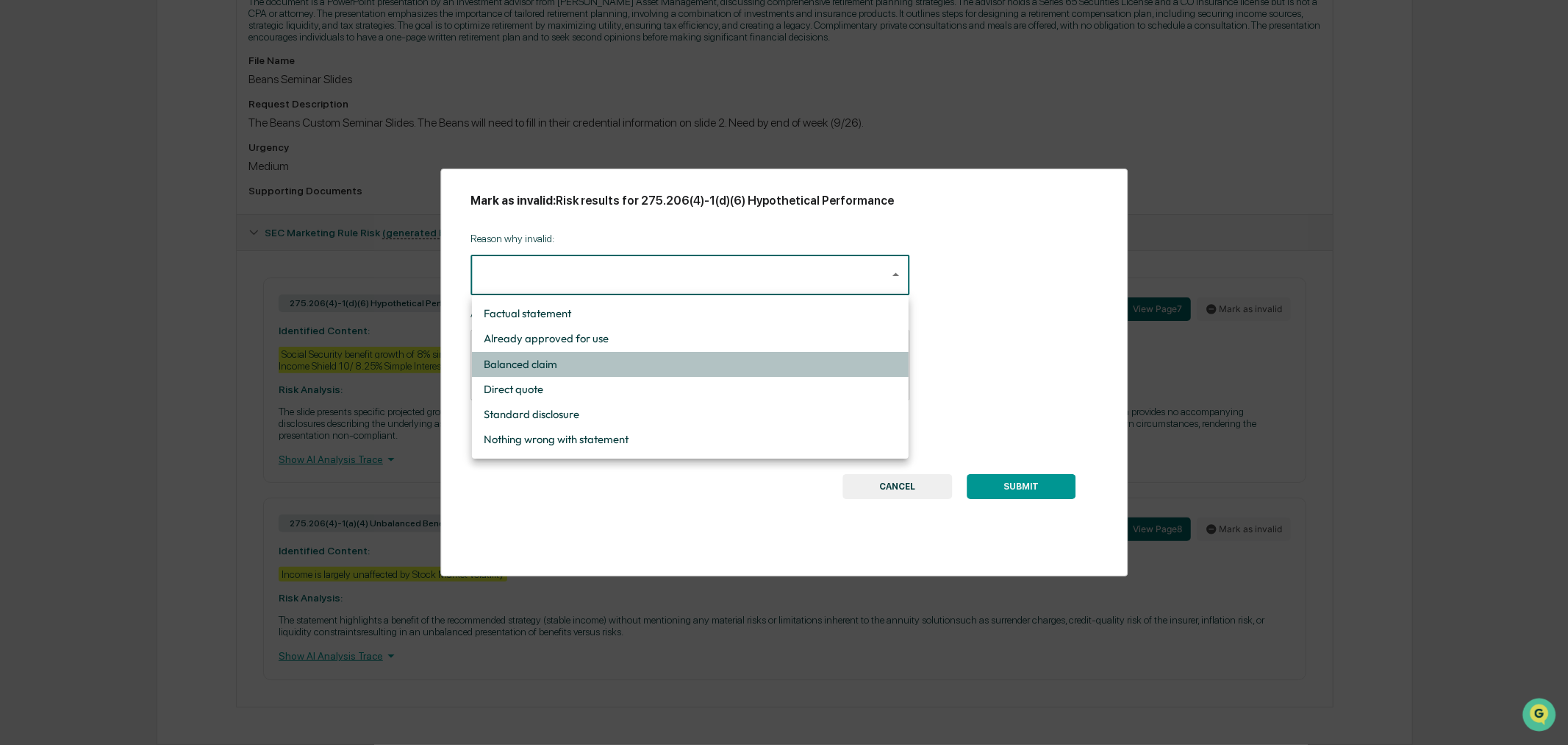
click at [628, 368] on li "Balanced claim" at bounding box center [689, 364] width 436 height 25
type input "**********"
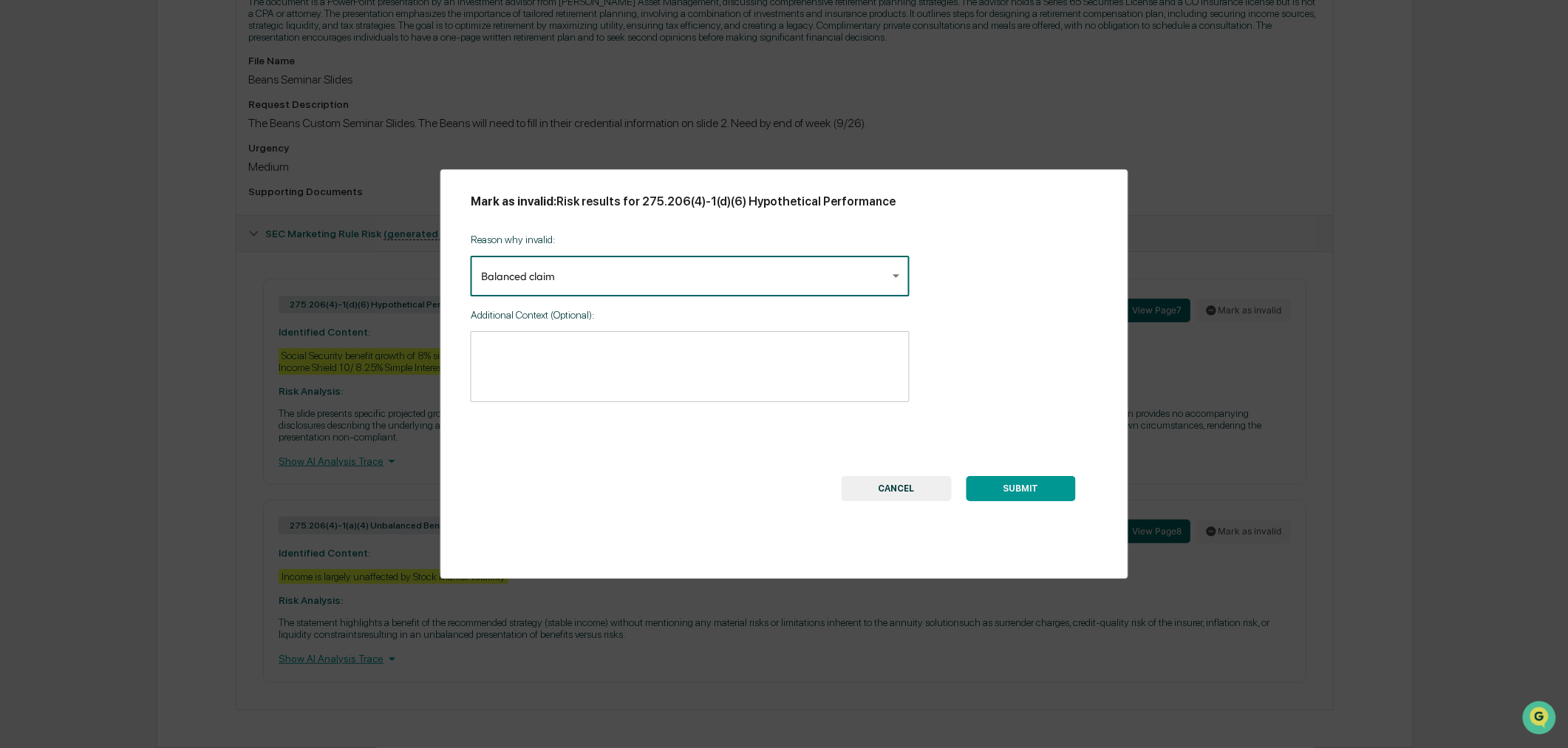
click at [643, 347] on textarea at bounding box center [690, 366] width 419 height 47
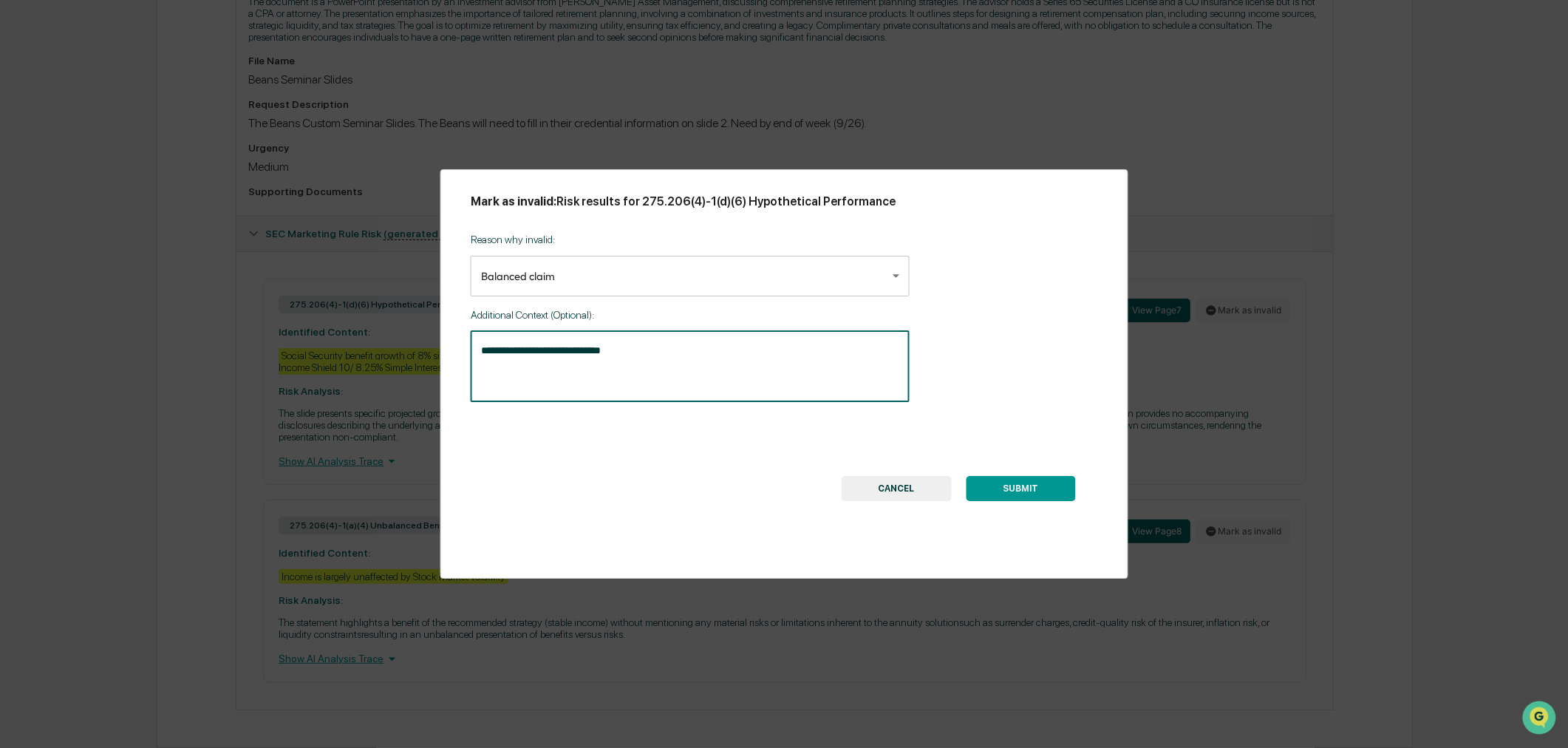
type textarea "**********"
click at [919, 490] on button "CANCEL" at bounding box center [895, 488] width 110 height 25
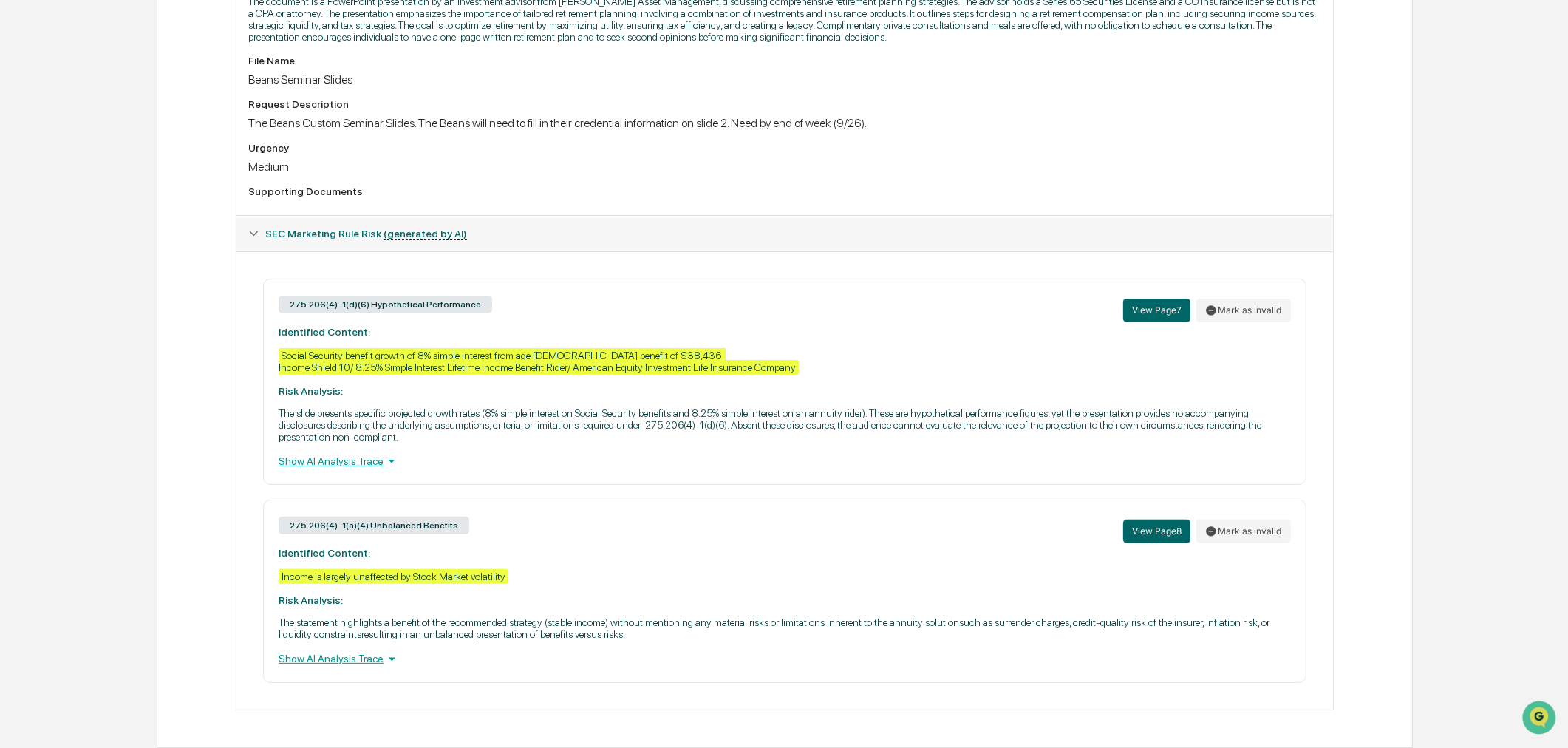
click at [1426, 424] on div "Home Content Review & Approval Beans Seminar Slides Beans Seminar Slides Review…" at bounding box center [784, 182] width 1568 height 1131
click at [883, 395] on div "275.206(4)-1(d)(6) Hypothetical Performance View Page 7 Mark as invalid Identif…" at bounding box center [784, 382] width 1042 height 206
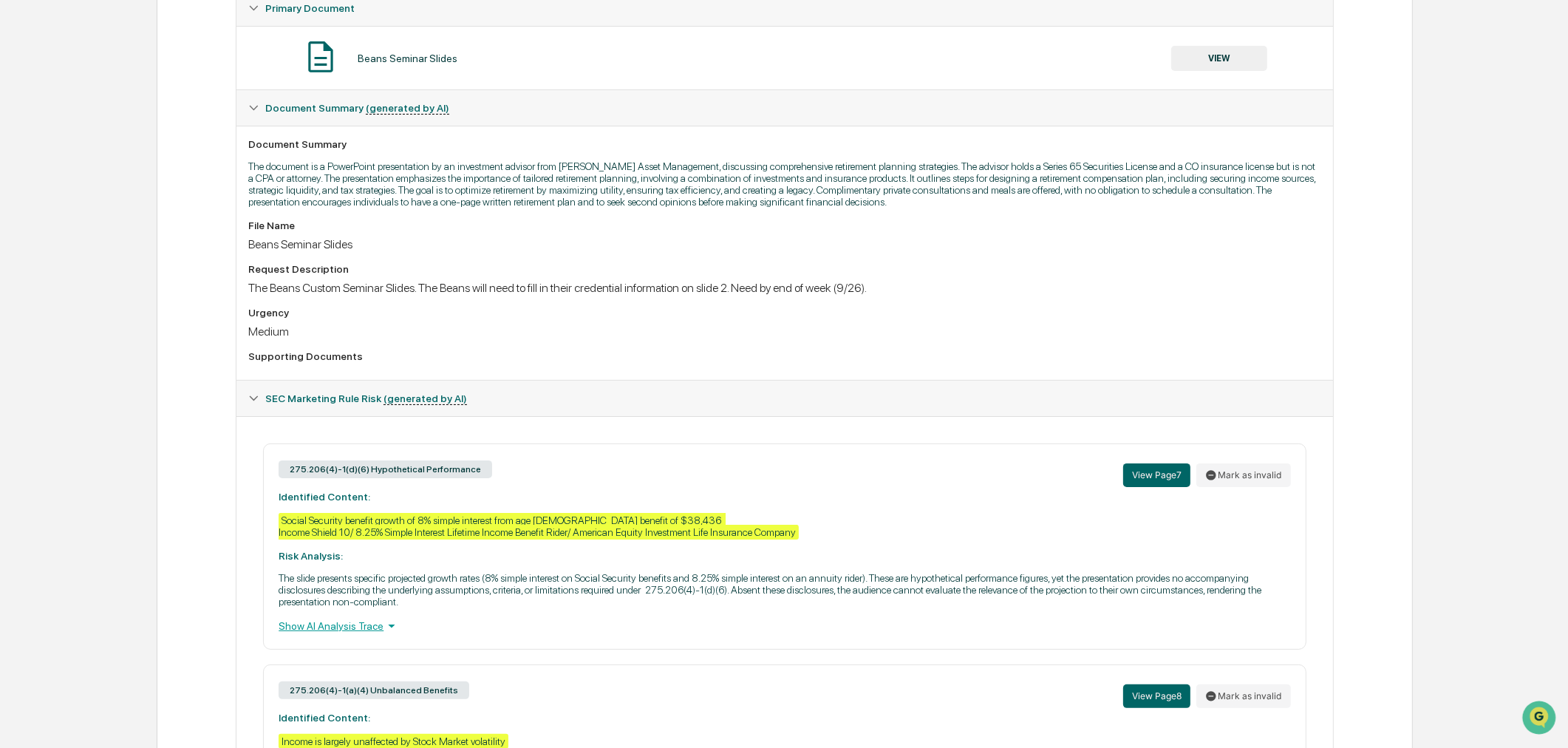
scroll to position [0, 0]
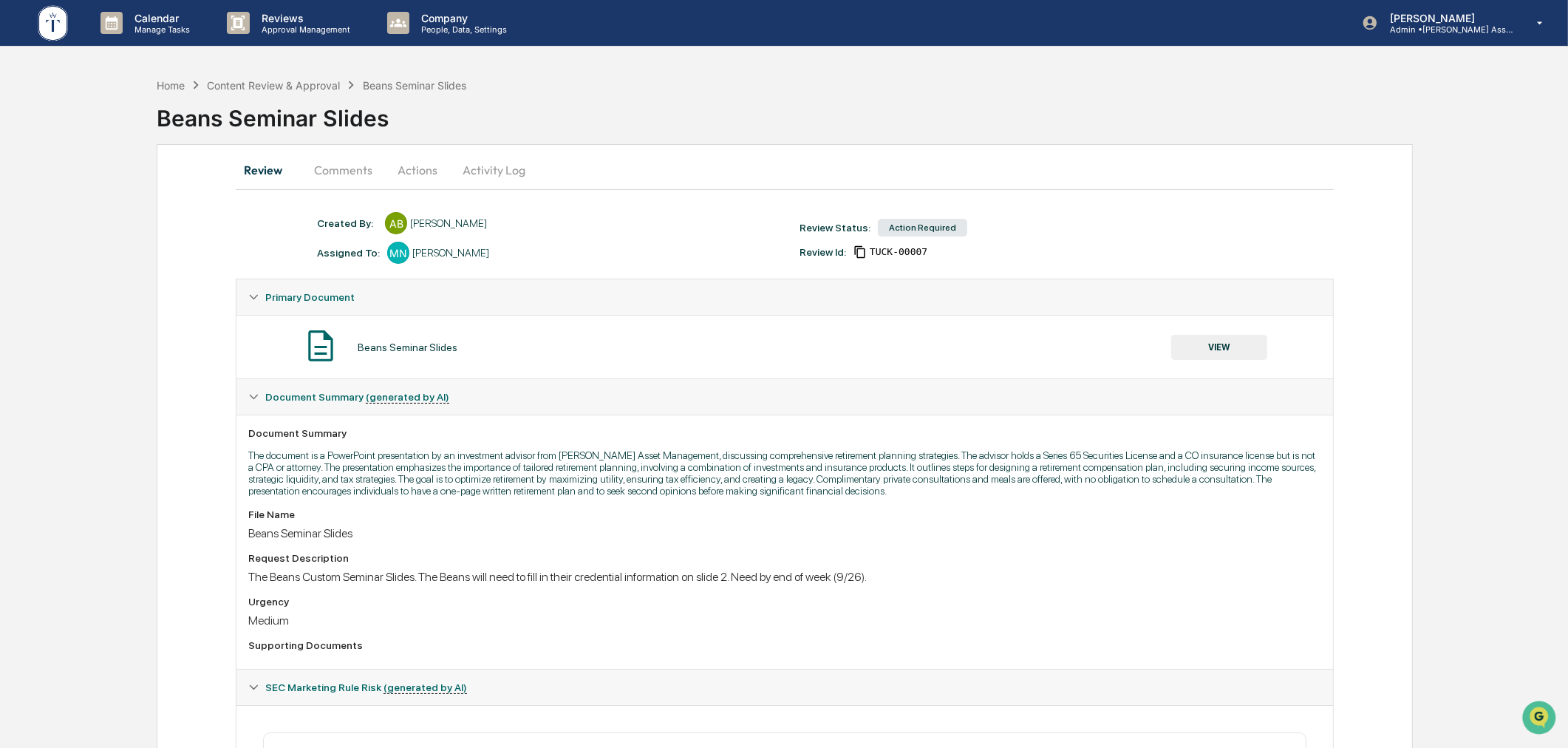
click at [390, 345] on div "Beans Seminar Slides" at bounding box center [407, 347] width 99 height 11
click at [1243, 350] on button "VIEW" at bounding box center [1219, 347] width 97 height 25
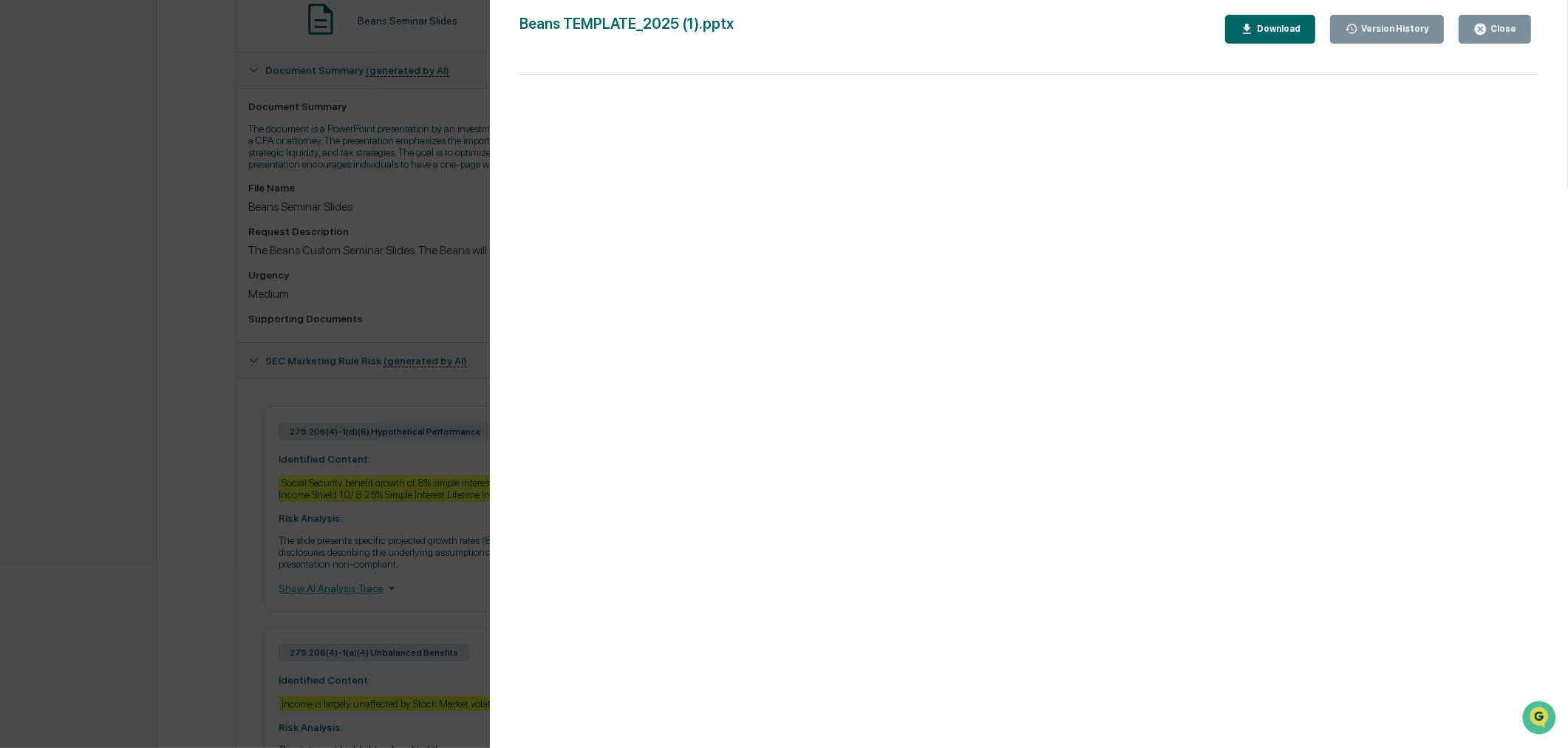
scroll to position [467, 0]
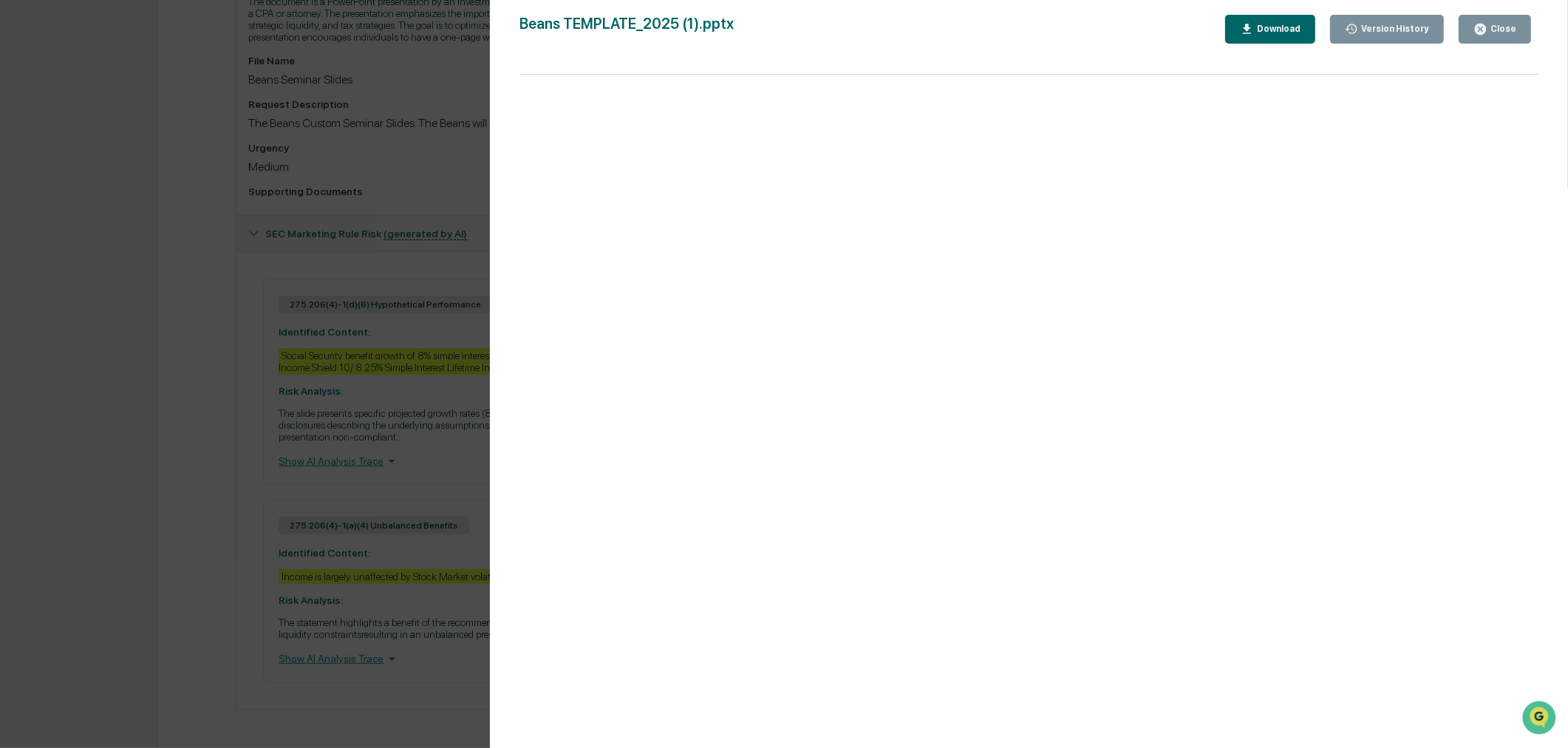
click at [393, 633] on div "Version History [DATE] 09:38 PM [PERSON_NAME] [DATE] 06:22 PM [PERSON_NAME] Bea…" at bounding box center [784, 374] width 1568 height 748
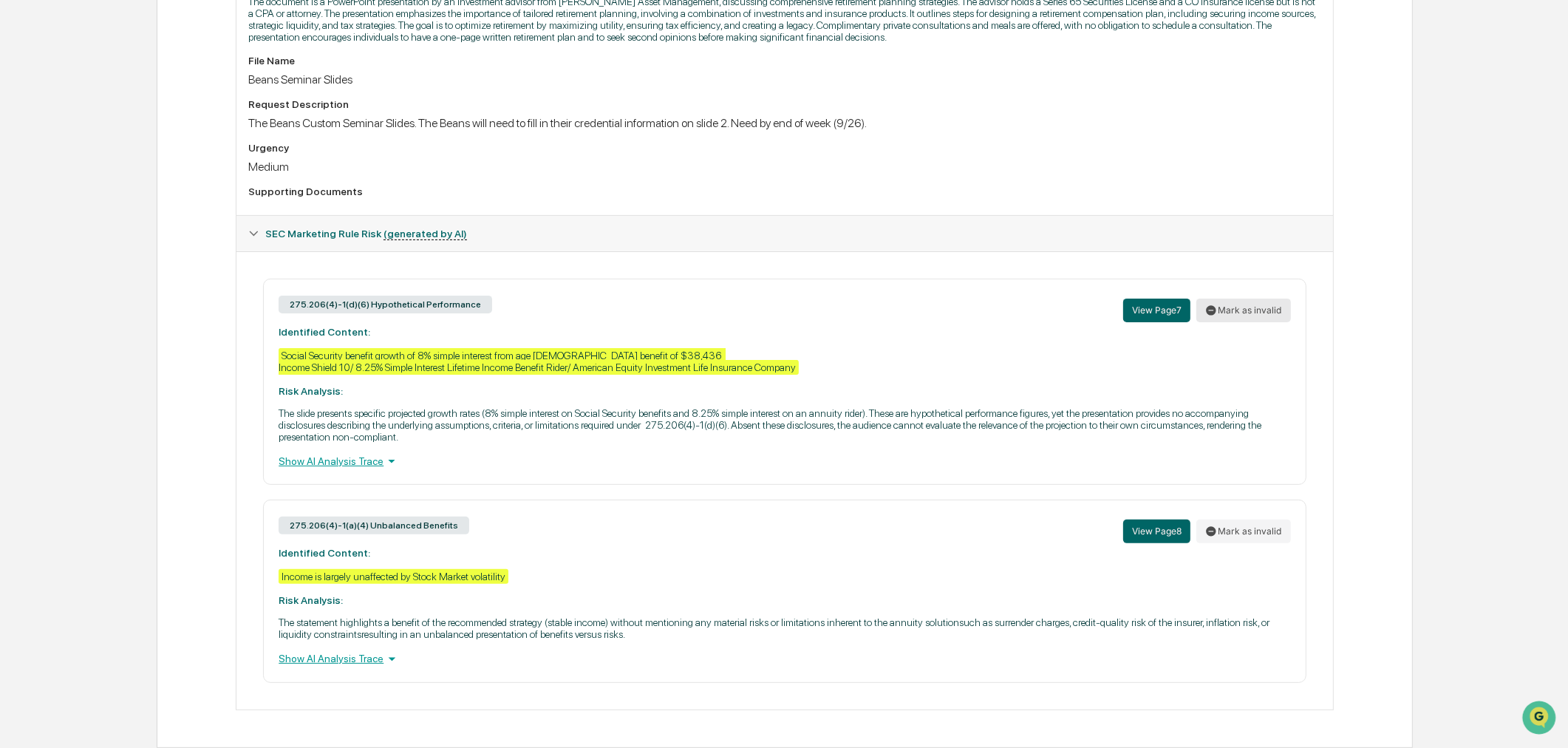
click at [1259, 305] on button "Mark as invalid" at bounding box center [1243, 310] width 95 height 24
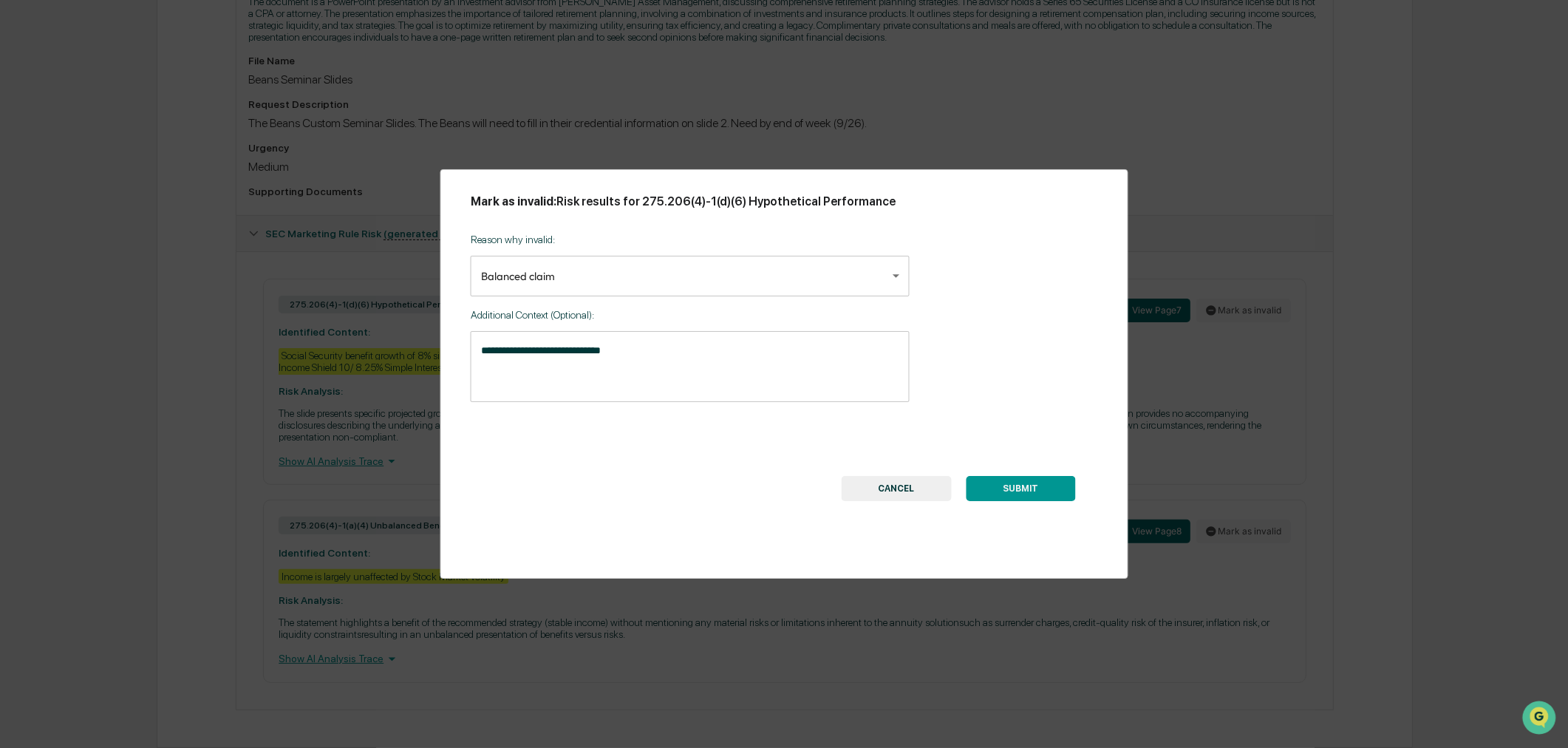
click at [648, 352] on textarea "**********" at bounding box center [690, 366] width 419 height 47
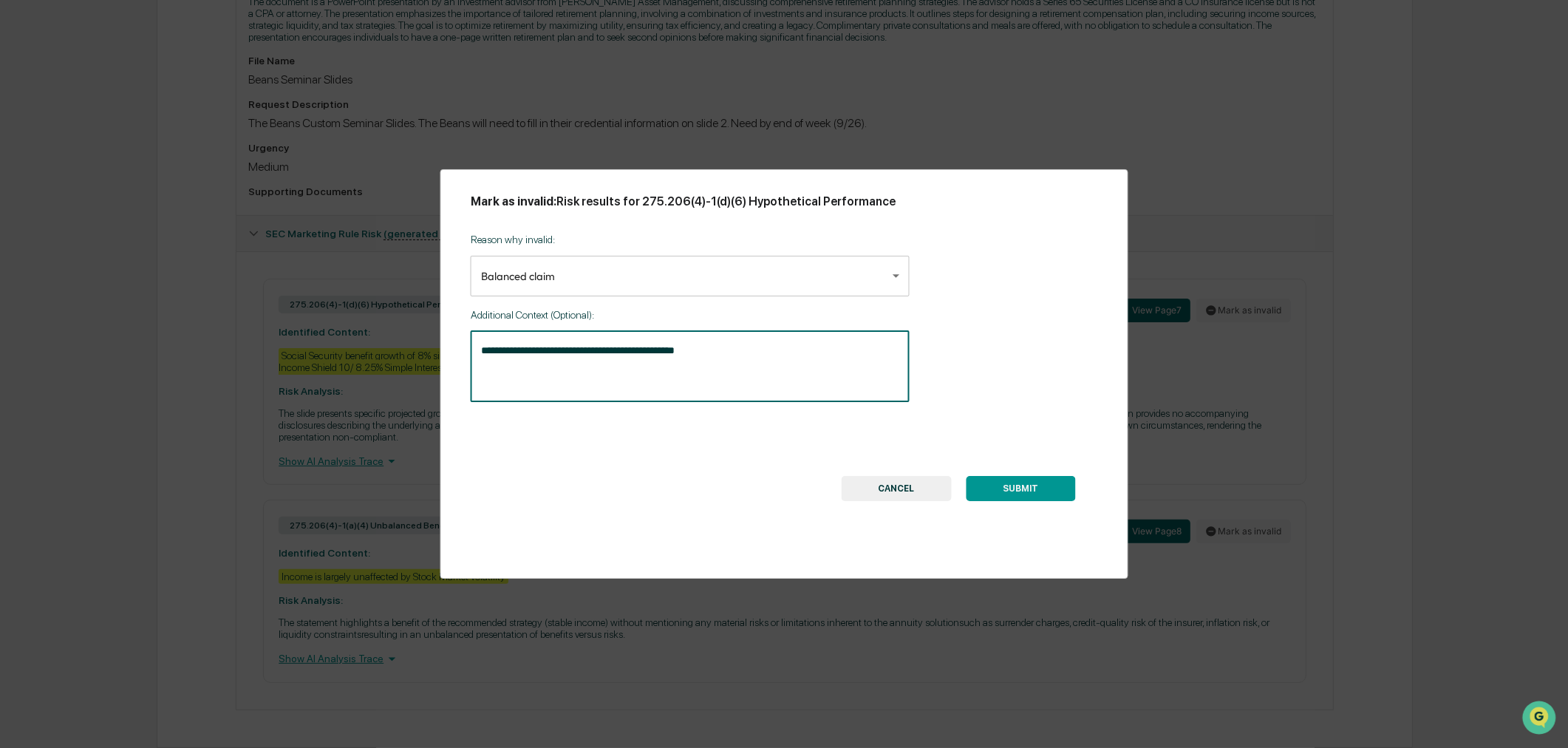
type textarea "**********"
click at [1009, 467] on div "SUBMIT CANCEL" at bounding box center [958, 459] width 279 height 84
click at [1008, 481] on button "SUBMIT" at bounding box center [1020, 488] width 109 height 25
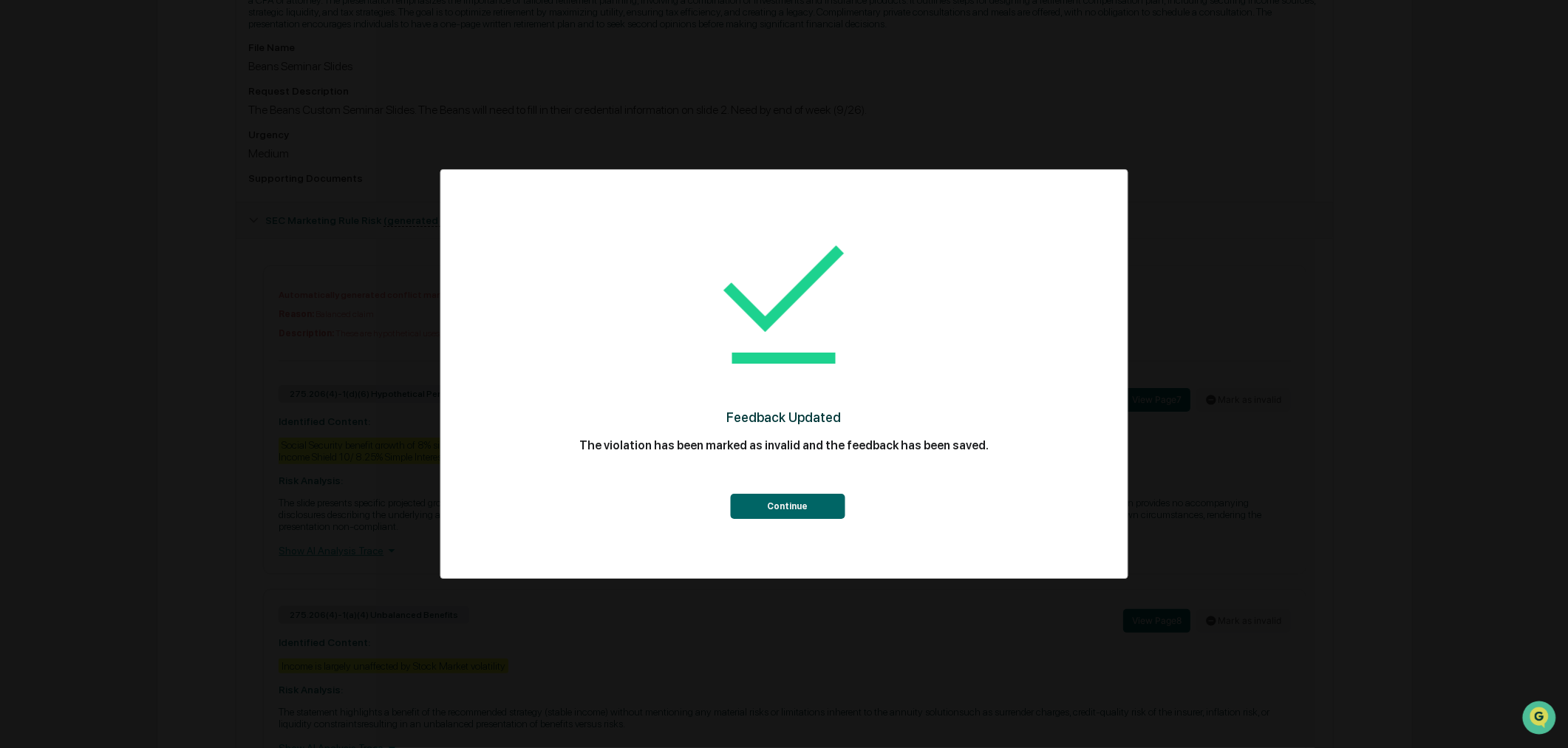
click at [777, 502] on button "Continue" at bounding box center [787, 506] width 115 height 25
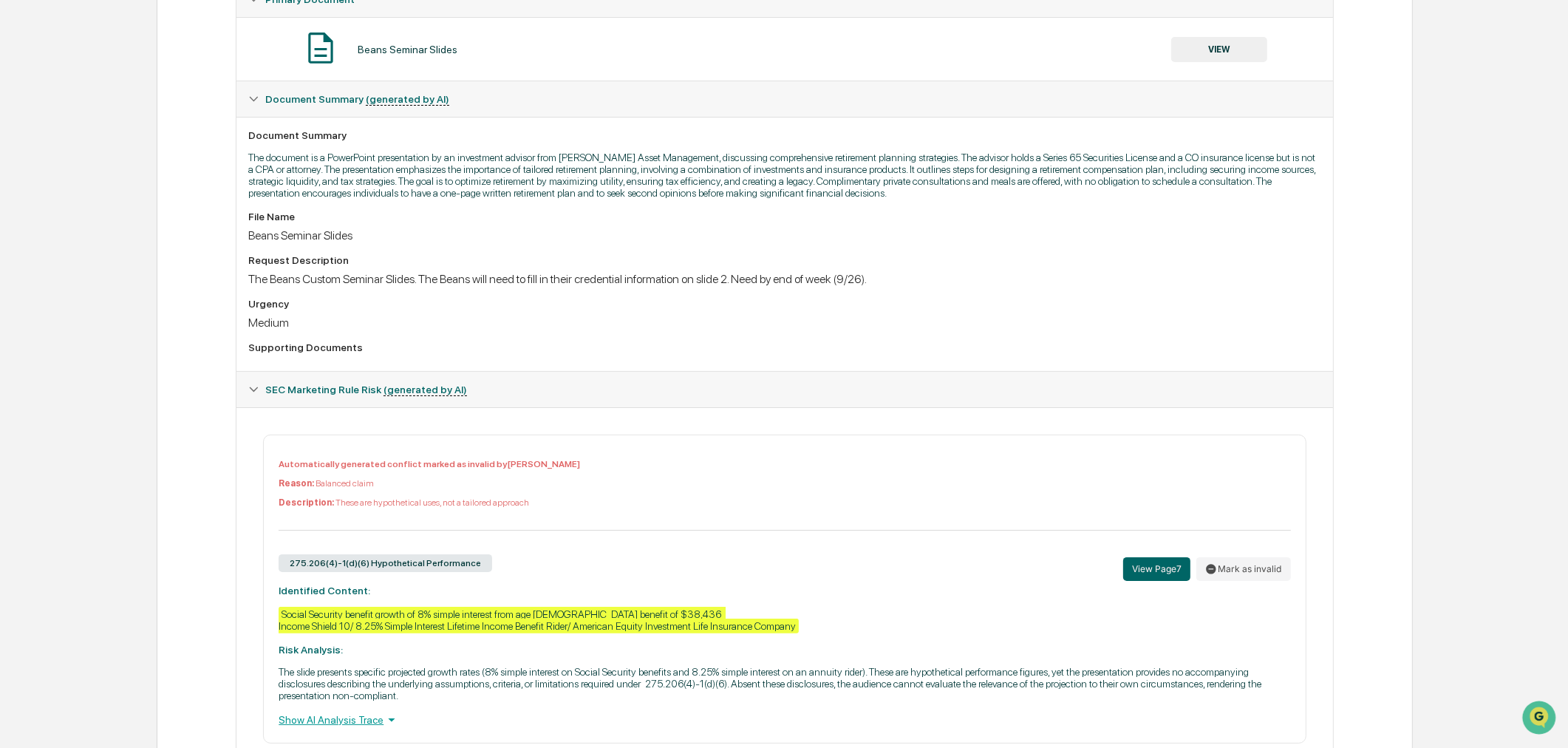
scroll to position [571, 0]
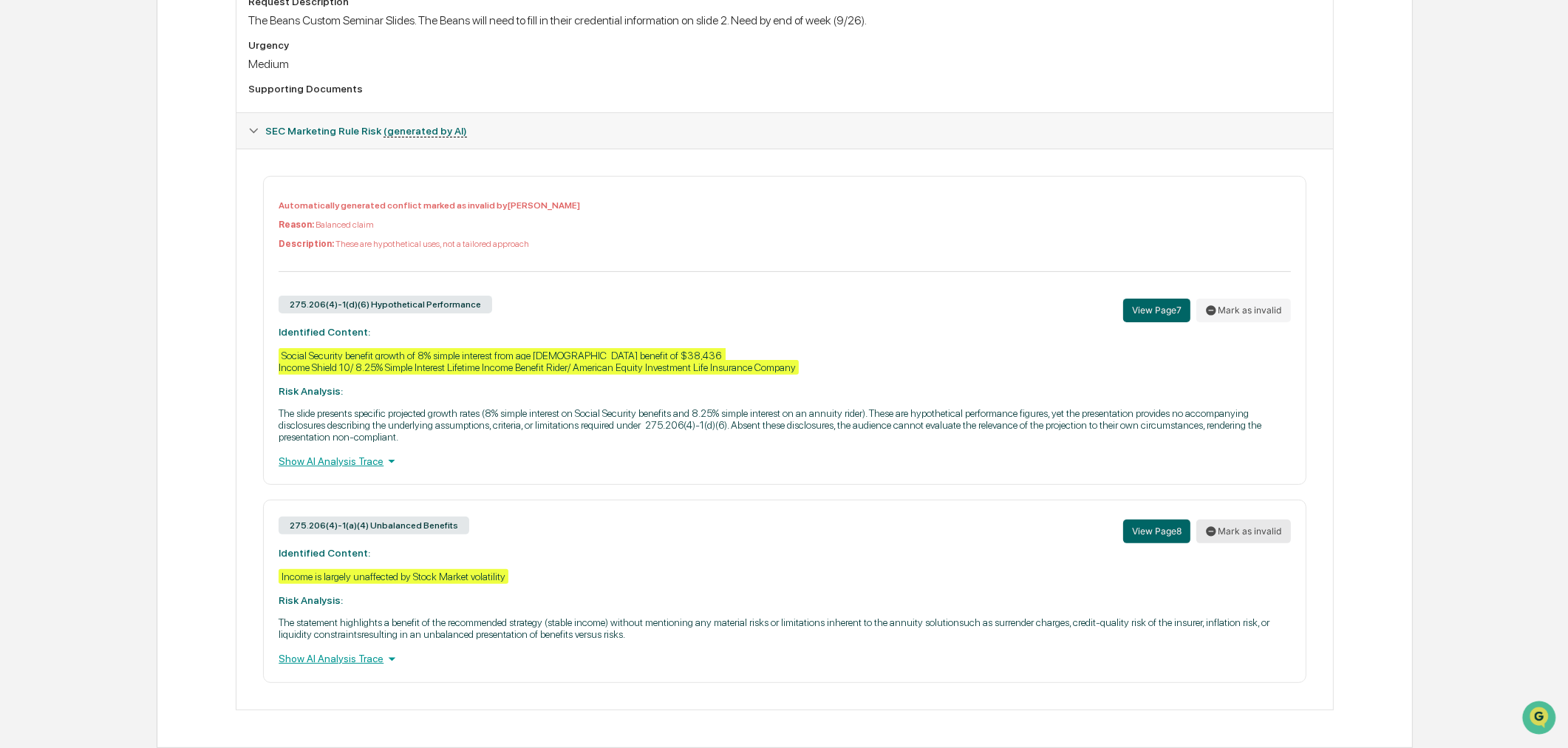
click at [1254, 524] on button "Mark as invalid" at bounding box center [1243, 531] width 95 height 24
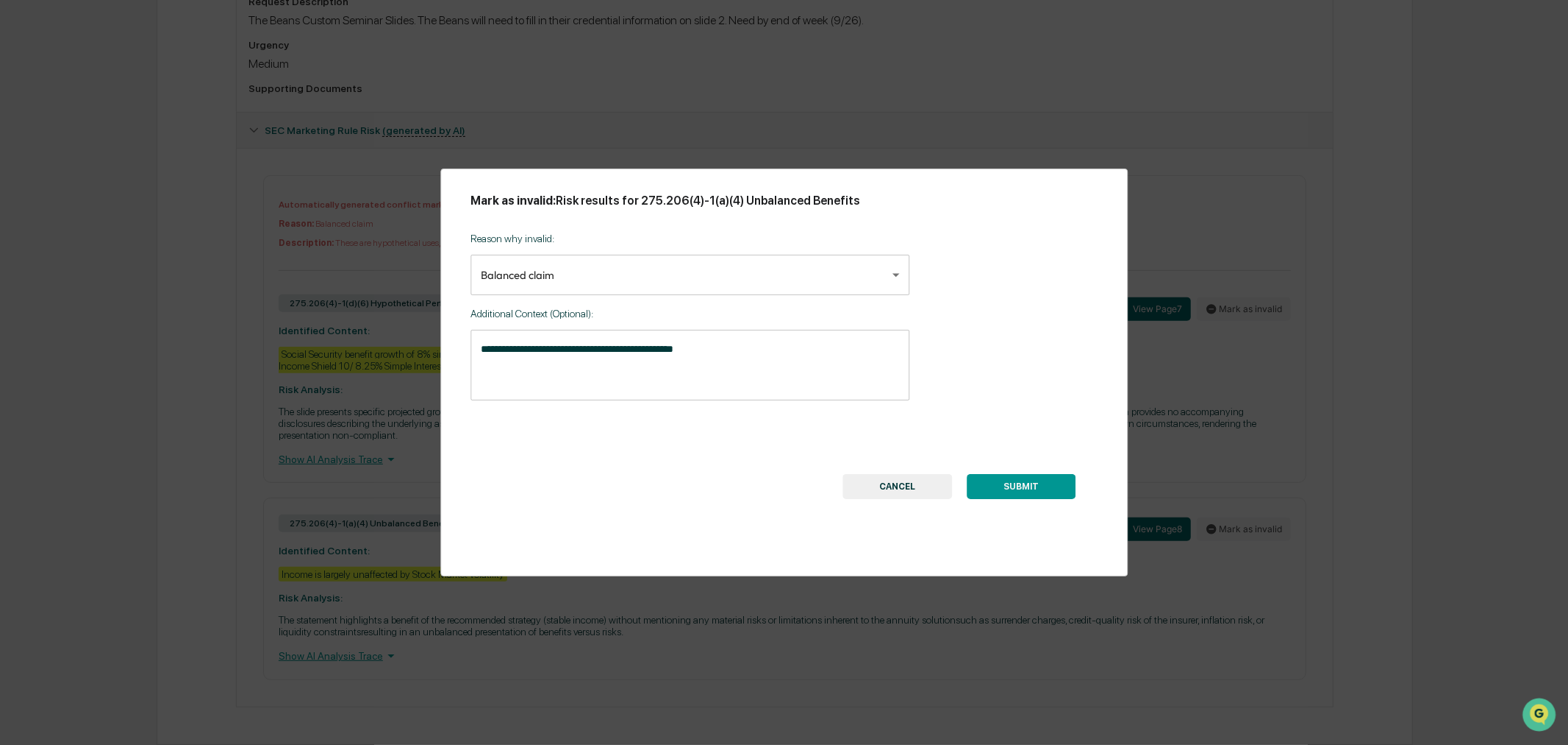
click at [634, 287] on body "Calendar Manage Tasks Reviews Approval Management Company People, Data, Setting…" at bounding box center [784, 95] width 1568 height 1299
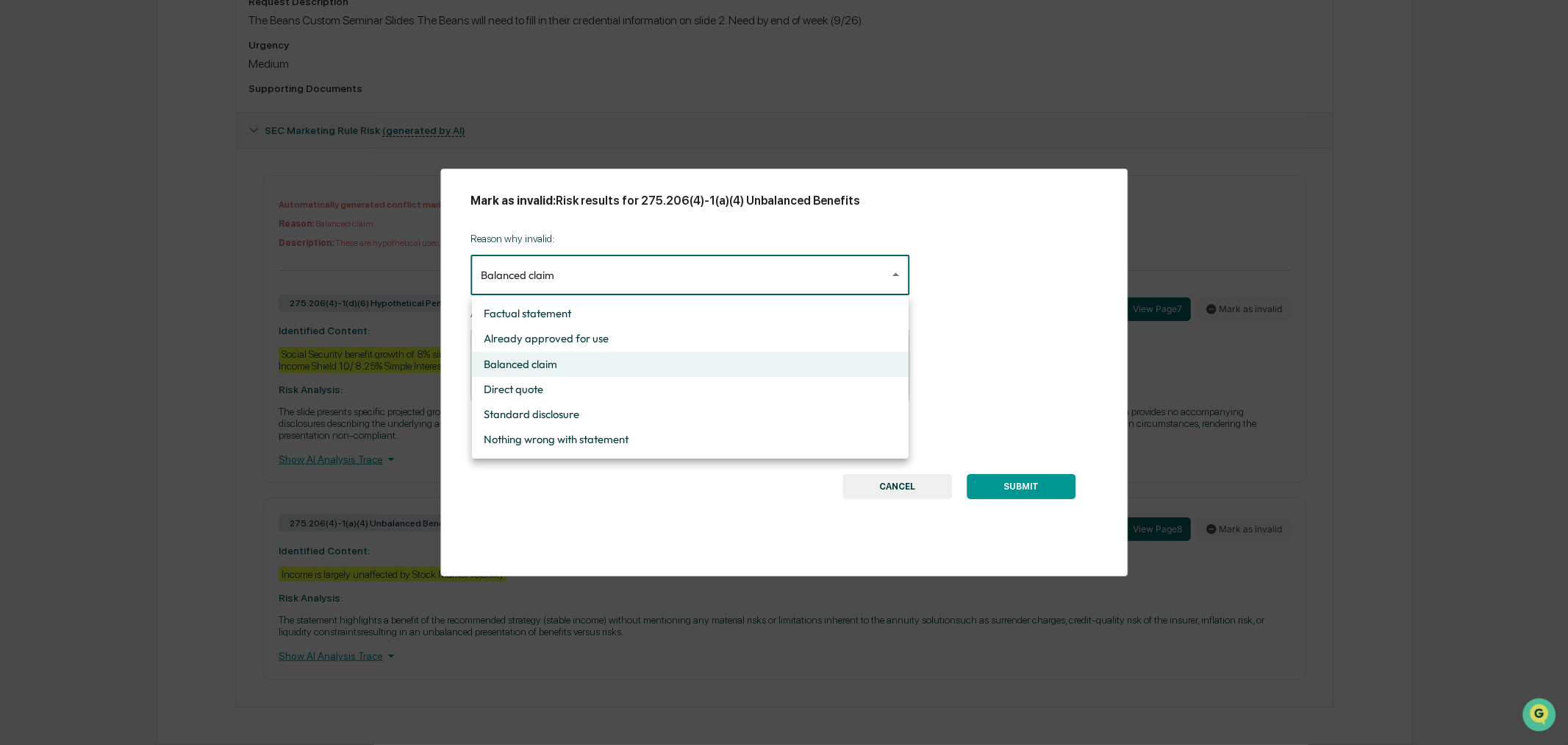
click at [595, 438] on li "Nothing wrong with statement" at bounding box center [689, 439] width 436 height 25
type input "**********"
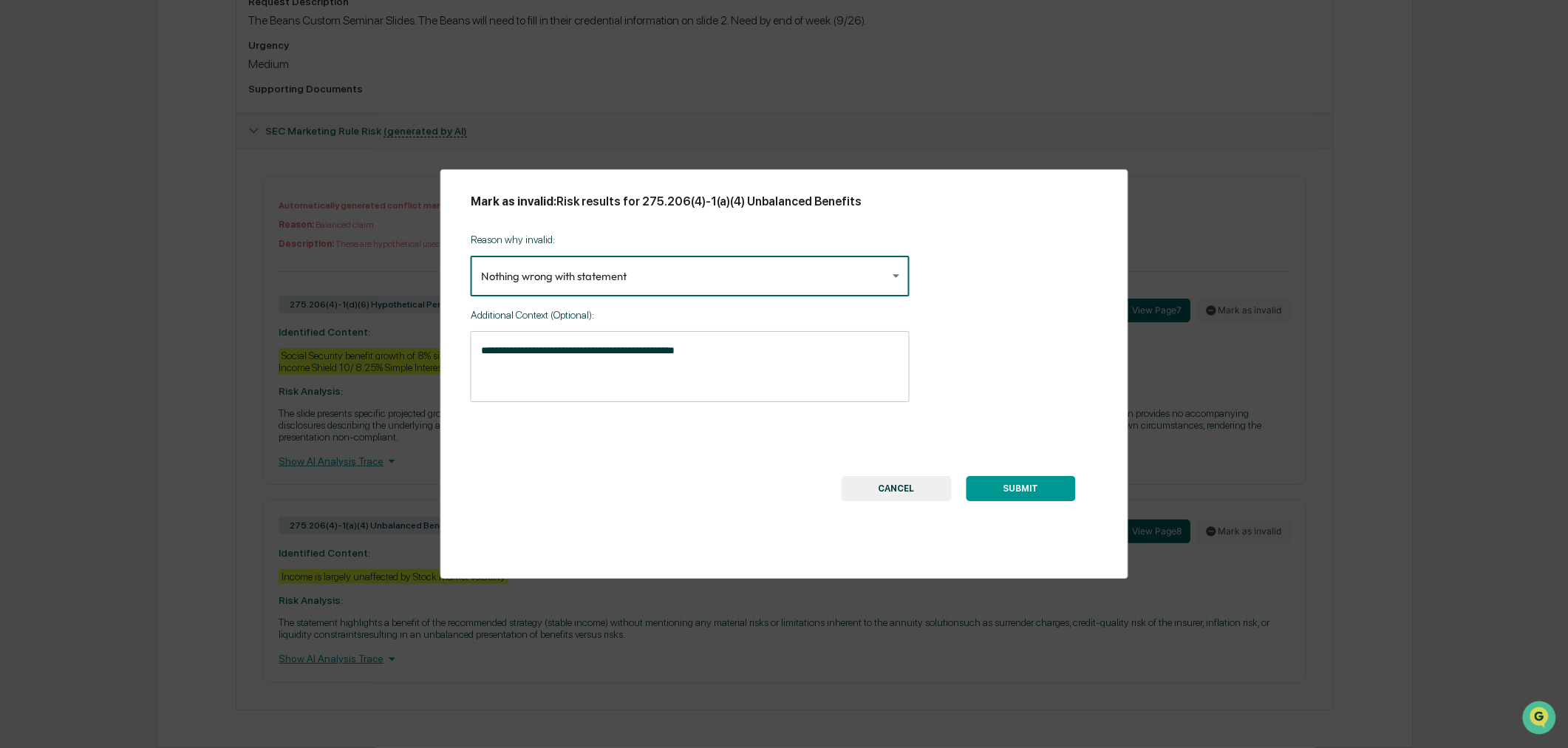
click at [1051, 495] on button "SUBMIT" at bounding box center [1020, 488] width 109 height 25
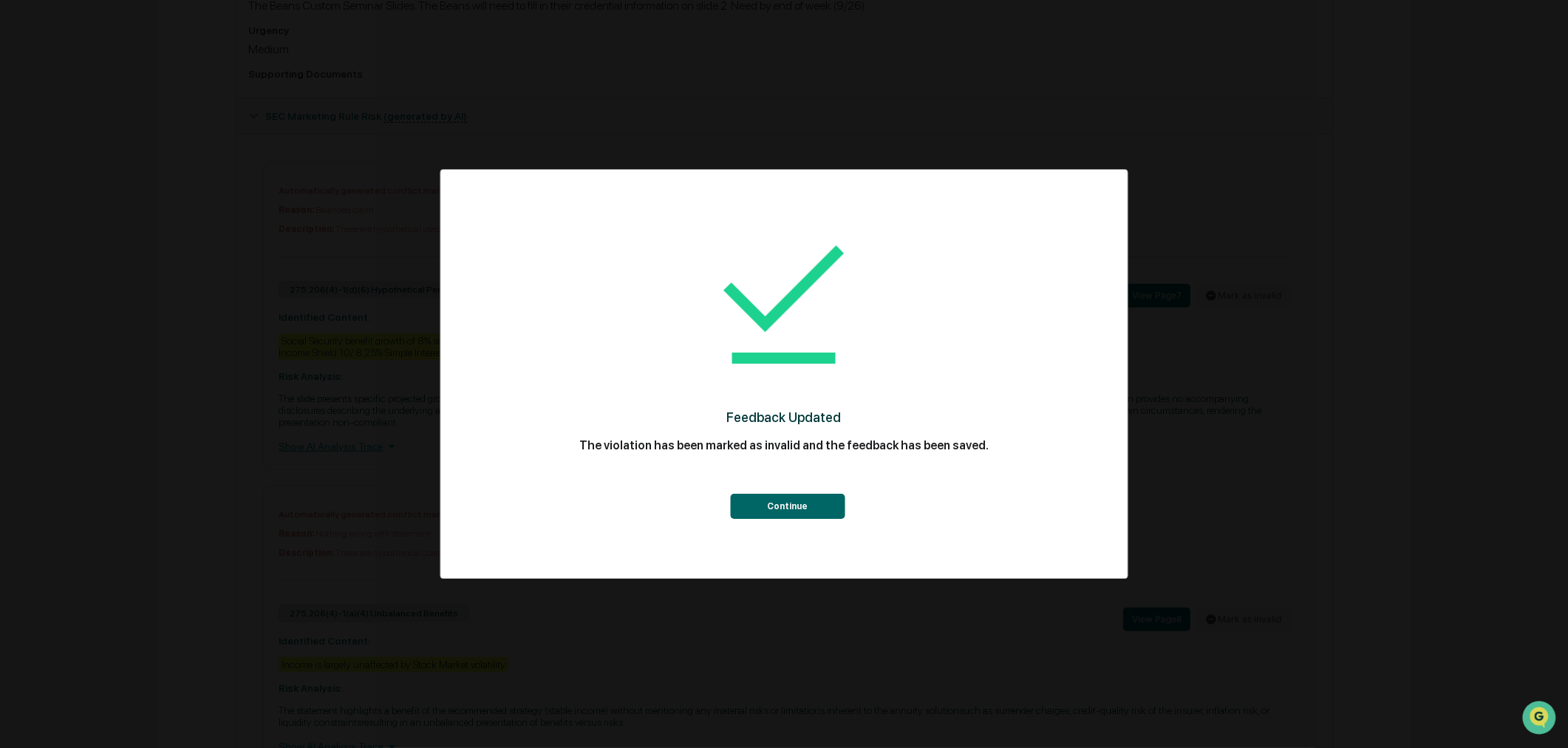
click at [788, 510] on button "Continue" at bounding box center [787, 506] width 115 height 25
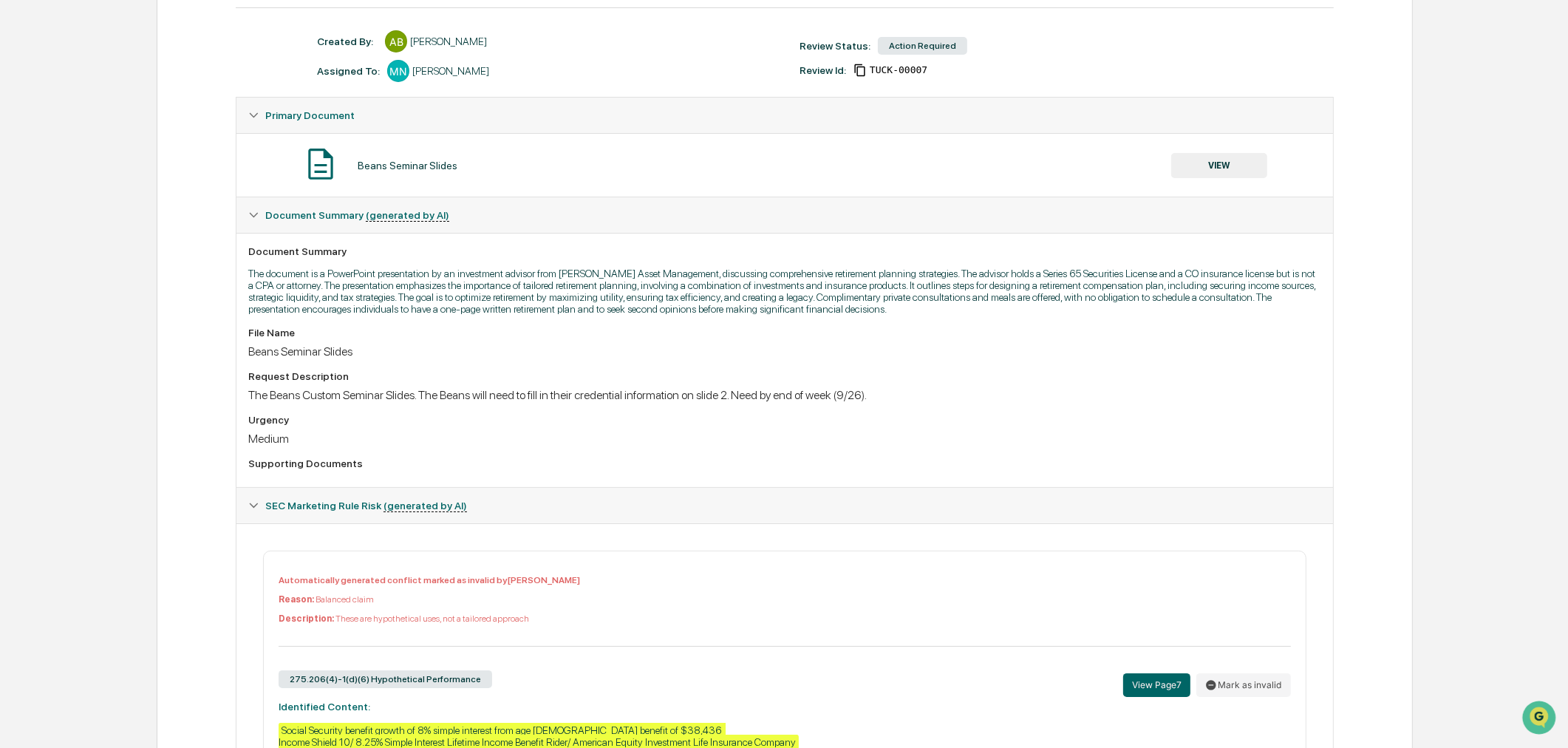
scroll to position [0, 0]
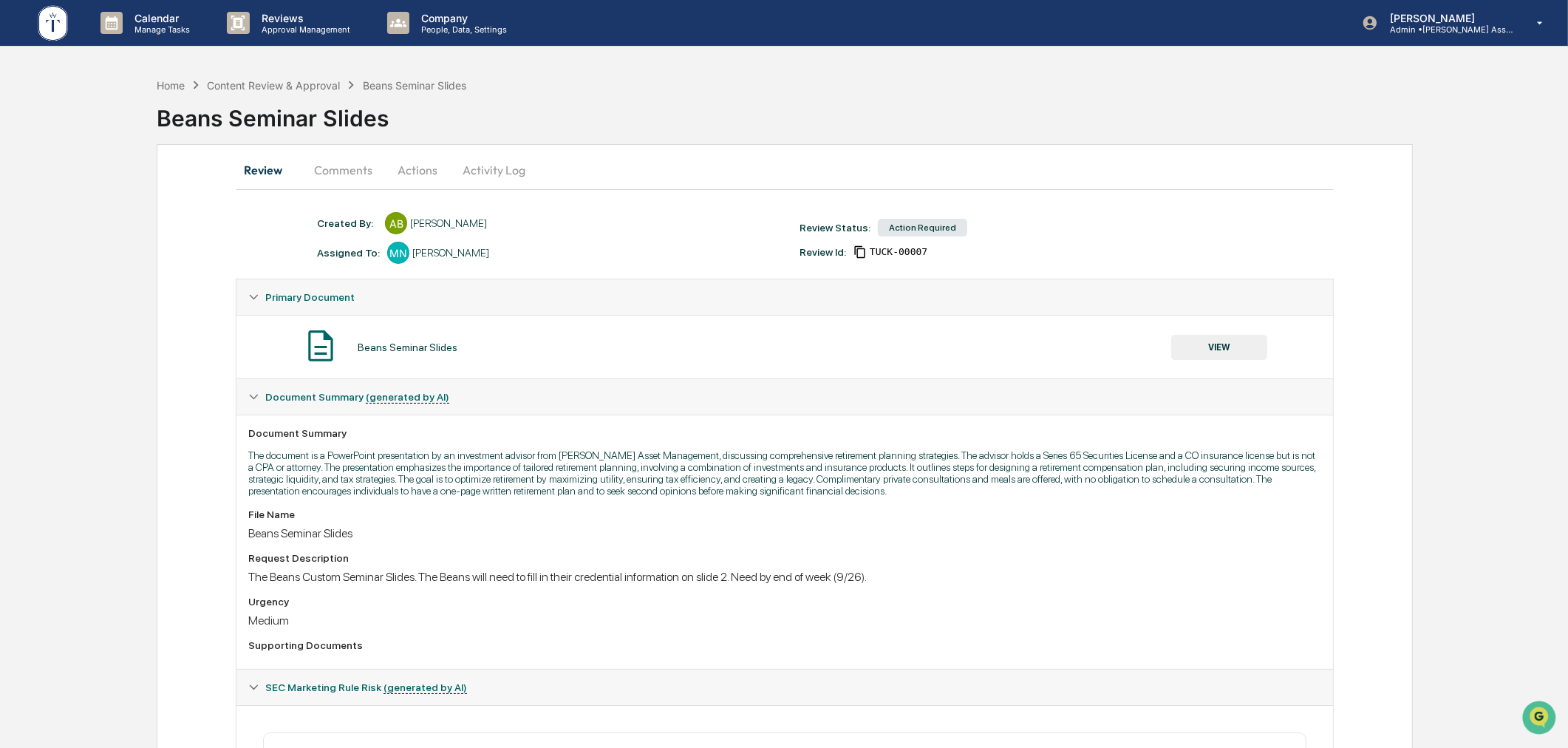
click at [426, 165] on button "Actions" at bounding box center [418, 169] width 67 height 35
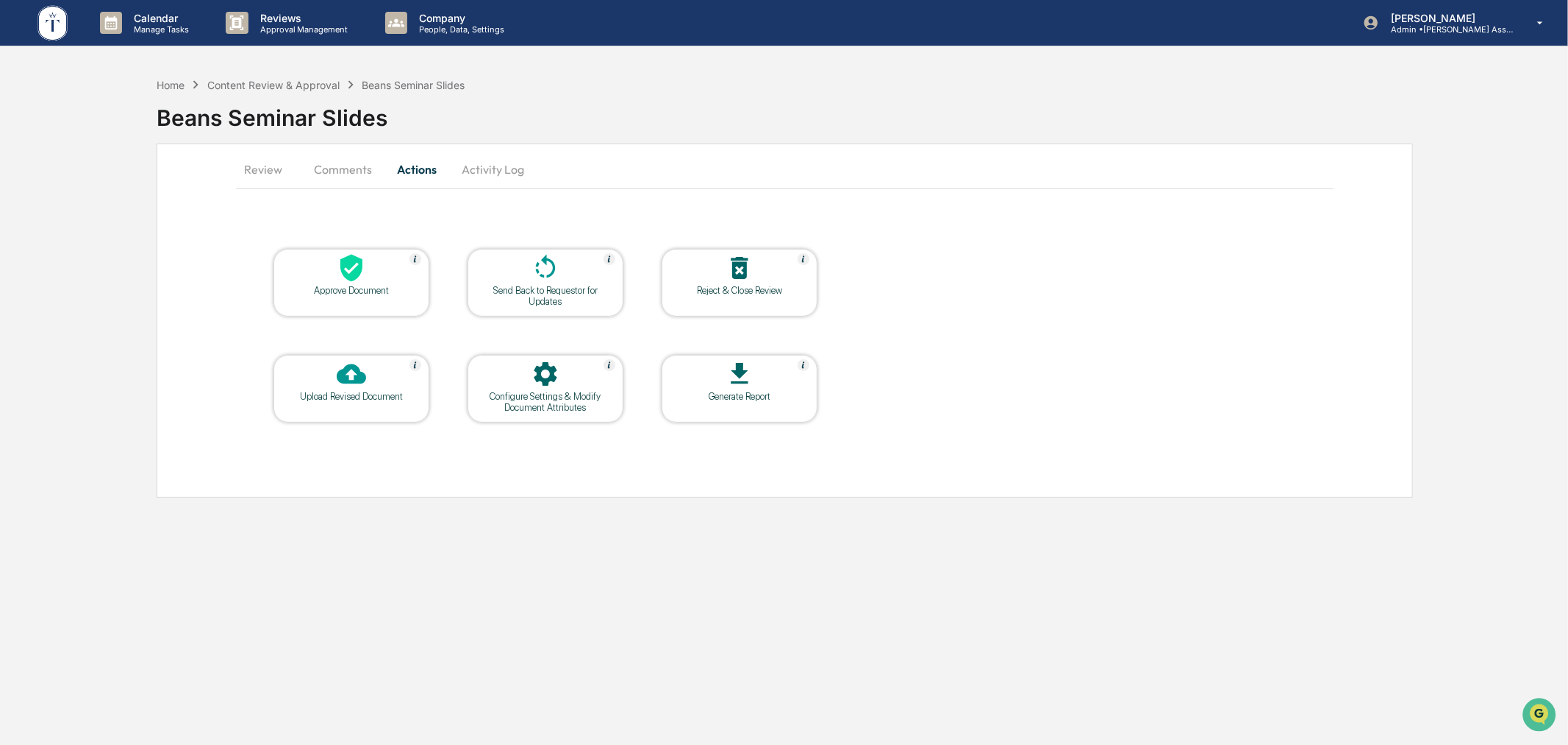
click at [374, 274] on div at bounding box center [351, 268] width 147 height 31
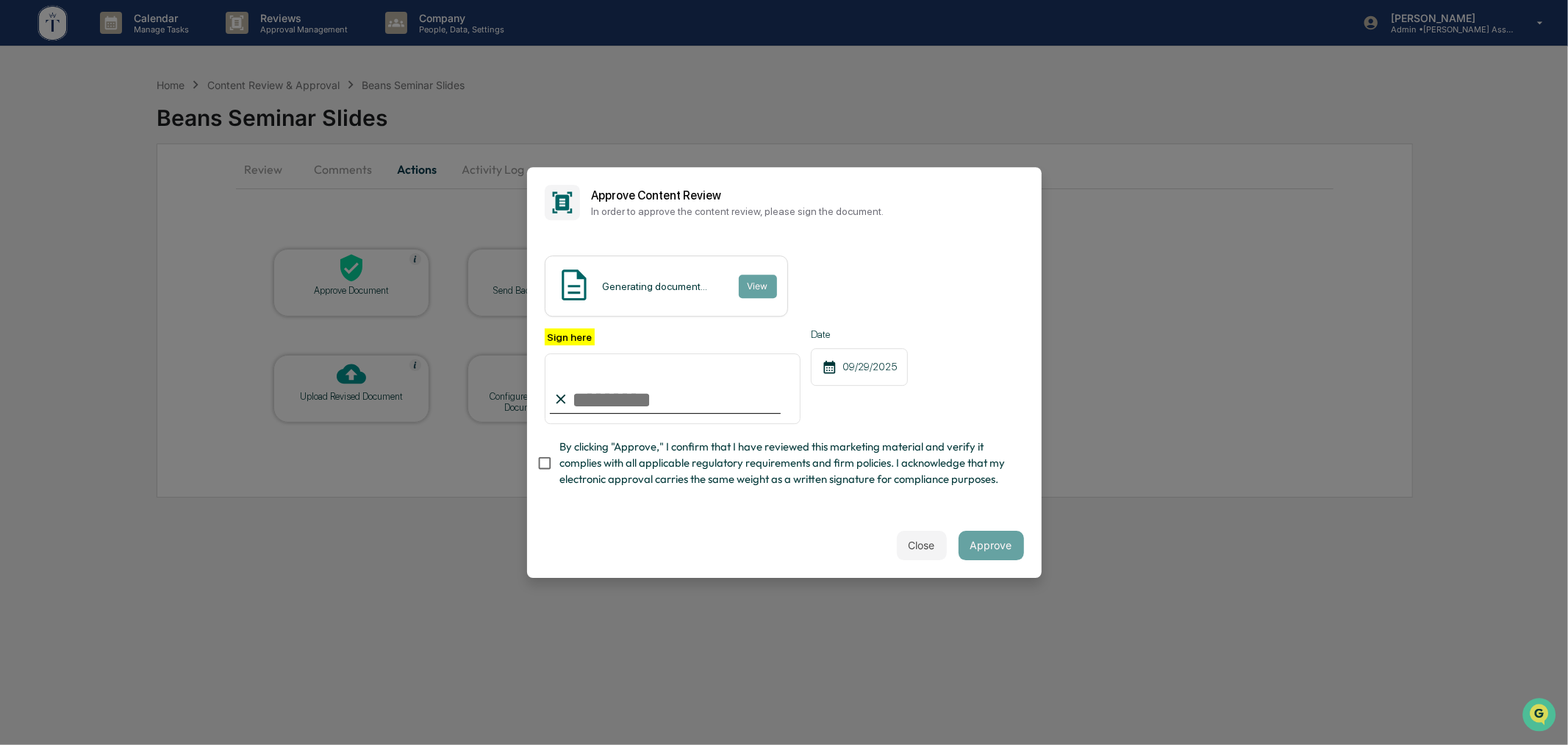
click at [579, 395] on input "Sign here" at bounding box center [673, 388] width 257 height 70
type input "**********"
click at [729, 500] on div "**********" at bounding box center [784, 375] width 514 height 275
click at [988, 557] on button "Approve" at bounding box center [991, 545] width 66 height 29
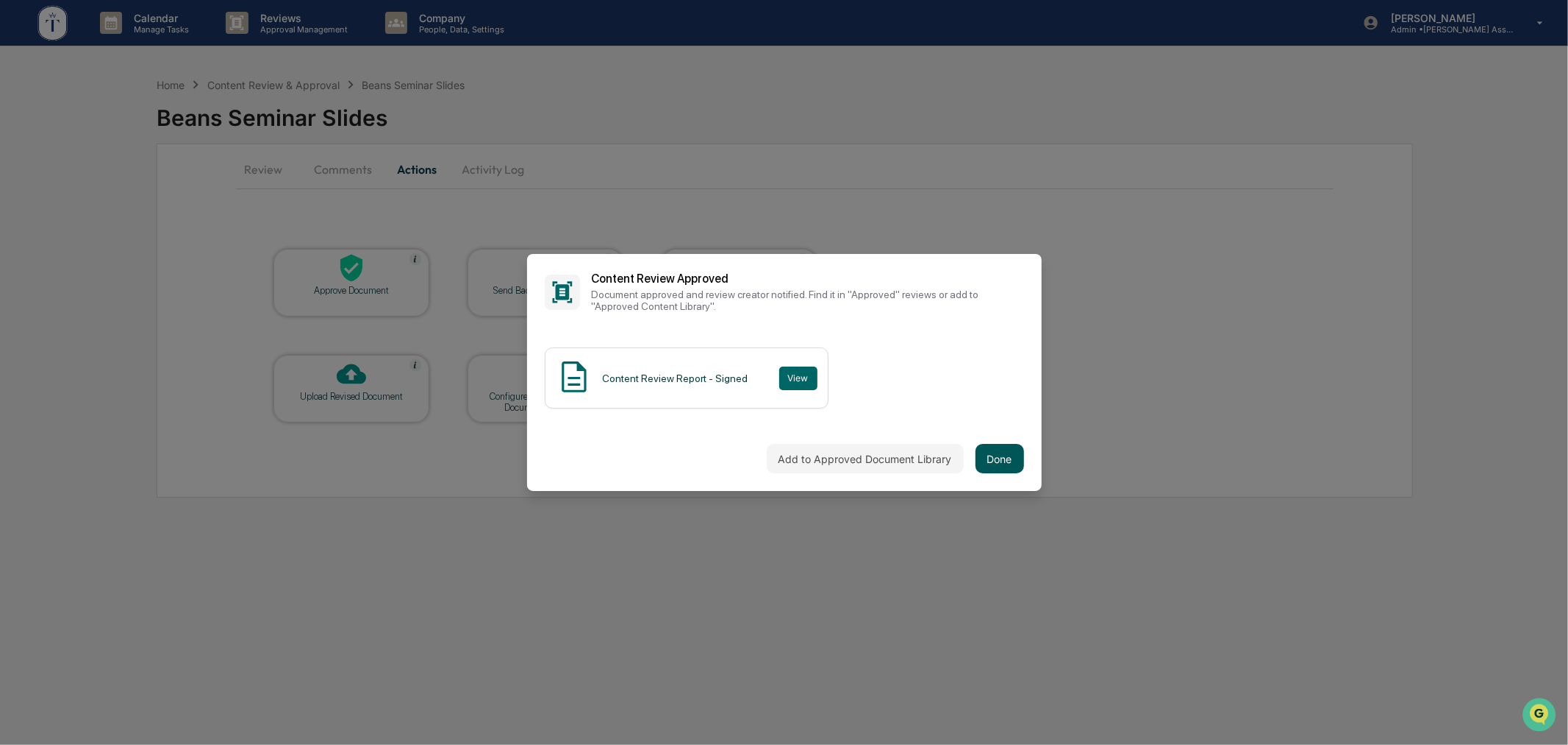
click at [1000, 454] on button "Done" at bounding box center [999, 458] width 48 height 29
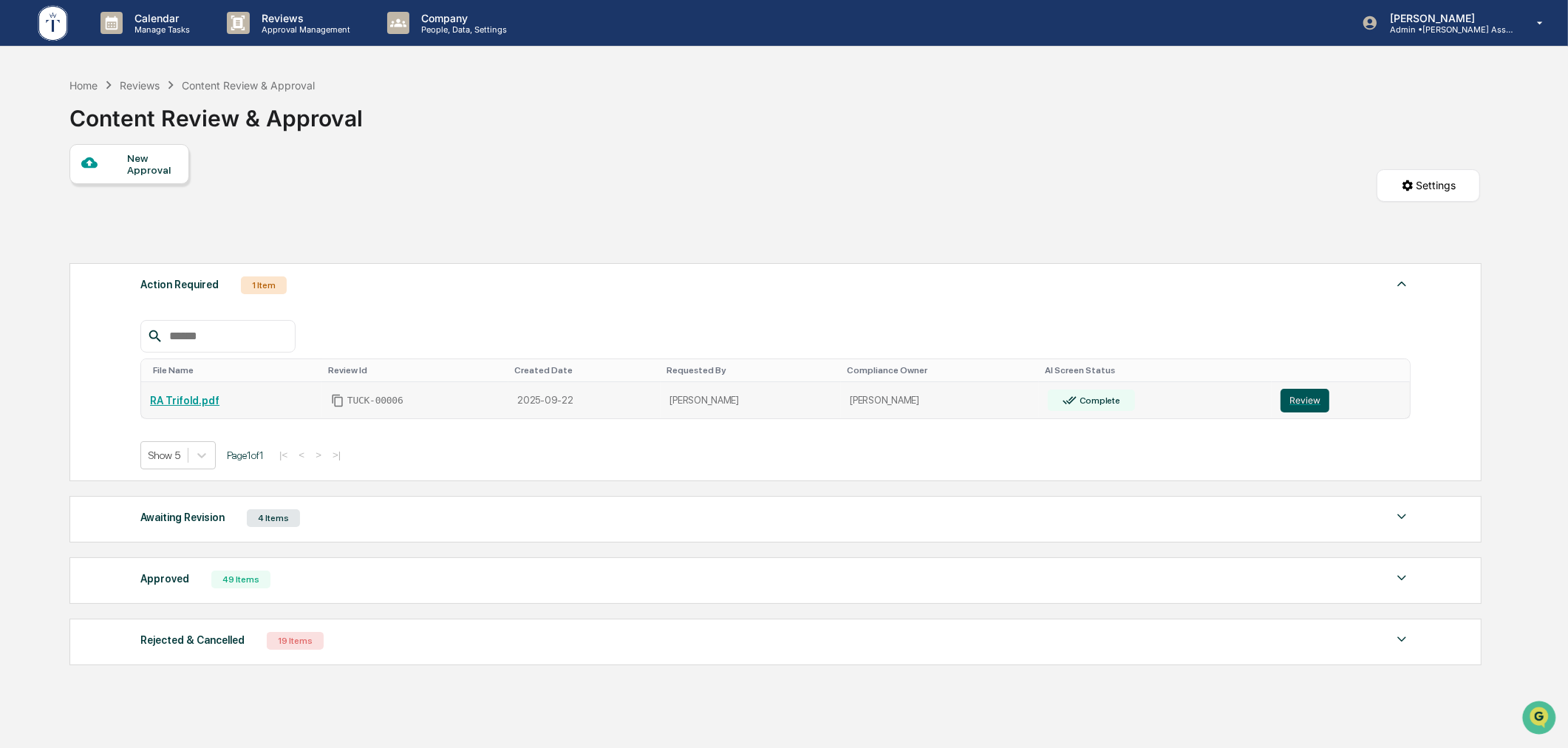
click at [1285, 399] on button "Review" at bounding box center [1304, 400] width 49 height 24
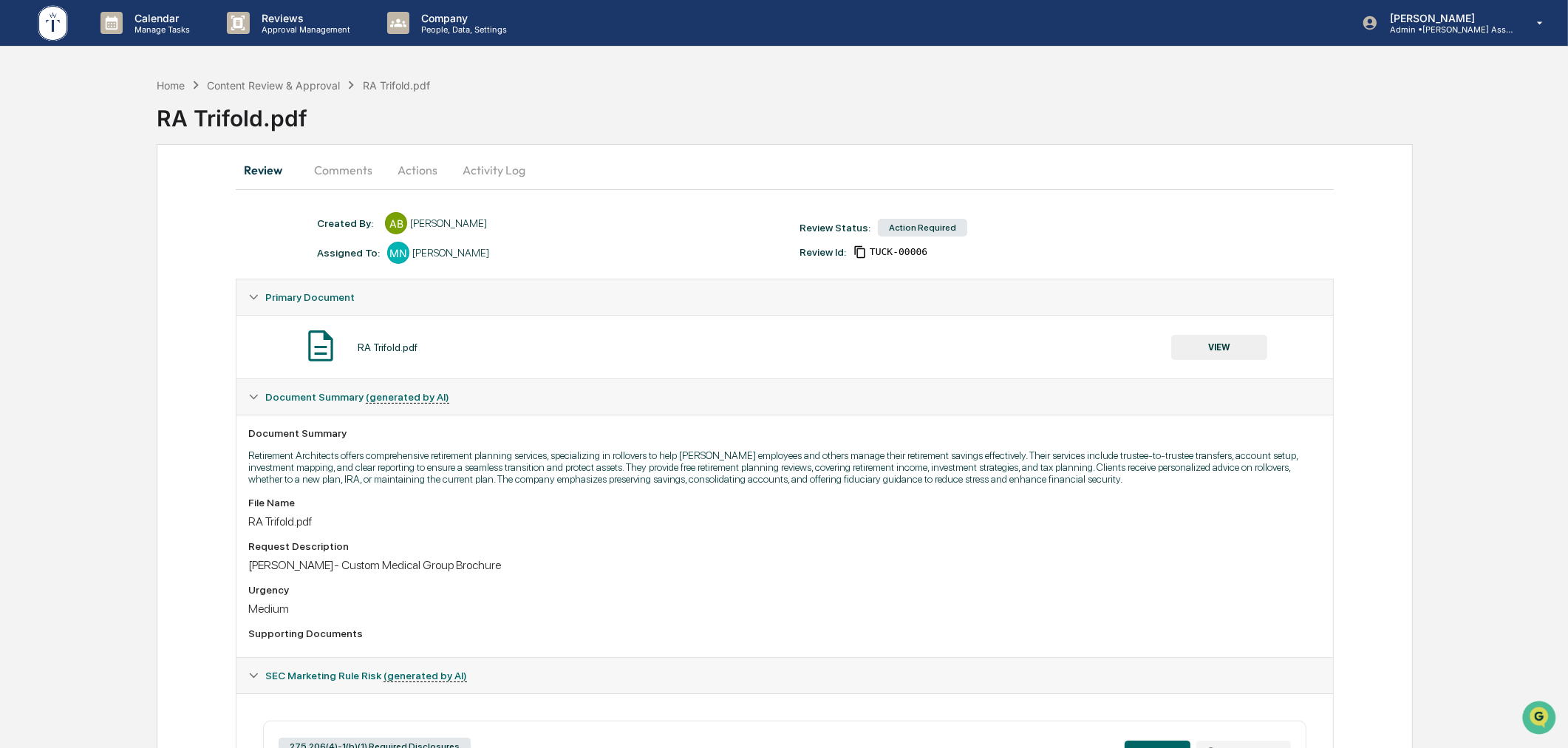
click at [1217, 352] on button "VIEW" at bounding box center [1219, 347] width 97 height 25
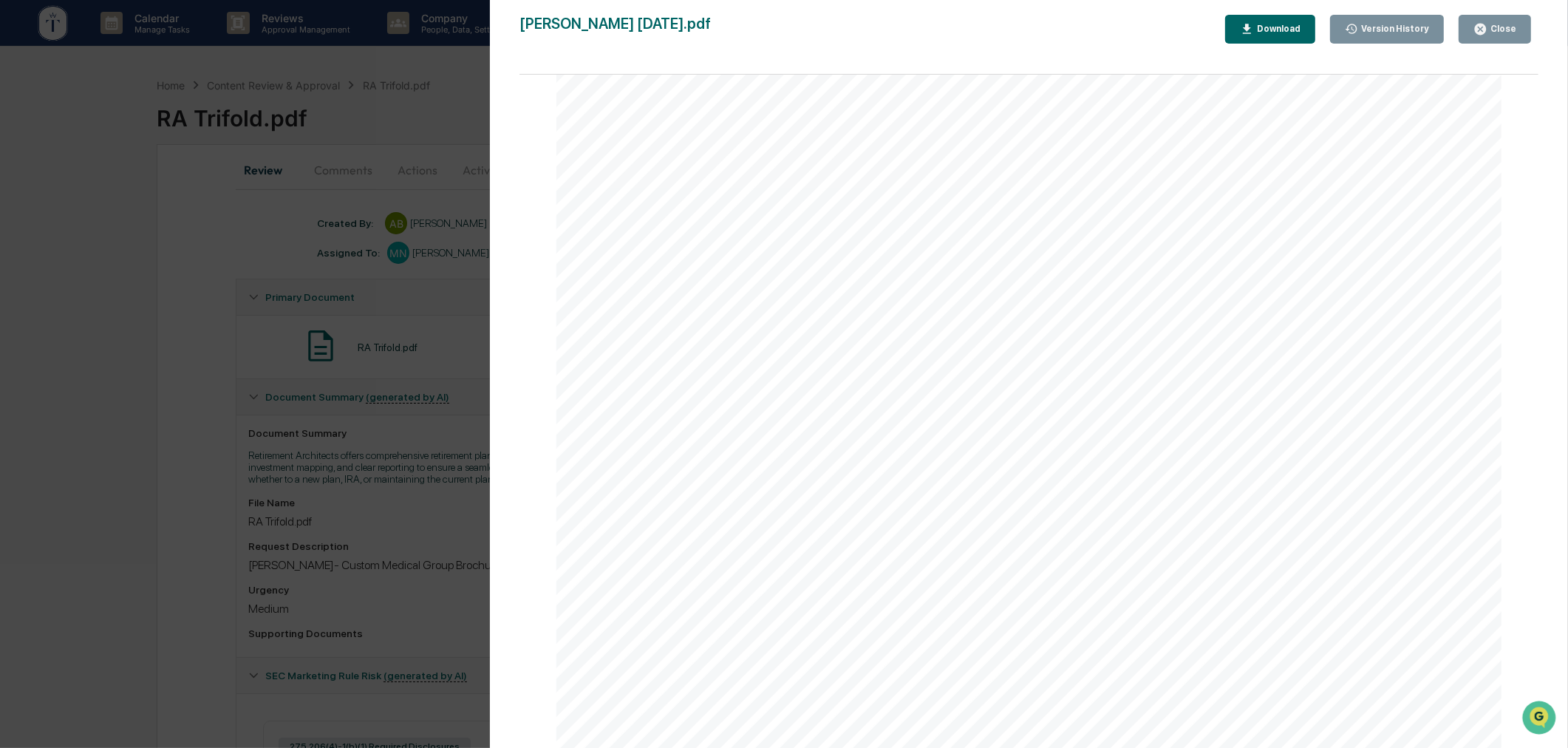
scroll to position [891, 0]
click at [104, 524] on div "Version History [DATE] 08:37 PM [PERSON_NAME] [DATE] 07:03 PM [PERSON_NAME] [PE…" at bounding box center [784, 374] width 1568 height 748
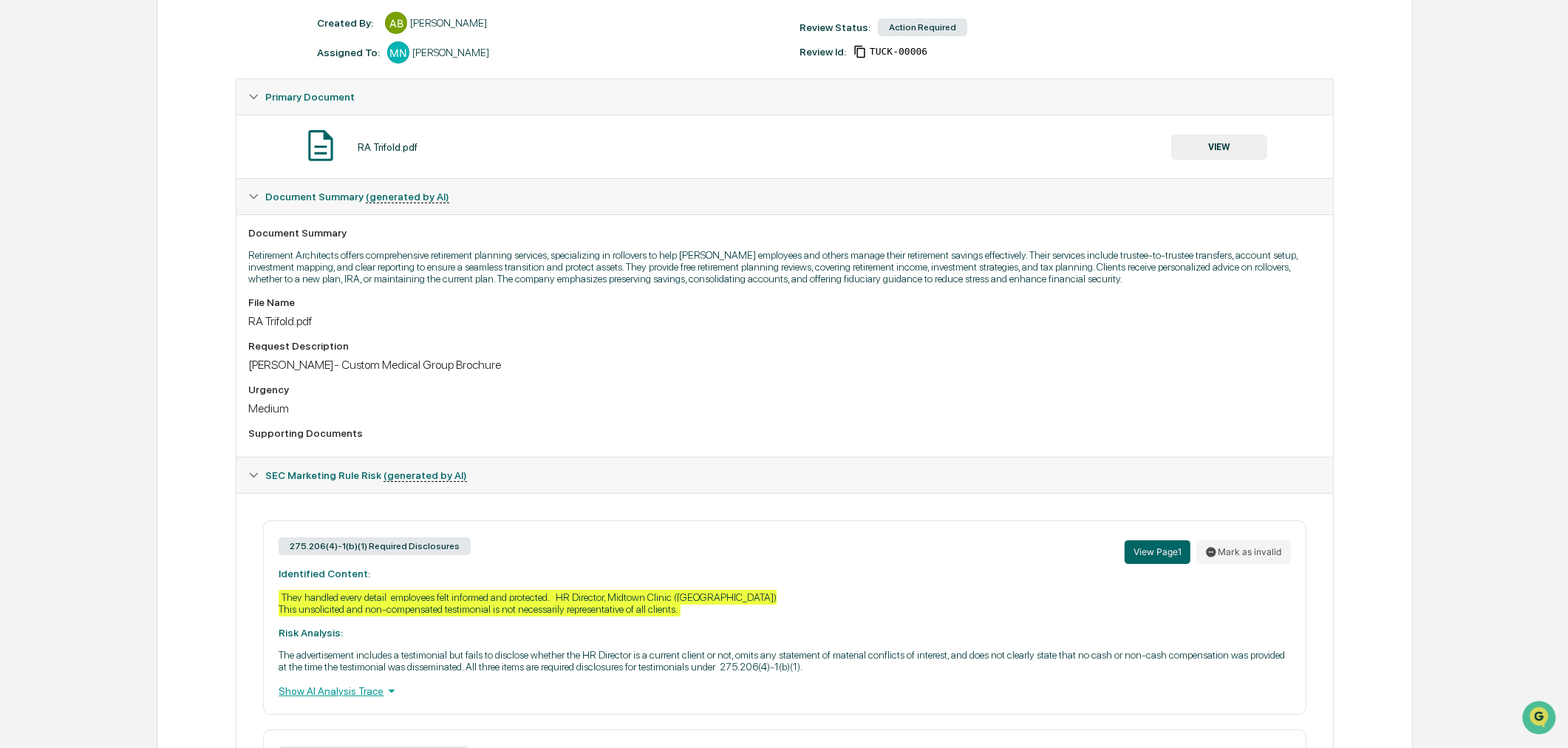
scroll to position [0, 0]
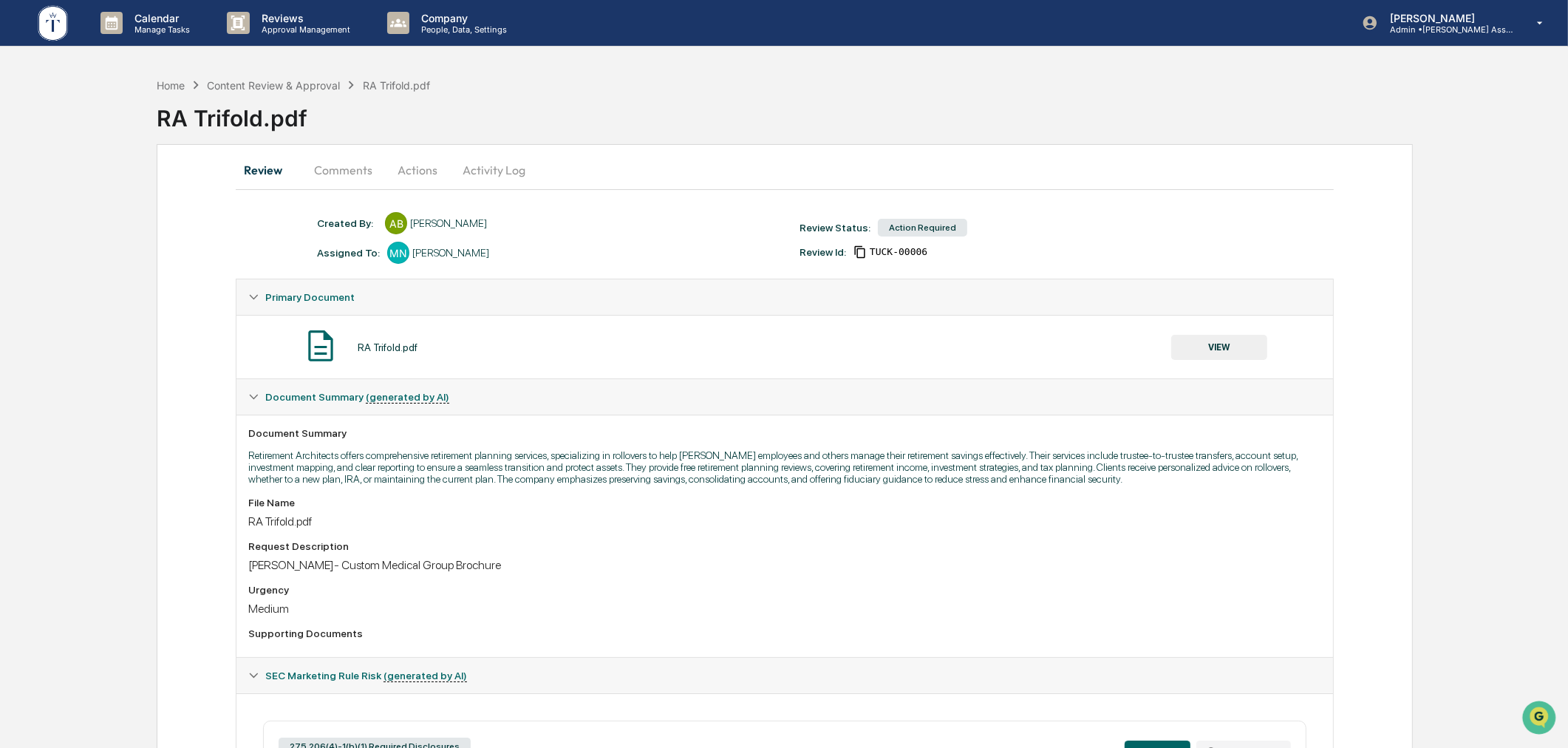
click at [1249, 349] on button "VIEW" at bounding box center [1219, 347] width 97 height 25
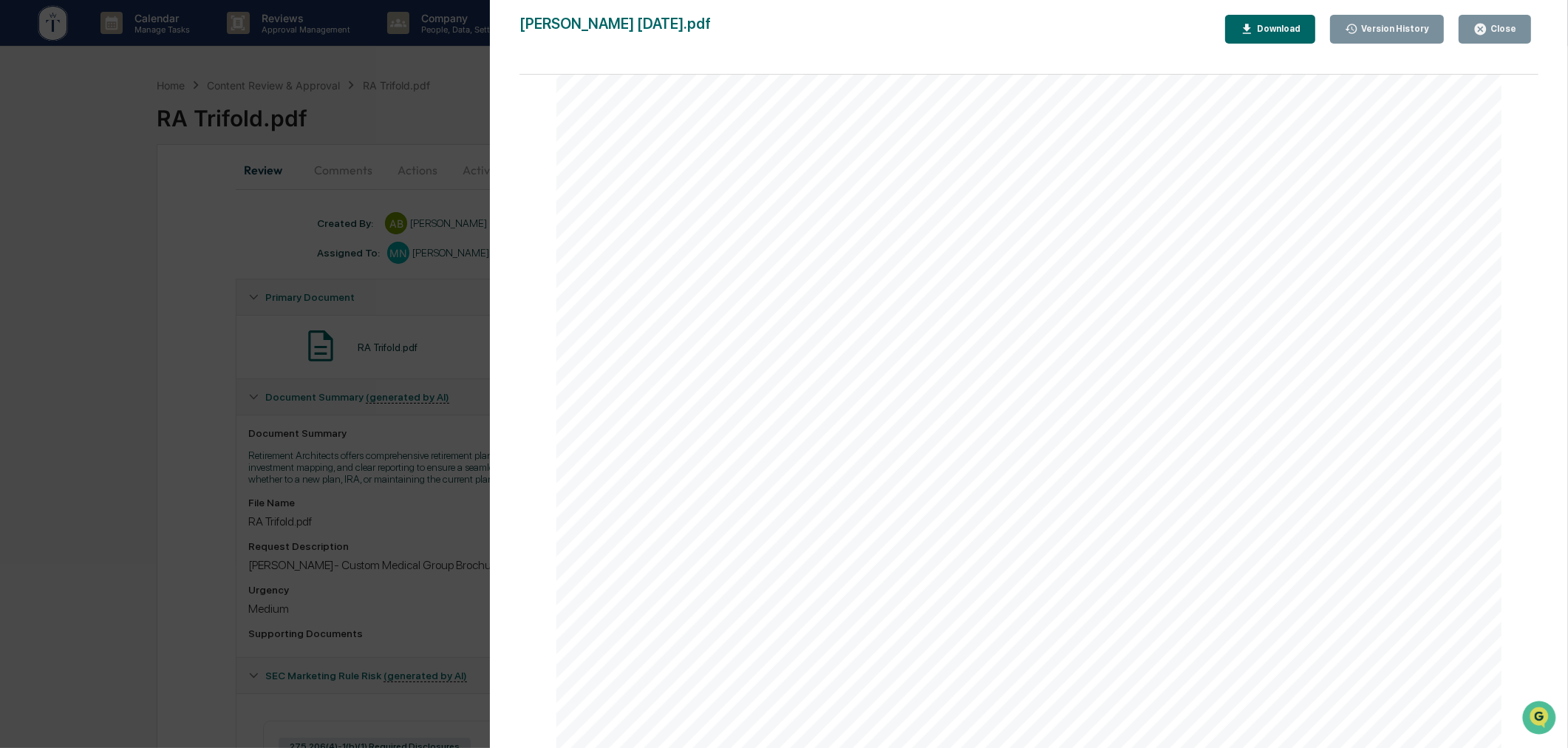
scroll to position [891, 0]
click at [139, 543] on div "Version History 09/25/2025, 08:37 PM Anna Bateman 09/22/2025, 07:03 PM Anna Bat…" at bounding box center [784, 374] width 1568 height 748
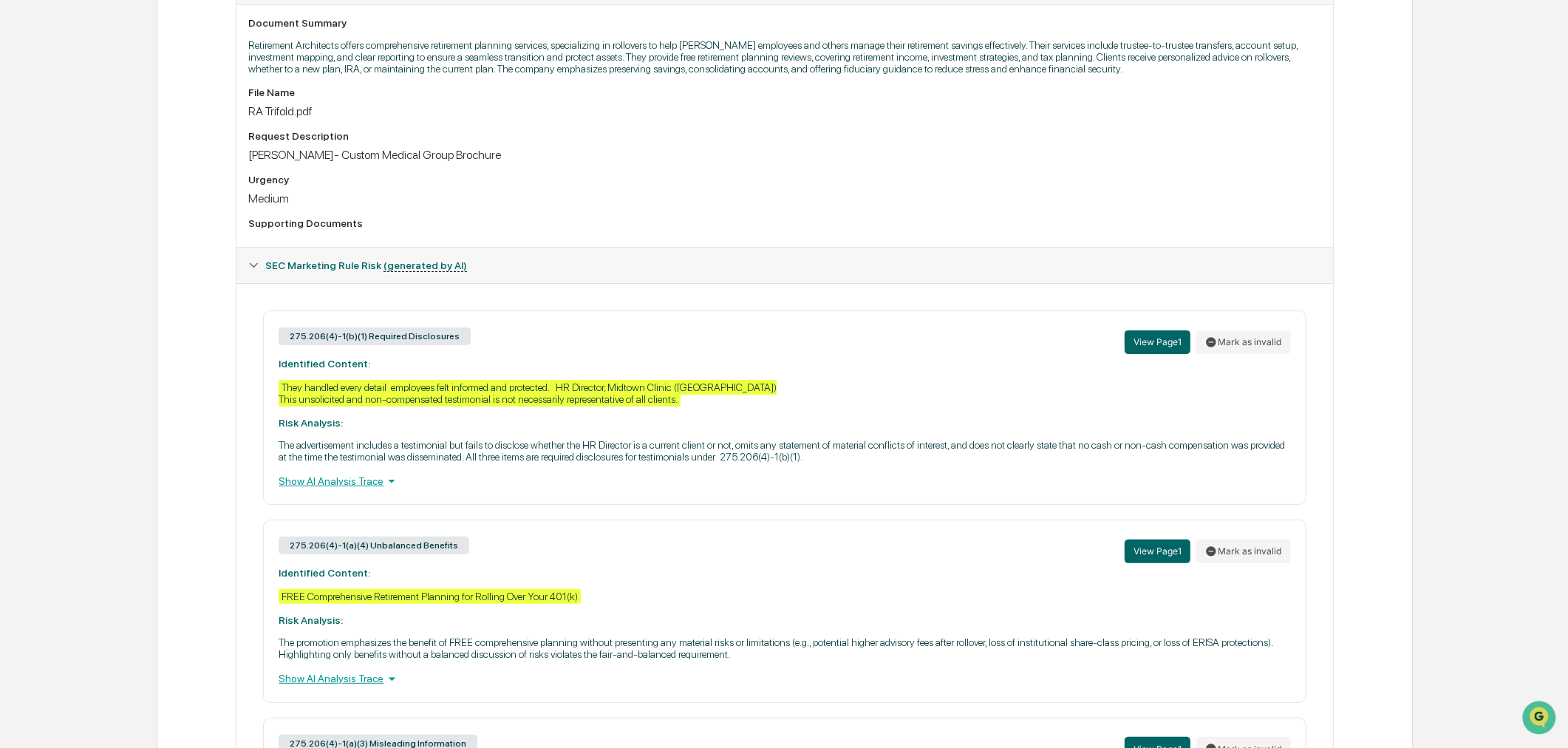
scroll to position [547, 0]
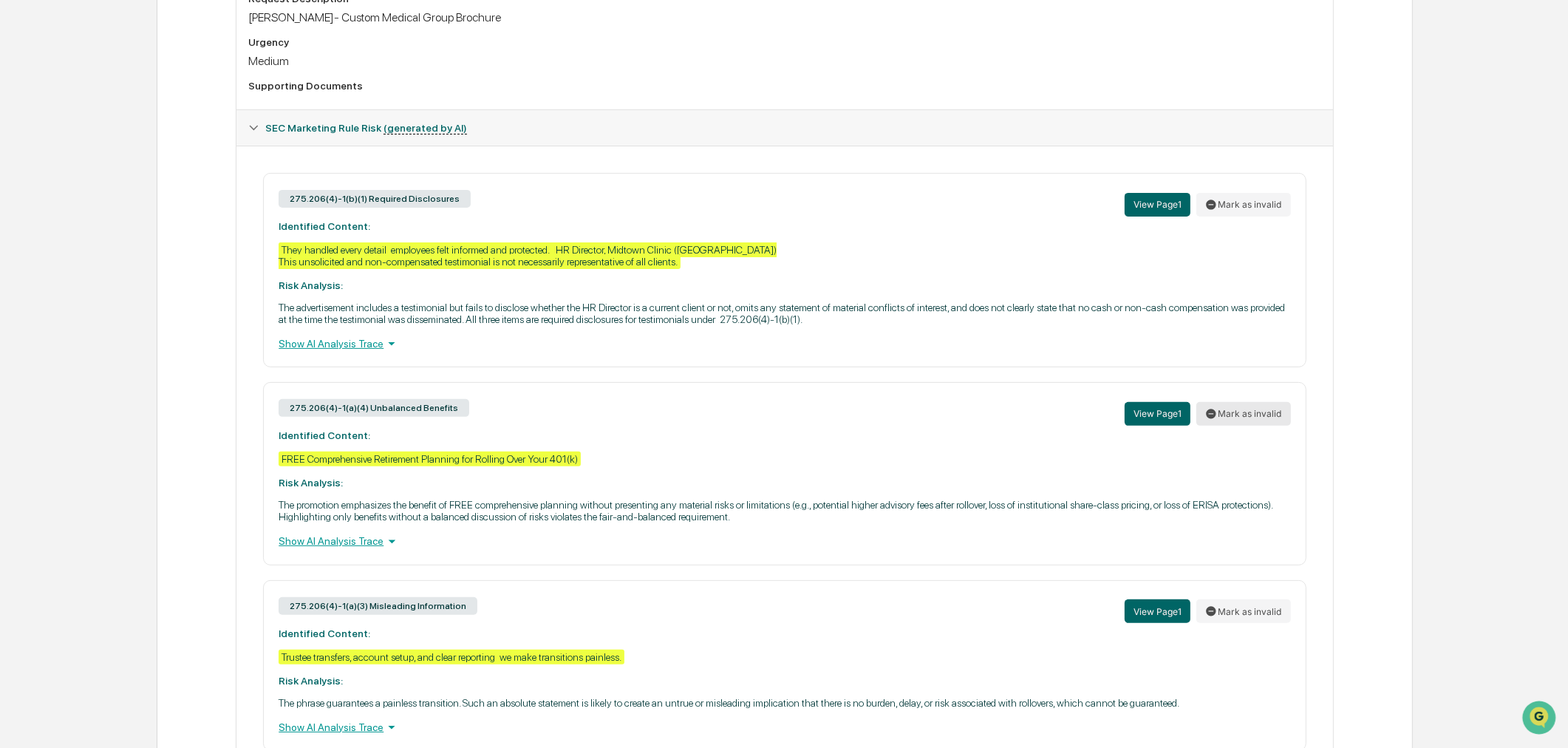
click at [1257, 423] on button "Mark as invalid" at bounding box center [1243, 414] width 95 height 24
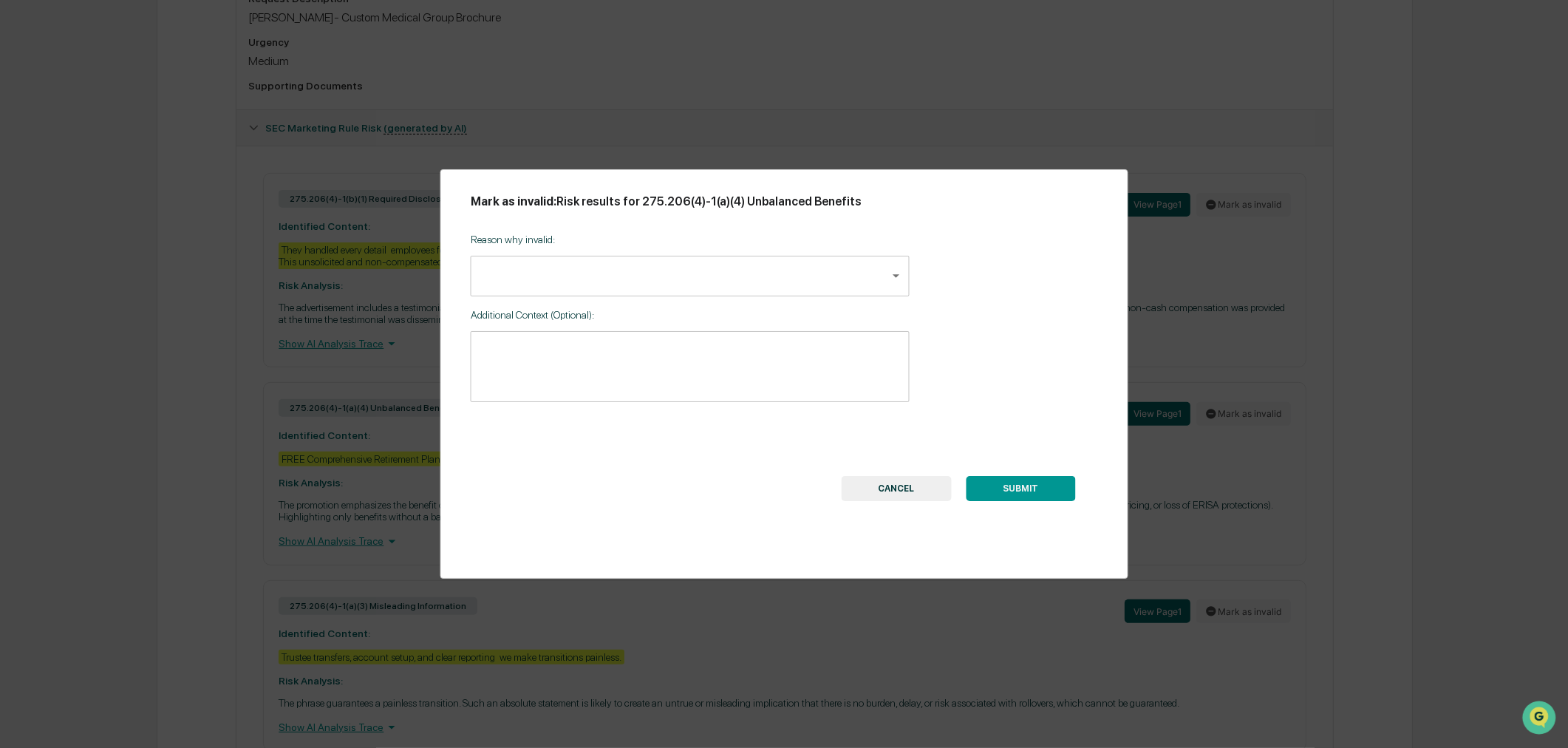
click at [704, 268] on body "Calendar Manage Tasks Reviews Approval Management Company People, Data, Setting…" at bounding box center [784, 134] width 1568 height 1363
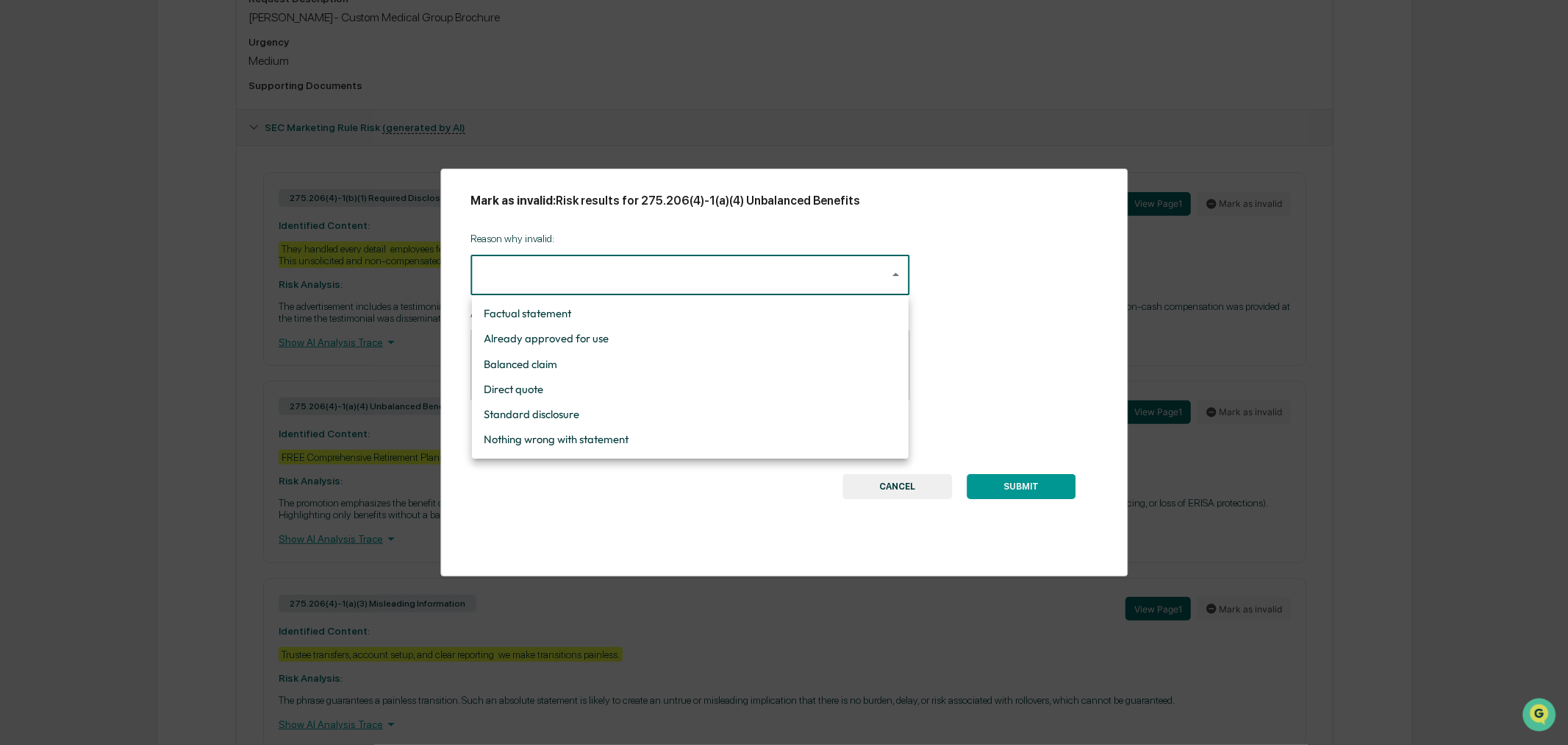
click at [595, 437] on li "Nothing wrong with statement" at bounding box center [689, 439] width 436 height 25
type input "**********"
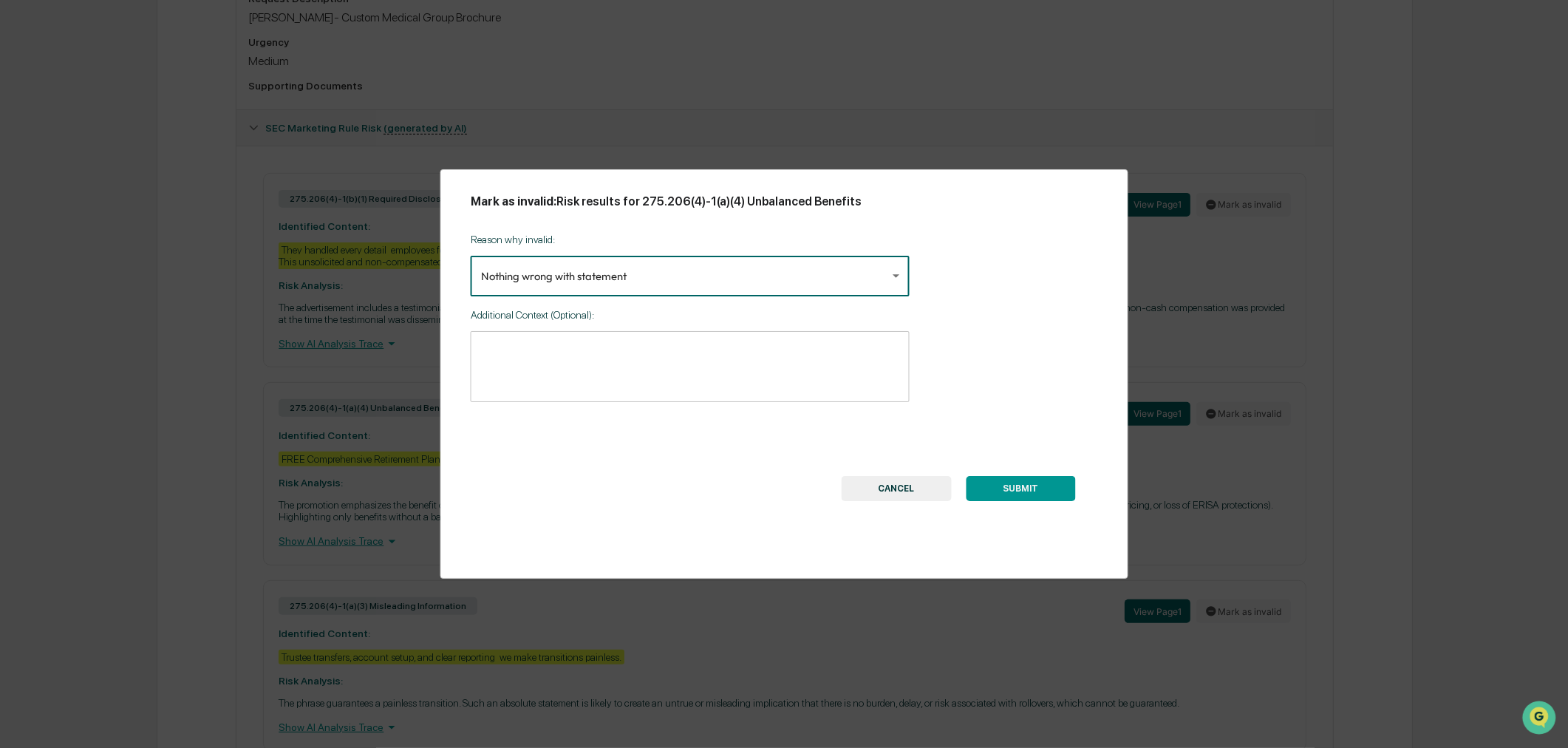
click at [1022, 492] on button "SUBMIT" at bounding box center [1020, 488] width 109 height 25
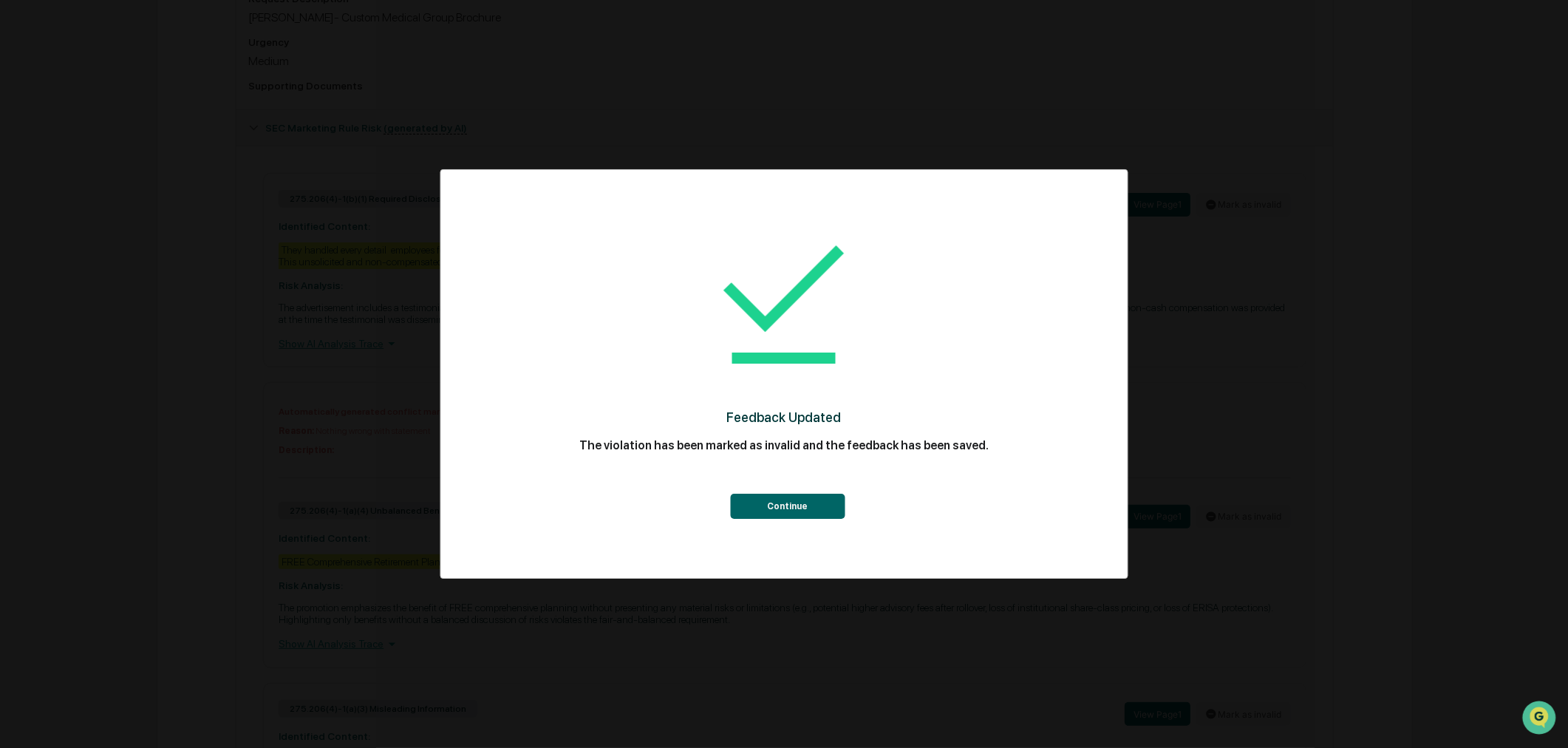
click at [774, 498] on button "Continue" at bounding box center [787, 506] width 115 height 25
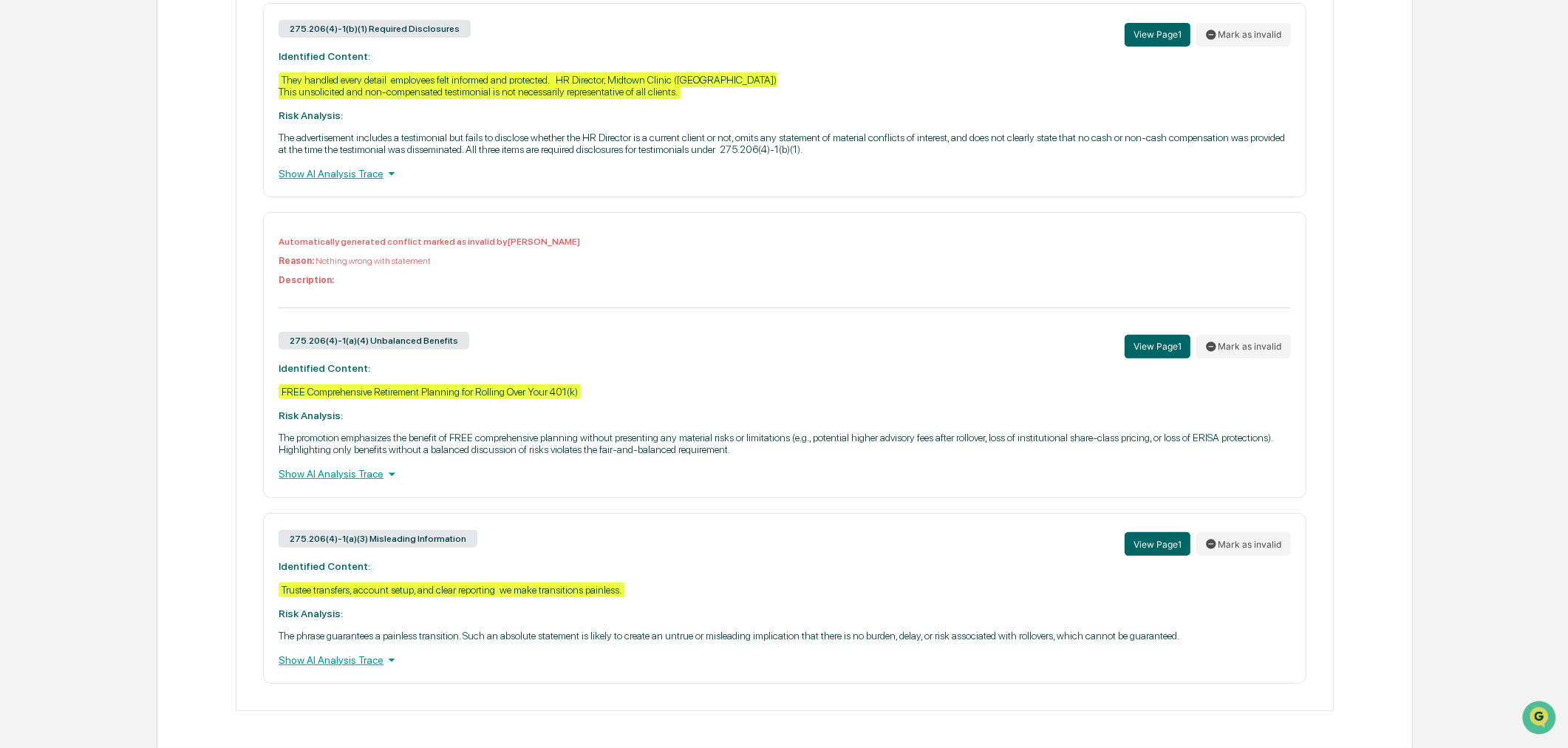
scroll to position [735, 0]
click at [1266, 543] on button "Mark as invalid" at bounding box center [1243, 543] width 95 height 24
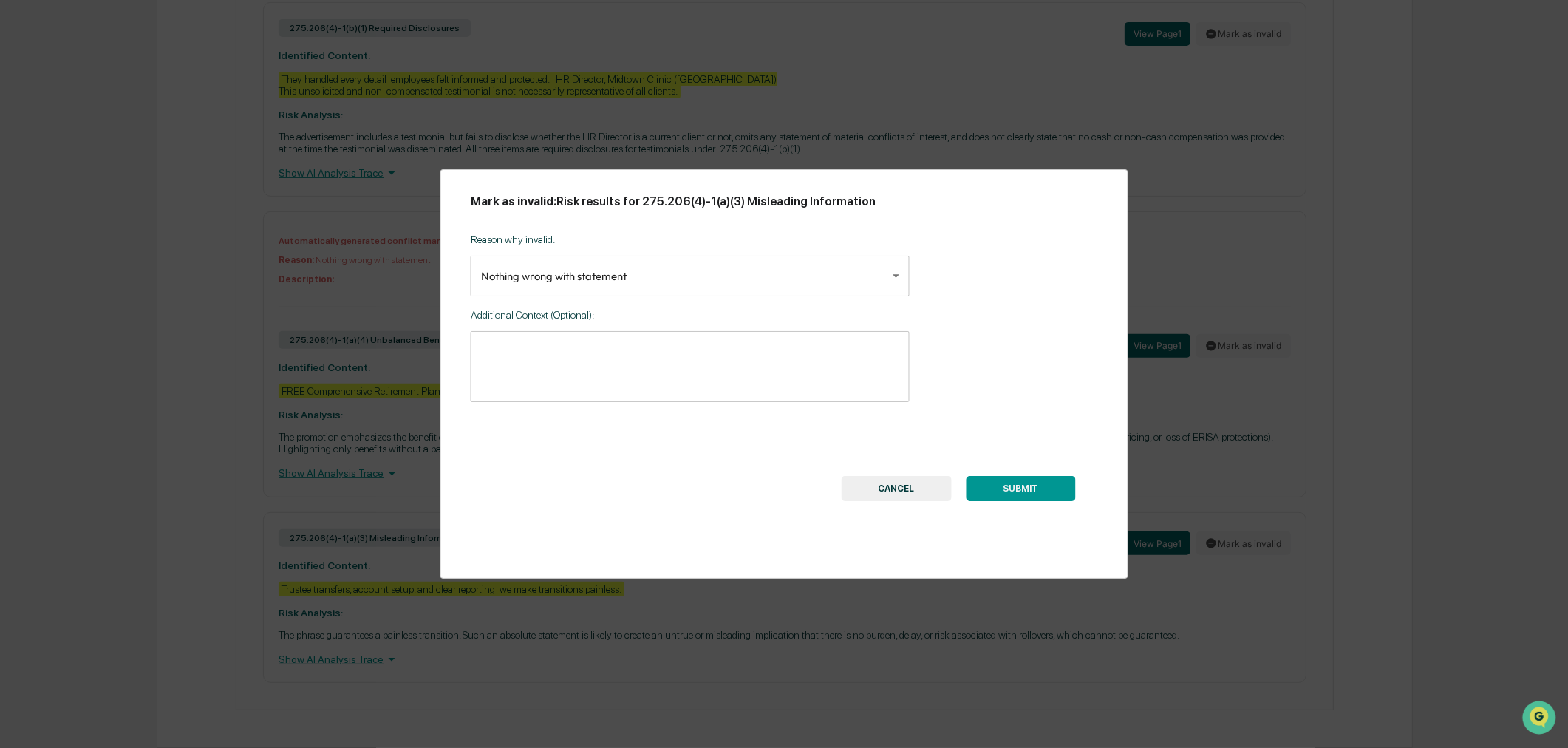
click at [1040, 494] on button "SUBMIT" at bounding box center [1020, 488] width 109 height 25
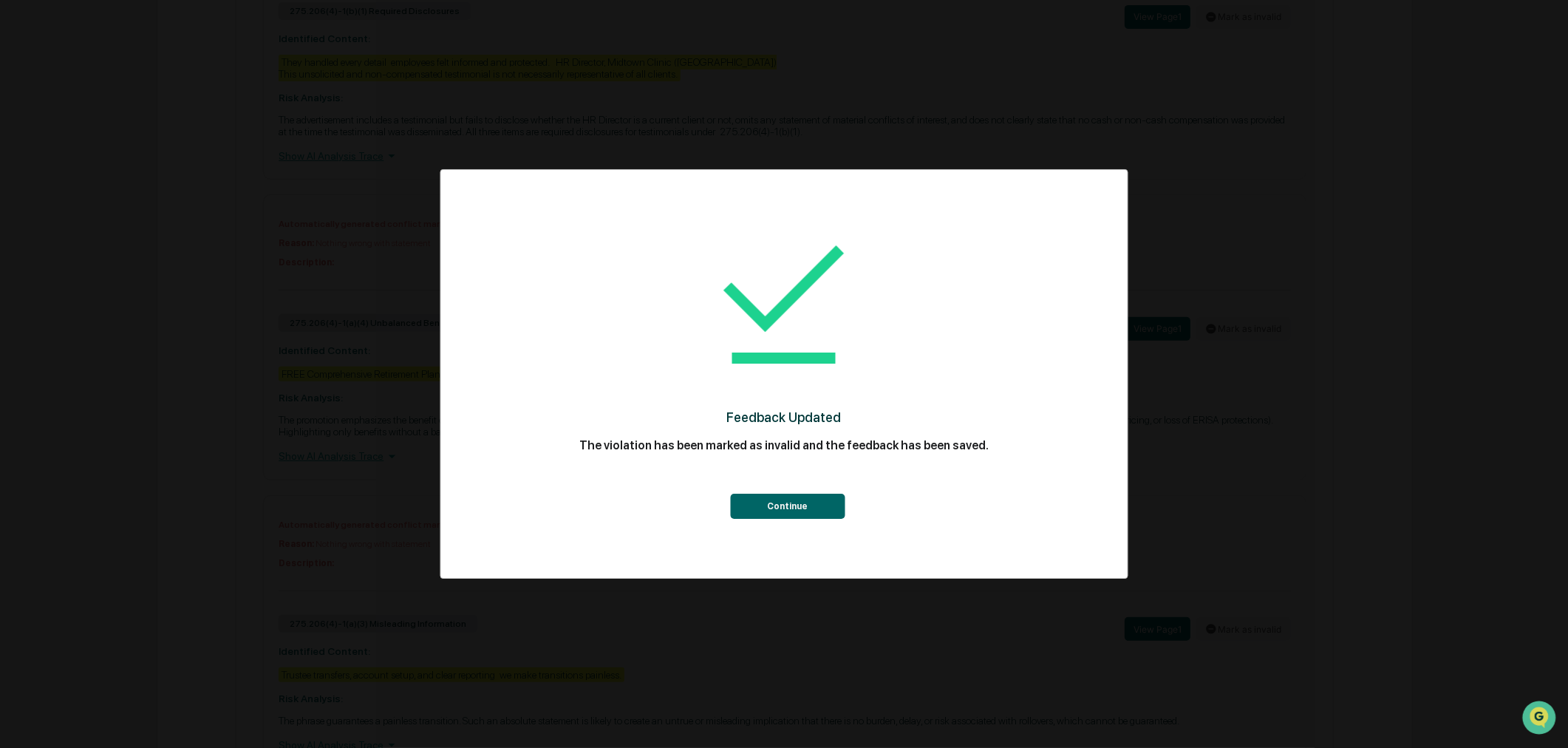
click at [809, 502] on button "Continue" at bounding box center [787, 506] width 115 height 25
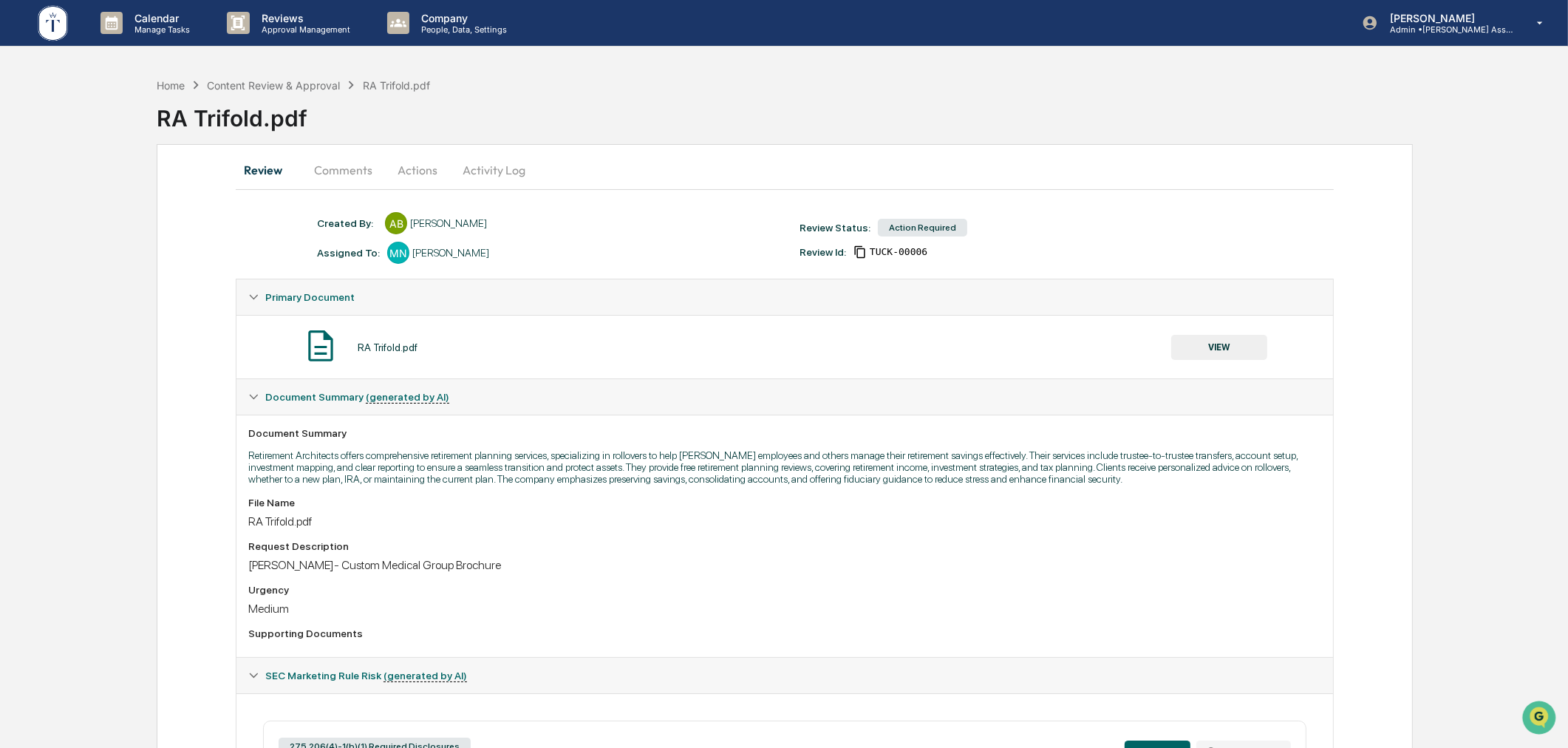
scroll to position [547, 0]
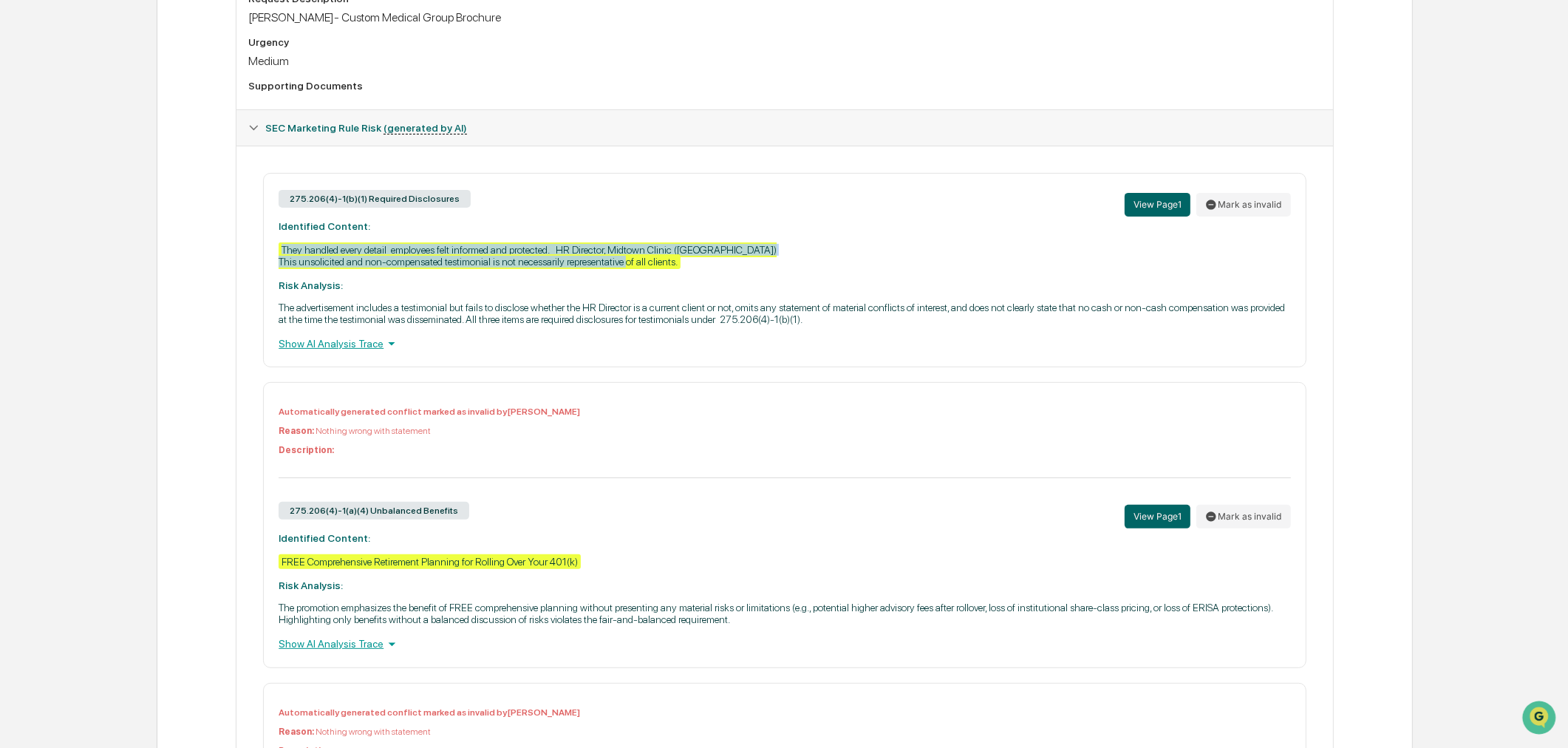
drag, startPoint x: 272, startPoint y: 256, endPoint x: 698, endPoint y: 266, distance: 426.1
click at [698, 266] on div "275.206(4)-1(b)(1) Required Disclosures View Page 1 Mark as invalid Identified …" at bounding box center [784, 269] width 1042 height 194
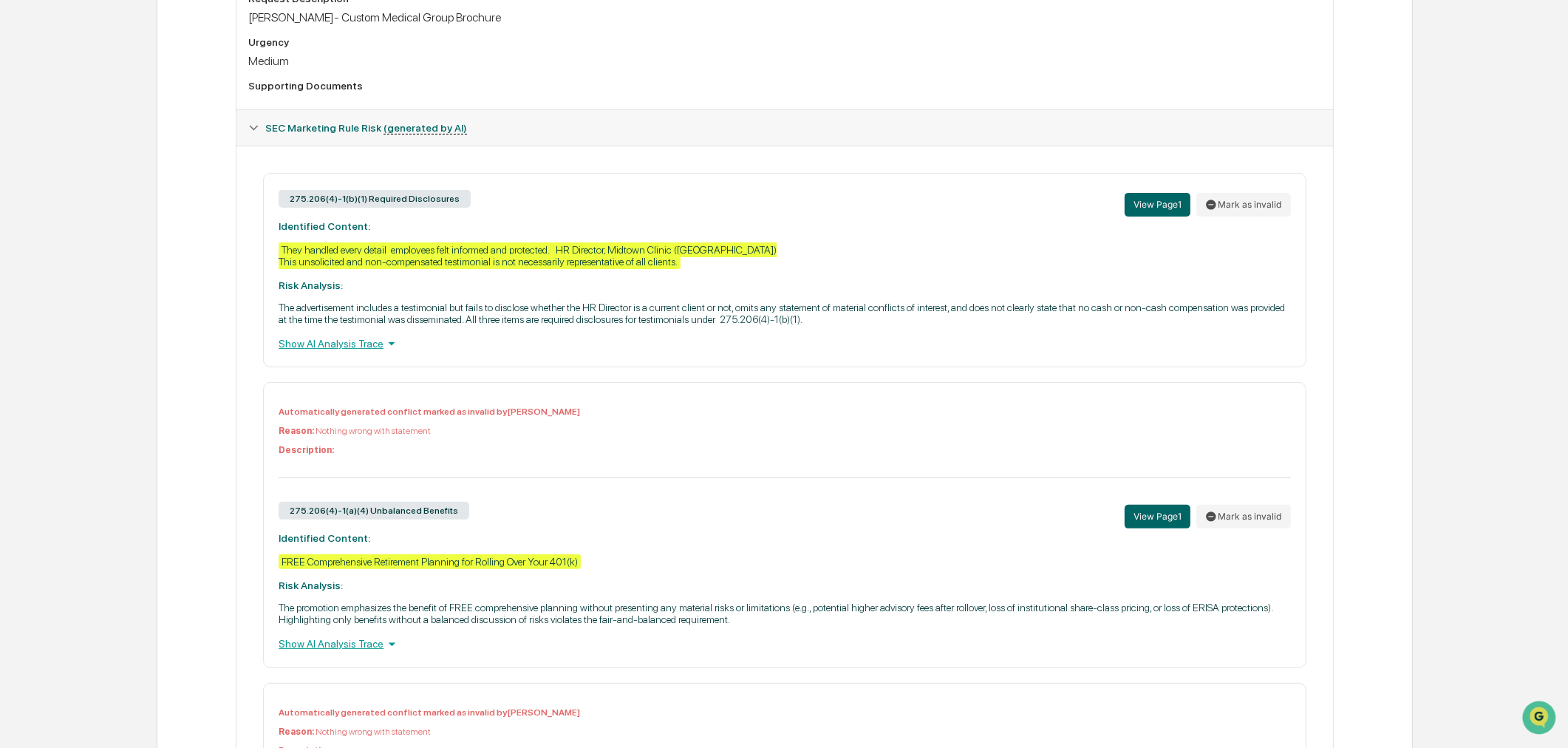
drag, startPoint x: 698, startPoint y: 267, endPoint x: 542, endPoint y: 311, distance: 162.1
click at [549, 313] on p "The advertisement includes a testimonial but fails to disclose whether the HR D…" at bounding box center [784, 312] width 1012 height 24
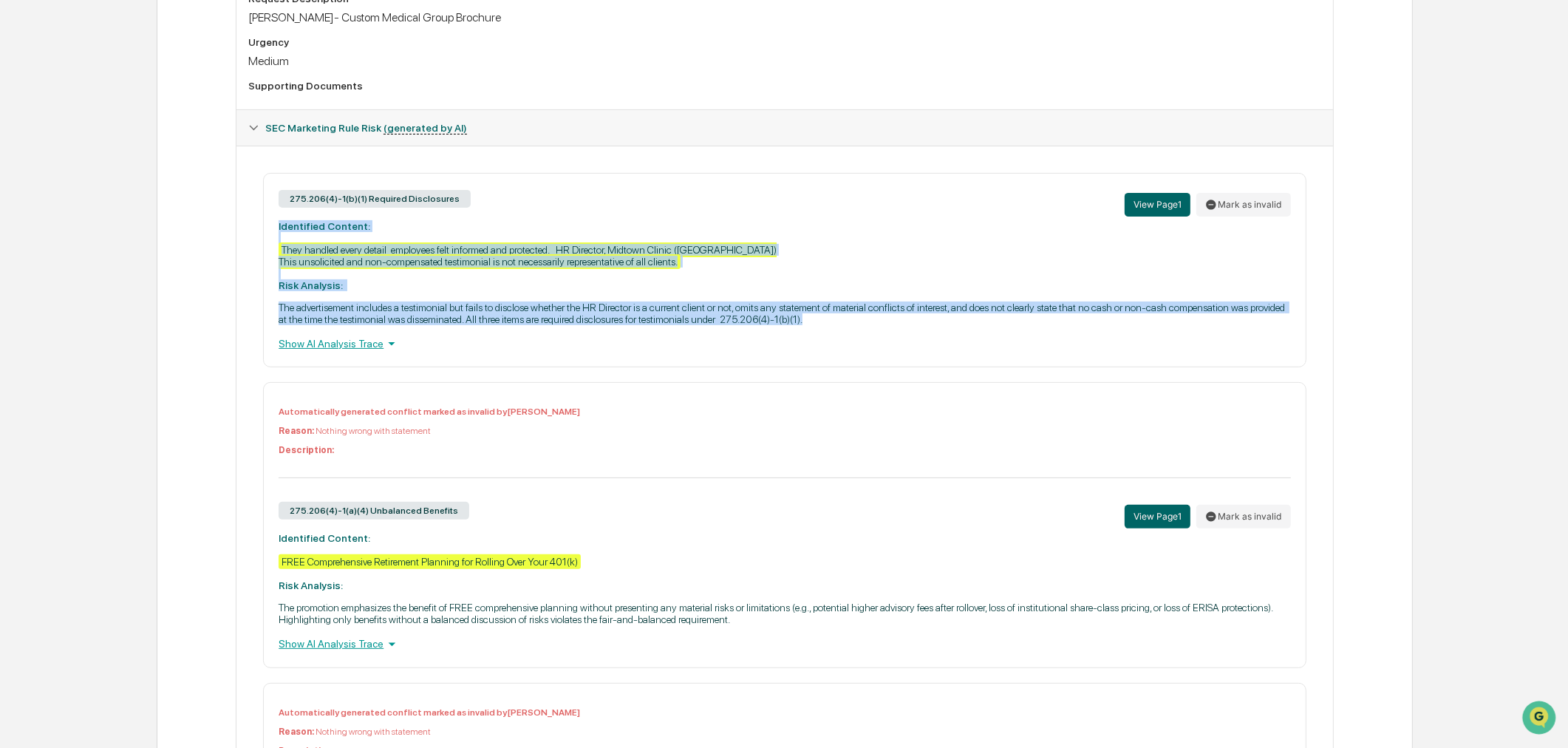
drag, startPoint x: 274, startPoint y: 229, endPoint x: 836, endPoint y: 329, distance: 570.8
click at [836, 329] on div "275.206(4)-1(b)(1) Required Disclosures View Page 1 Mark as invalid Identified …" at bounding box center [784, 269] width 1042 height 194
copy div "Identified Content: They handled every detail employees felt informed and prote…"
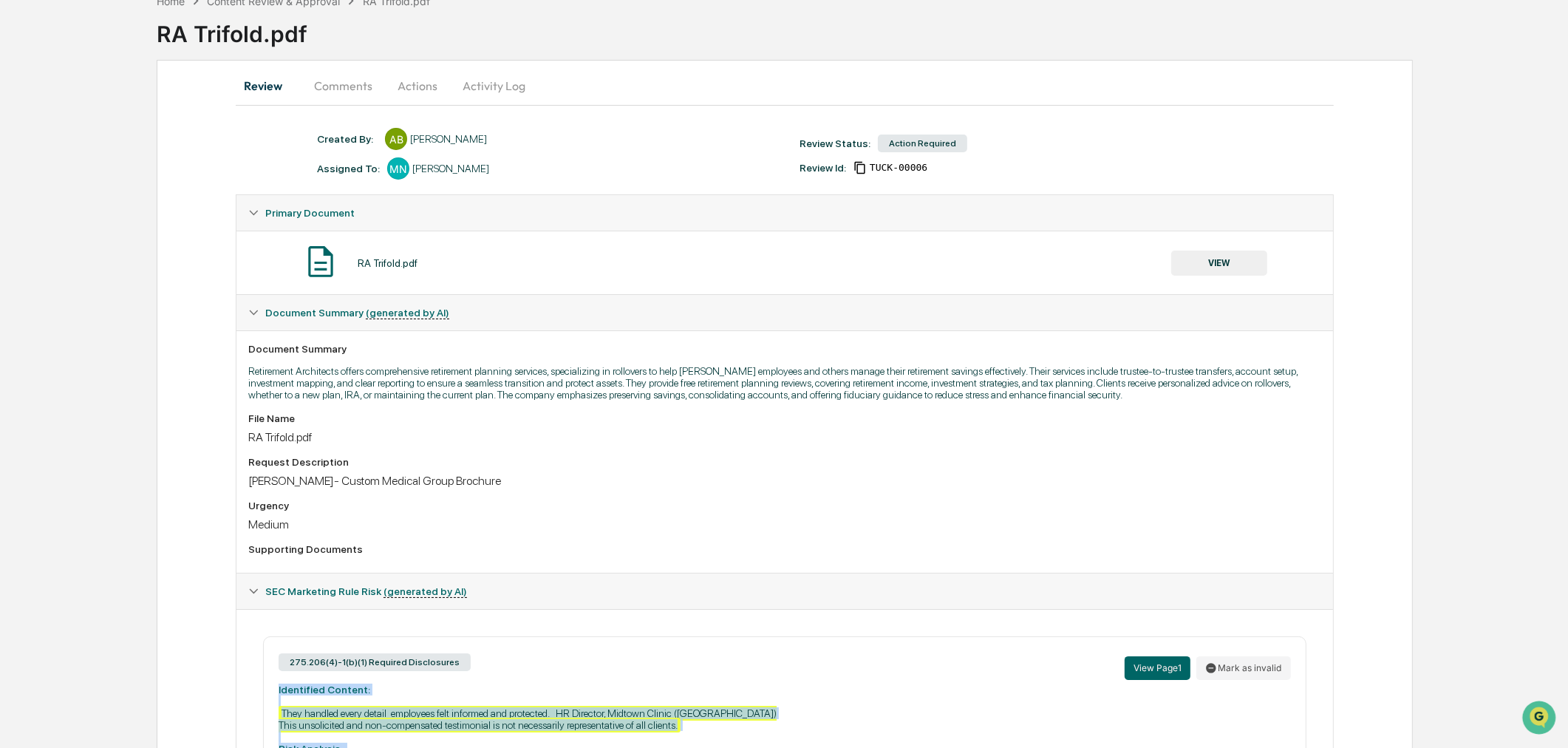
scroll to position [0, 0]
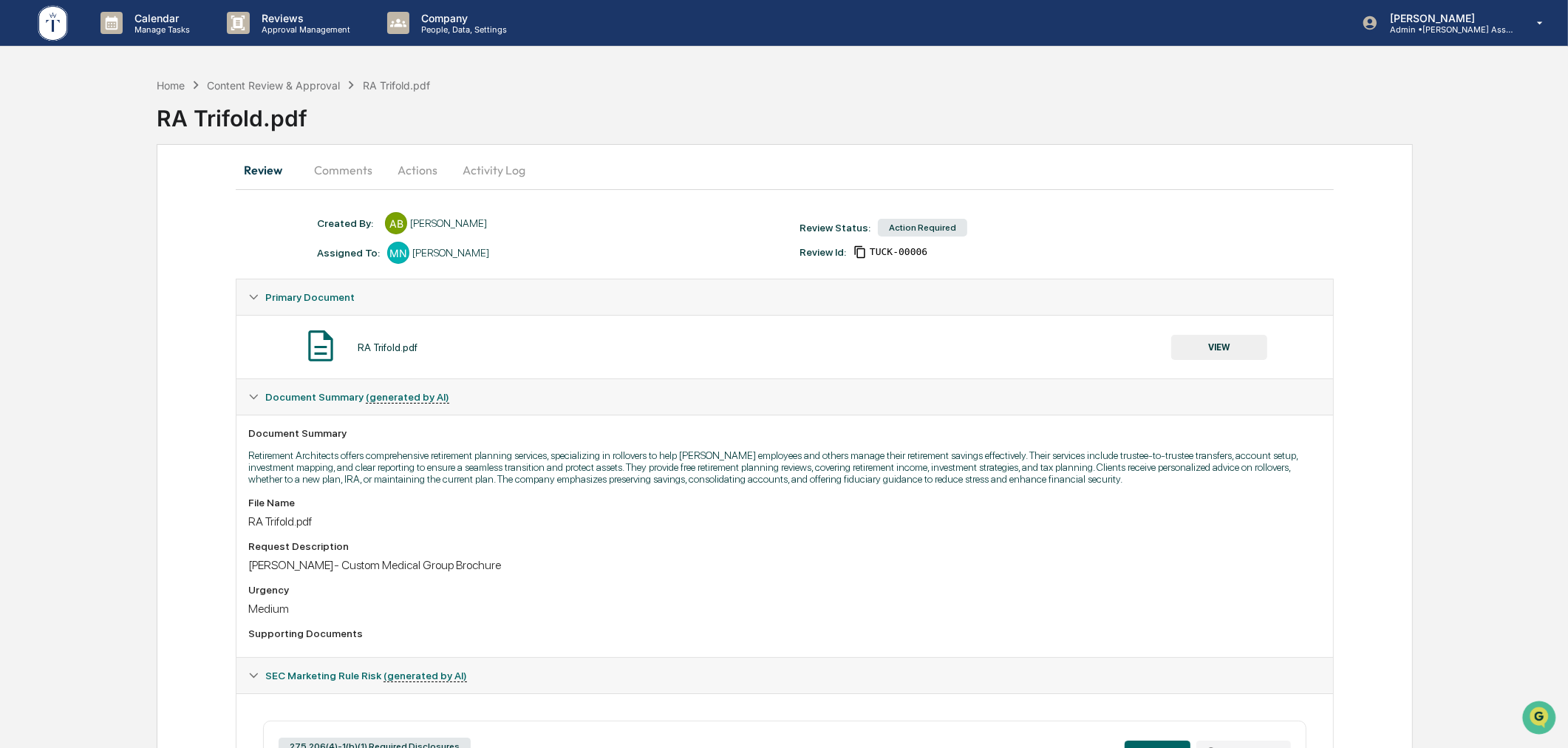
click at [405, 176] on button "Actions" at bounding box center [418, 169] width 67 height 35
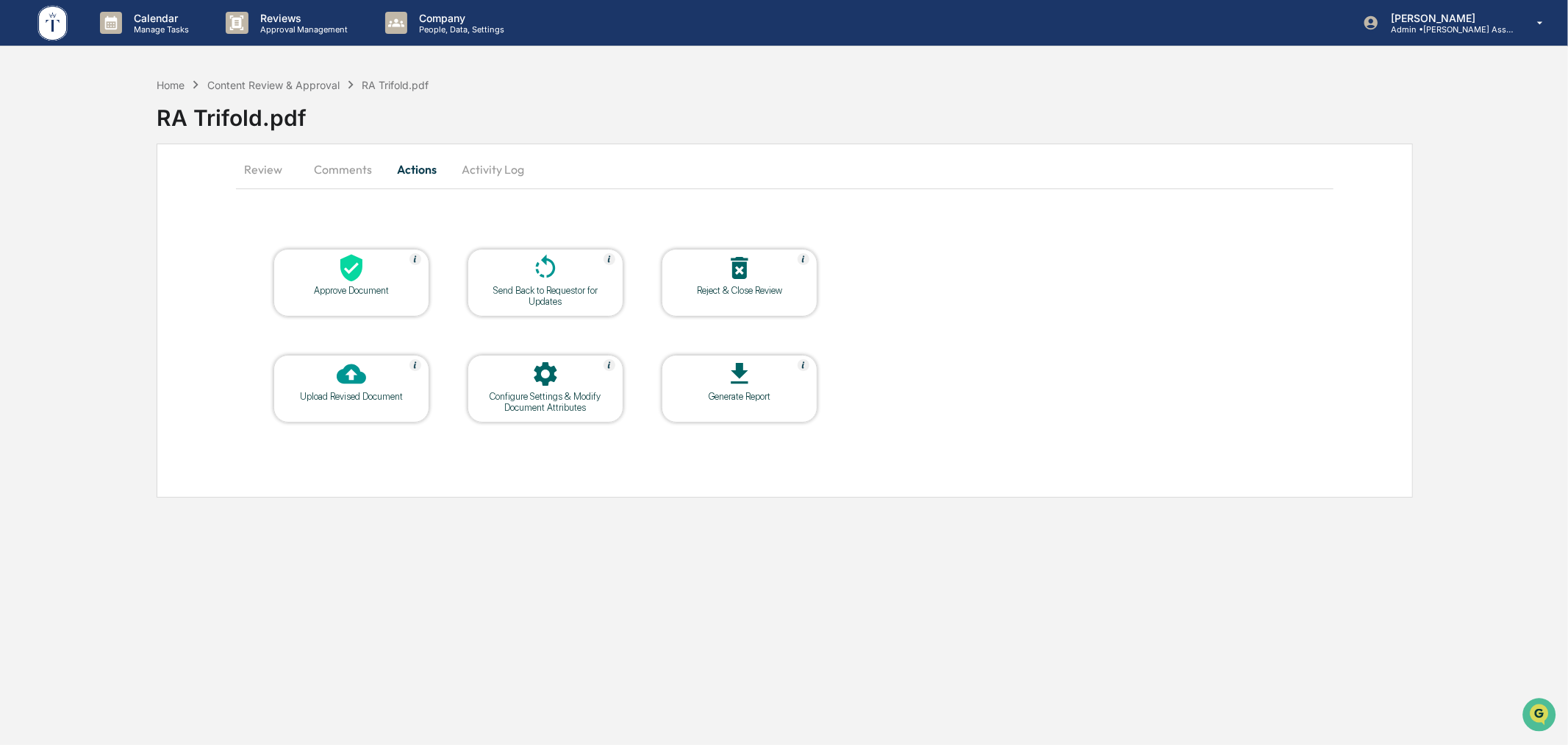
click at [540, 290] on div "Send Back to Requestor for Updates" at bounding box center [545, 295] width 132 height 22
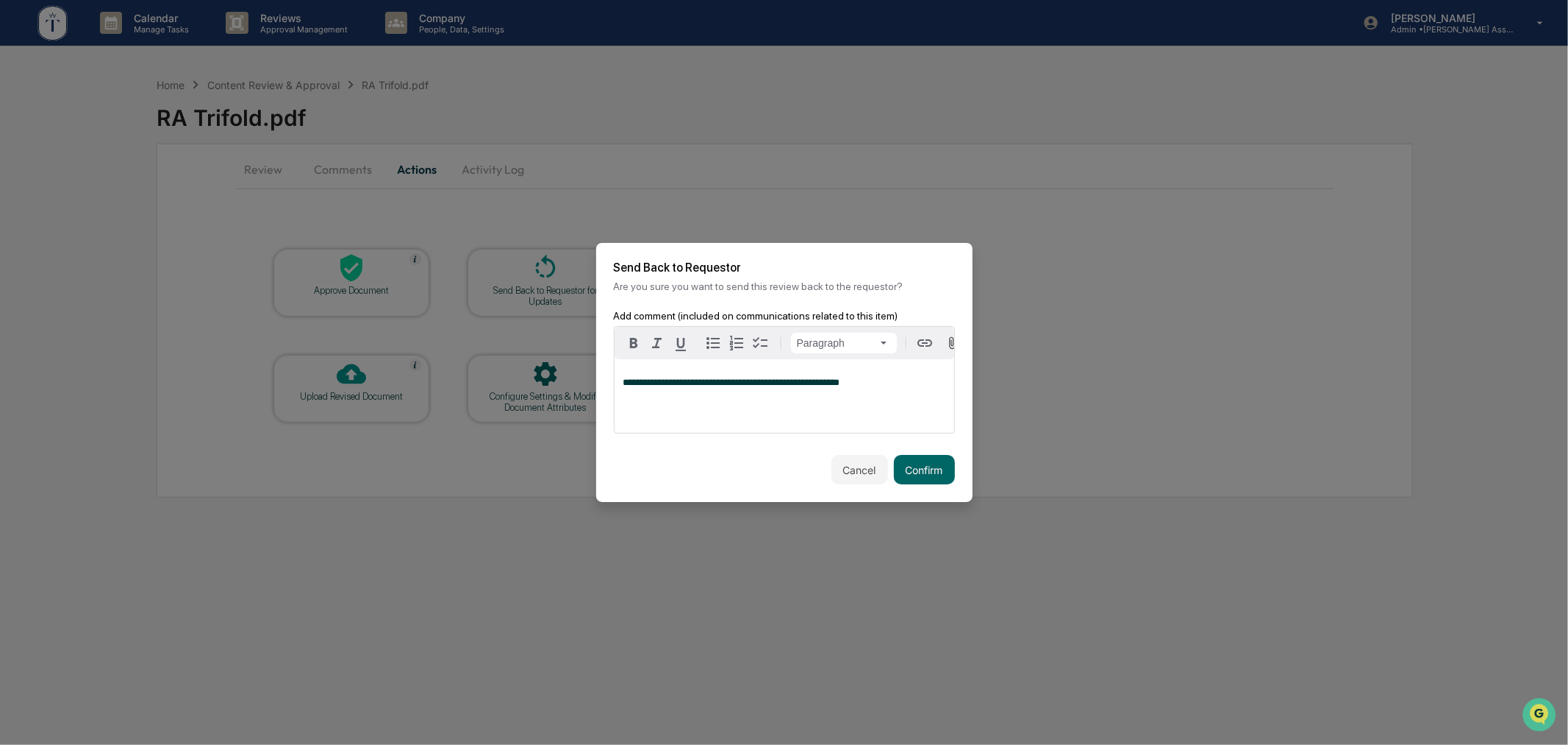
click at [861, 382] on p "**********" at bounding box center [784, 382] width 322 height 10
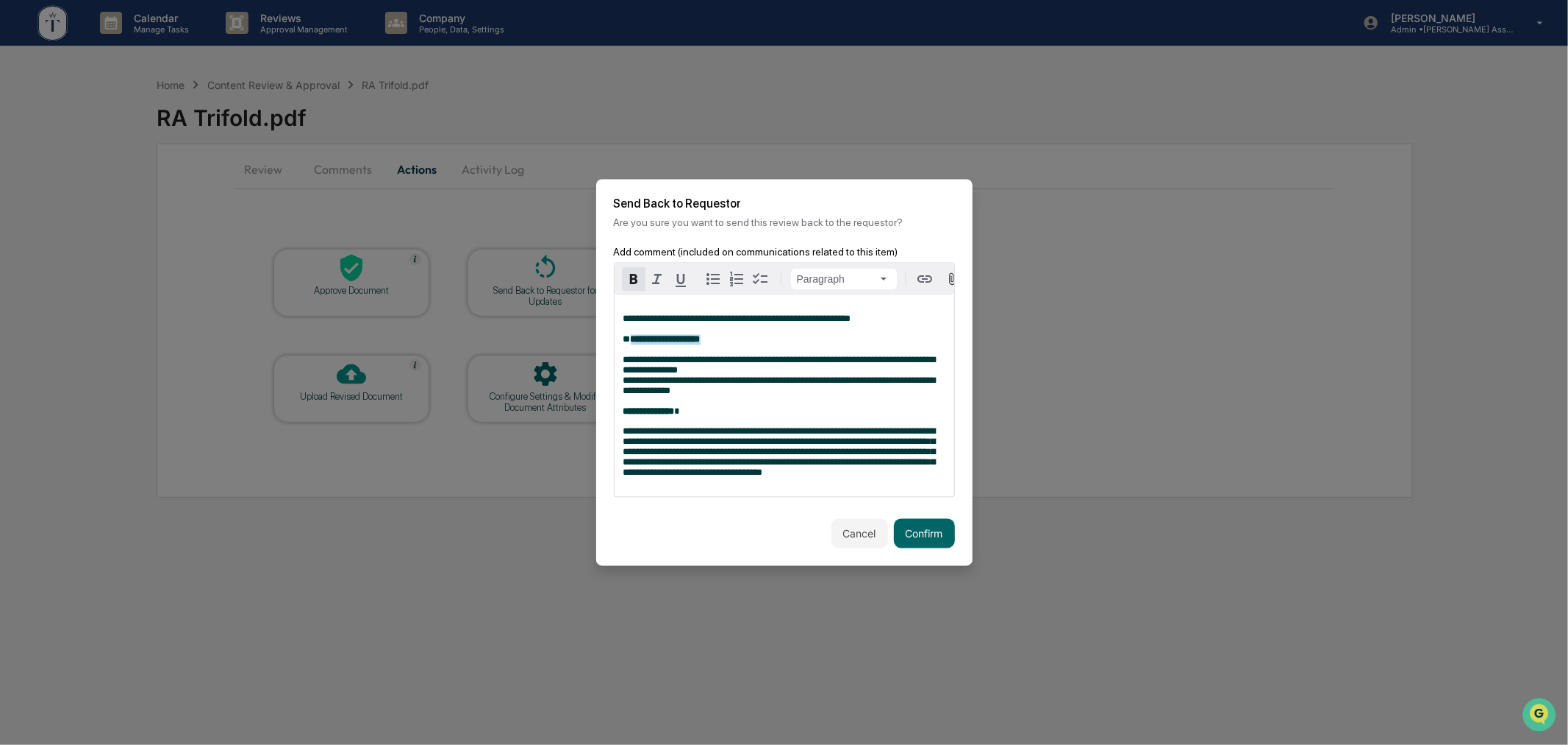
drag, startPoint x: 724, startPoint y: 343, endPoint x: 629, endPoint y: 341, distance: 95.0
click at [629, 341] on p "**********" at bounding box center [784, 365] width 322 height 103
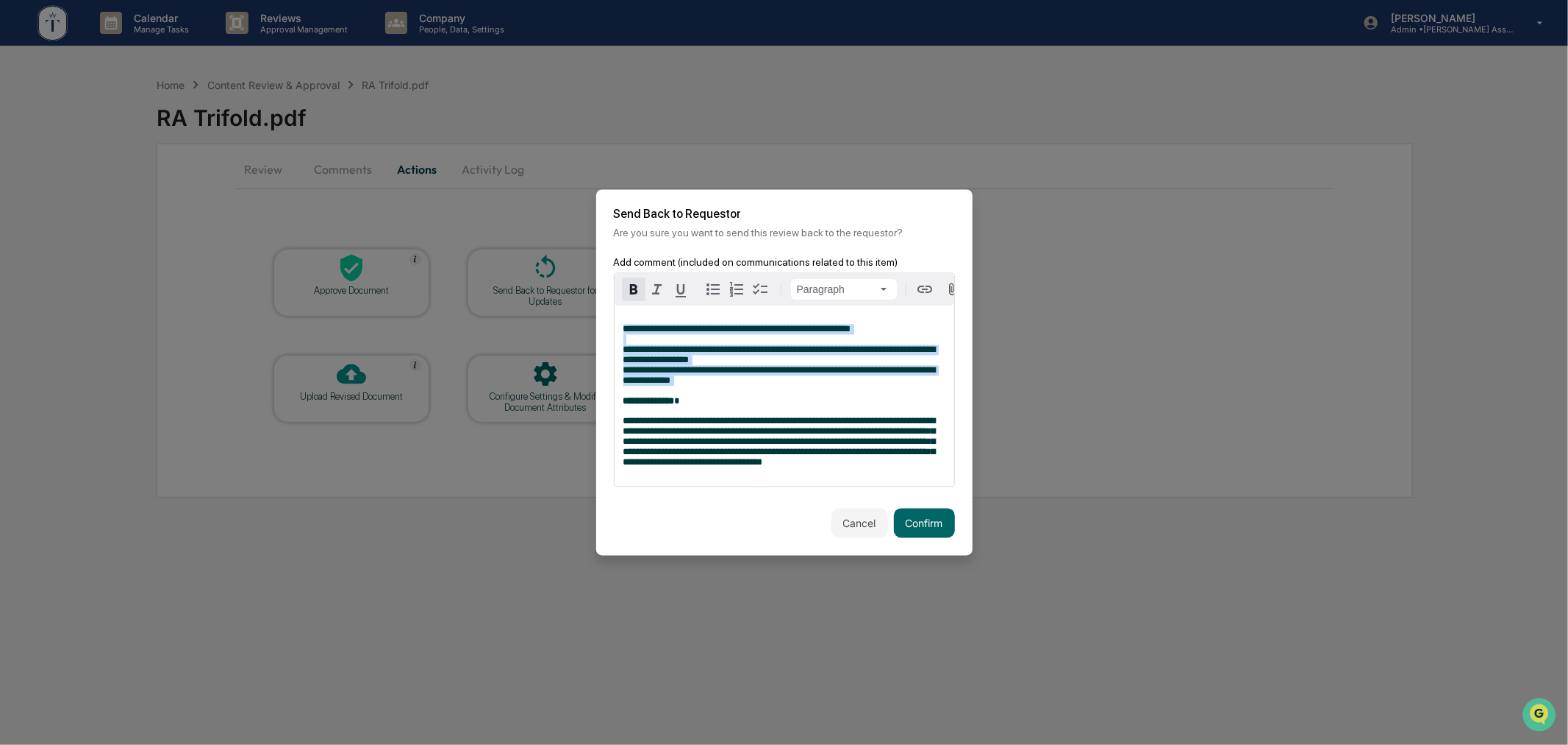
drag, startPoint x: 646, startPoint y: 404, endPoint x: 587, endPoint y: 404, distance: 59.0
click at [587, 404] on body "**********" at bounding box center [784, 372] width 1568 height 745
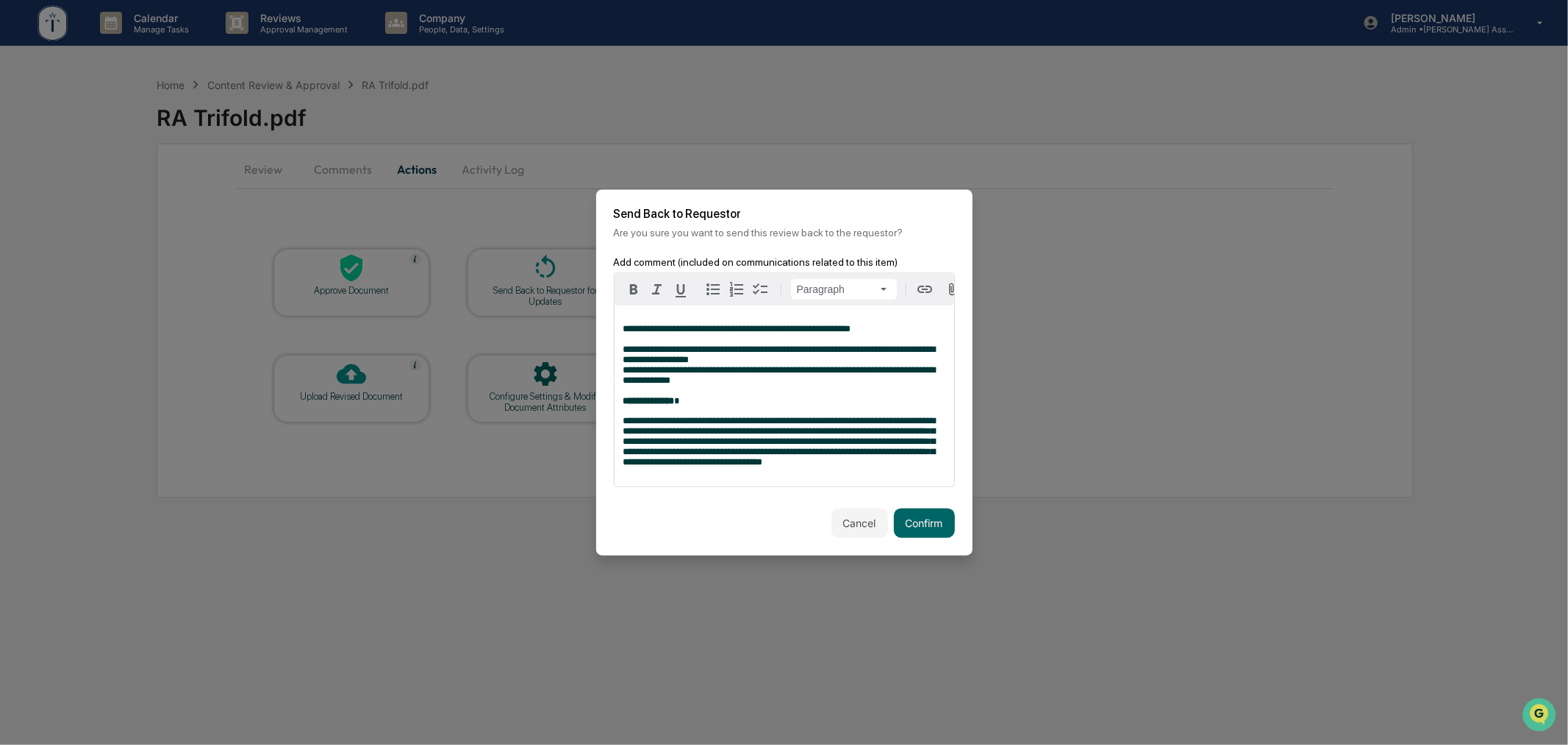
click at [711, 404] on p "**********" at bounding box center [784, 365] width 322 height 83
drag, startPoint x: 685, startPoint y: 410, endPoint x: 606, endPoint y: 410, distance: 79.0
click at [606, 410] on div "**********" at bounding box center [784, 382] width 377 height 251
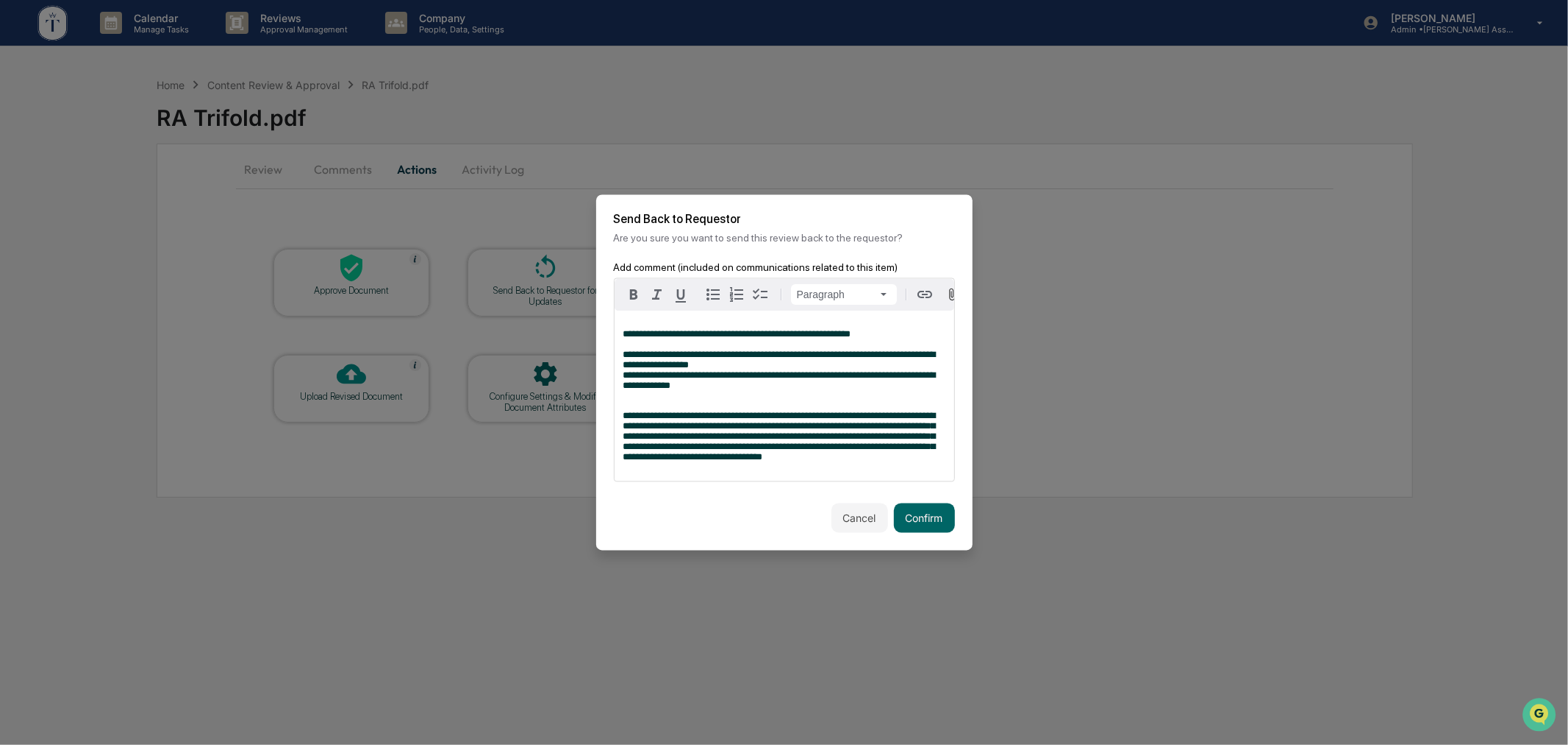
click at [630, 362] on span "**********" at bounding box center [780, 360] width 313 height 20
click at [765, 525] on div "Cancel Confirm" at bounding box center [784, 518] width 377 height 65
click at [914, 527] on button "Confirm" at bounding box center [924, 518] width 61 height 29
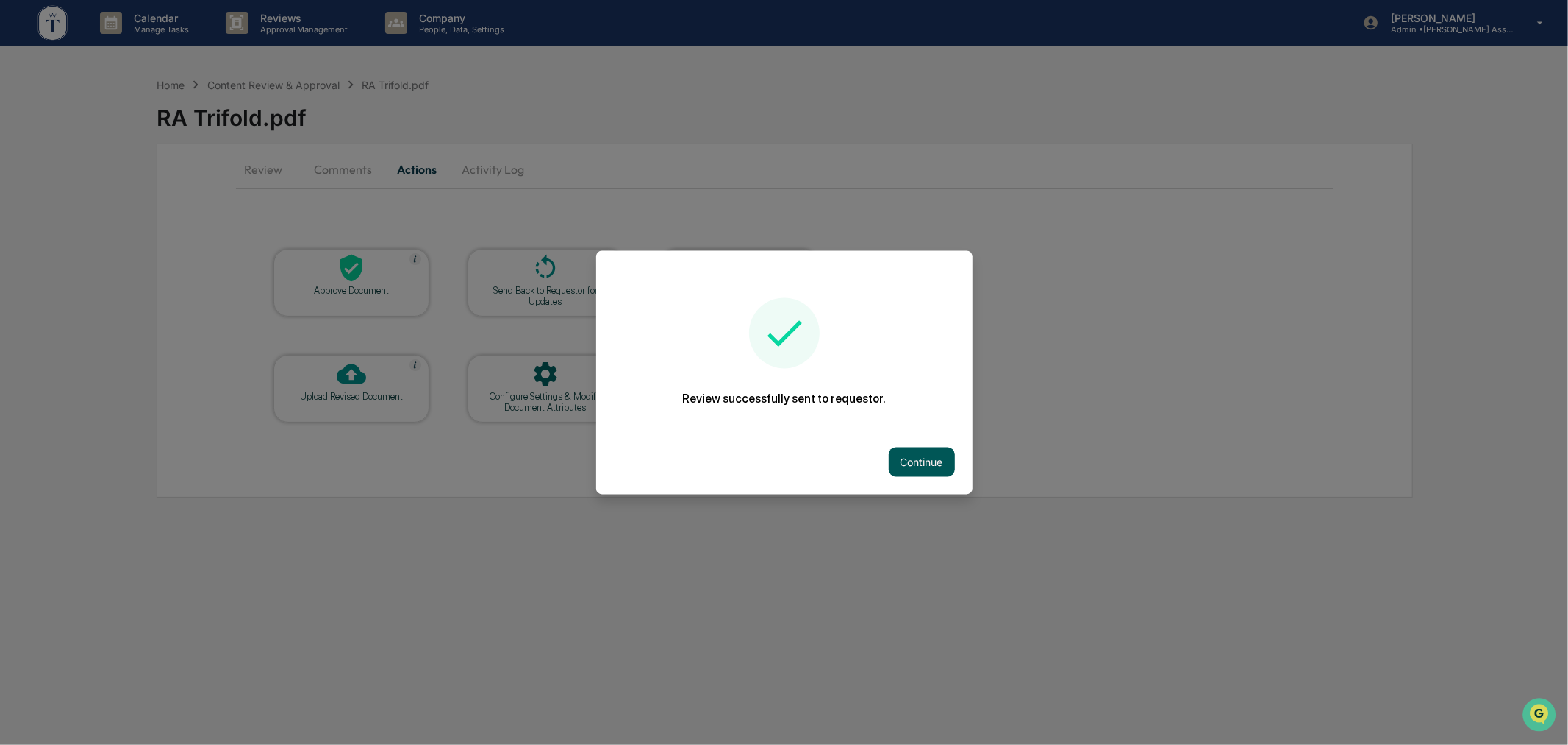
click at [892, 465] on button "Continue" at bounding box center [922, 461] width 67 height 29
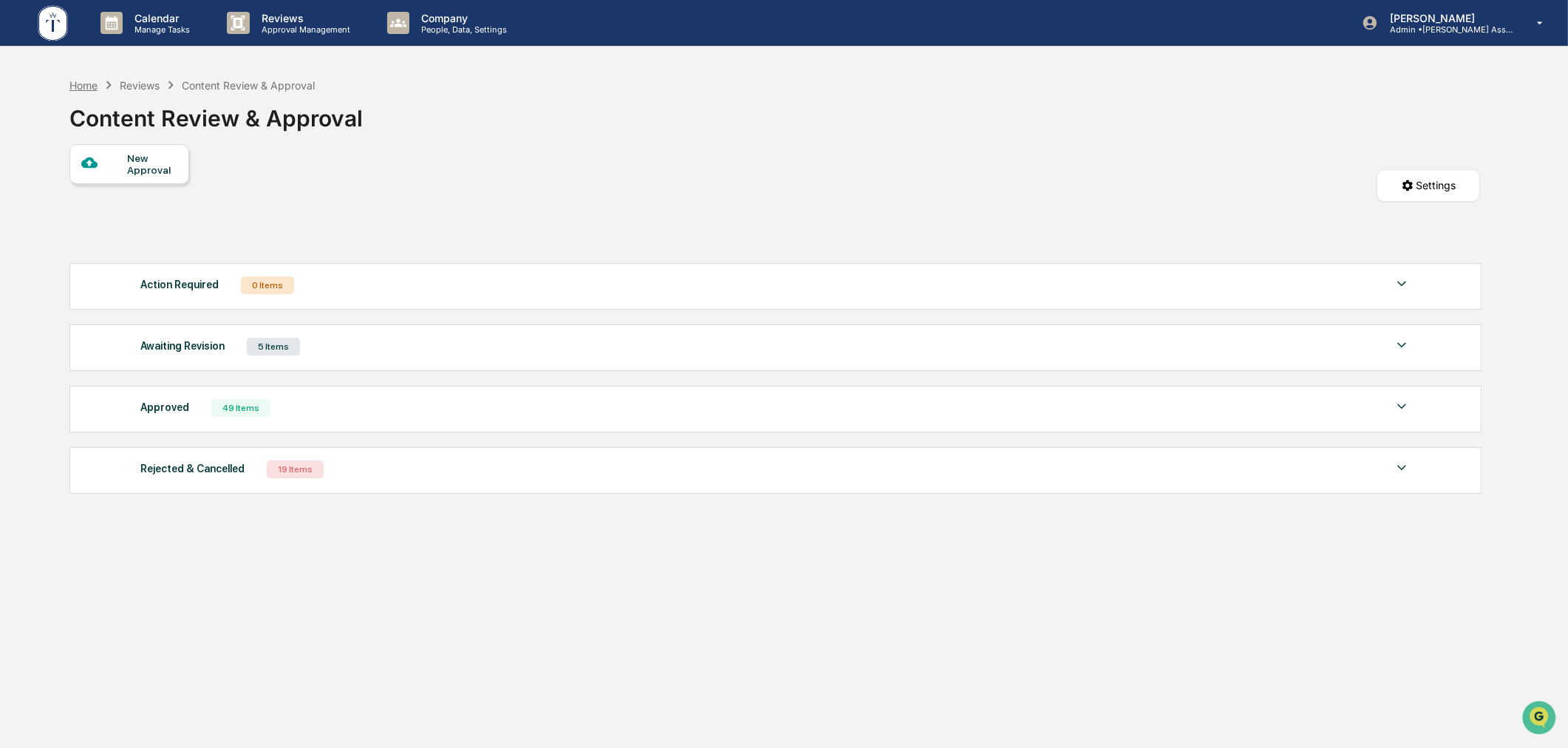
click at [83, 84] on div "Home" at bounding box center [83, 85] width 28 height 12
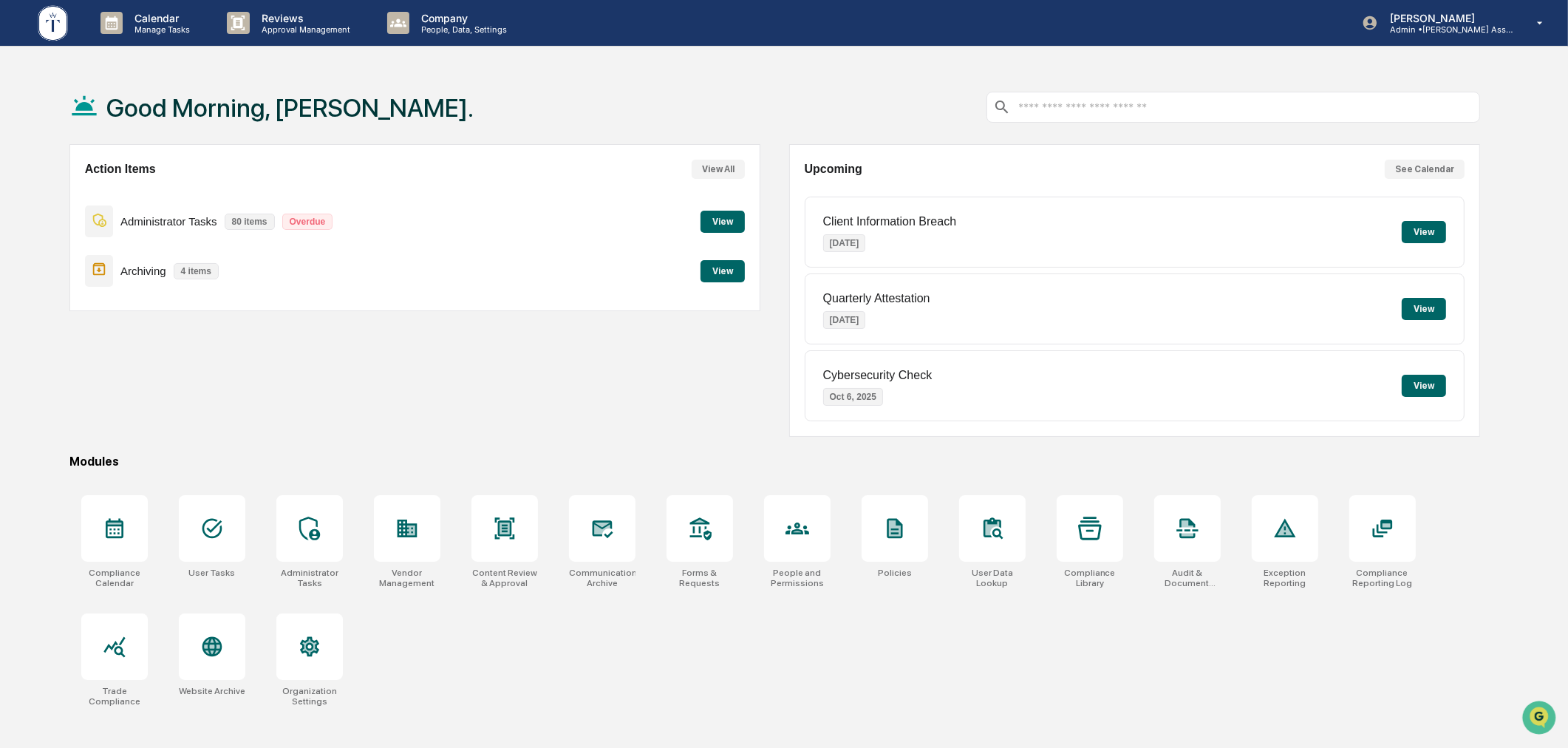
click at [670, 102] on div "Good Morning, Mike." at bounding box center [775, 106] width 1411 height 74
click at [443, 33] on p "People, Data, Settings" at bounding box center [462, 30] width 105 height 11
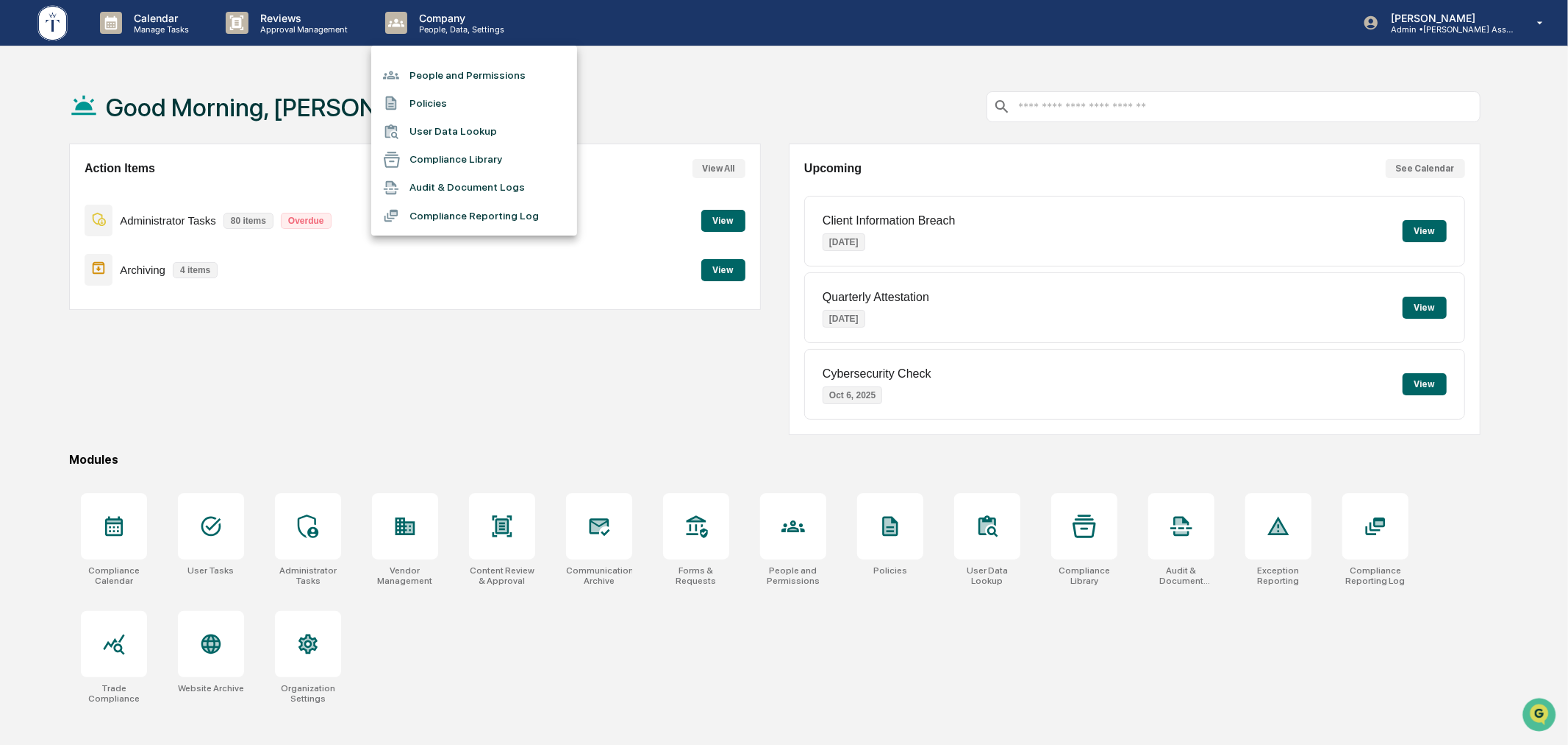
click at [449, 72] on li "People and Permissions" at bounding box center [474, 74] width 206 height 28
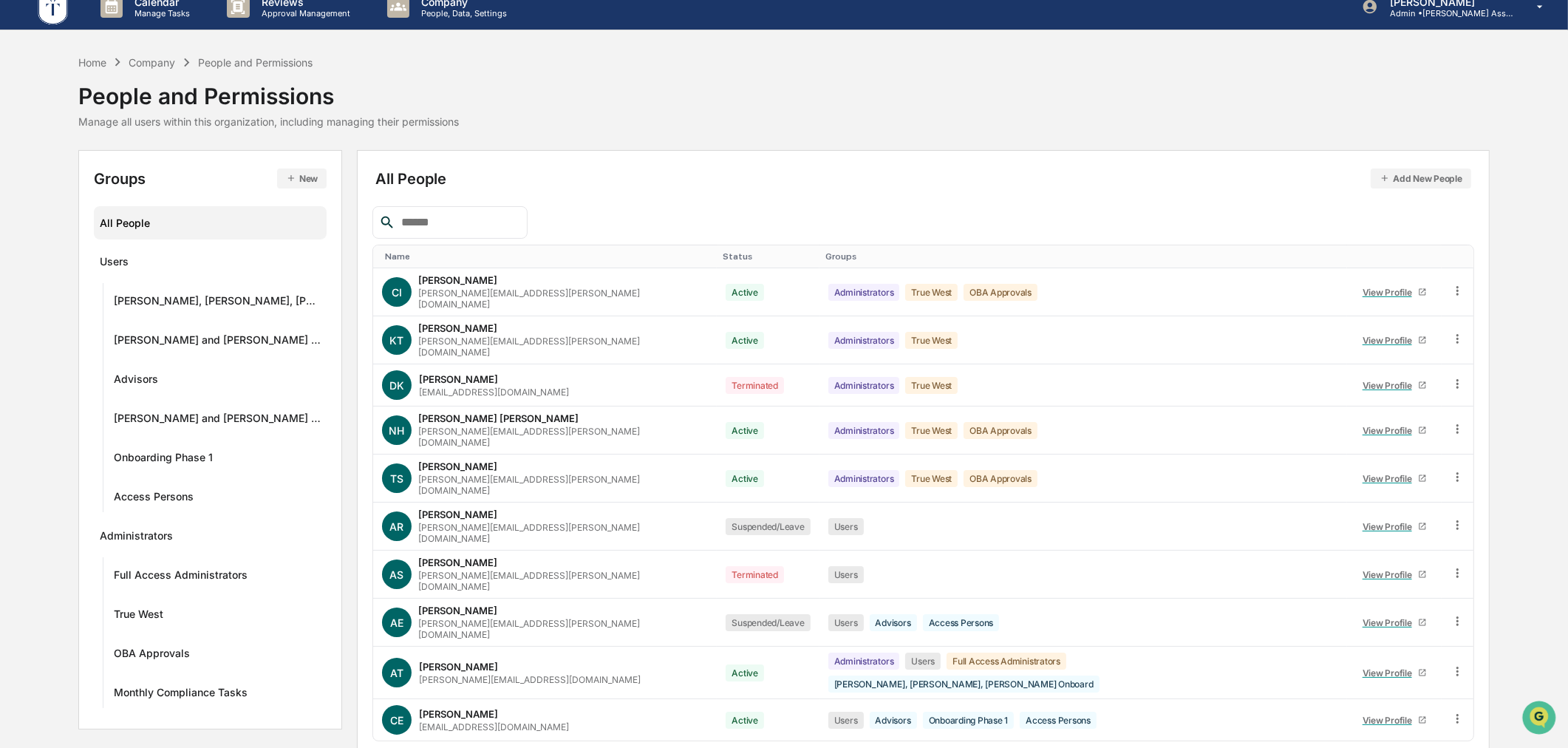
scroll to position [25, 0]
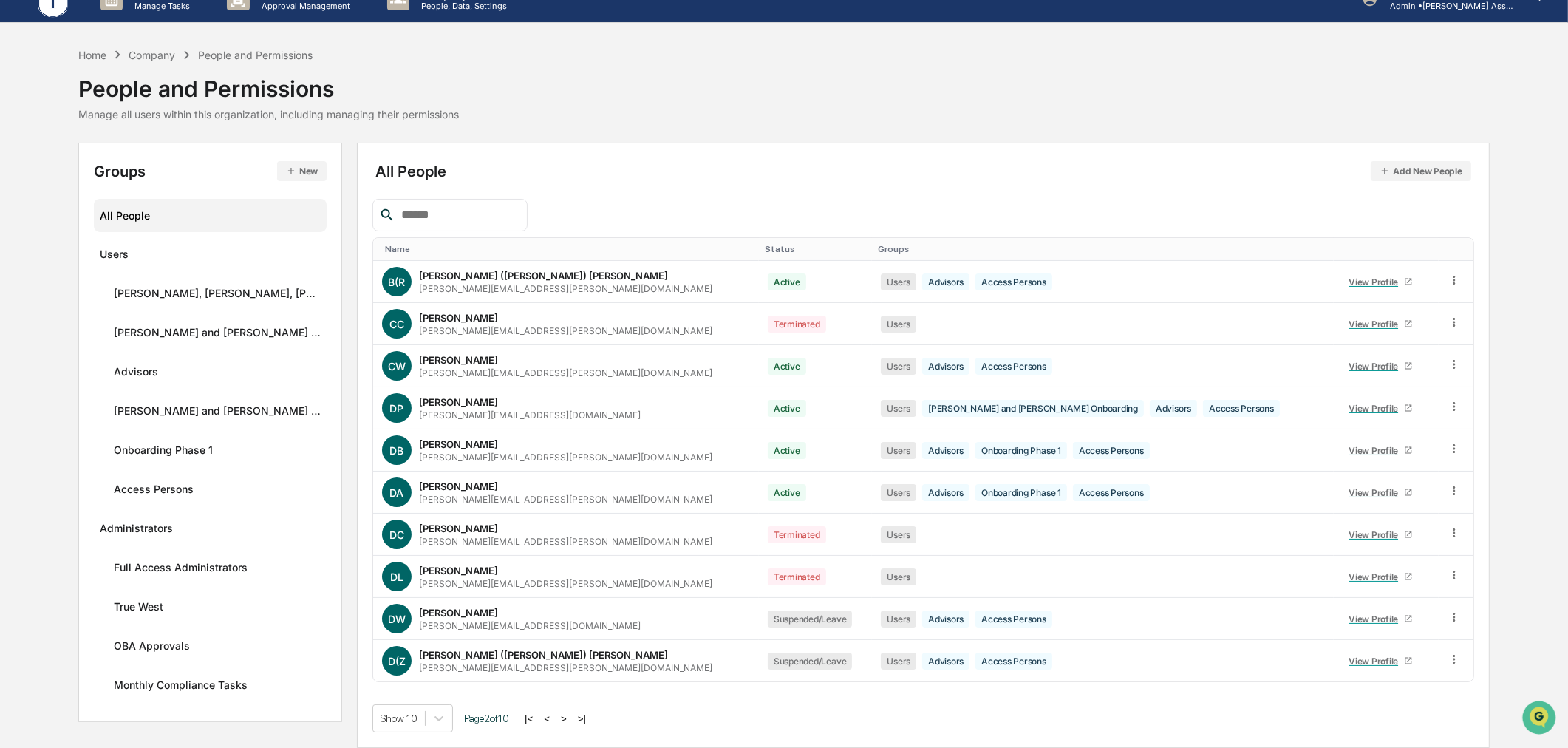
click at [544, 716] on button "<" at bounding box center [546, 717] width 14 height 12
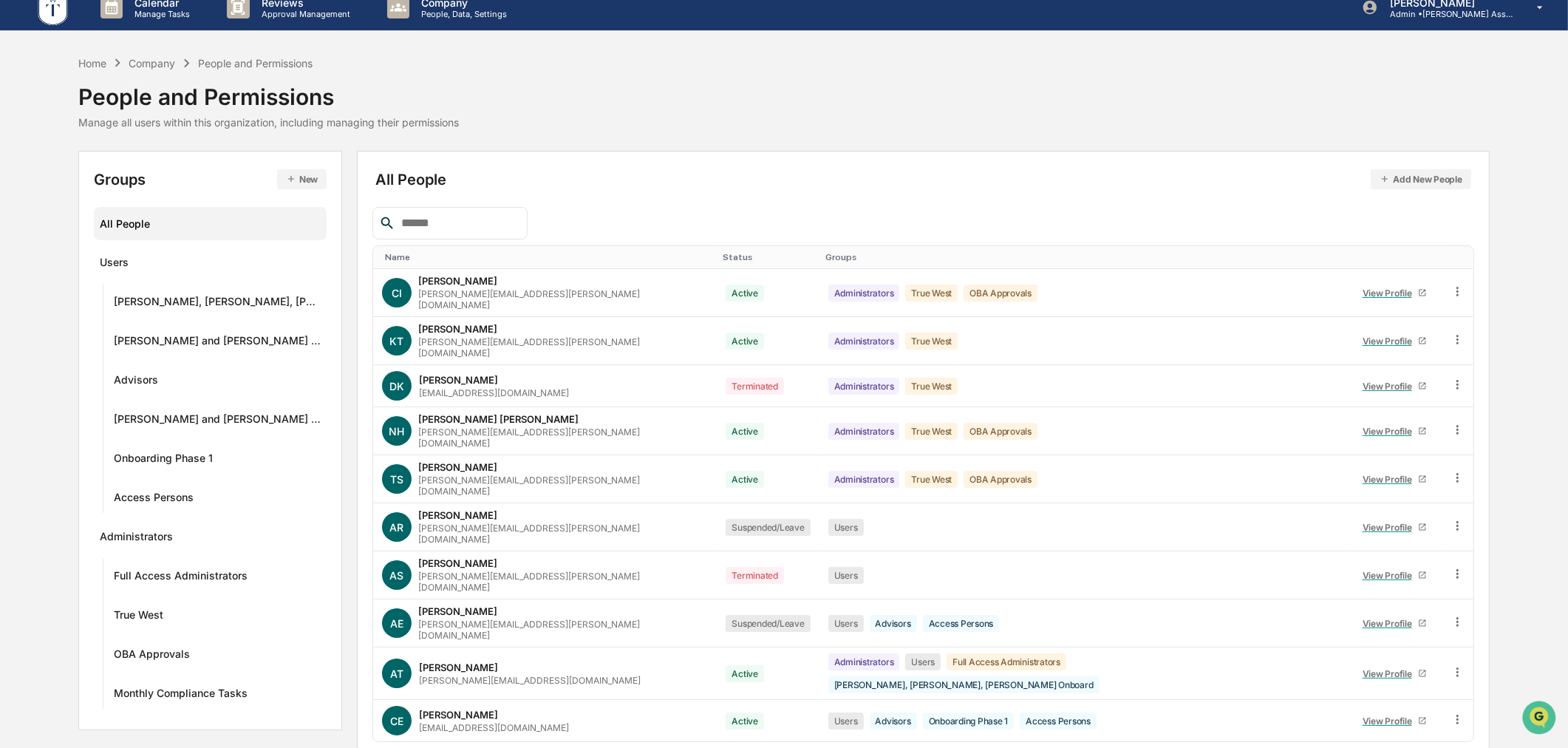
scroll to position [0, 0]
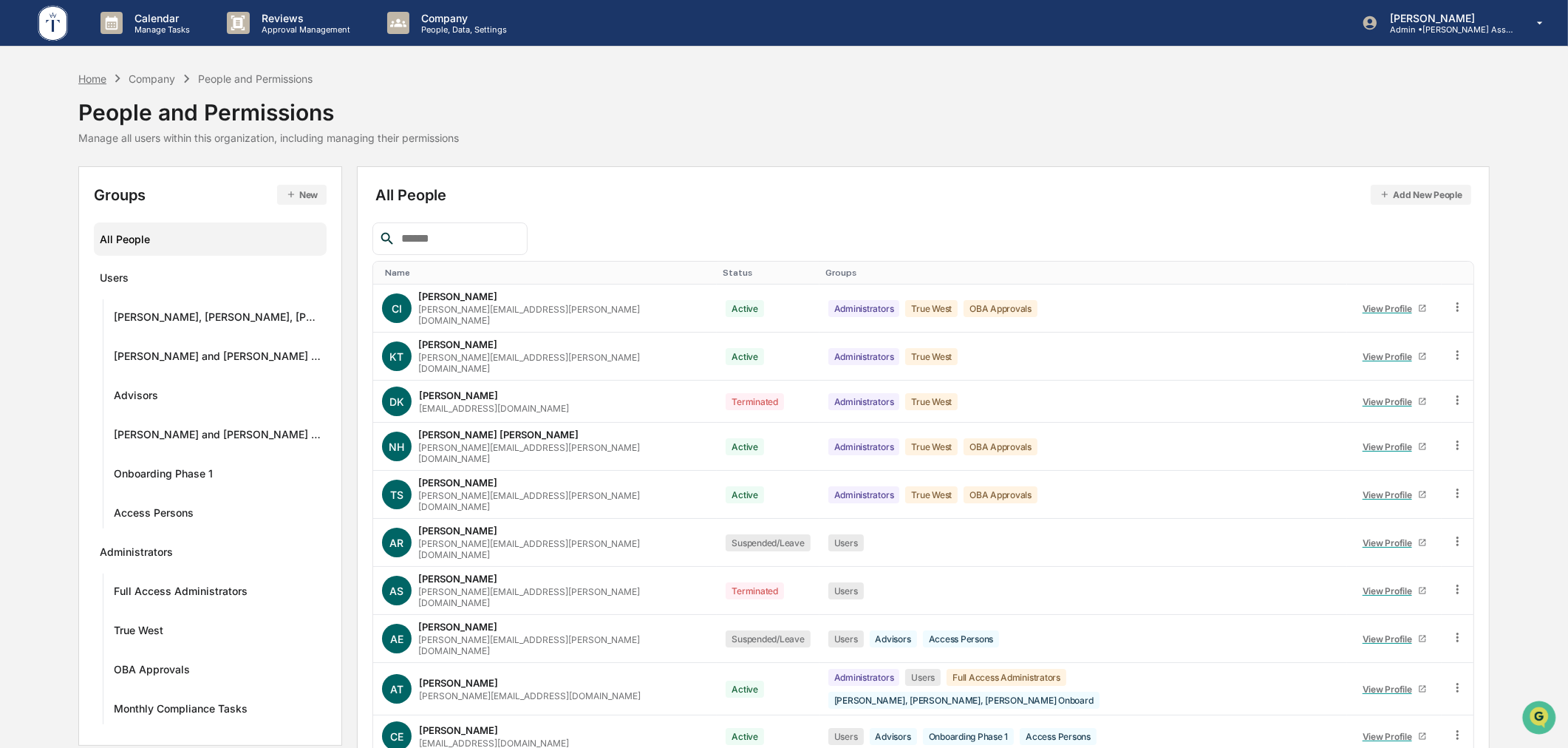
click at [90, 84] on div "Home" at bounding box center [92, 78] width 28 height 12
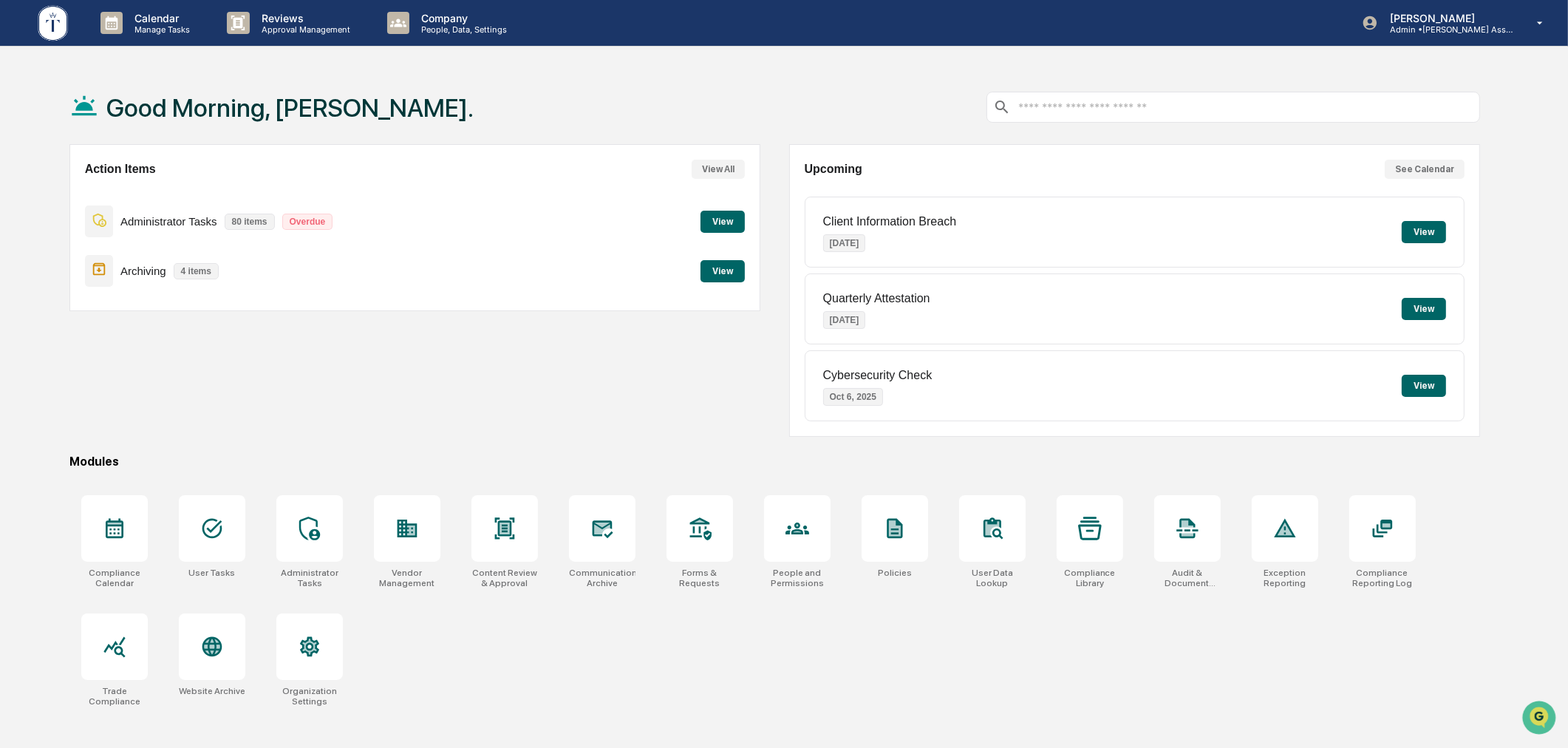
click at [754, 111] on div "Good Morning, Mike." at bounding box center [775, 106] width 1411 height 74
